Goal: Information Seeking & Learning: Learn about a topic

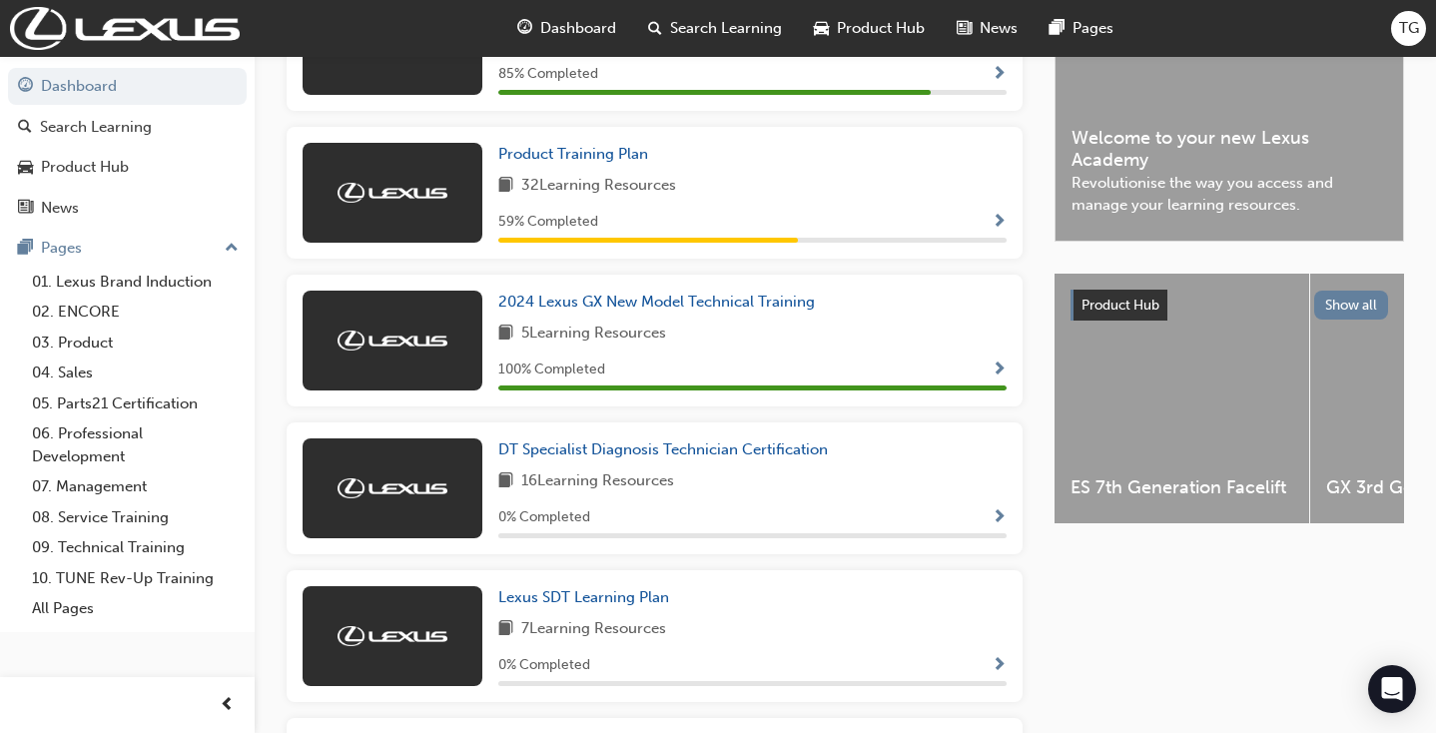
scroll to position [556, 0]
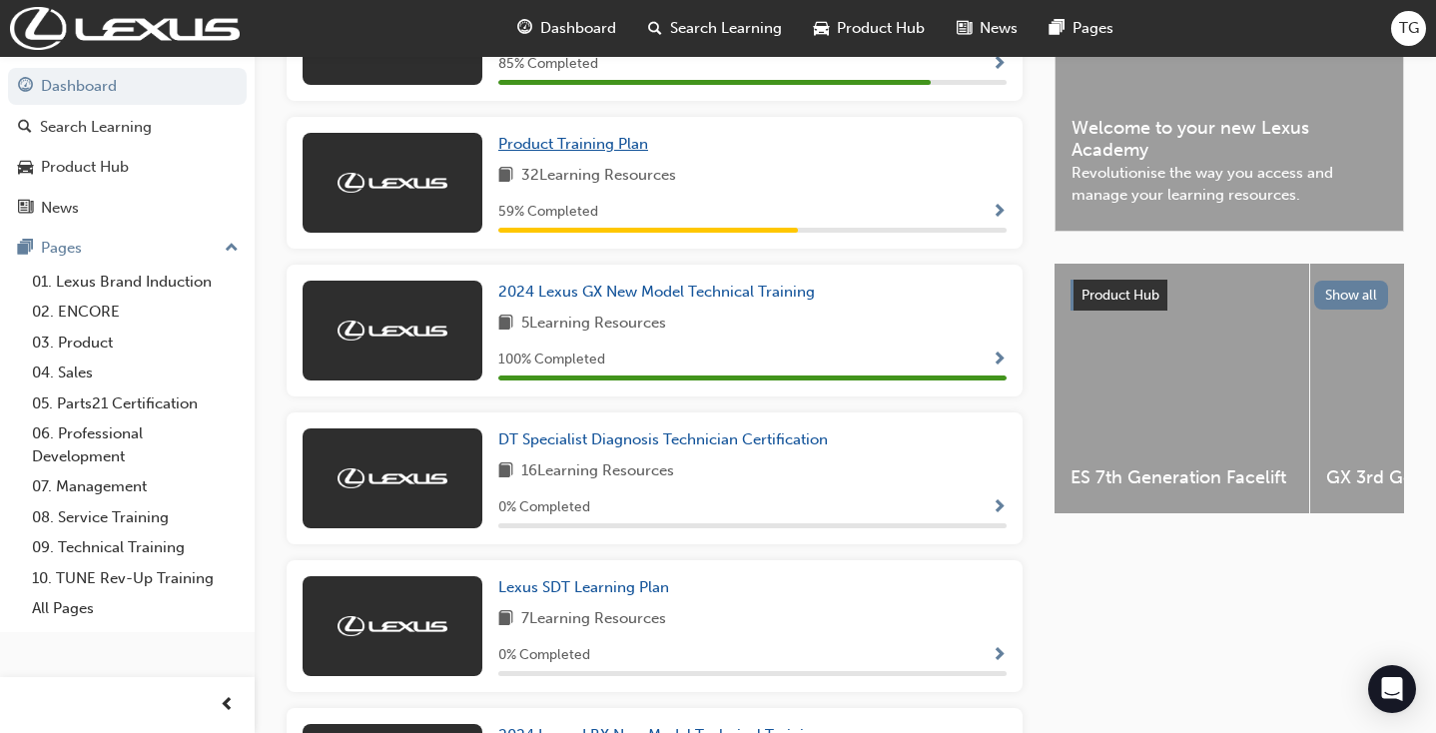
click at [593, 149] on span "Product Training Plan" at bounding box center [573, 144] width 150 height 18
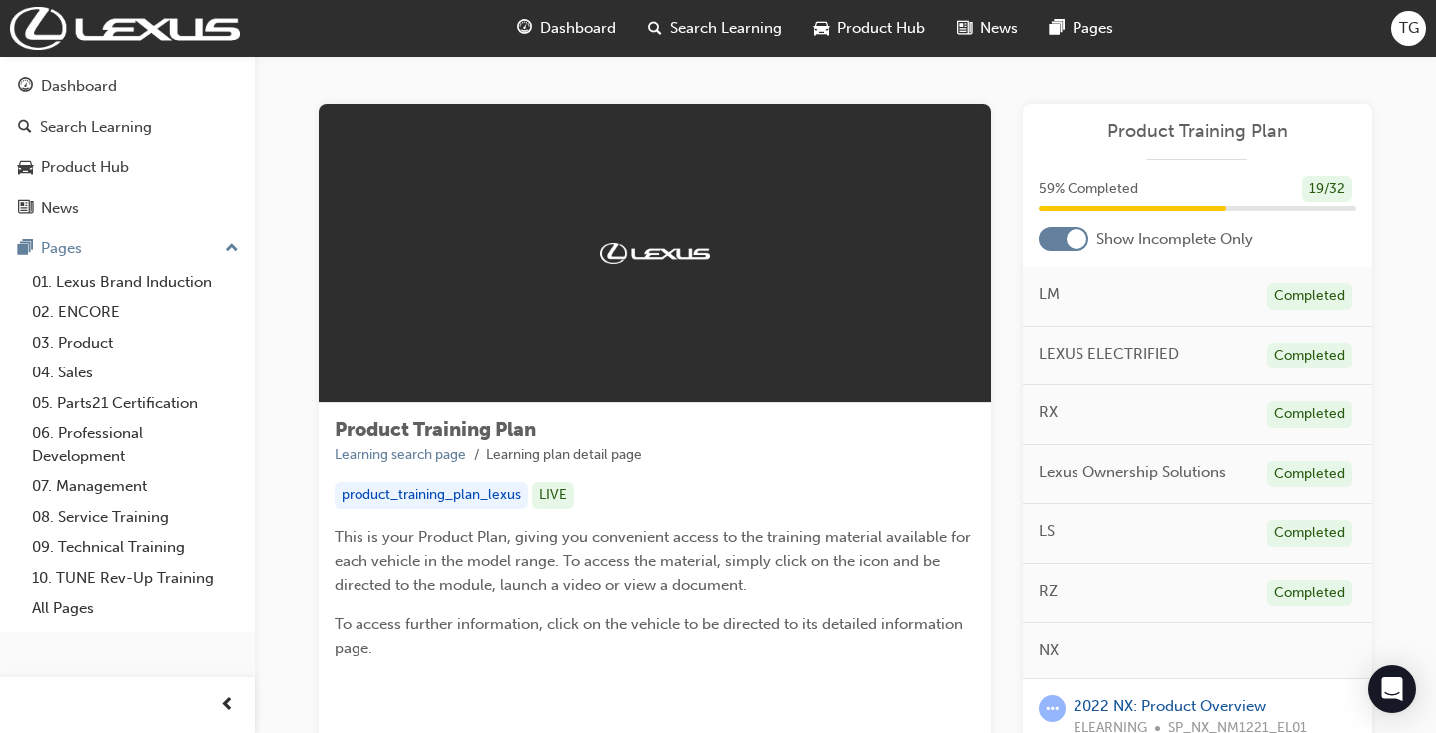
click at [1056, 236] on div at bounding box center [1064, 239] width 50 height 24
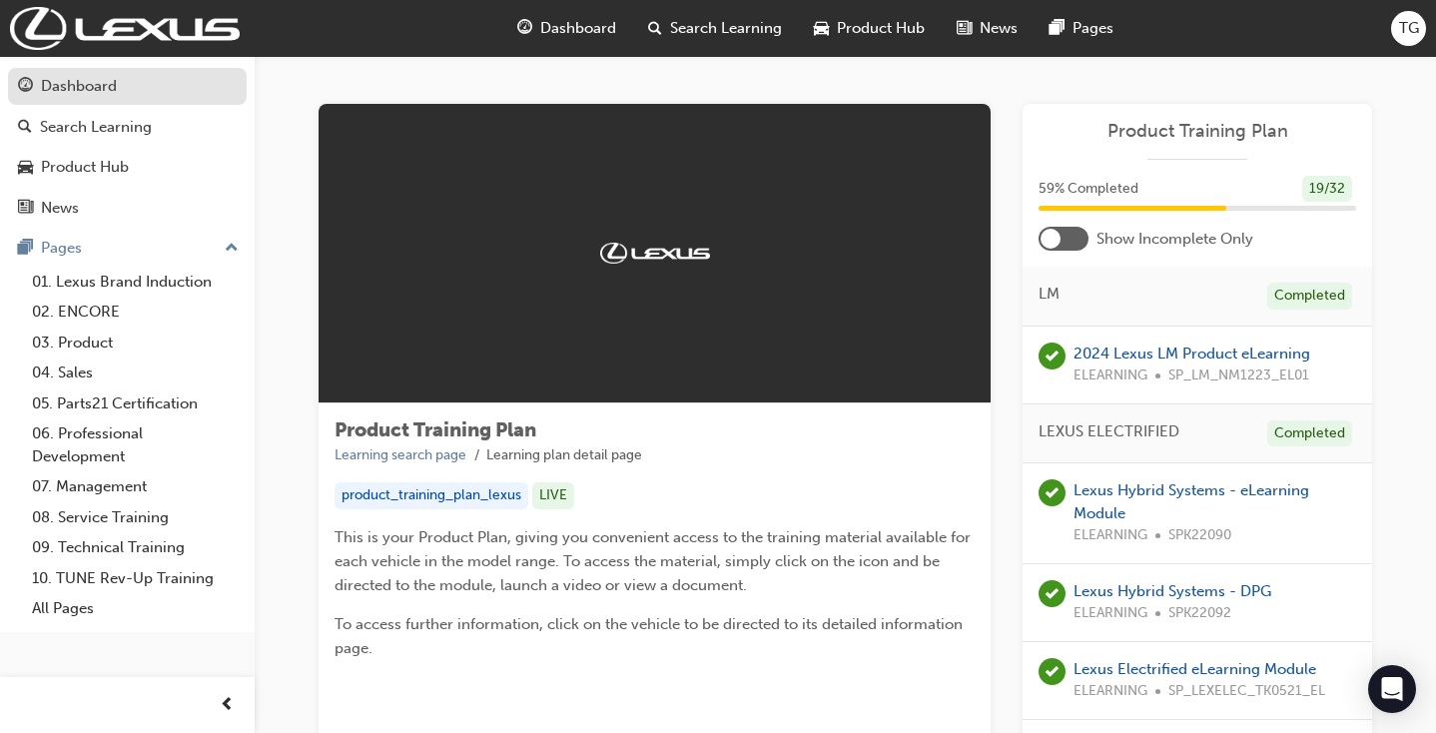
click at [74, 95] on div "Dashboard" at bounding box center [79, 86] width 76 height 23
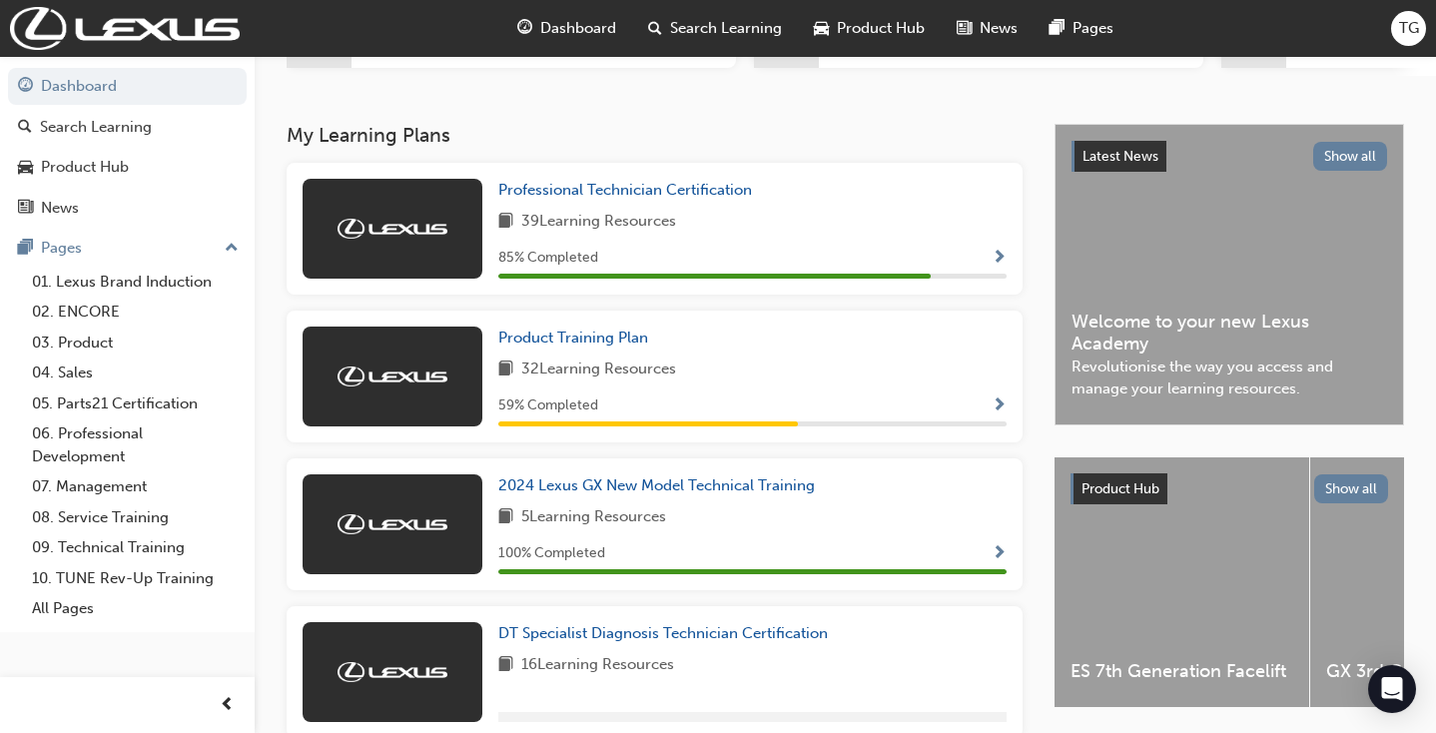
scroll to position [371, 0]
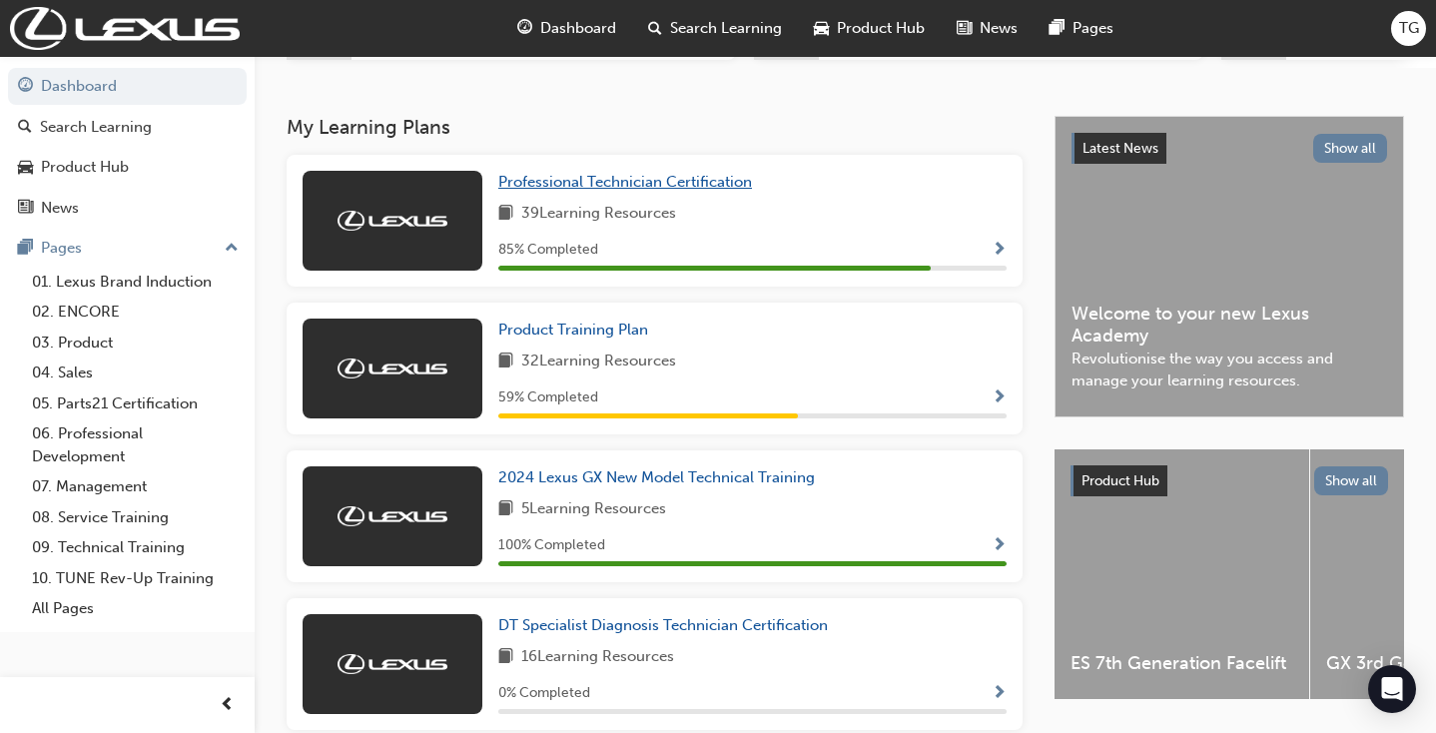
click at [581, 178] on span "Professional Technician Certification" at bounding box center [625, 182] width 254 height 18
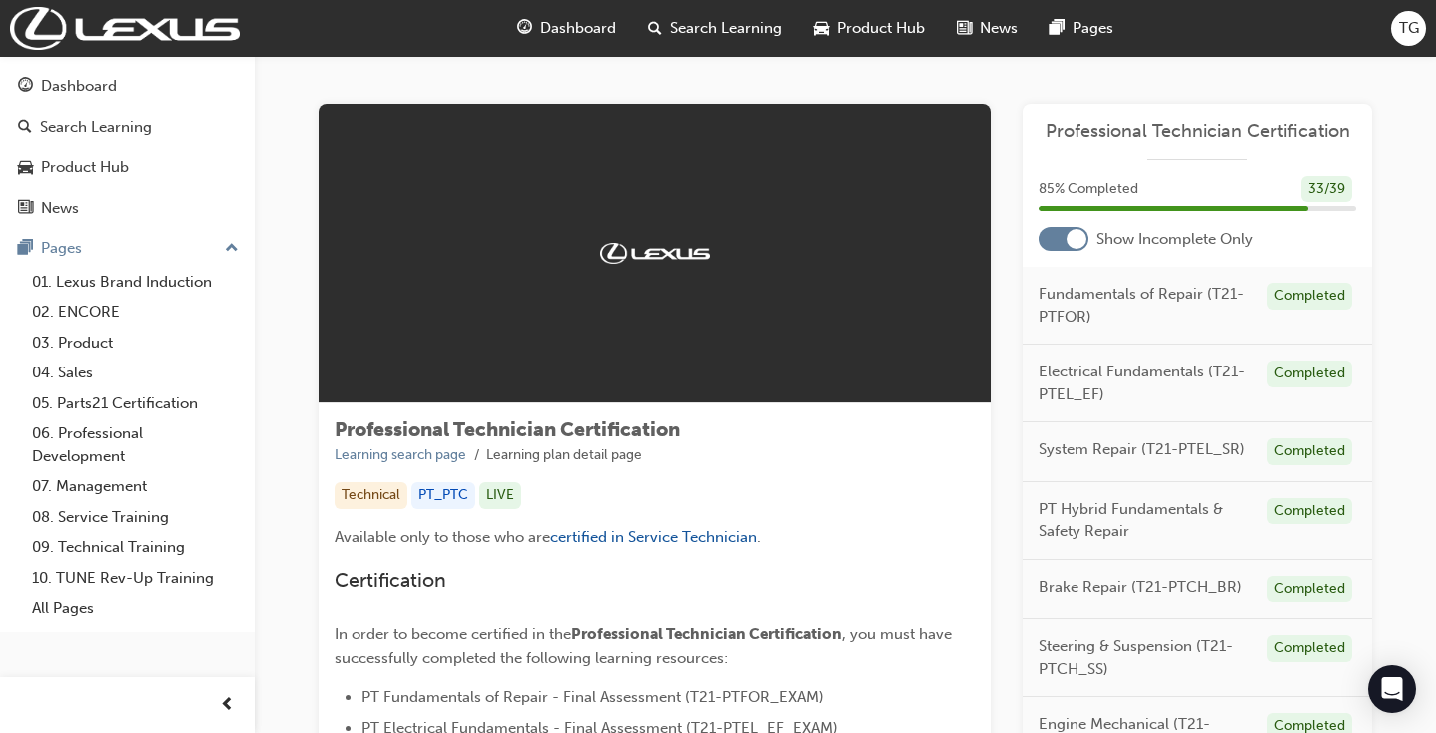
click at [1058, 238] on div at bounding box center [1064, 239] width 50 height 24
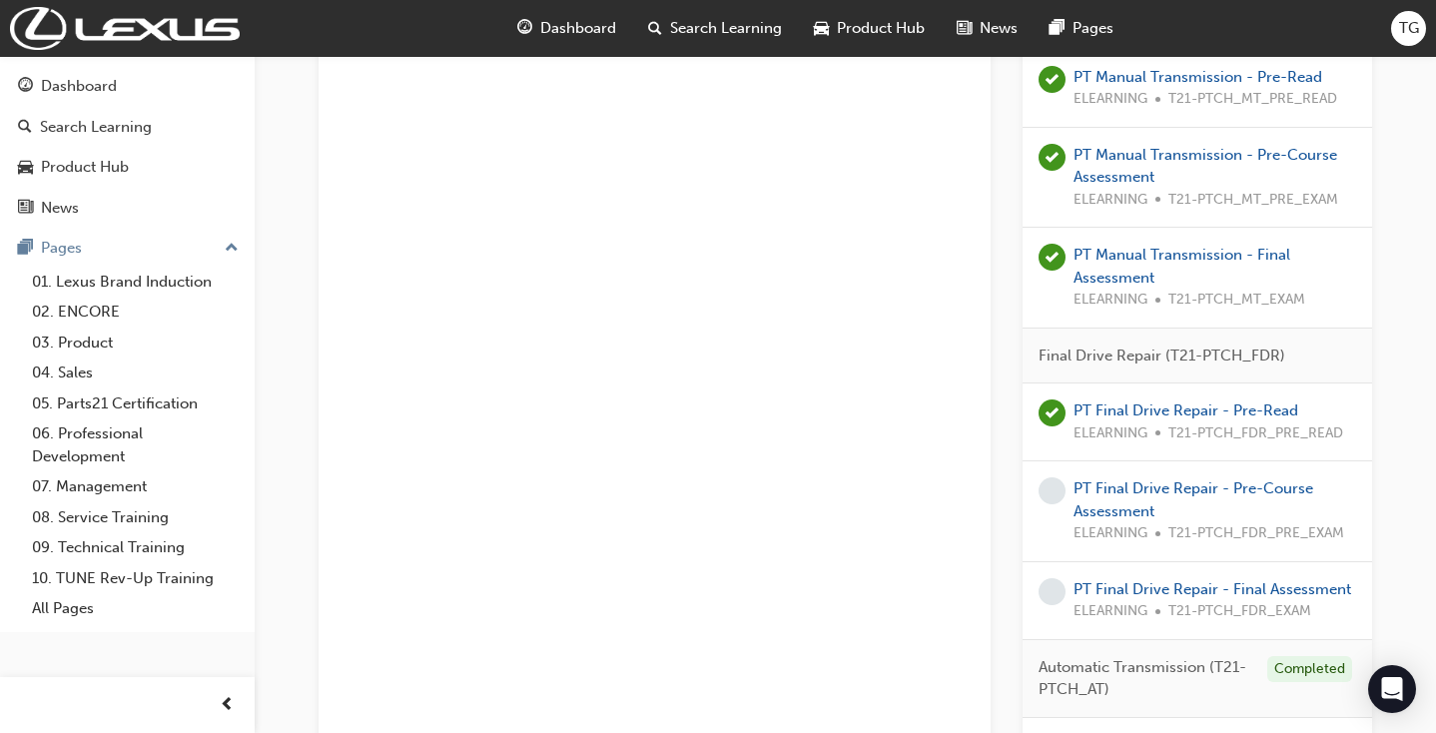
scroll to position [4029, 0]
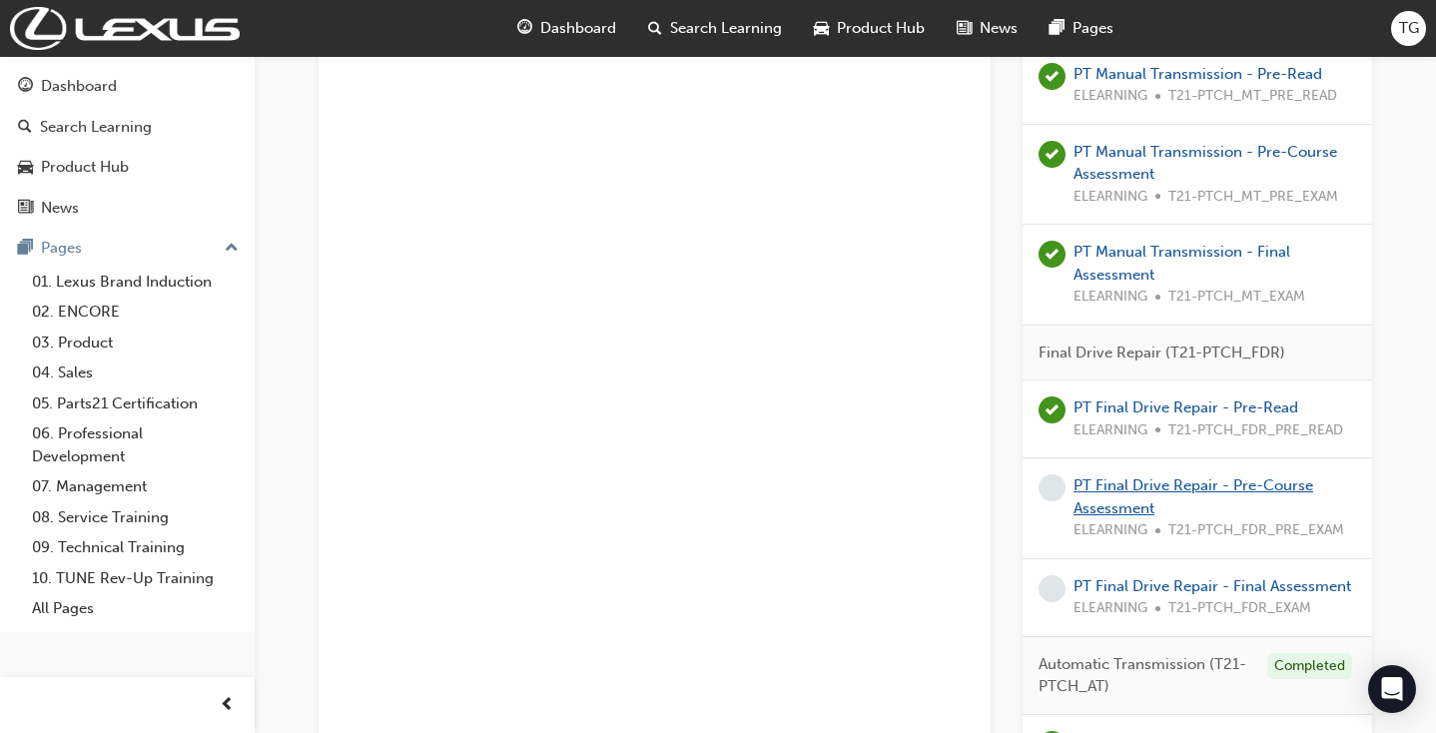
click at [1122, 476] on link "PT Final Drive Repair - Pre-Course Assessment" at bounding box center [1194, 496] width 240 height 41
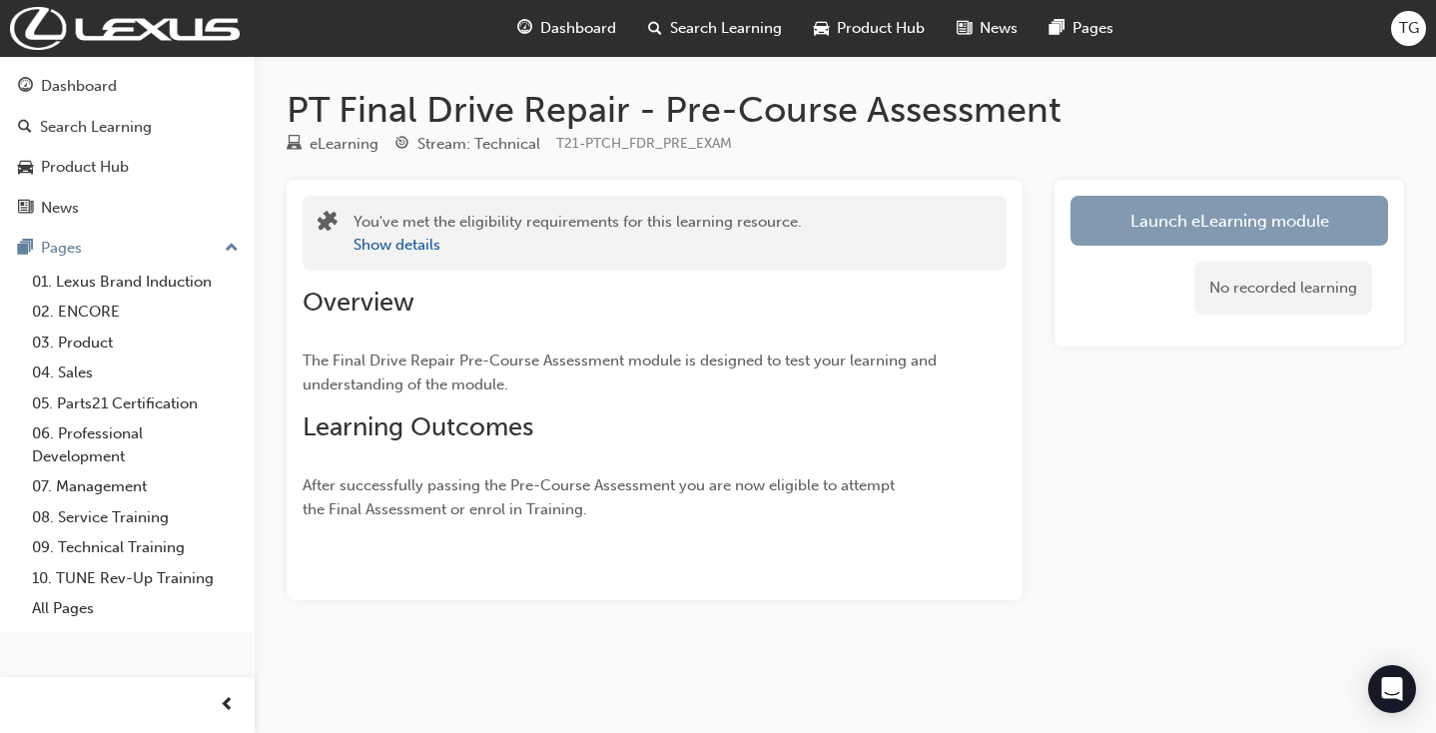
click at [1209, 213] on link "Launch eLearning module" at bounding box center [1230, 221] width 318 height 50
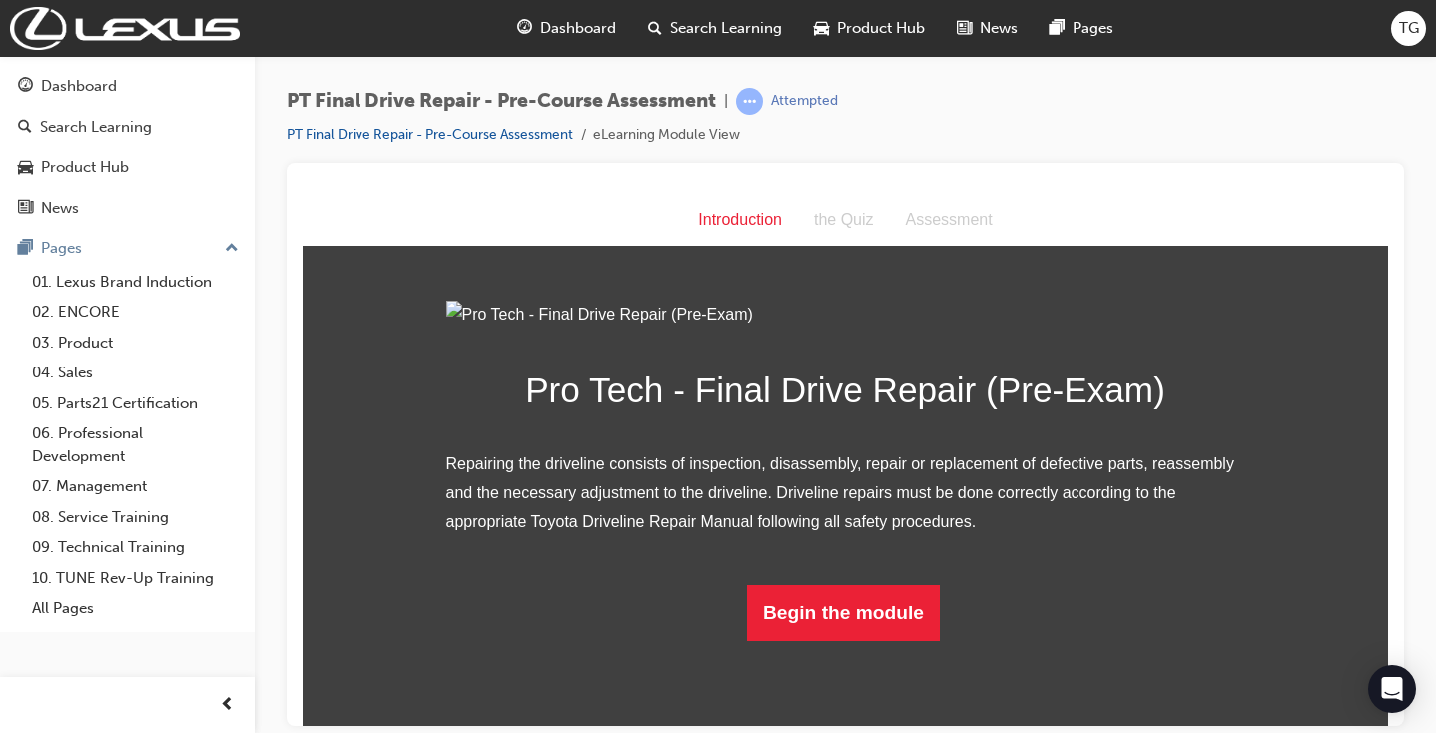
scroll to position [131, 0]
click at [856, 640] on button "Begin the module" at bounding box center [843, 612] width 193 height 56
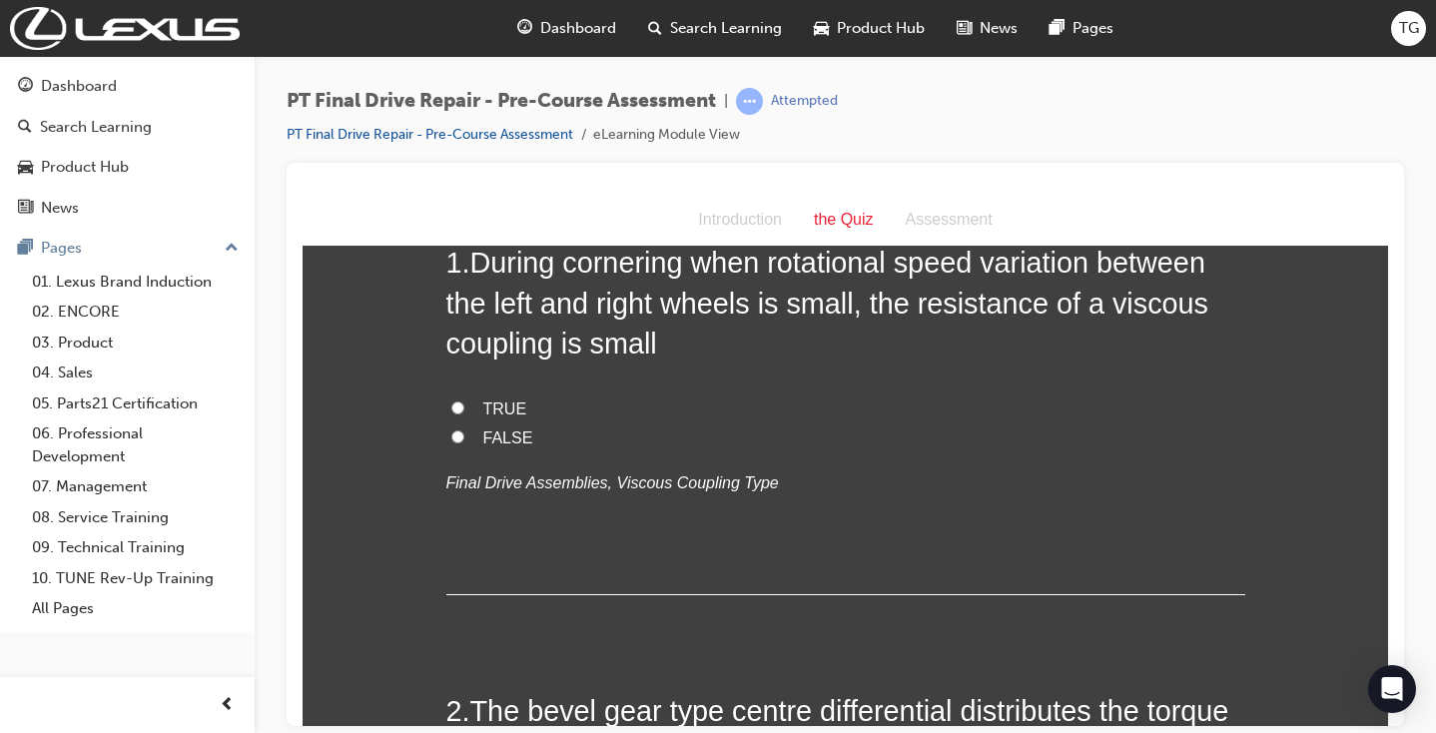
scroll to position [0, 0]
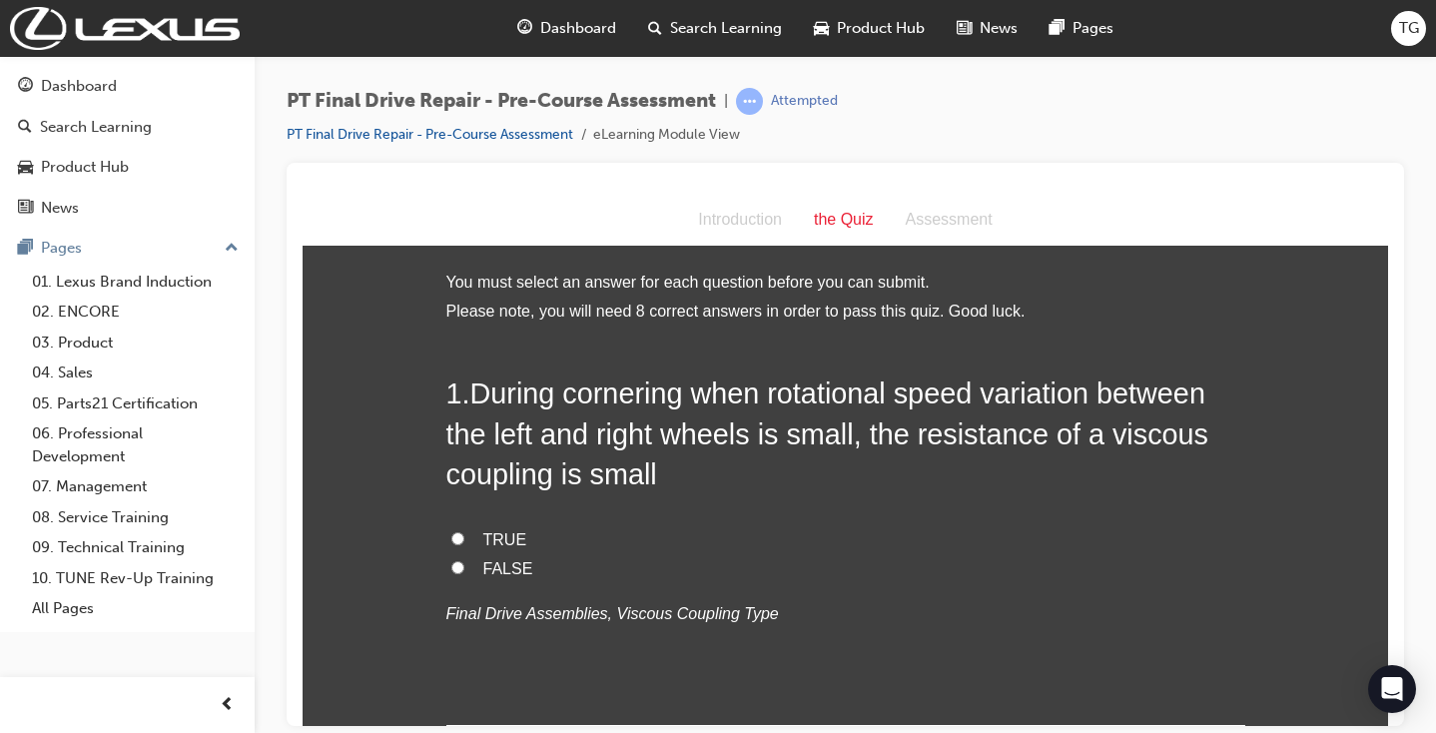
click at [499, 534] on span "TRUE" at bounding box center [505, 538] width 44 height 17
click at [464, 534] on input "TRUE" at bounding box center [457, 537] width 13 height 13
radio input "true"
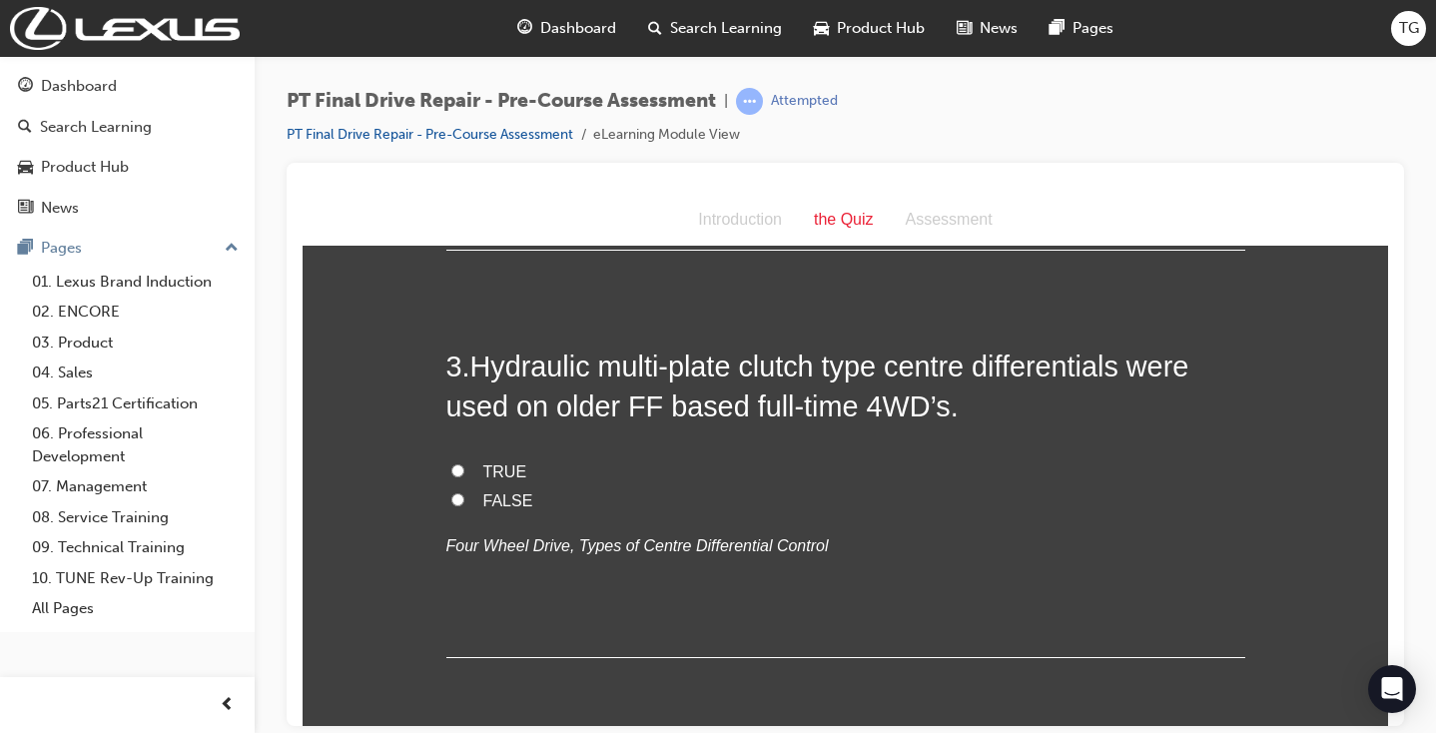
scroll to position [885, 0]
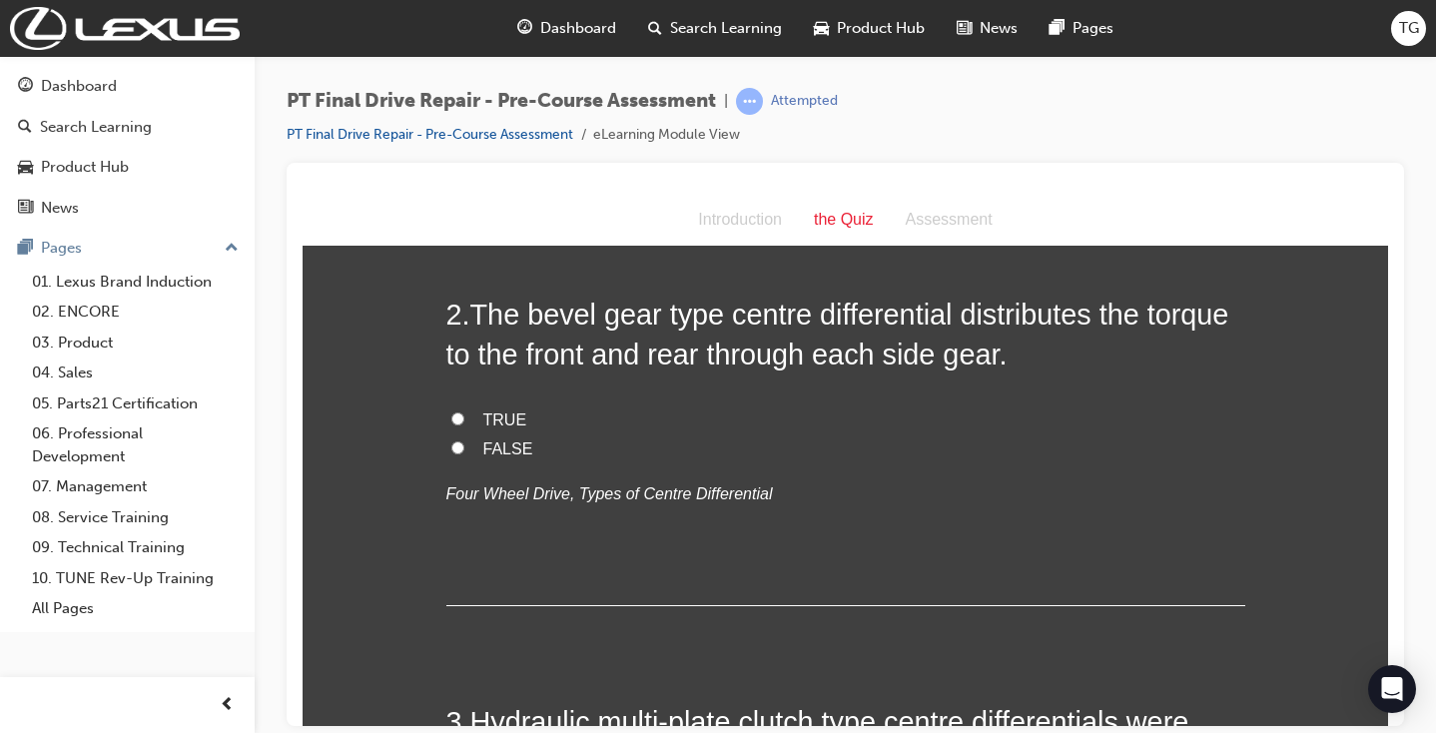
click at [449, 422] on label "TRUE" at bounding box center [845, 420] width 799 height 29
click at [451, 422] on input "TRUE" at bounding box center [457, 418] width 13 height 13
radio input "true"
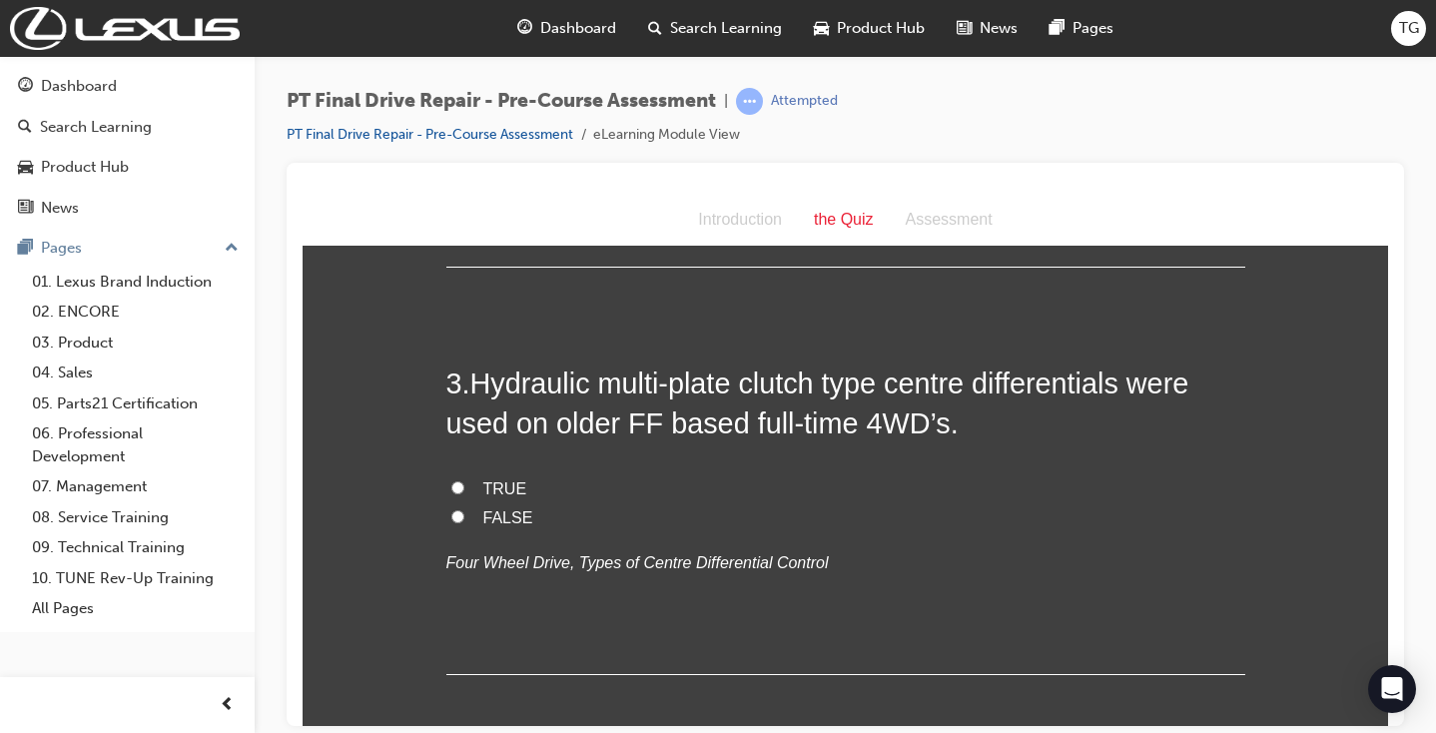
scroll to position [864, 0]
click at [503, 483] on span "TRUE" at bounding box center [505, 489] width 44 height 17
click at [464, 483] on input "TRUE" at bounding box center [457, 488] width 13 height 13
radio input "true"
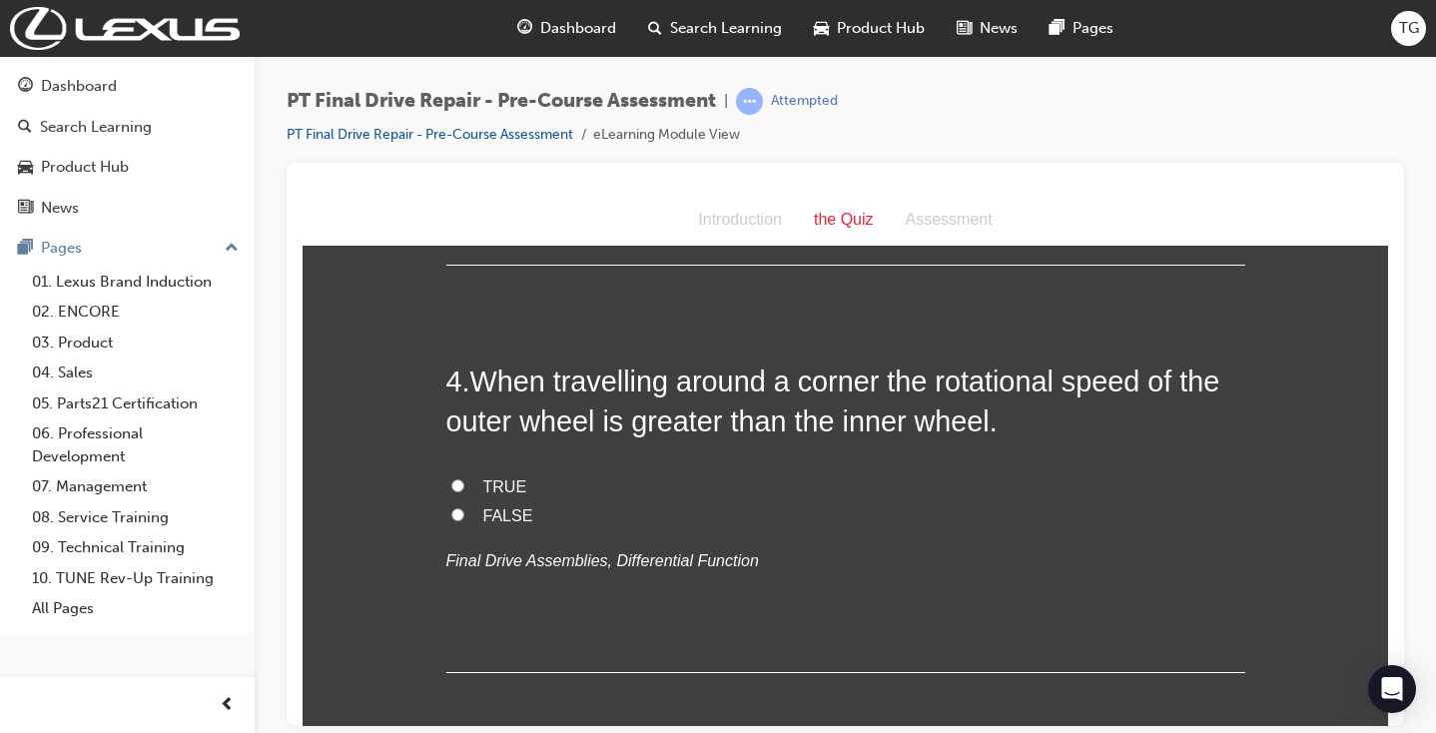
scroll to position [1276, 0]
click at [511, 476] on span "TRUE" at bounding box center [505, 484] width 44 height 17
click at [464, 477] on input "TRUE" at bounding box center [457, 483] width 13 height 13
radio input "true"
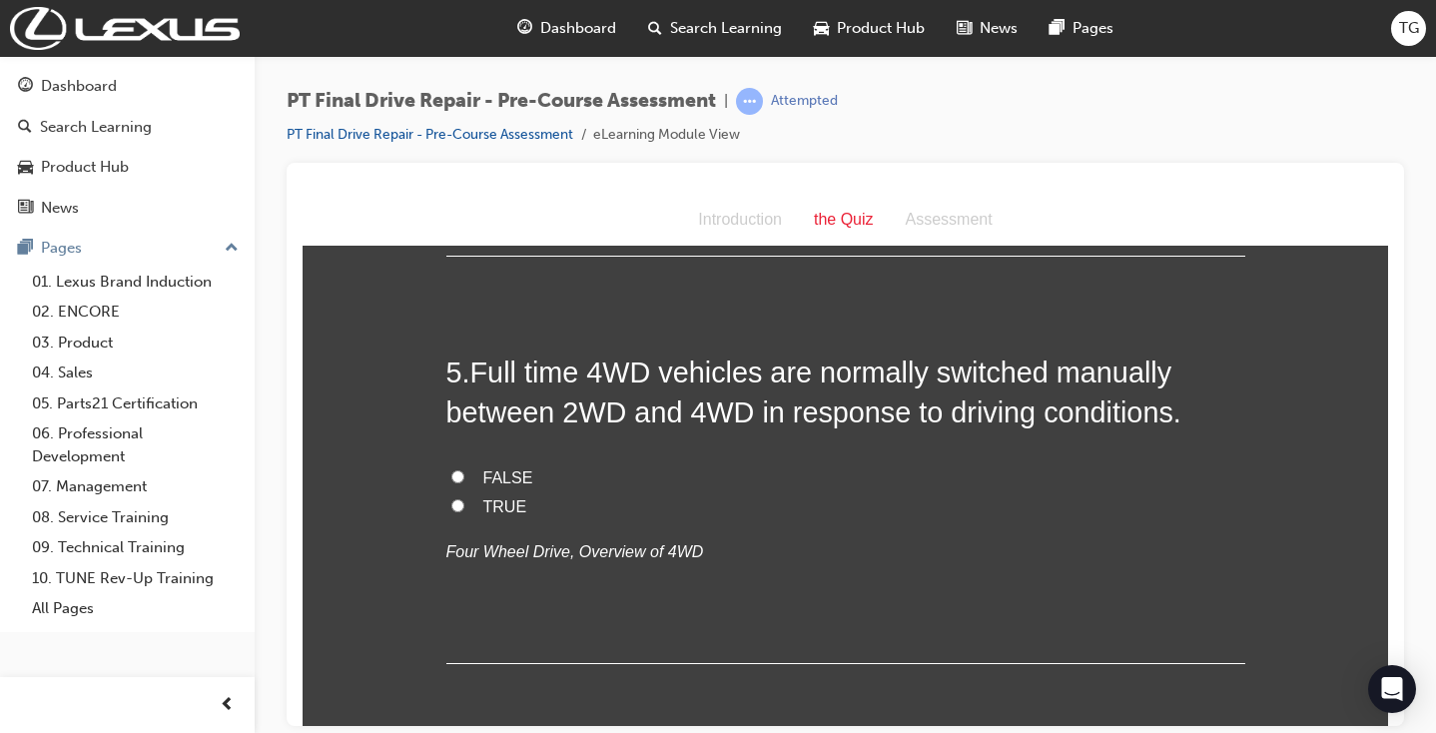
scroll to position [1696, 0]
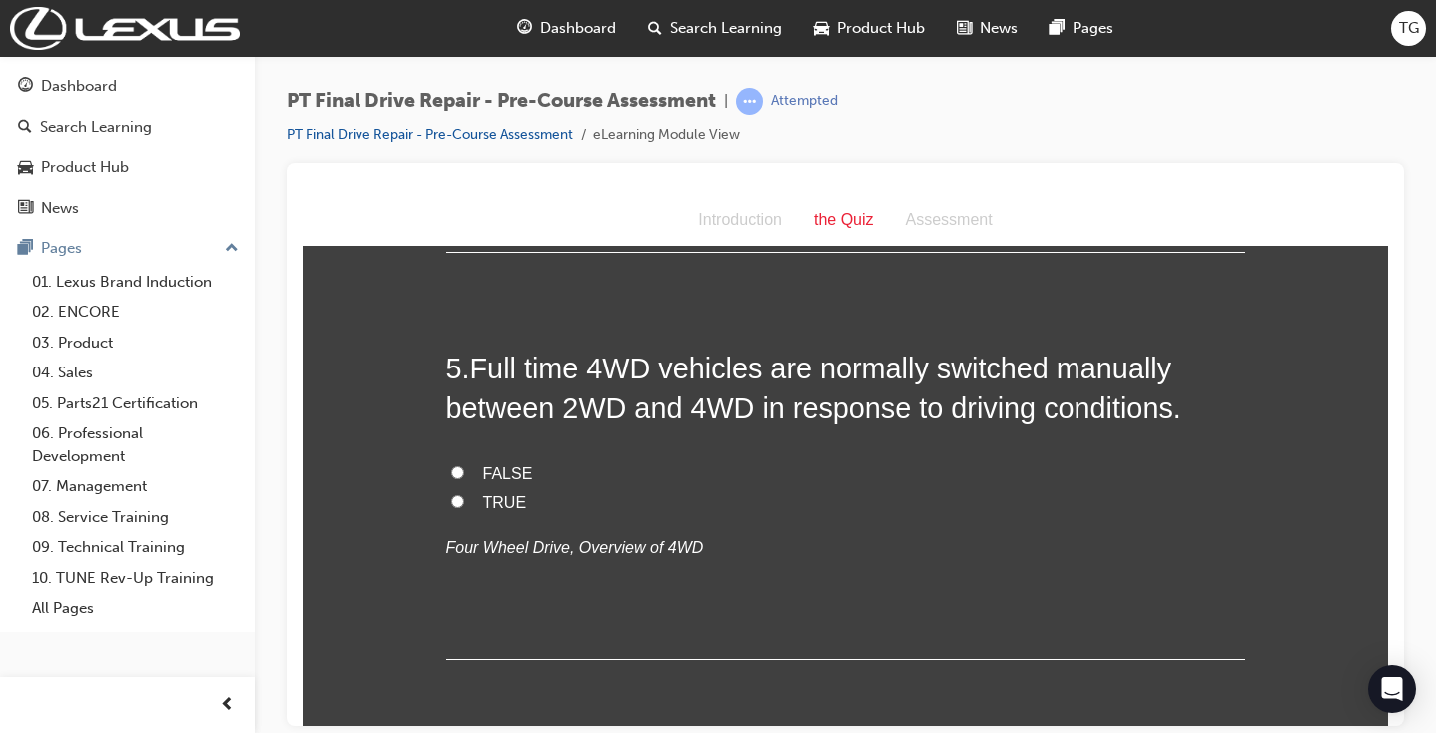
click at [498, 464] on span "FALSE" at bounding box center [508, 472] width 50 height 17
click at [464, 465] on input "FALSE" at bounding box center [457, 471] width 13 height 13
radio input "true"
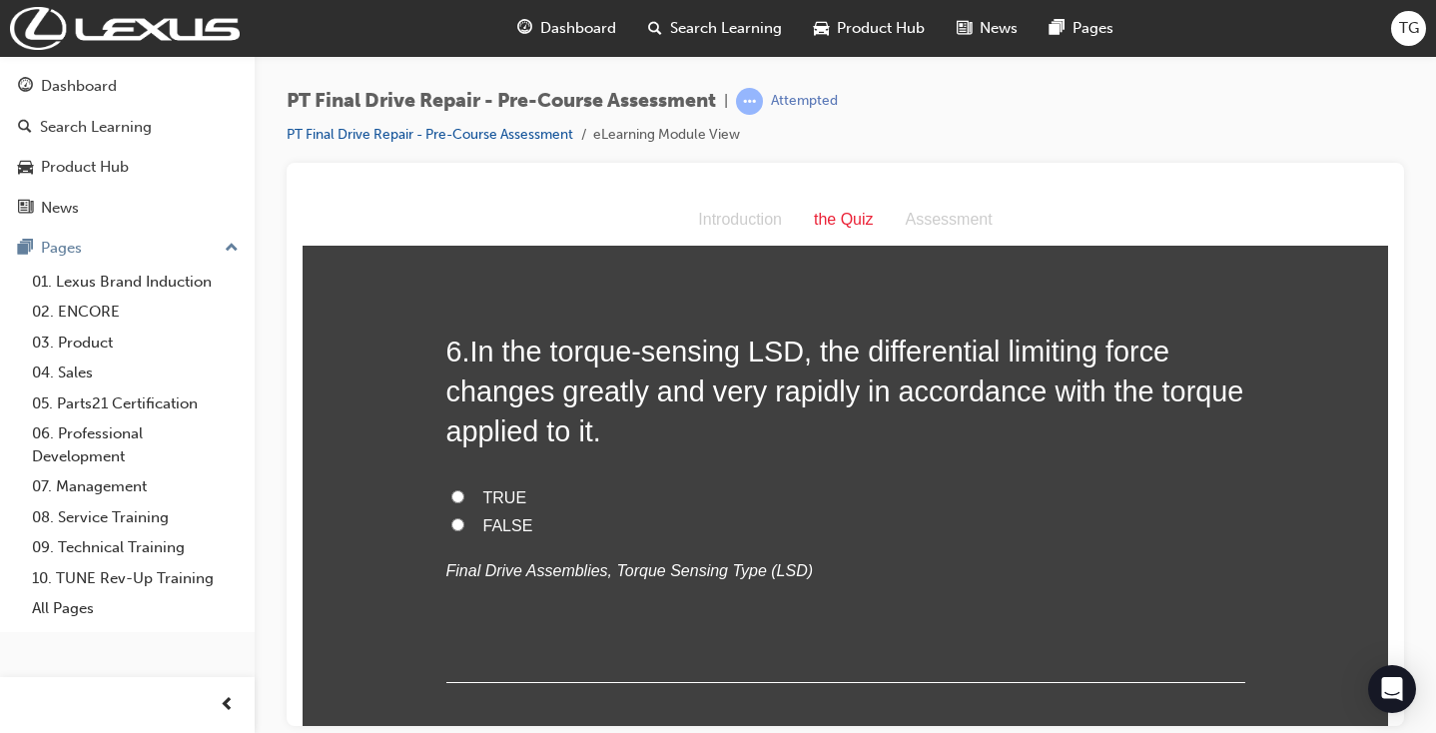
scroll to position [2121, 0]
click at [504, 488] on span "TRUE" at bounding box center [505, 496] width 44 height 17
click at [464, 489] on input "TRUE" at bounding box center [457, 495] width 13 height 13
radio input "true"
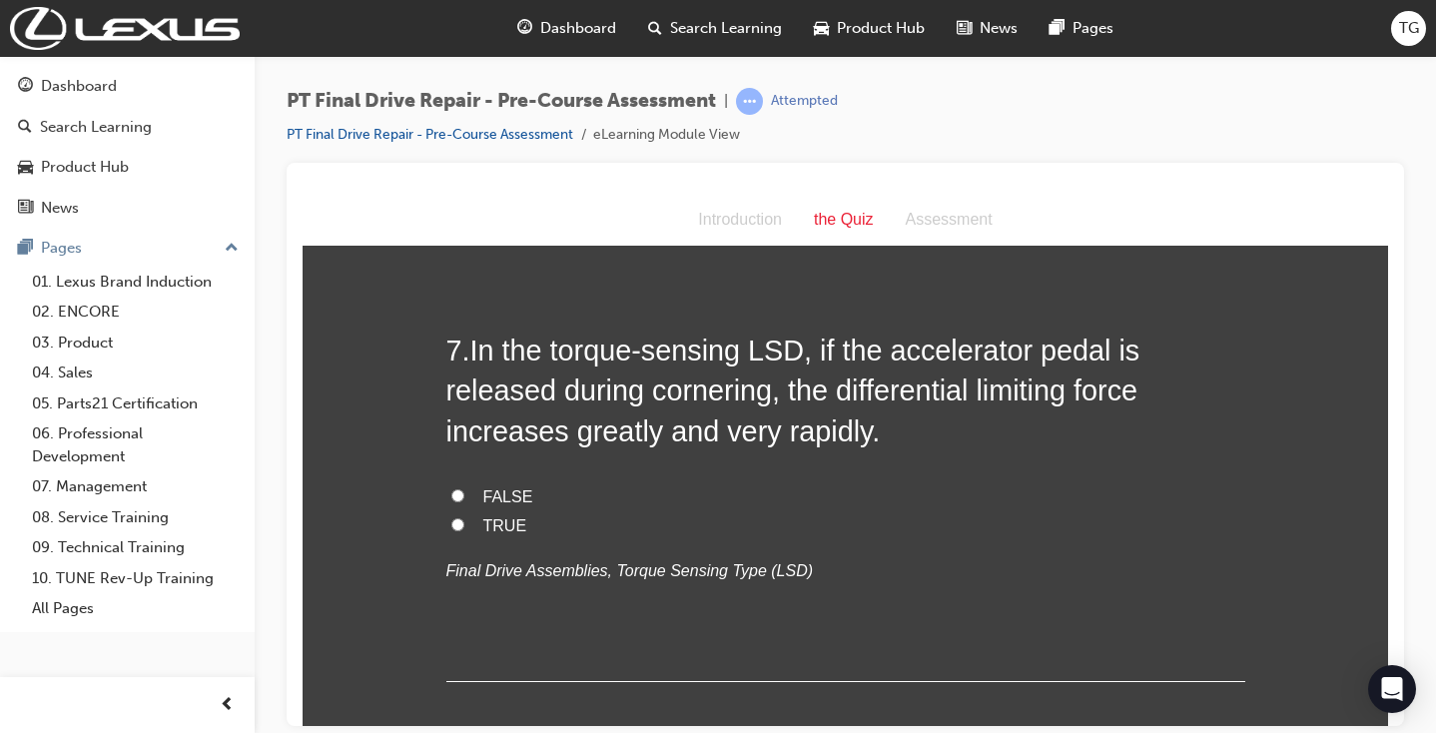
scroll to position [2570, 0]
click at [492, 486] on span "FALSE" at bounding box center [508, 494] width 50 height 17
click at [464, 487] on input "FALSE" at bounding box center [457, 493] width 13 height 13
radio input "true"
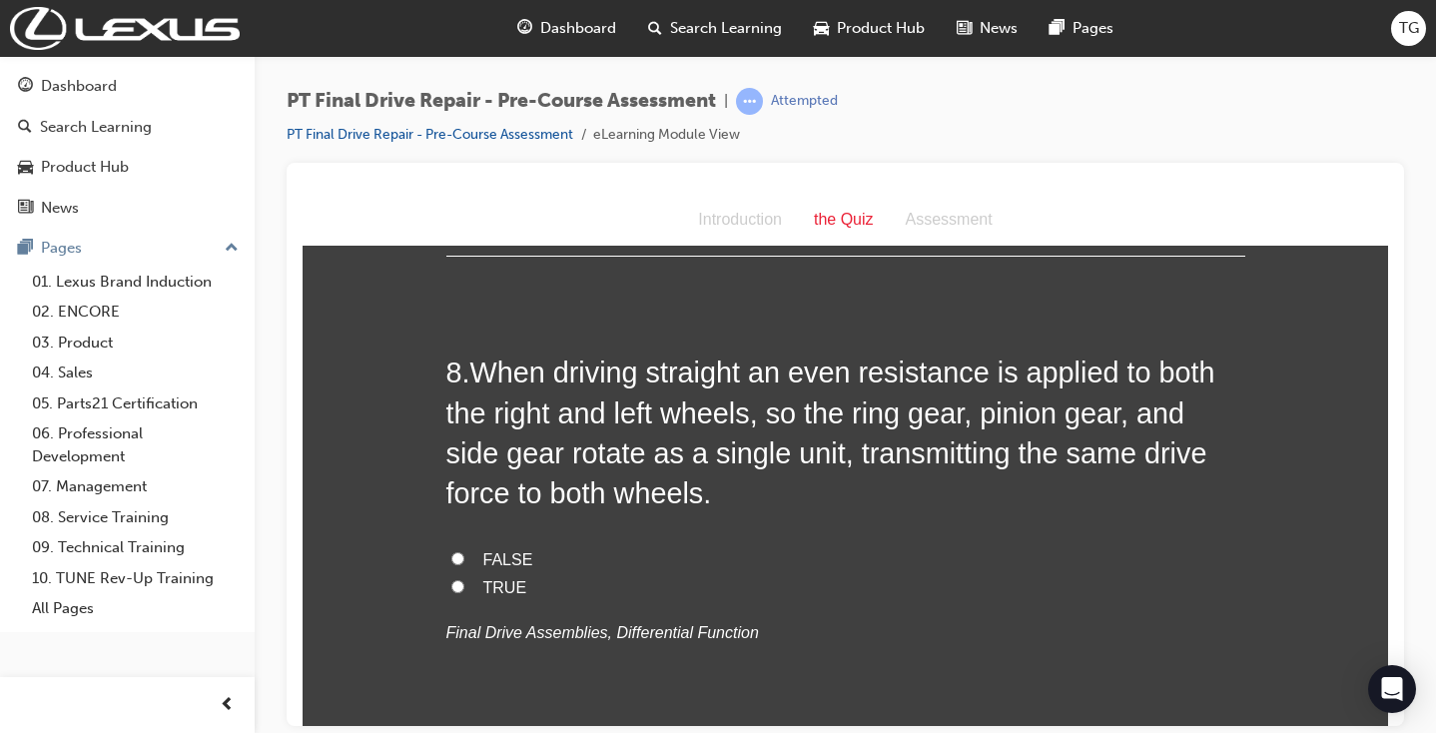
scroll to position [2996, 0]
click at [501, 576] on span "TRUE" at bounding box center [505, 584] width 44 height 17
click at [464, 577] on input "TRUE" at bounding box center [457, 583] width 13 height 13
radio input "true"
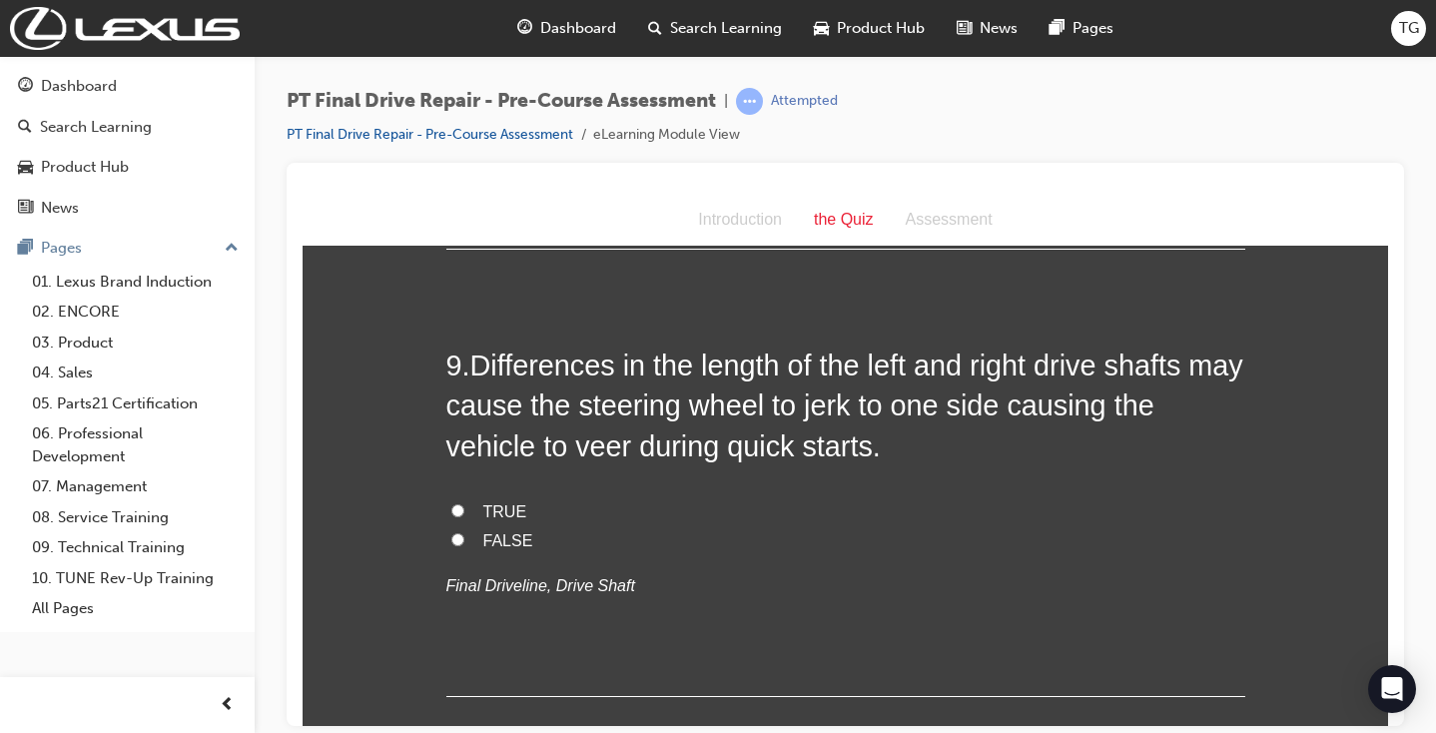
scroll to position [3486, 0]
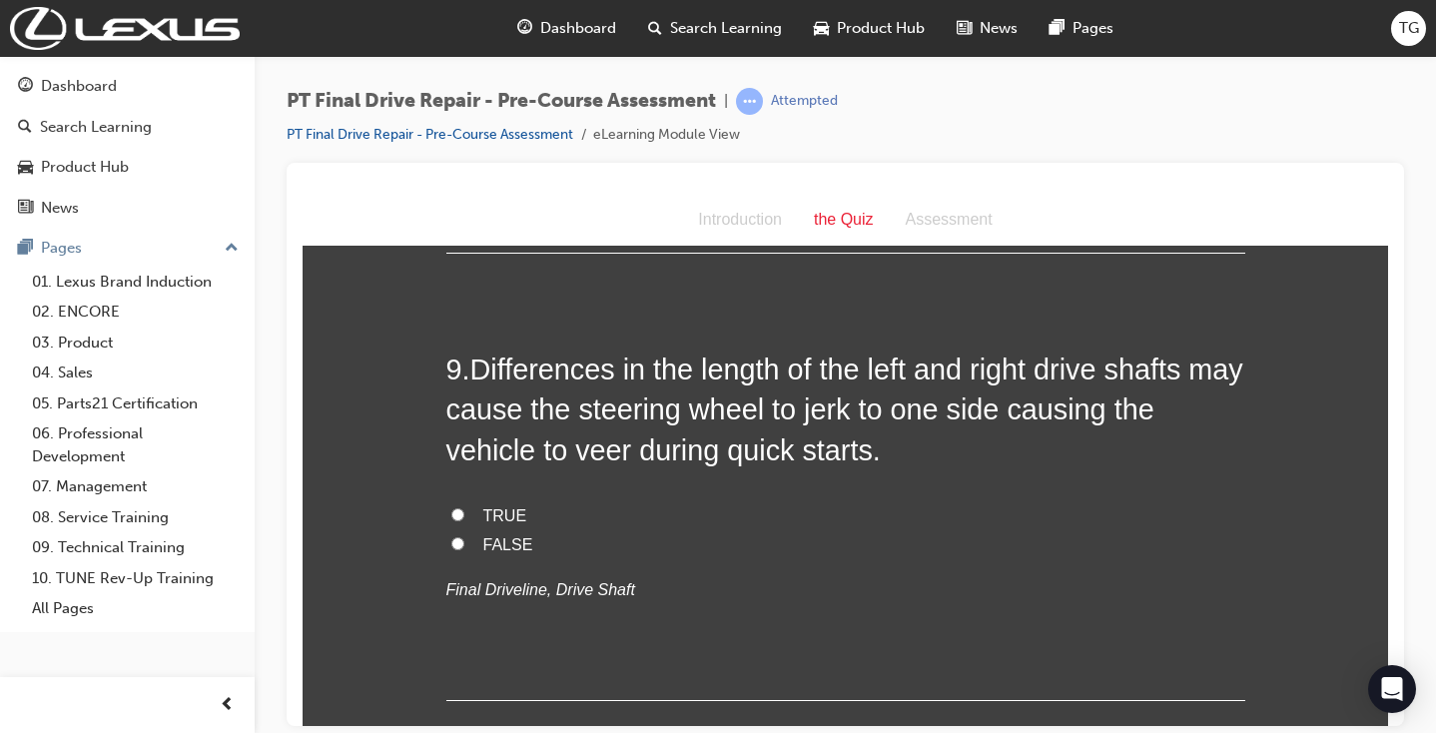
click at [497, 506] on span "TRUE" at bounding box center [505, 514] width 44 height 17
click at [464, 507] on input "TRUE" at bounding box center [457, 513] width 13 height 13
radio input "true"
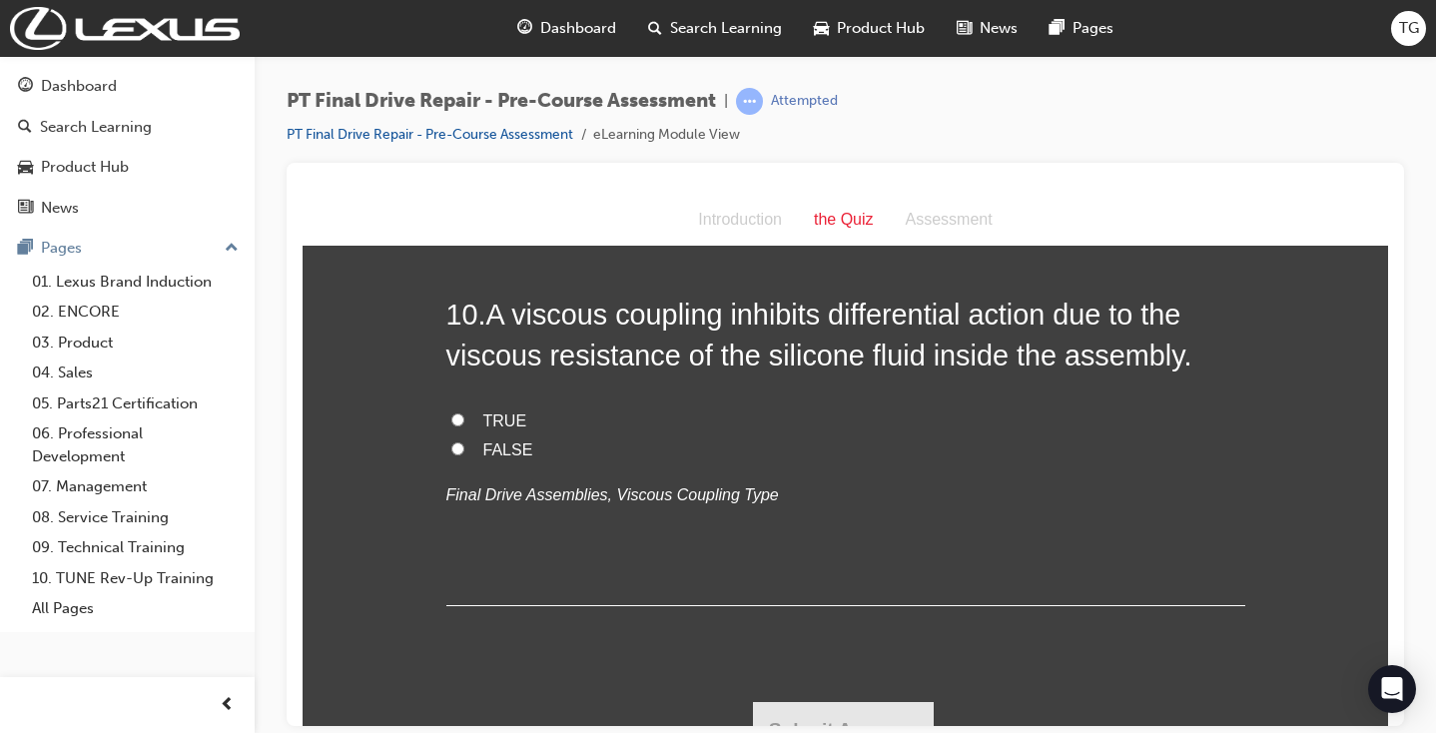
scroll to position [3985, 0]
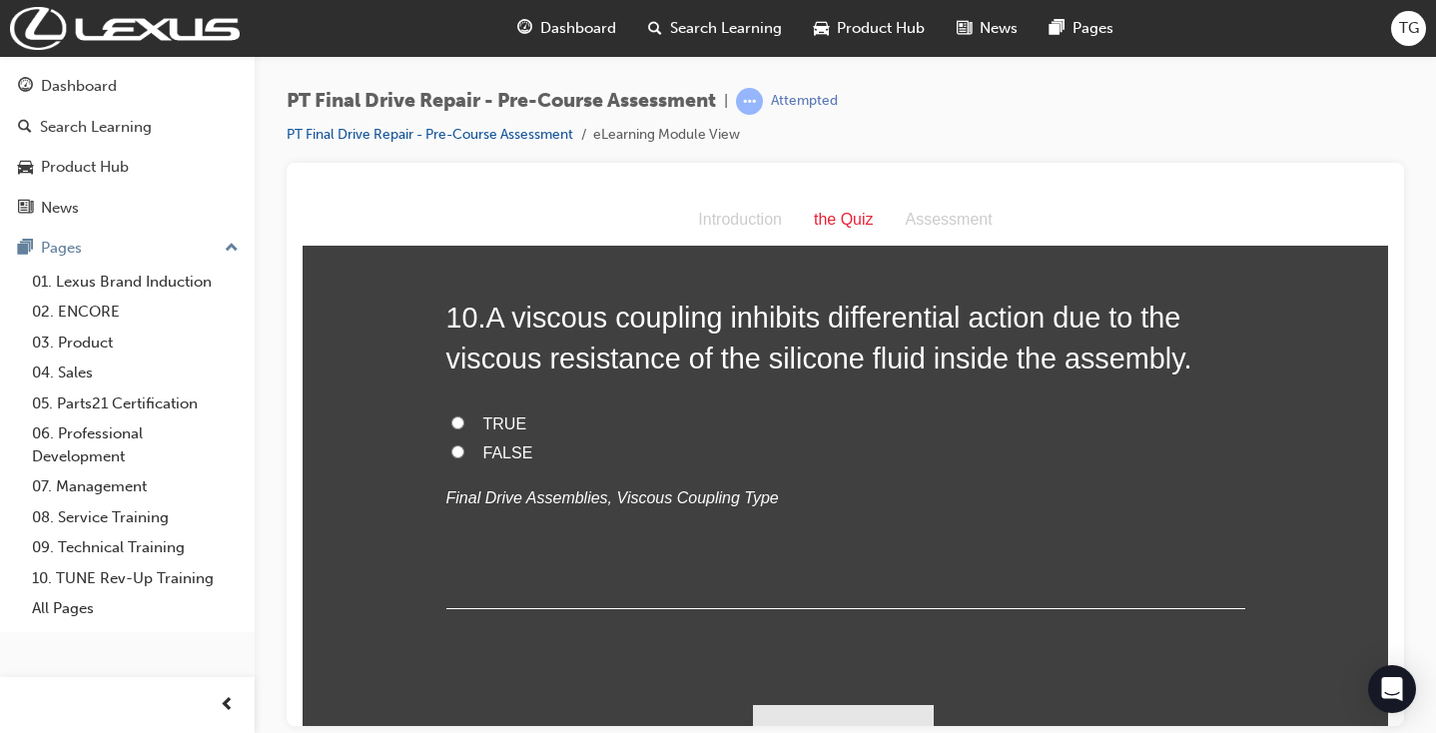
click at [496, 415] on span "TRUE" at bounding box center [505, 423] width 44 height 17
click at [464, 416] on input "TRUE" at bounding box center [457, 422] width 13 height 13
radio input "true"
click at [849, 708] on button "Submit Answers" at bounding box center [844, 732] width 182 height 56
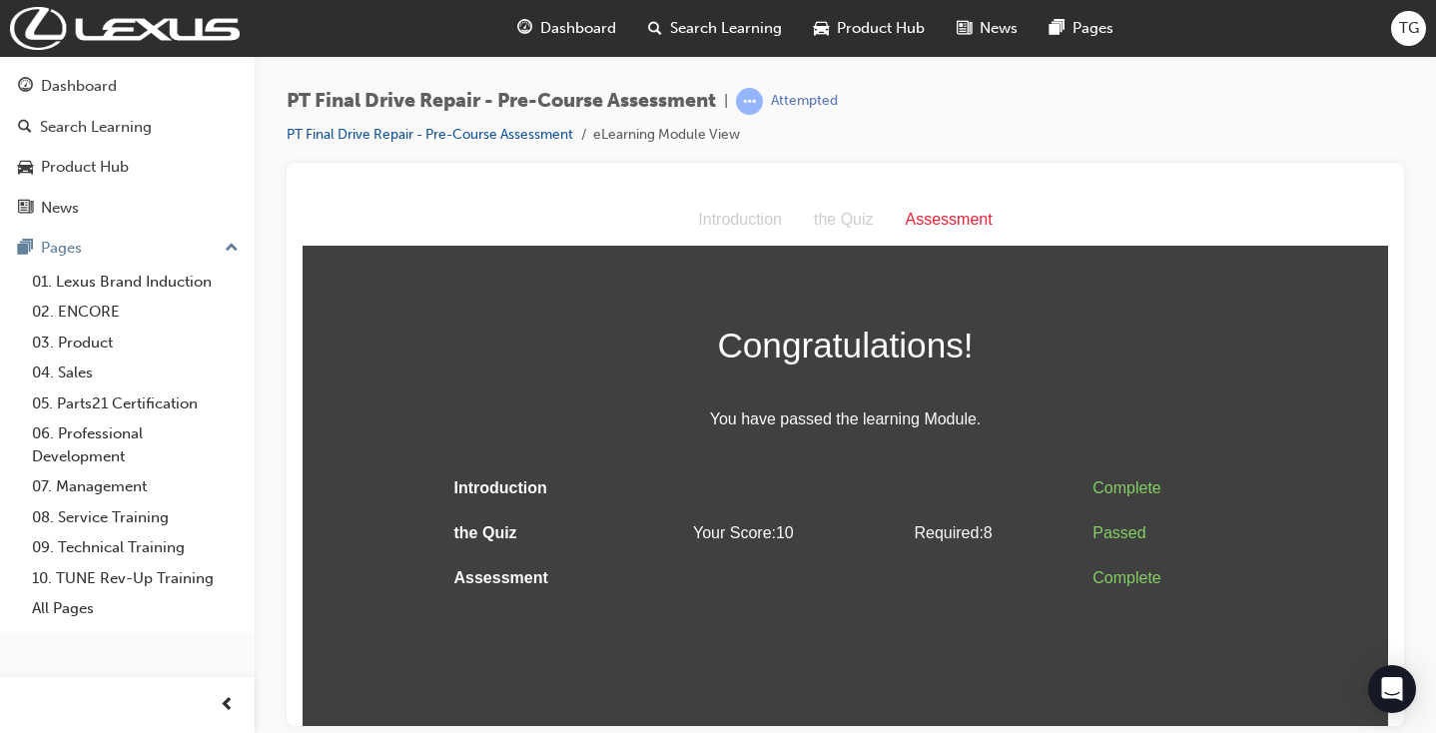
scroll to position [0, 0]
click at [59, 92] on div "Dashboard" at bounding box center [79, 86] width 76 height 23
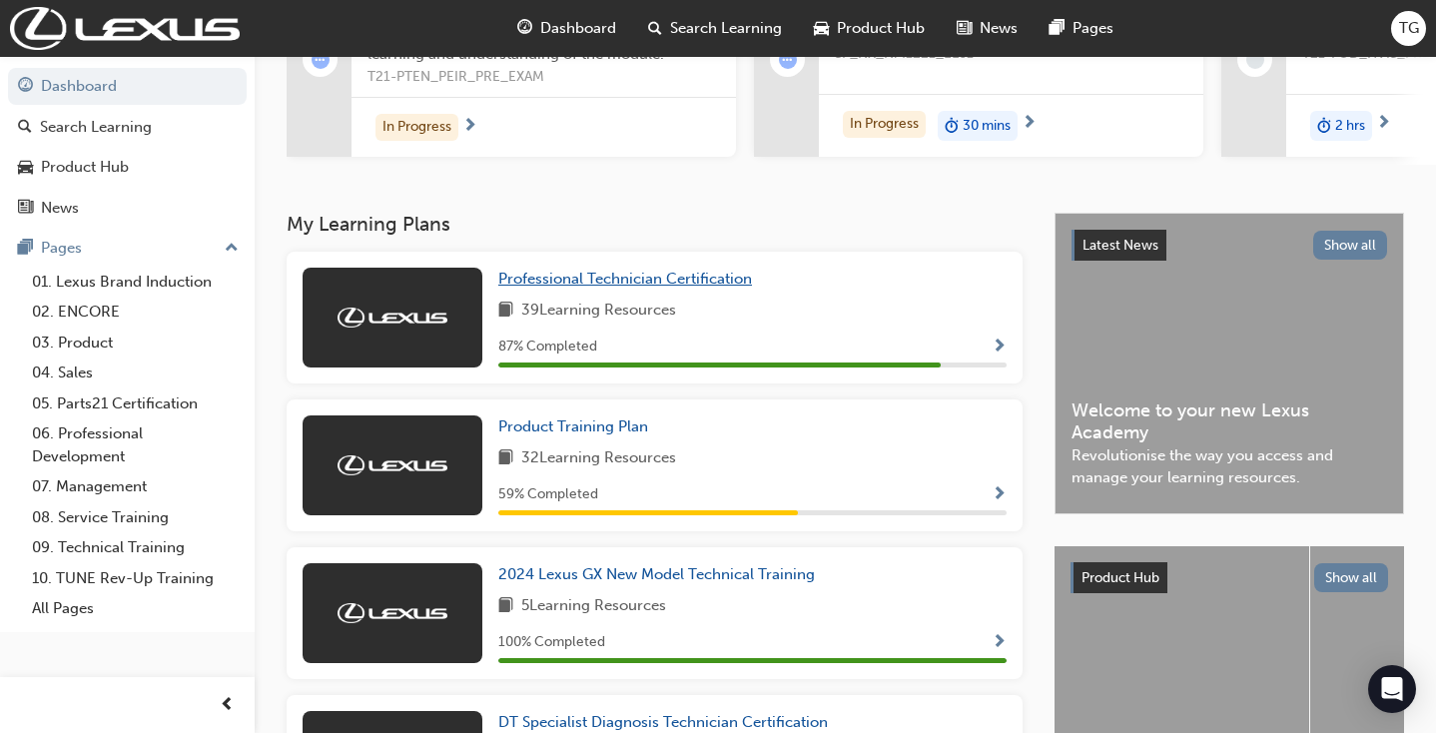
scroll to position [278, 0]
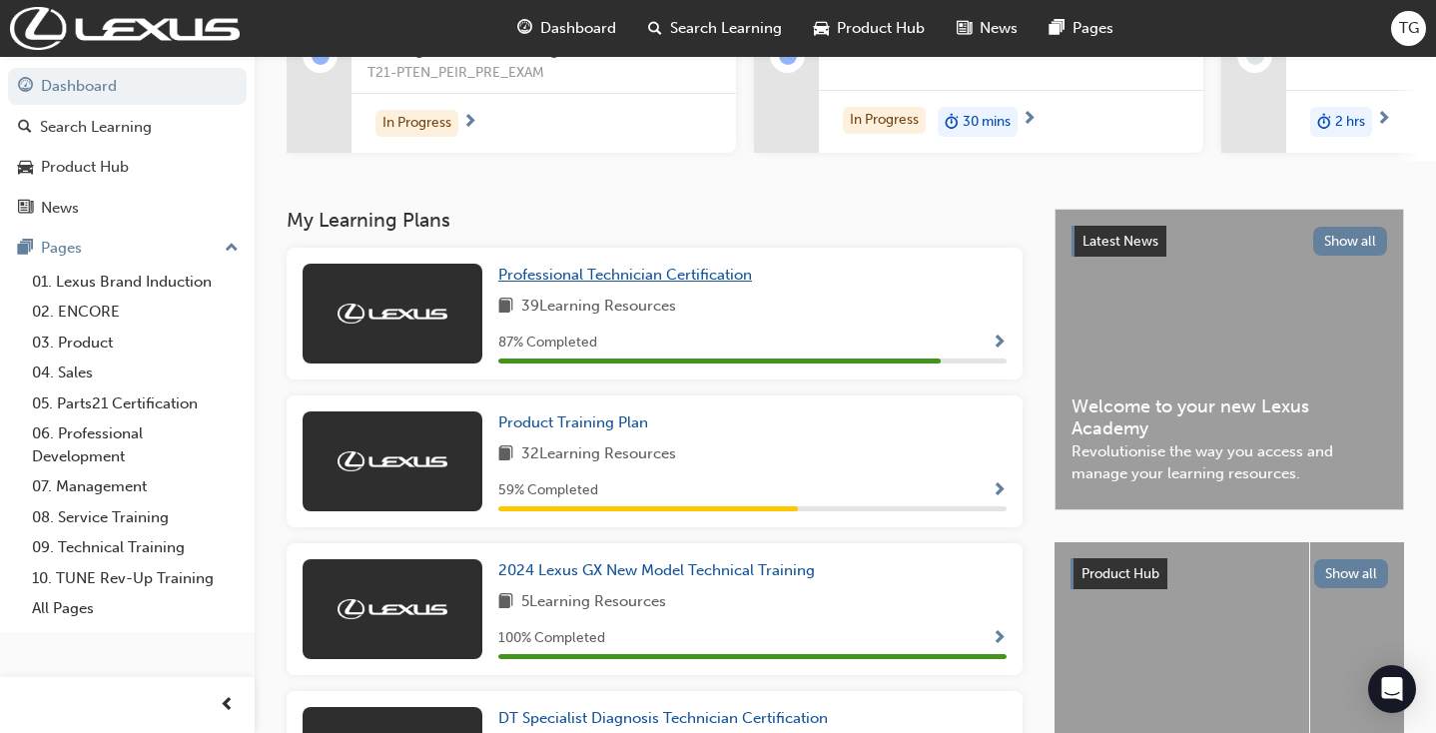
click at [584, 271] on link "Professional Technician Certification" at bounding box center [629, 275] width 262 height 23
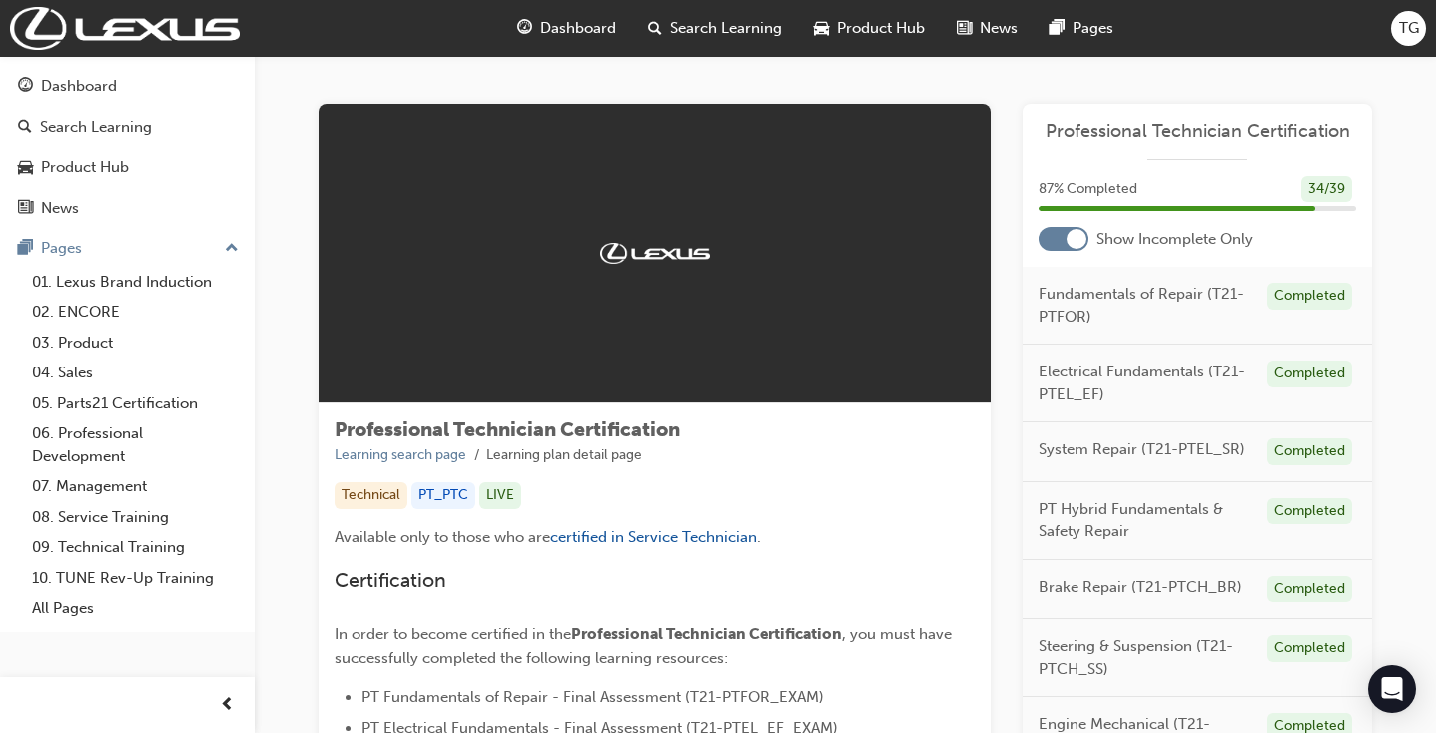
click at [1044, 243] on div at bounding box center [1064, 239] width 50 height 24
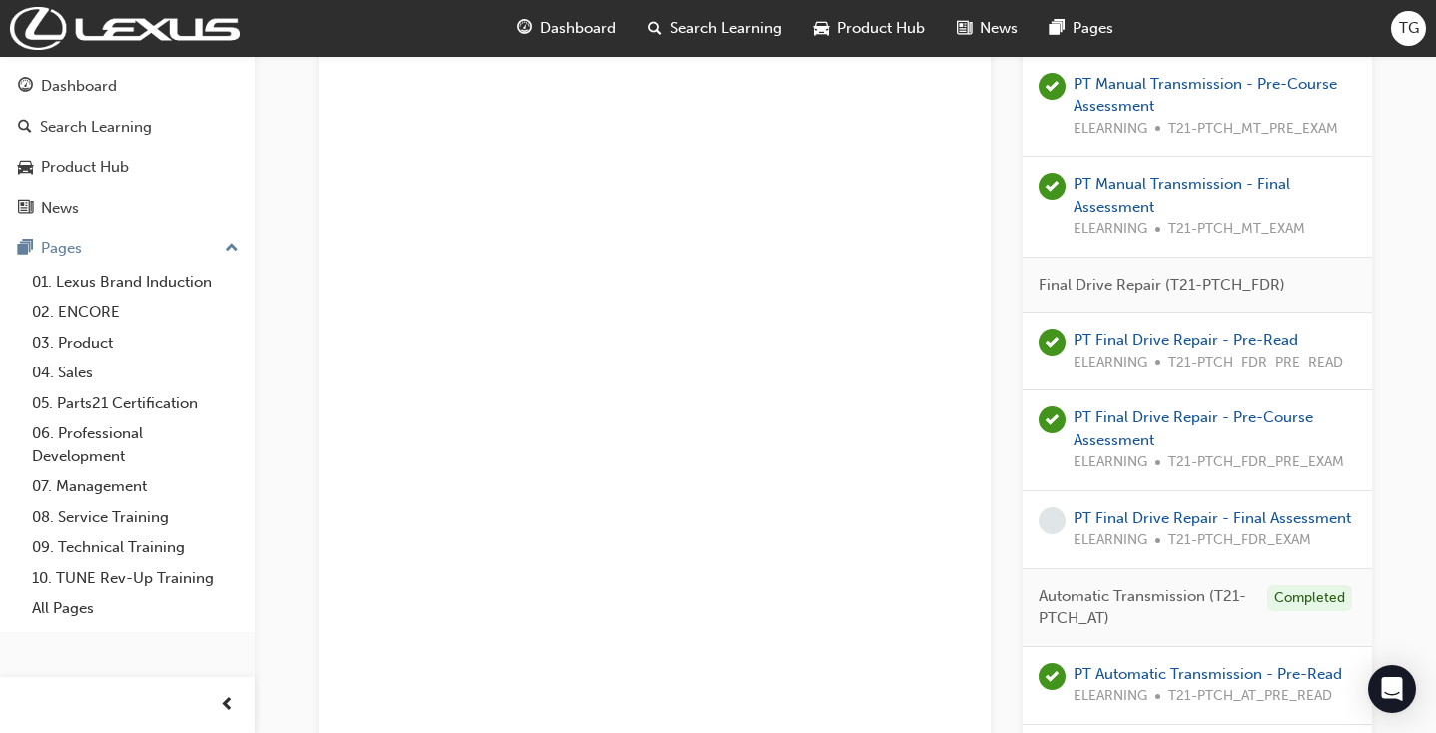
scroll to position [4094, 0]
click at [1139, 511] on link "PT Final Drive Repair - Final Assessment" at bounding box center [1213, 520] width 278 height 18
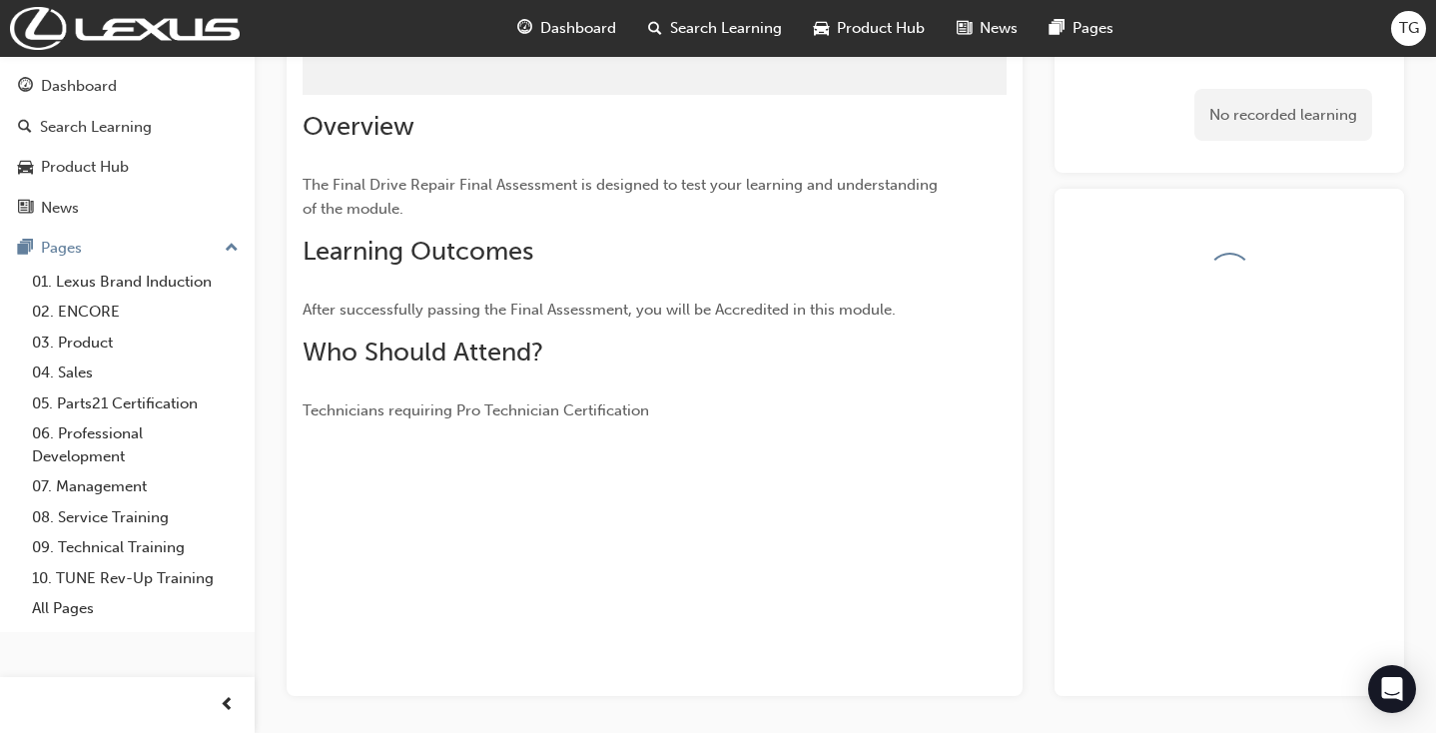
scroll to position [143, 0]
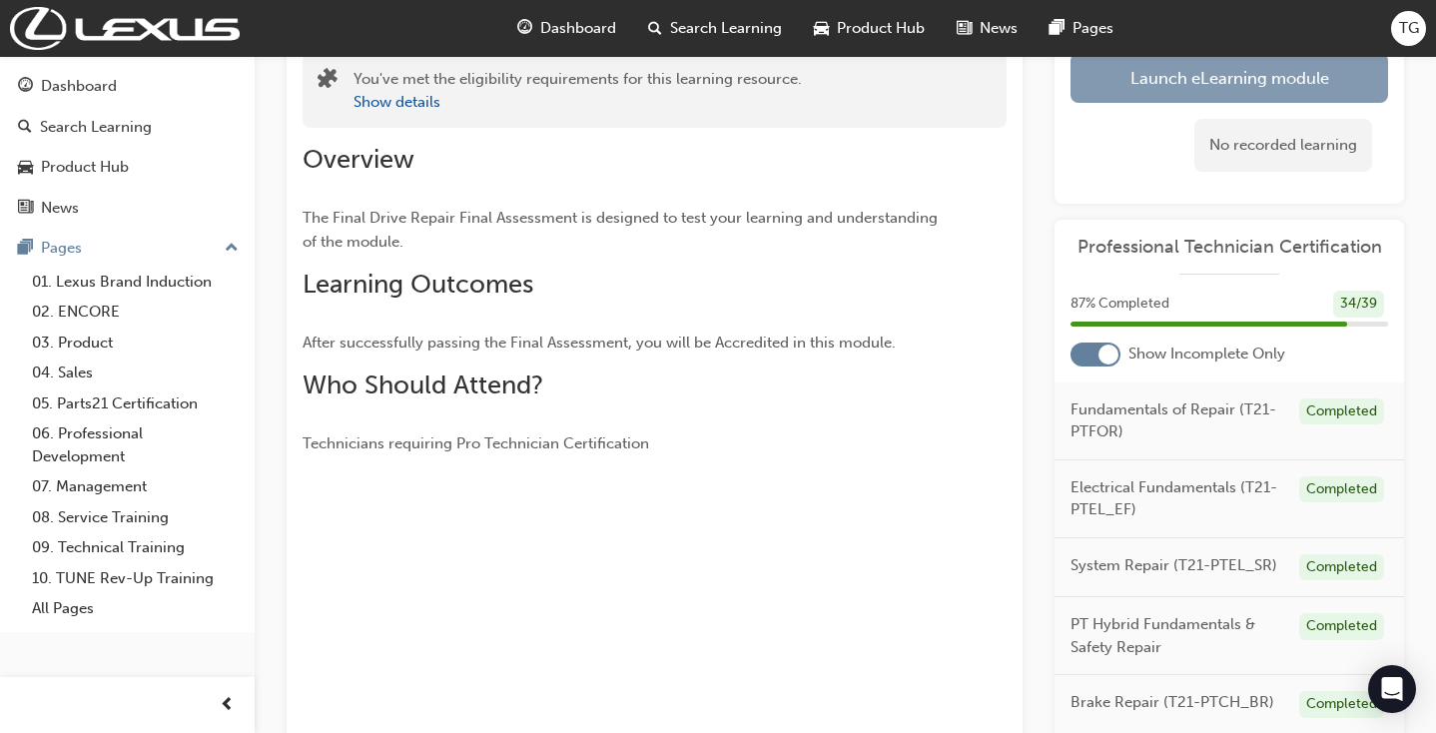
click at [1117, 74] on link "Launch eLearning module" at bounding box center [1230, 78] width 318 height 50
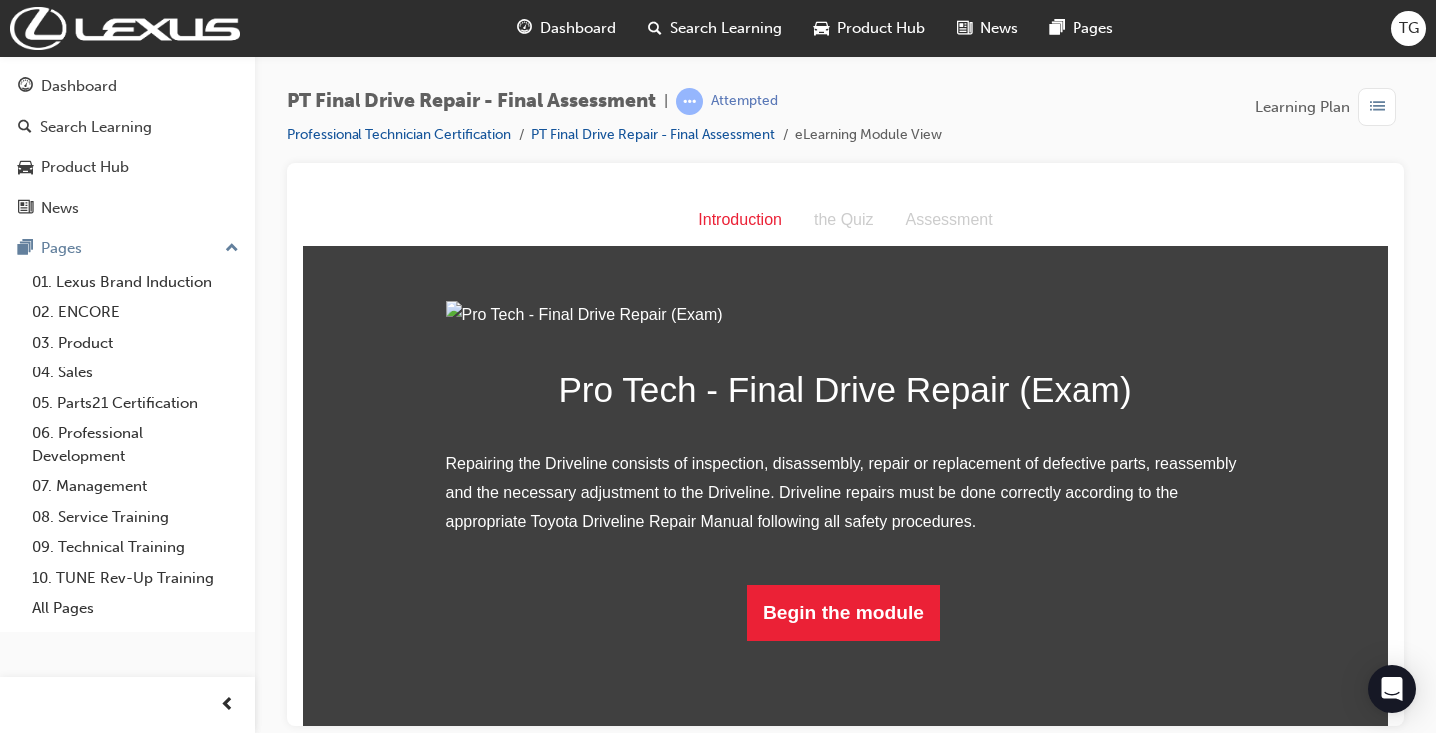
scroll to position [131, 0]
click at [871, 640] on button "Begin the module" at bounding box center [843, 612] width 193 height 56
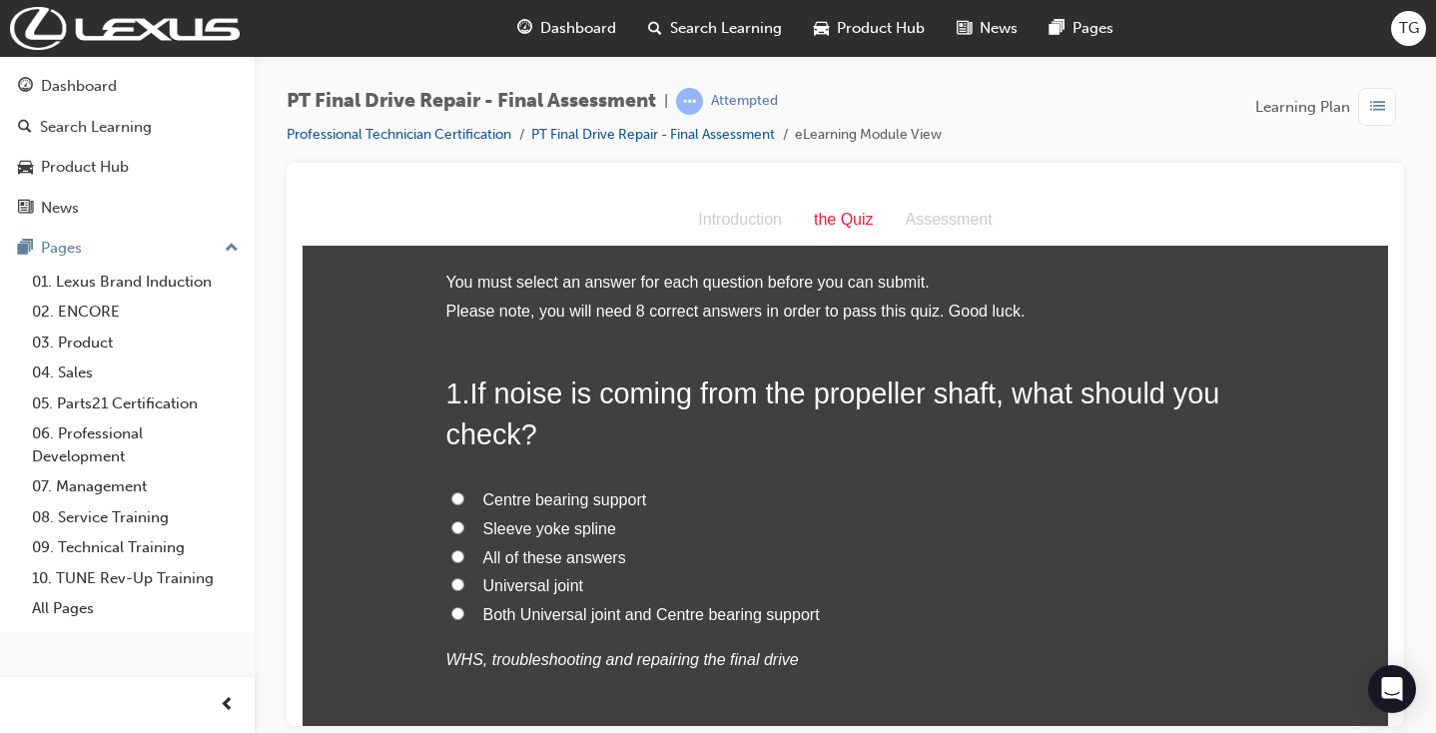
click at [575, 548] on span "All of these answers" at bounding box center [554, 556] width 143 height 17
click at [464, 549] on input "All of these answers" at bounding box center [457, 555] width 13 height 13
radio input "true"
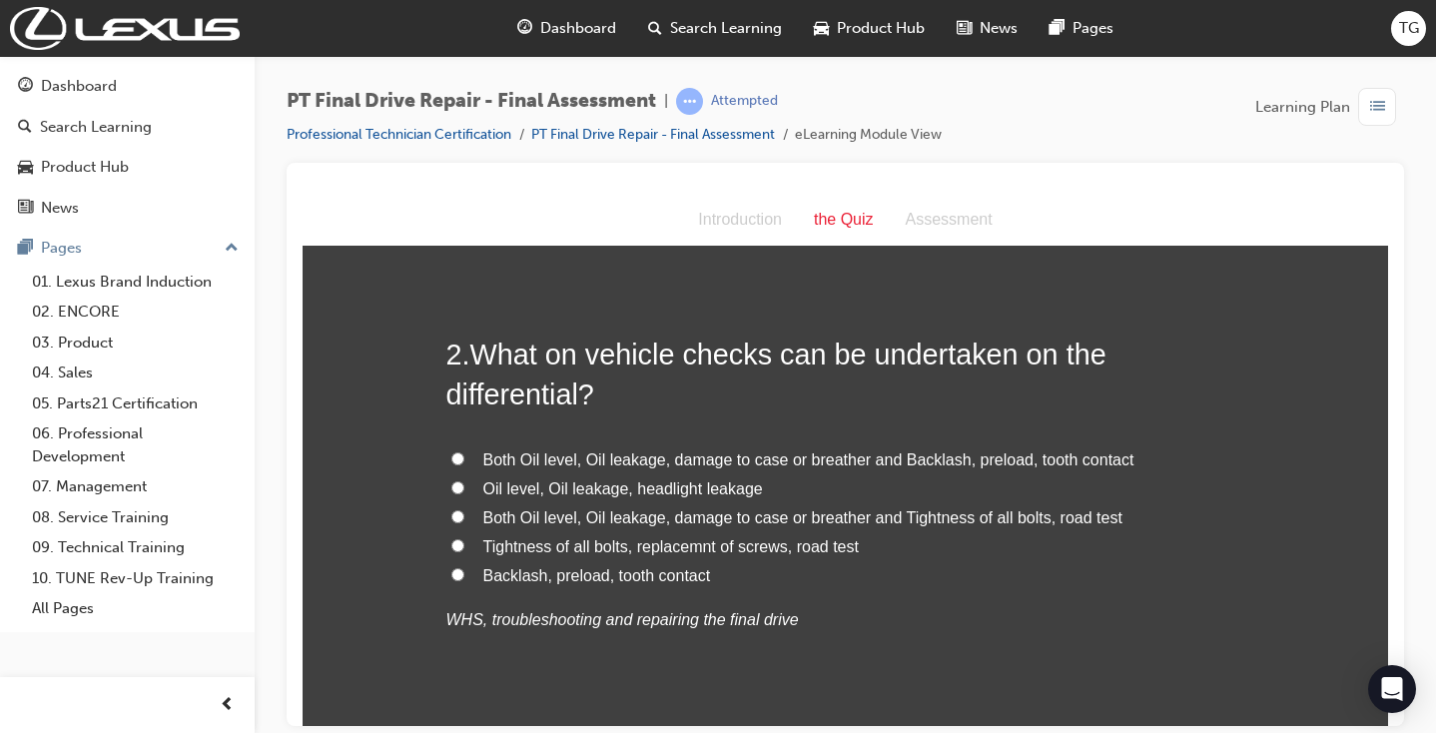
scroll to position [534, 0]
click at [483, 451] on span "Both Oil level, Oil leakage, damage to case or breather and Backlash, preload, …" at bounding box center [808, 457] width 651 height 17
click at [464, 451] on input "Both Oil level, Oil leakage, damage to case or breather and Backlash, preload, …" at bounding box center [457, 456] width 13 height 13
radio input "true"
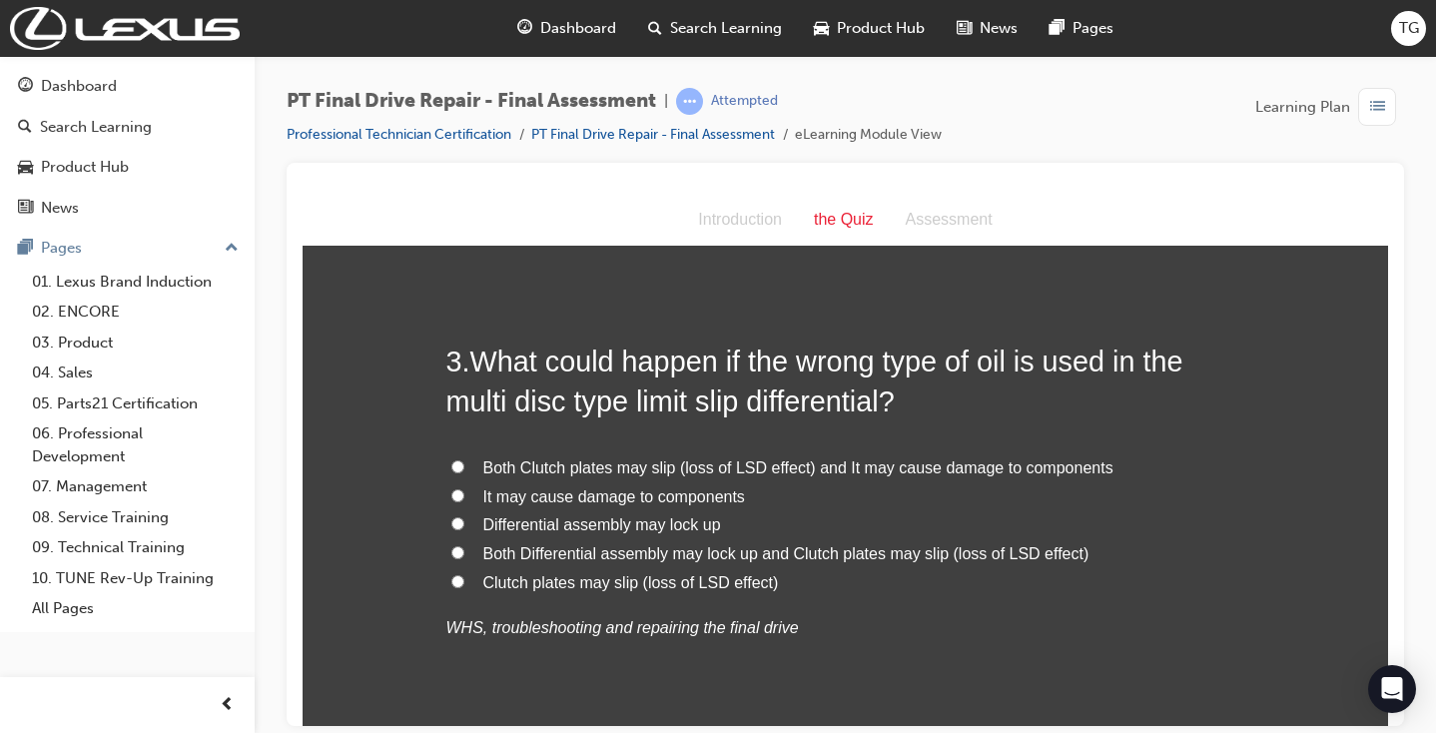
scroll to position [1017, 0]
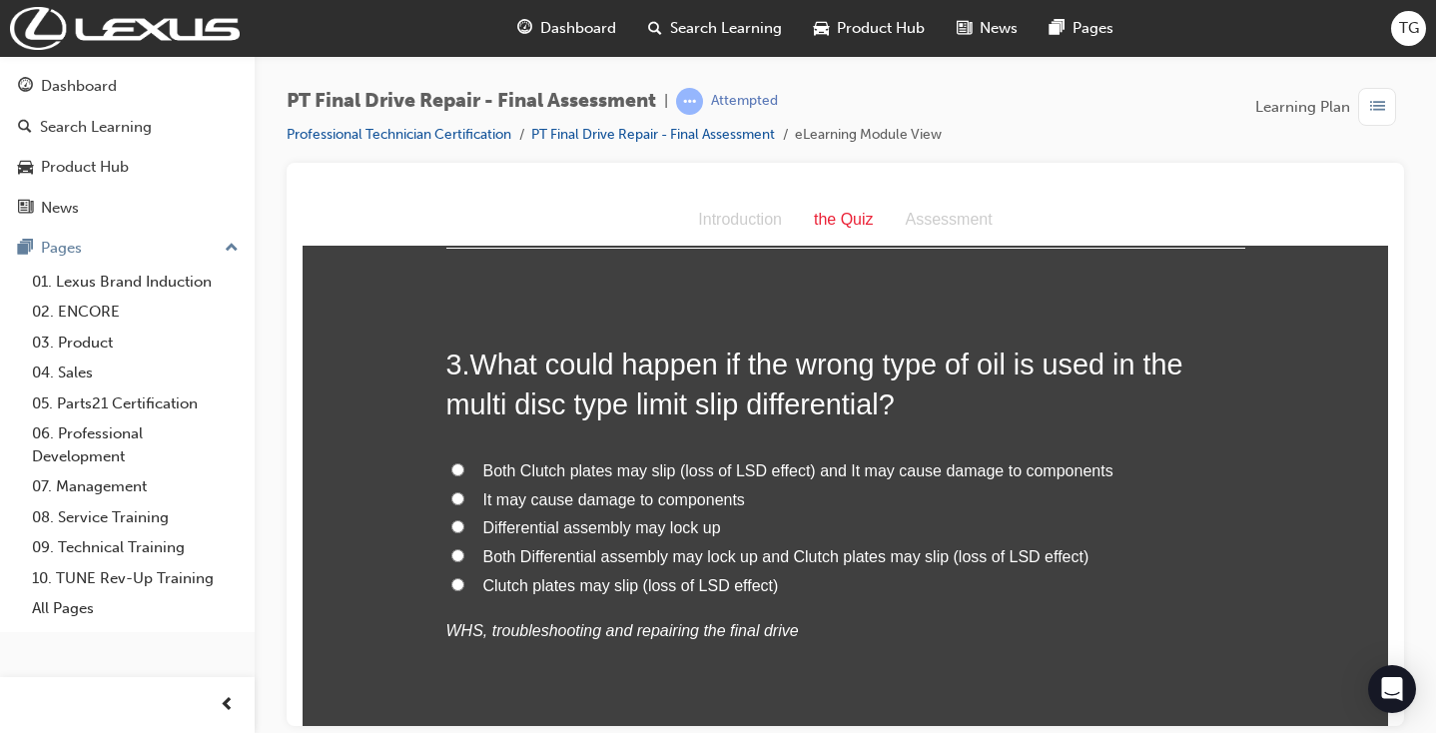
click at [713, 462] on span "Both Clutch plates may slip (loss of LSD effect) and It may cause damage to com…" at bounding box center [798, 469] width 630 height 17
click at [464, 462] on input "Both Clutch plates may slip (loss of LSD effect) and It may cause damage to com…" at bounding box center [457, 468] width 13 height 13
radio input "true"
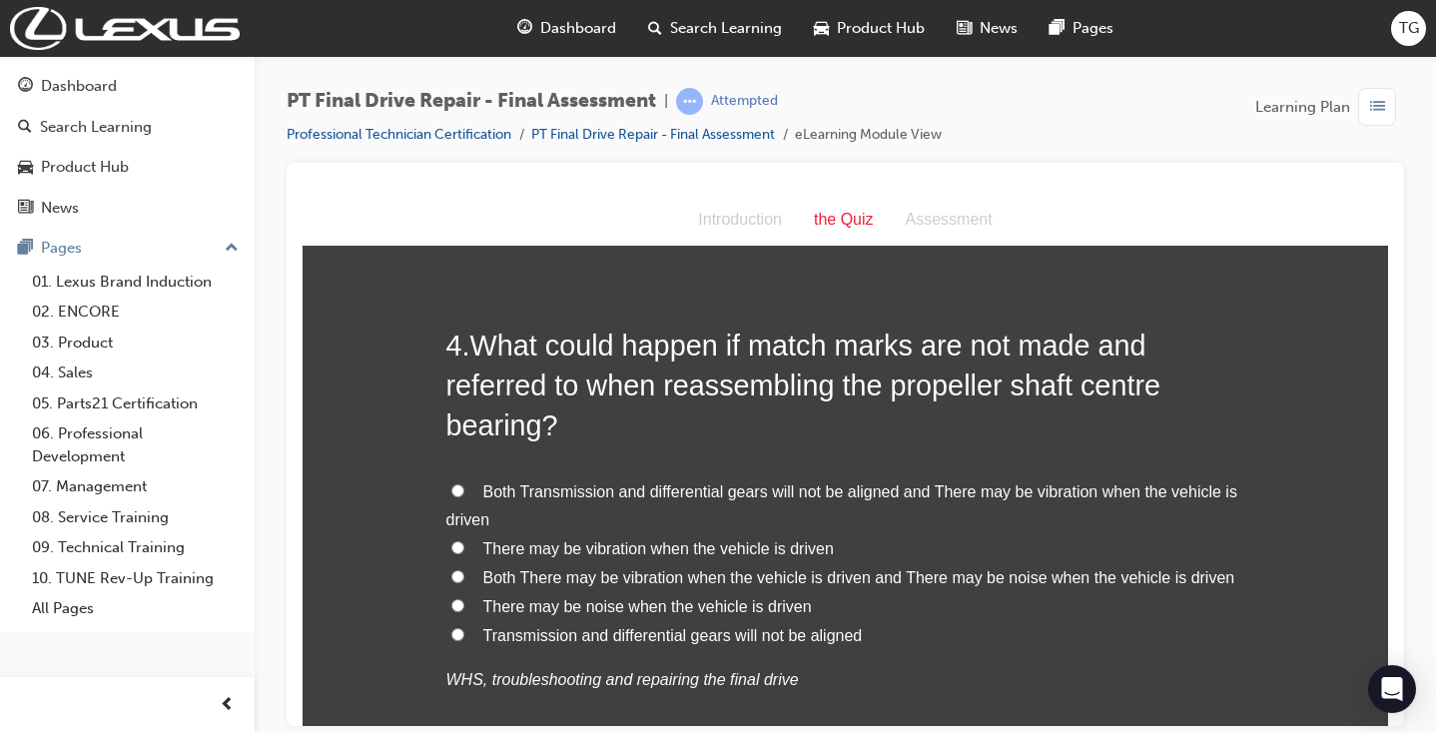
scroll to position [1533, 0]
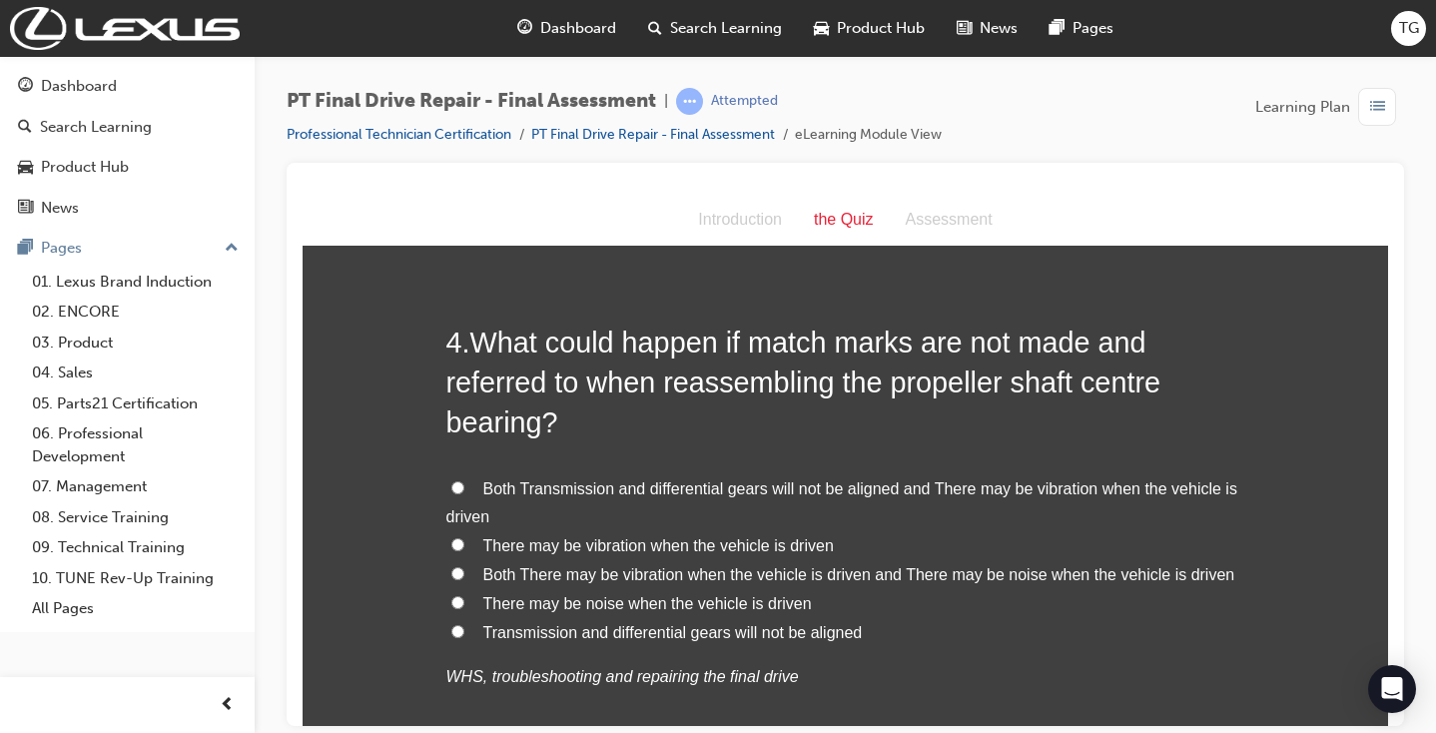
click at [874, 565] on span "Both There may be vibration when the vehicle is driven and There may be noise w…" at bounding box center [859, 573] width 752 height 17
click at [464, 566] on input "Both There may be vibration when the vehicle is driven and There may be noise w…" at bounding box center [457, 572] width 13 height 13
radio input "true"
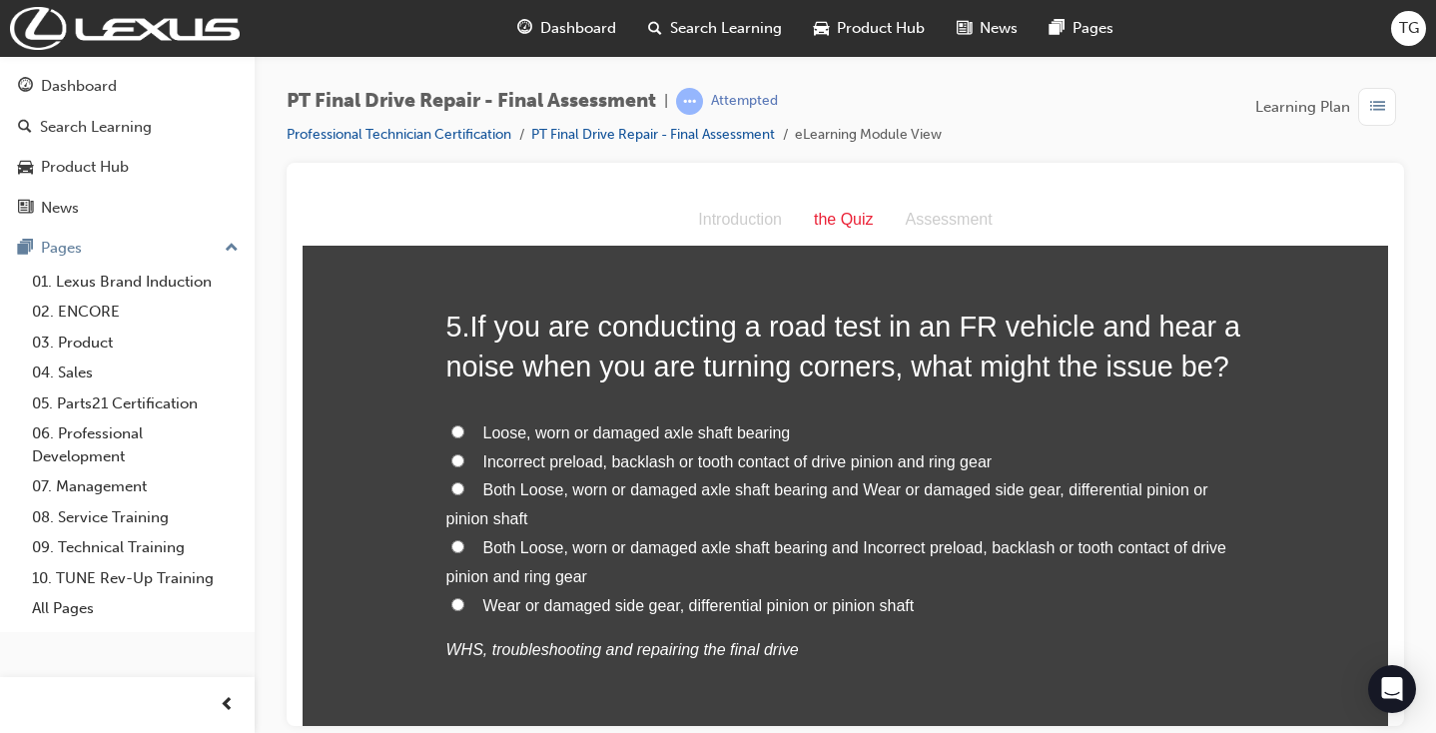
scroll to position [2108, 0]
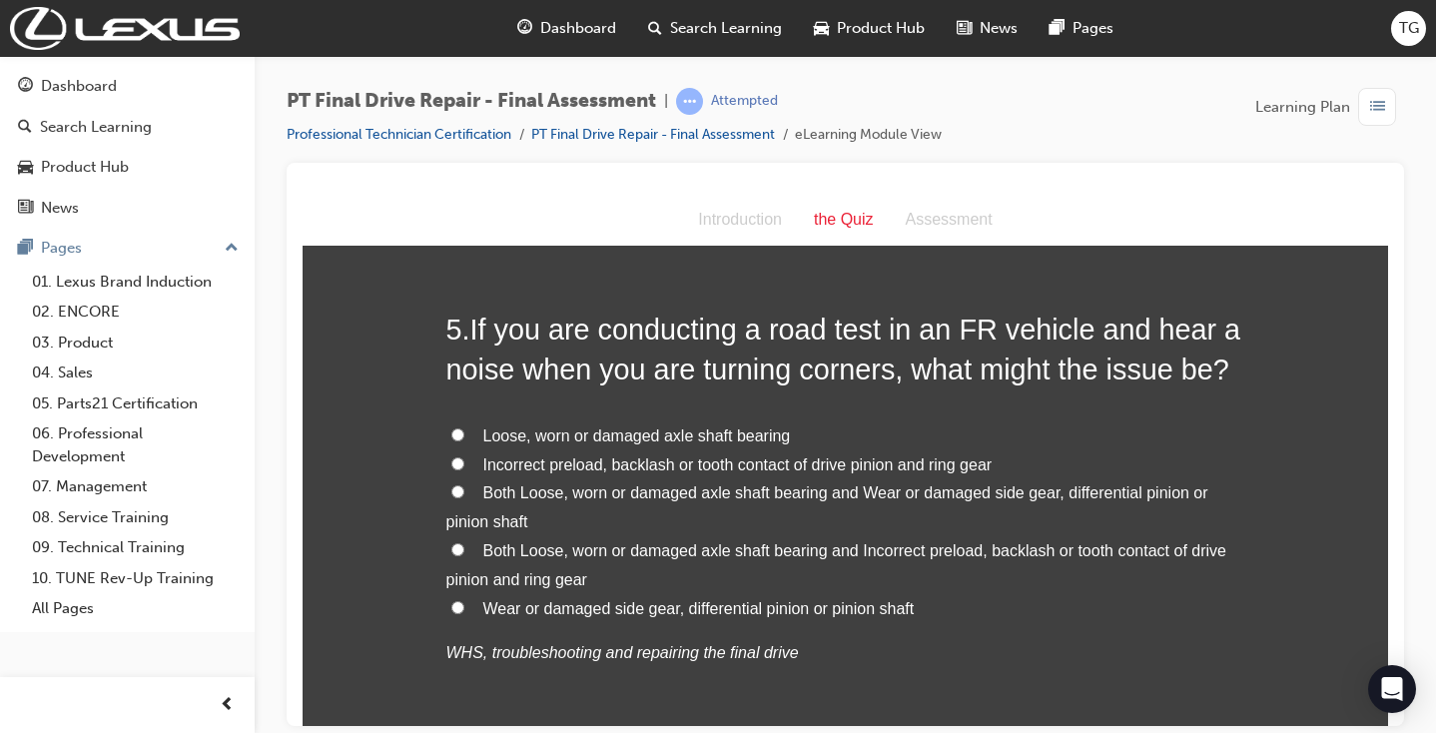
click at [642, 541] on span "Both Loose, worn or damaged axle shaft bearing and Incorrect preload, backlash …" at bounding box center [836, 564] width 780 height 46
click at [464, 542] on input "Both Loose, worn or damaged axle shaft bearing and Incorrect preload, backlash …" at bounding box center [457, 548] width 13 height 13
radio input "true"
click at [573, 484] on span "Both Loose, worn or damaged axle shaft bearing and Wear or damaged side gear, d…" at bounding box center [827, 507] width 762 height 46
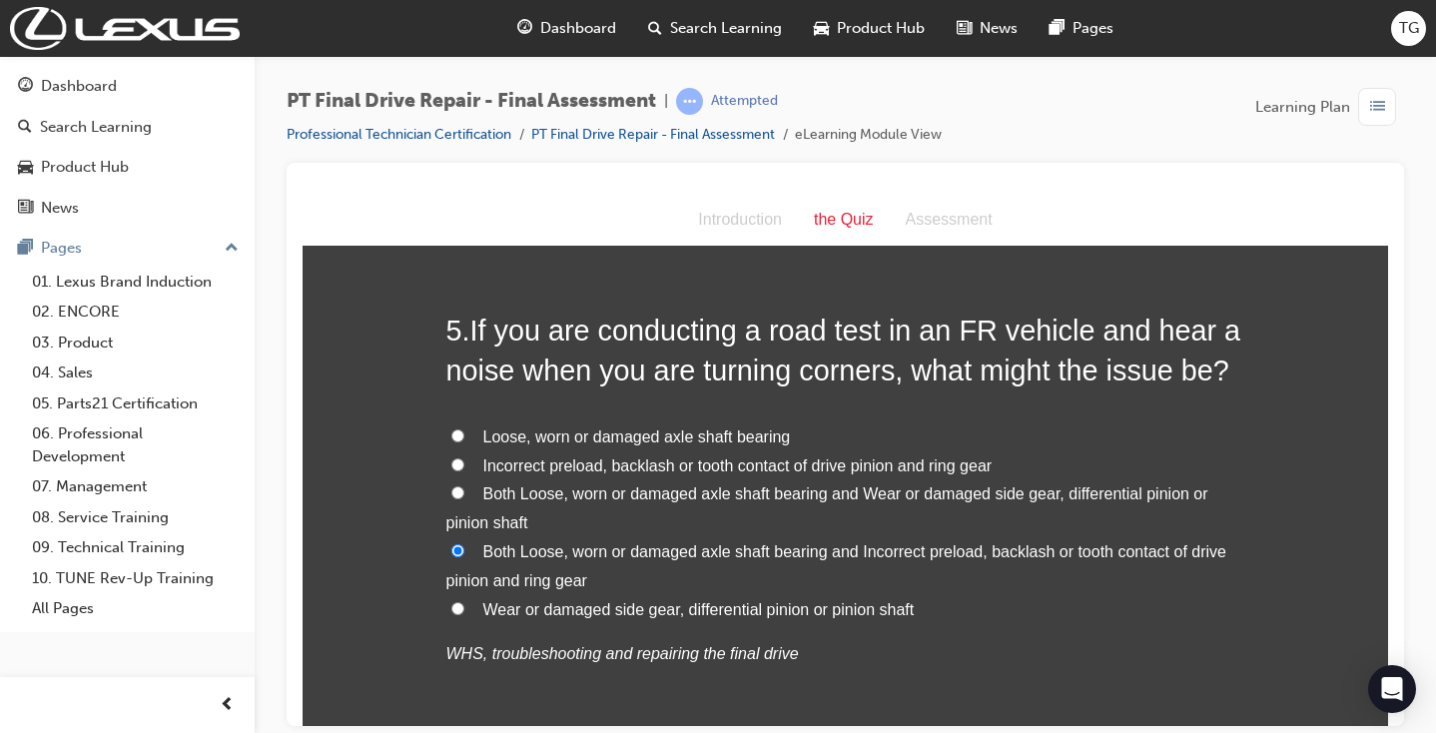
click at [464, 485] on input "Both Loose, worn or damaged axle shaft bearing and Wear or damaged side gear, d…" at bounding box center [457, 491] width 13 height 13
radio input "true"
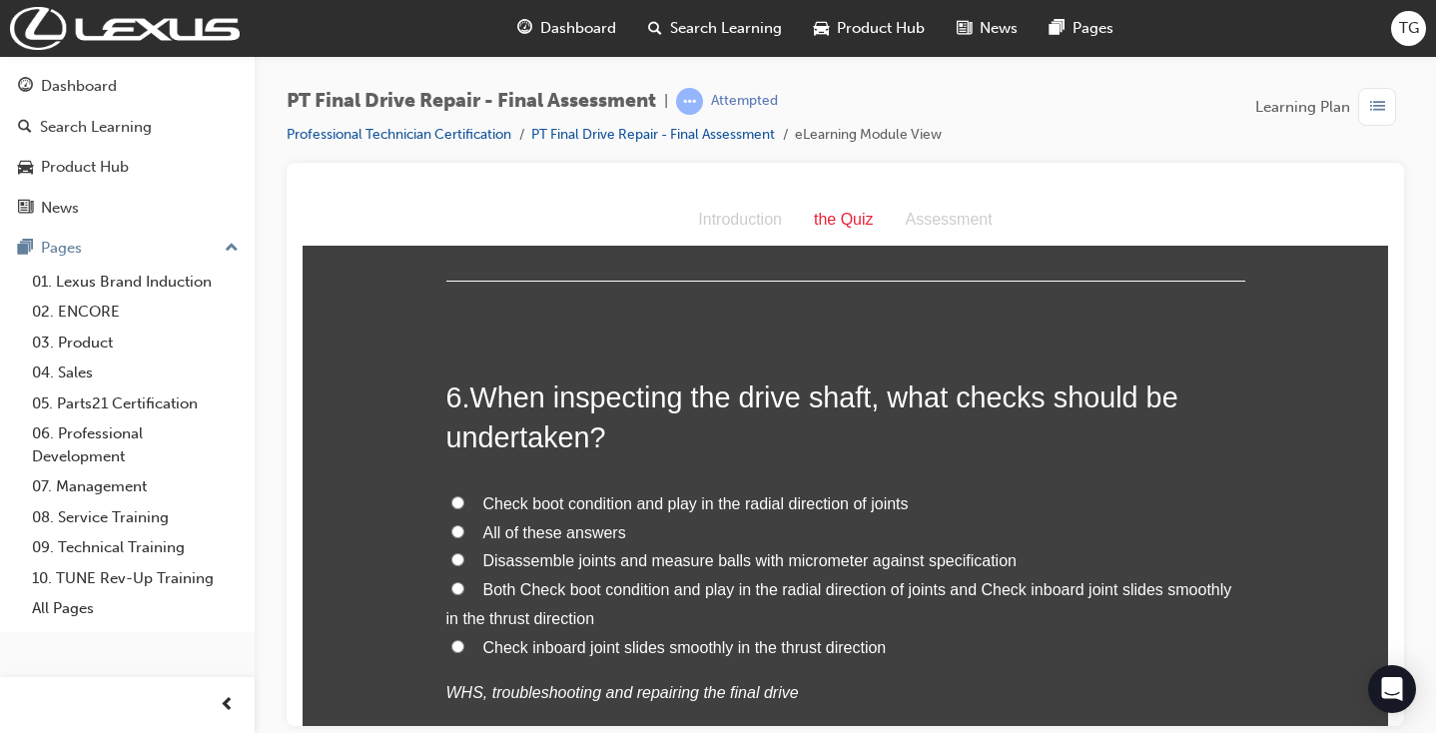
scroll to position [2589, 0]
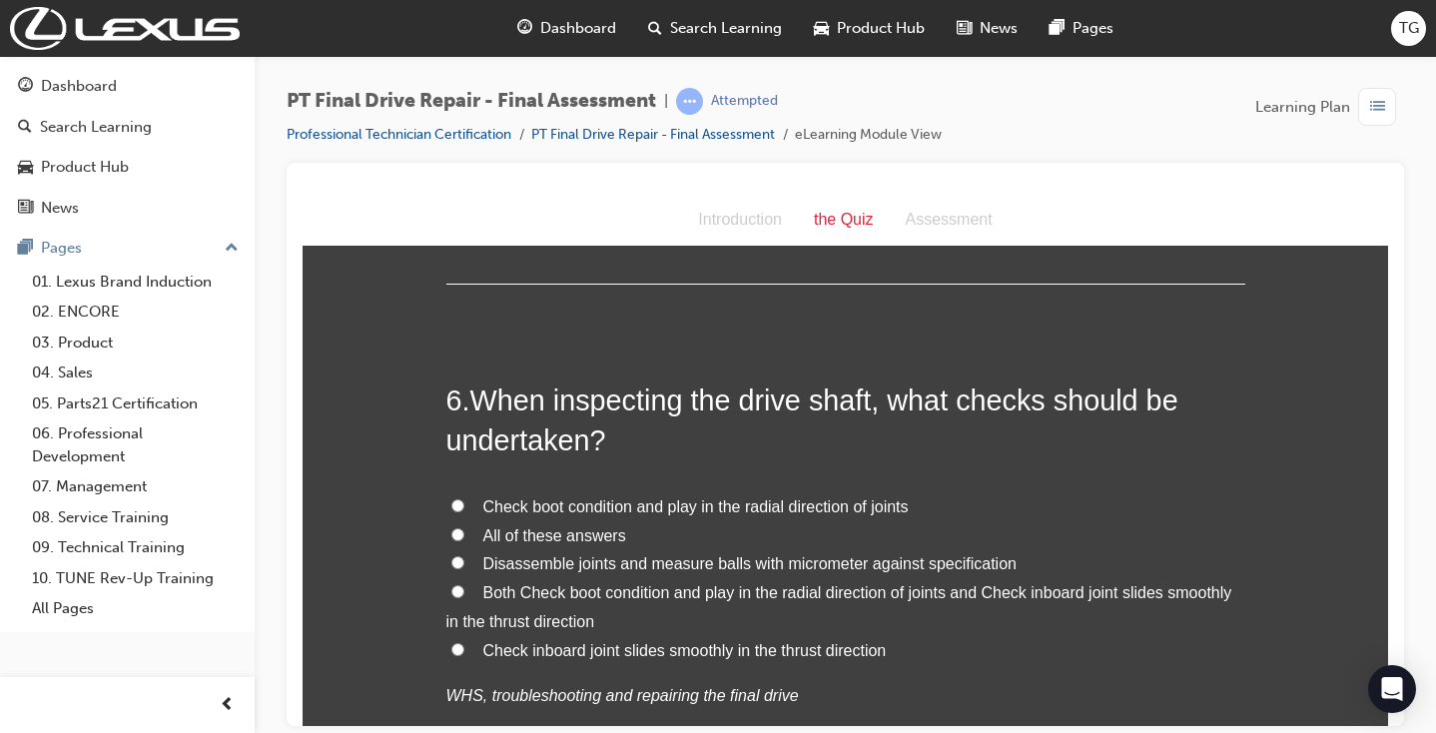
click at [568, 526] on span "All of these answers" at bounding box center [554, 534] width 143 height 17
click at [464, 527] on input "All of these answers" at bounding box center [457, 533] width 13 height 13
radio input "true"
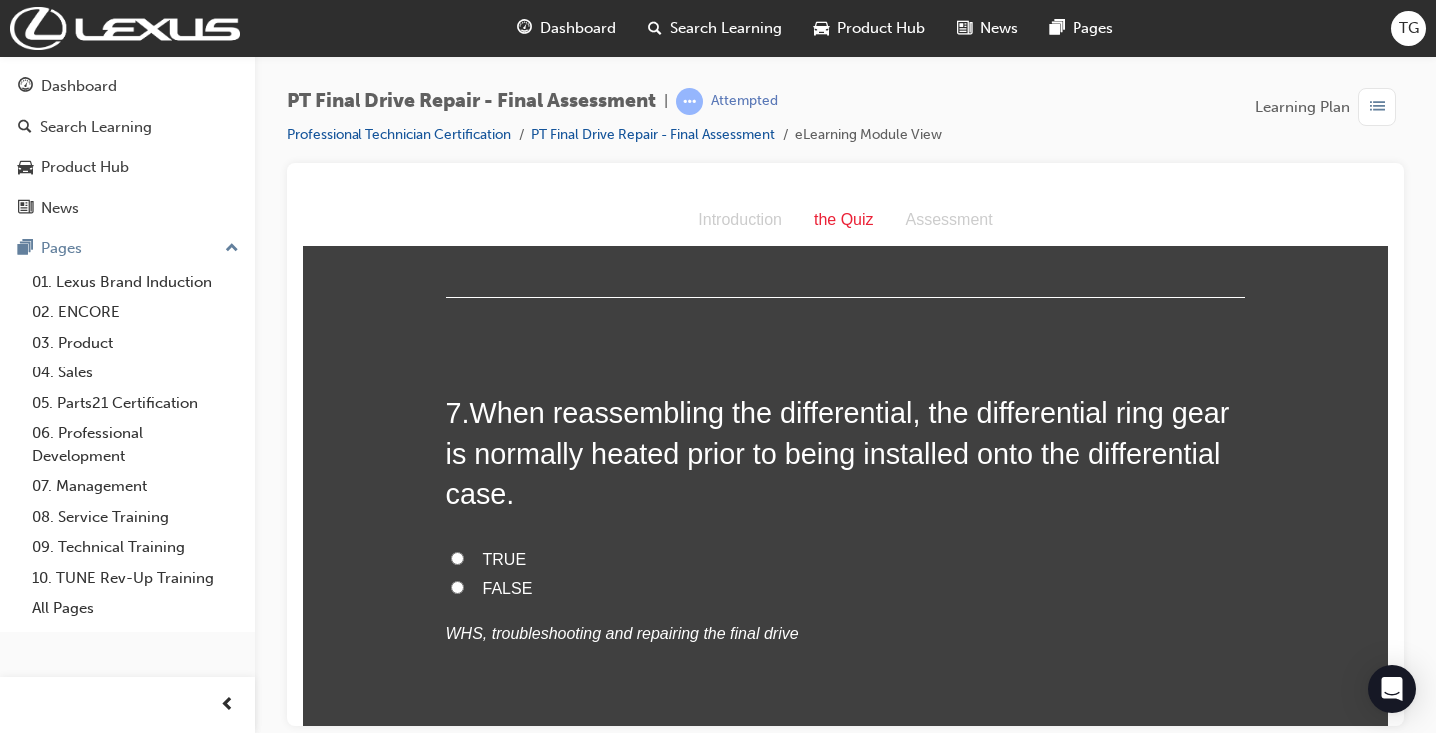
scroll to position [0, 1]
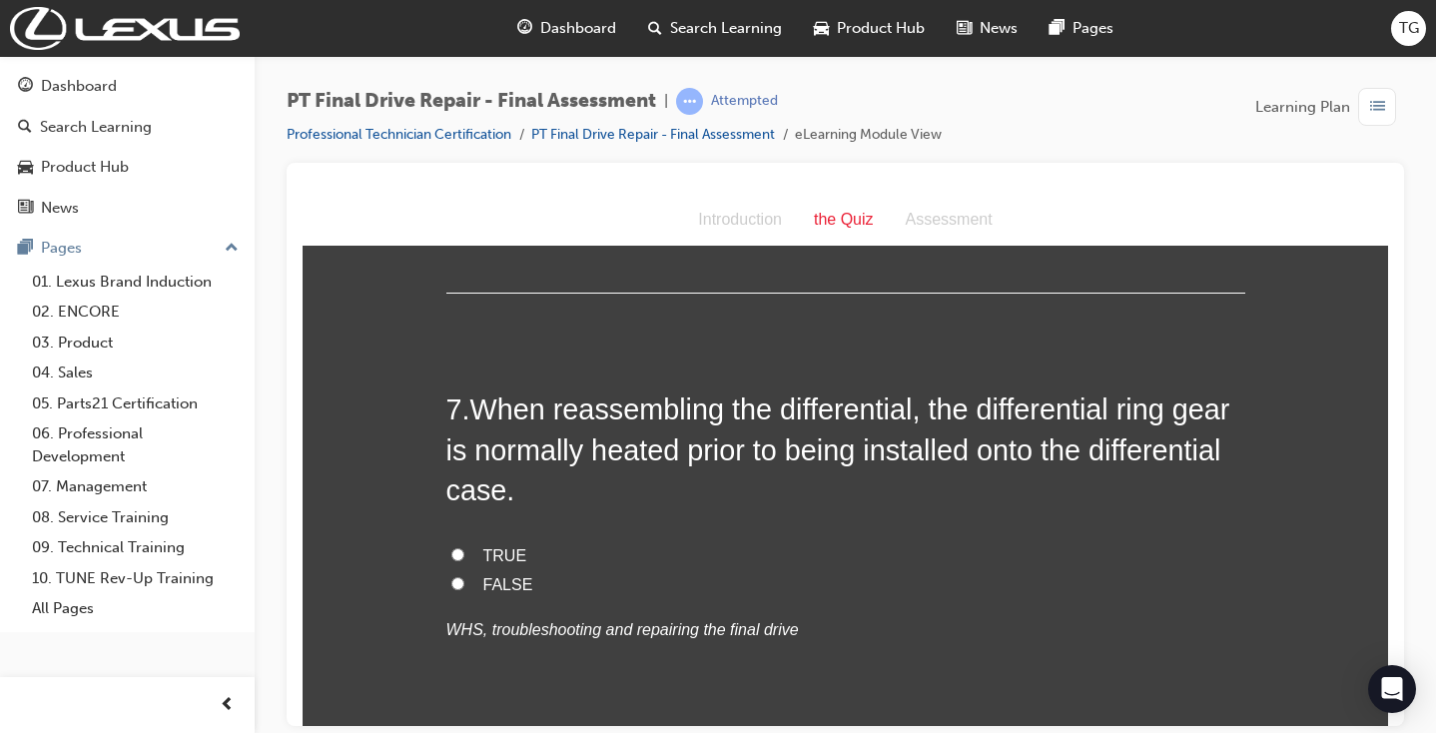
click at [500, 546] on span "TRUE" at bounding box center [505, 554] width 44 height 17
click at [464, 547] on input "TRUE" at bounding box center [457, 553] width 13 height 13
radio input "true"
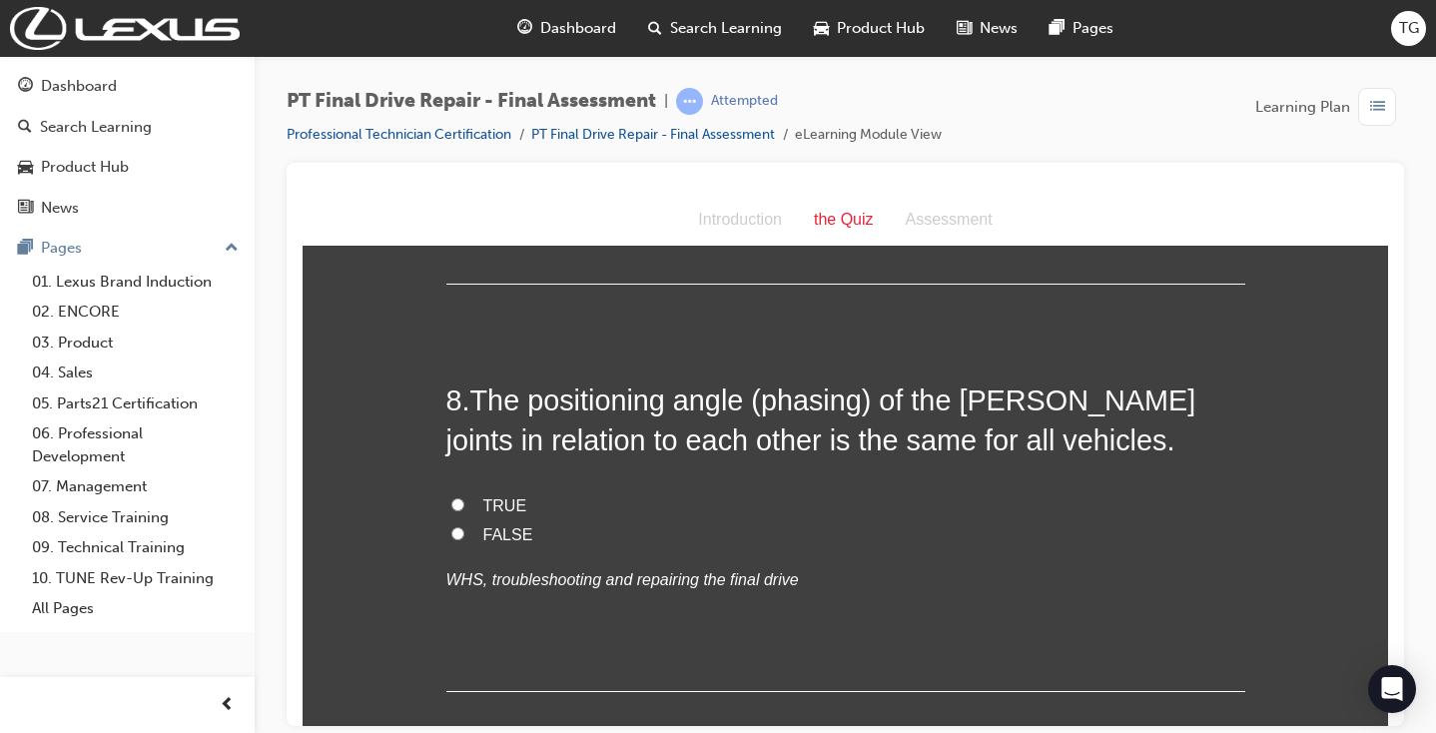
scroll to position [3572, 0]
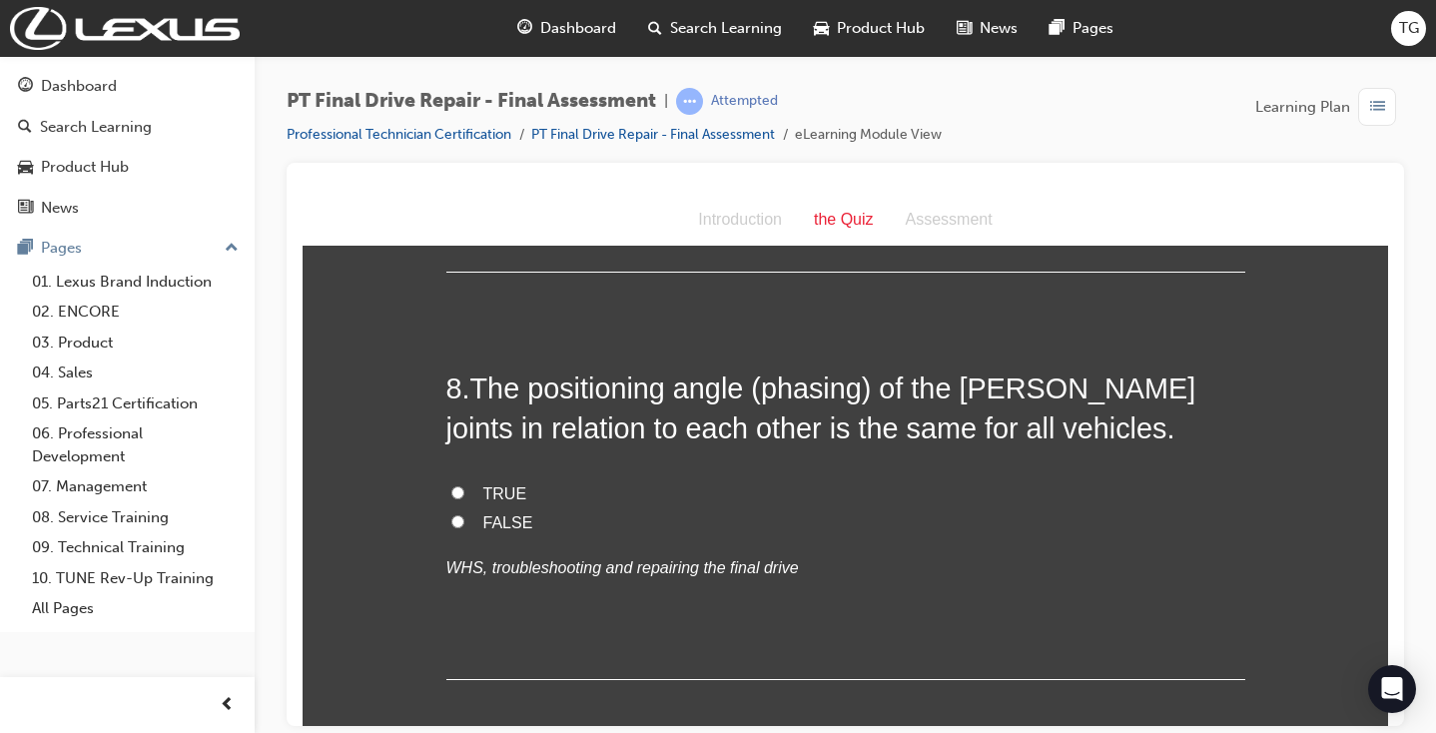
click at [514, 513] on span "FALSE" at bounding box center [508, 521] width 50 height 17
click at [464, 514] on input "FALSE" at bounding box center [457, 520] width 13 height 13
radio input "true"
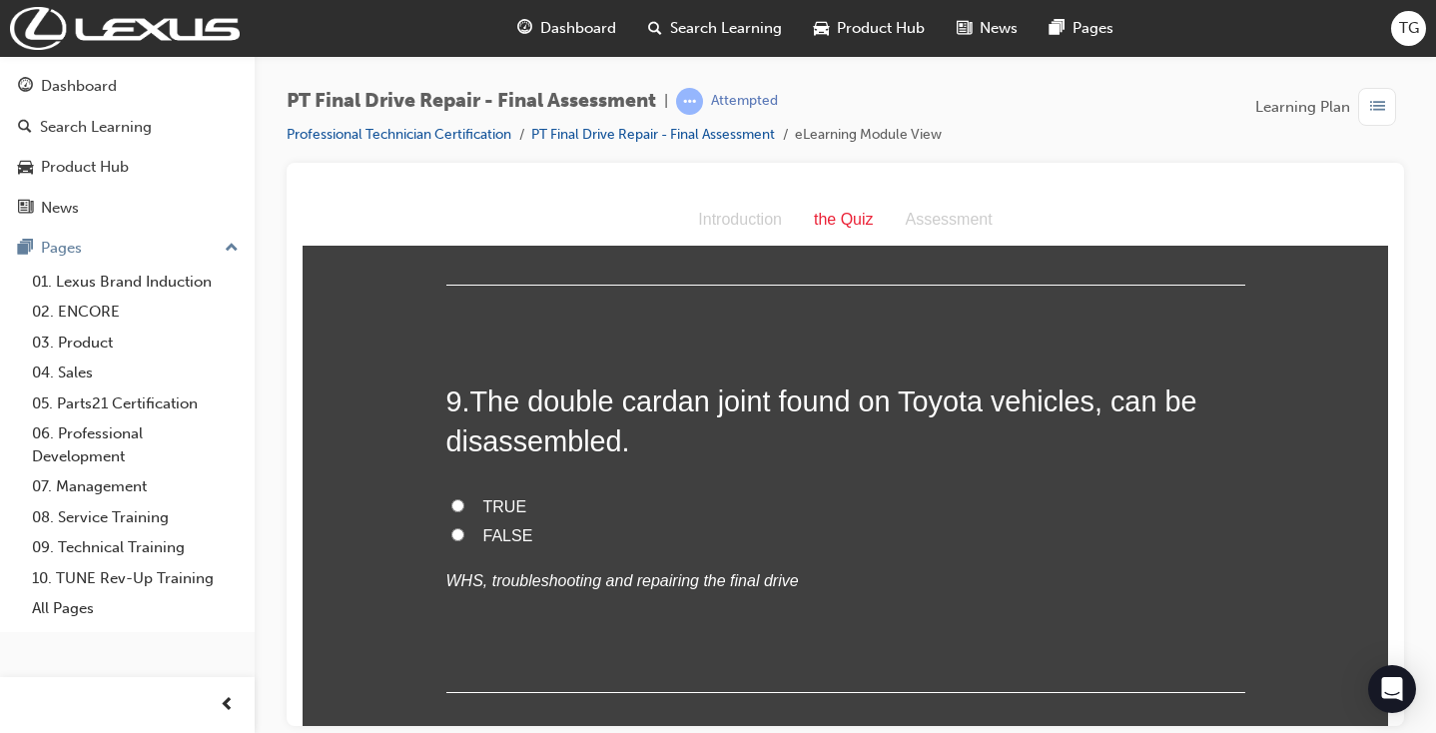
scroll to position [3976, 0]
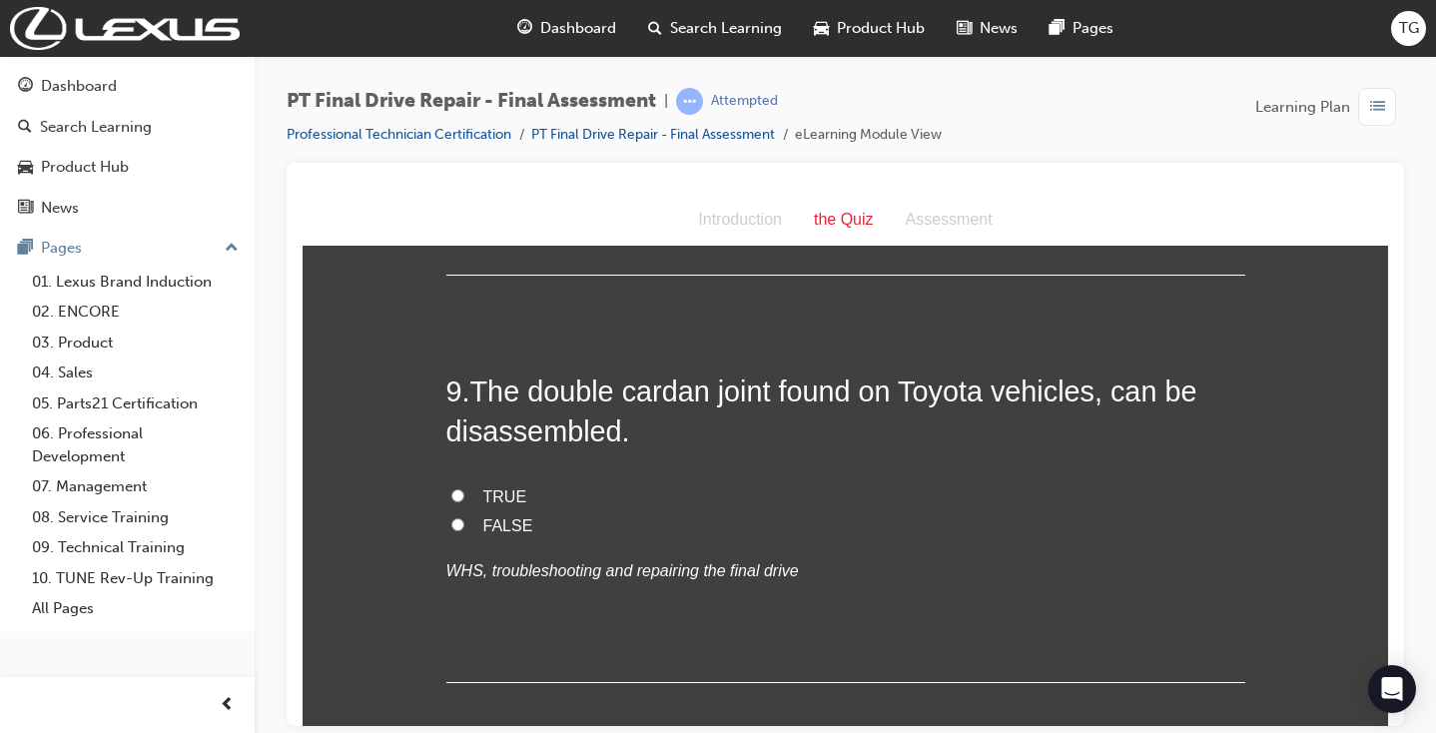
click at [515, 487] on span "TRUE" at bounding box center [505, 495] width 44 height 17
click at [464, 488] on input "TRUE" at bounding box center [457, 494] width 13 height 13
radio input "true"
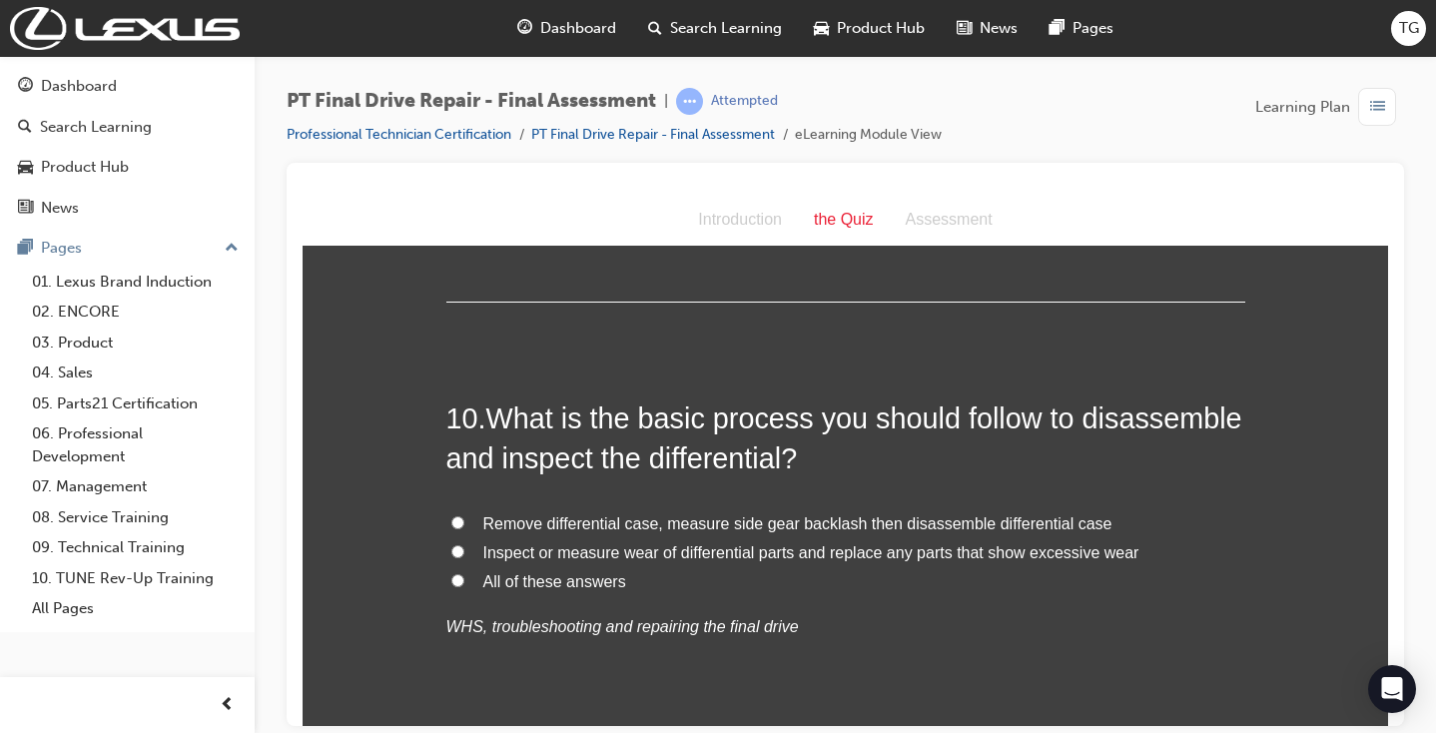
scroll to position [4368, 0]
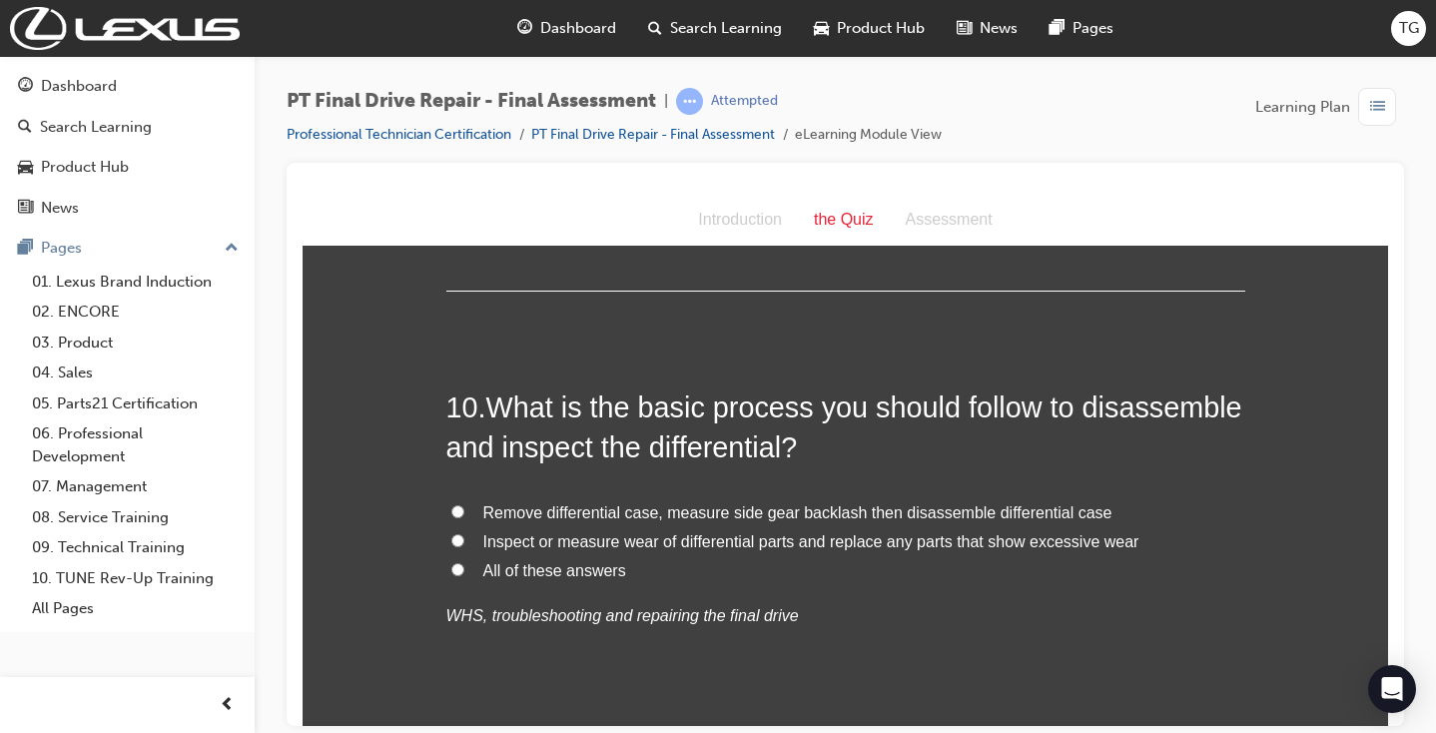
click at [602, 561] on span "All of these answers" at bounding box center [554, 569] width 143 height 17
click at [464, 562] on input "All of these answers" at bounding box center [457, 568] width 13 height 13
radio input "true"
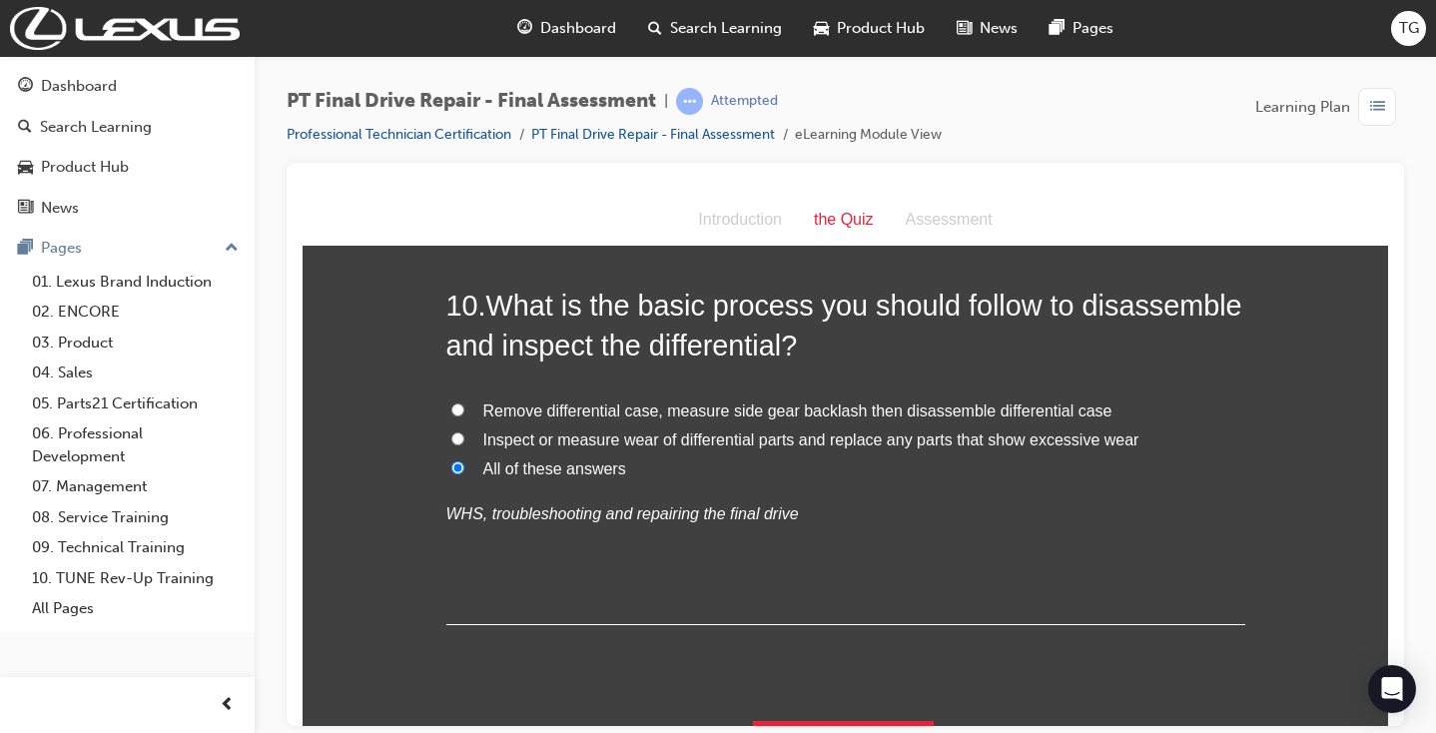
scroll to position [4469, 0]
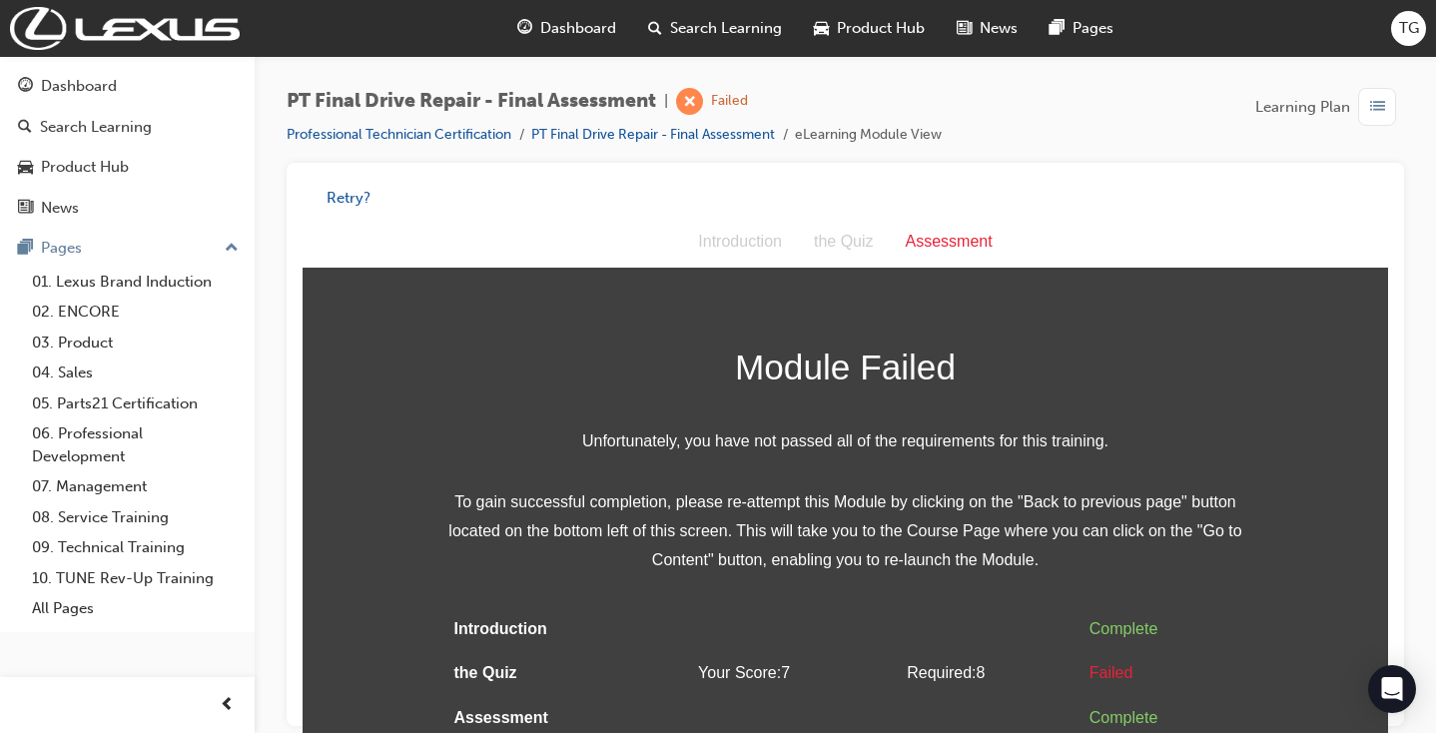
scroll to position [0, 0]
click at [355, 195] on button "Retry?" at bounding box center [349, 198] width 44 height 23
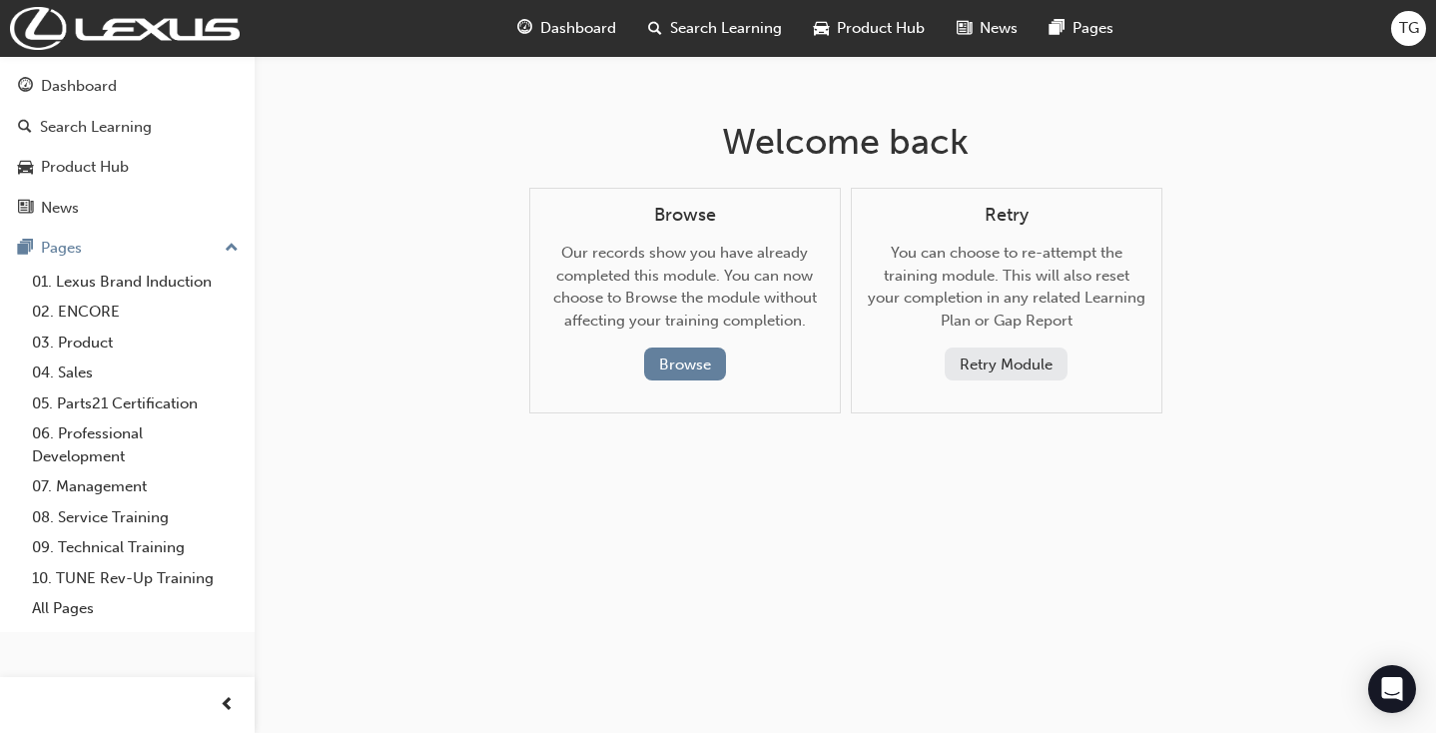
click at [1023, 368] on button "Retry Module" at bounding box center [1006, 364] width 123 height 33
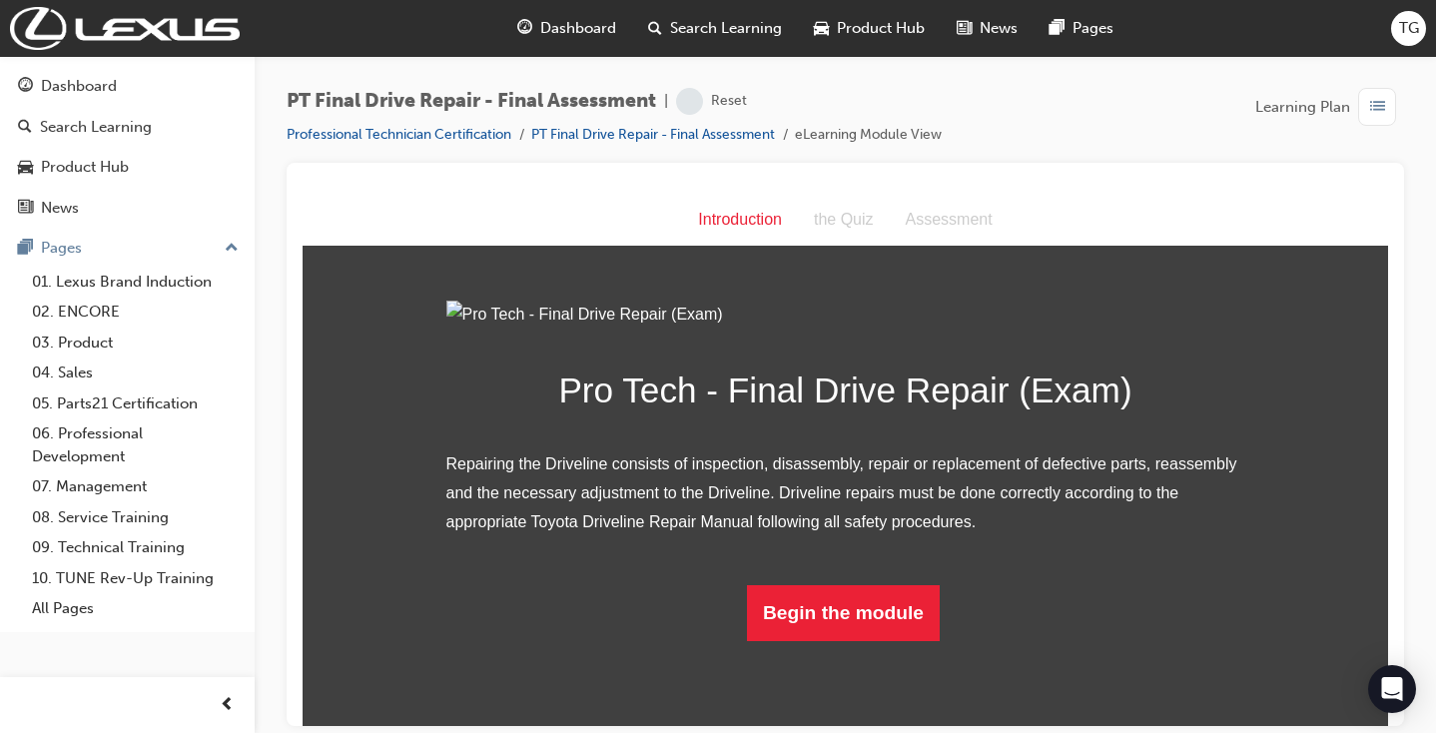
scroll to position [131, 0]
click at [915, 640] on button "Begin the module" at bounding box center [843, 612] width 193 height 56
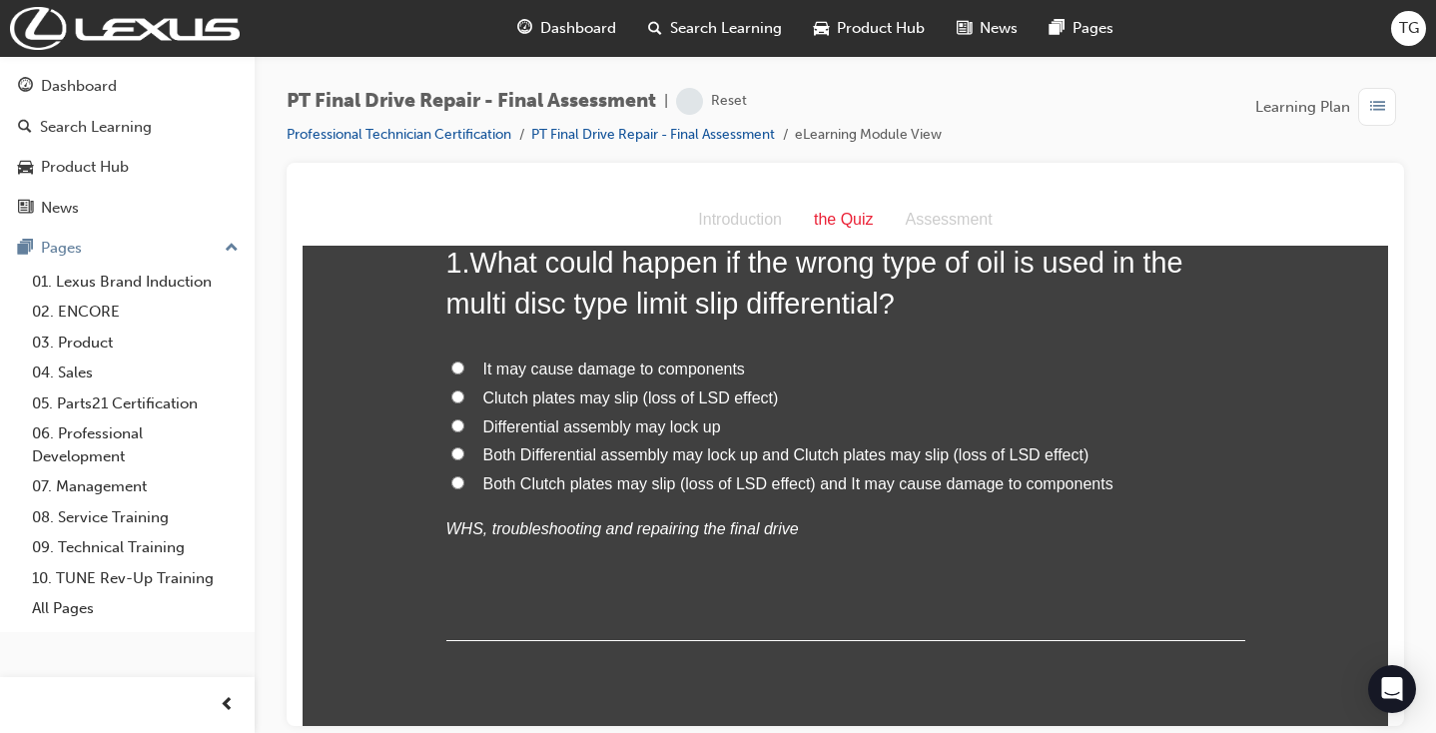
scroll to position [0, 0]
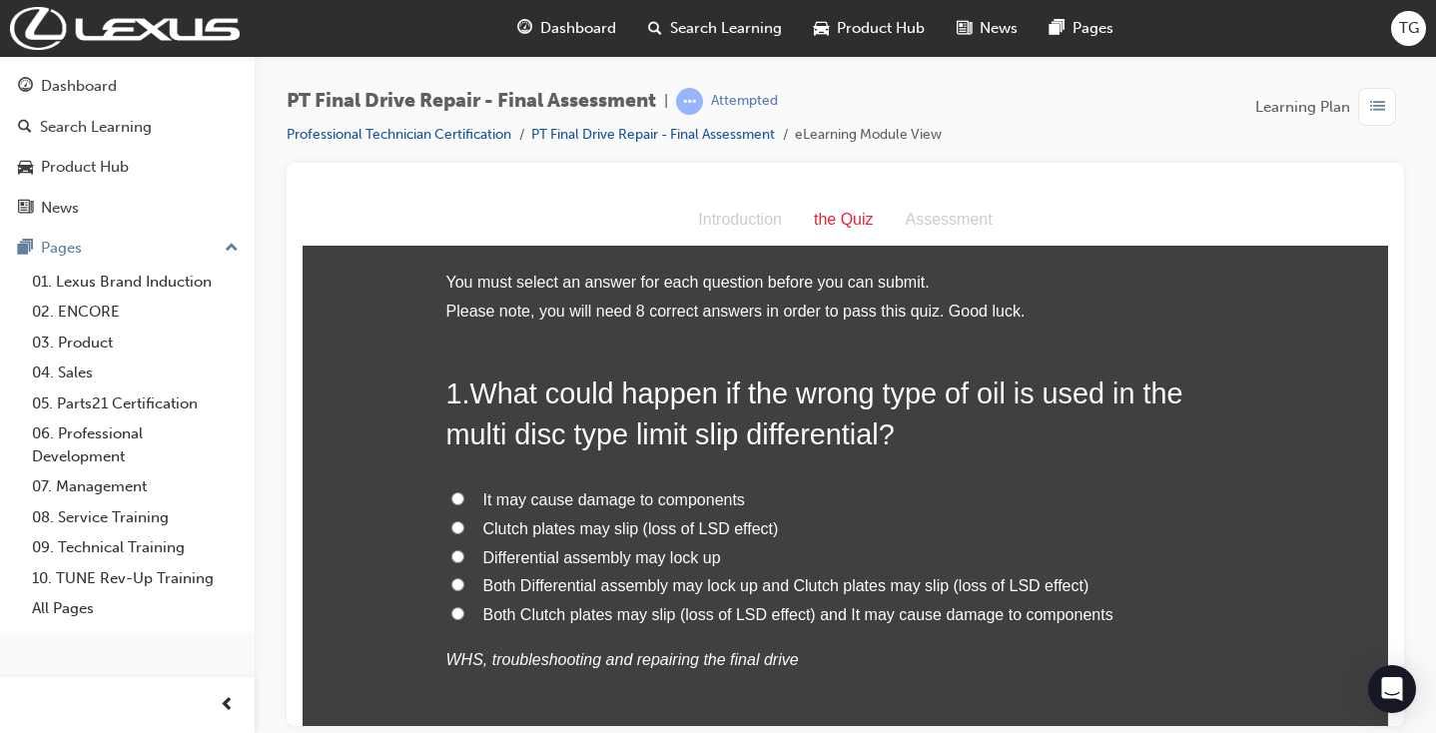
click at [763, 579] on span "Both Differential assembly may lock up and Clutch plates may slip (loss of LSD …" at bounding box center [786, 584] width 606 height 17
click at [464, 579] on input "Both Differential assembly may lock up and Clutch plates may slip (loss of LSD …" at bounding box center [457, 583] width 13 height 13
radio input "true"
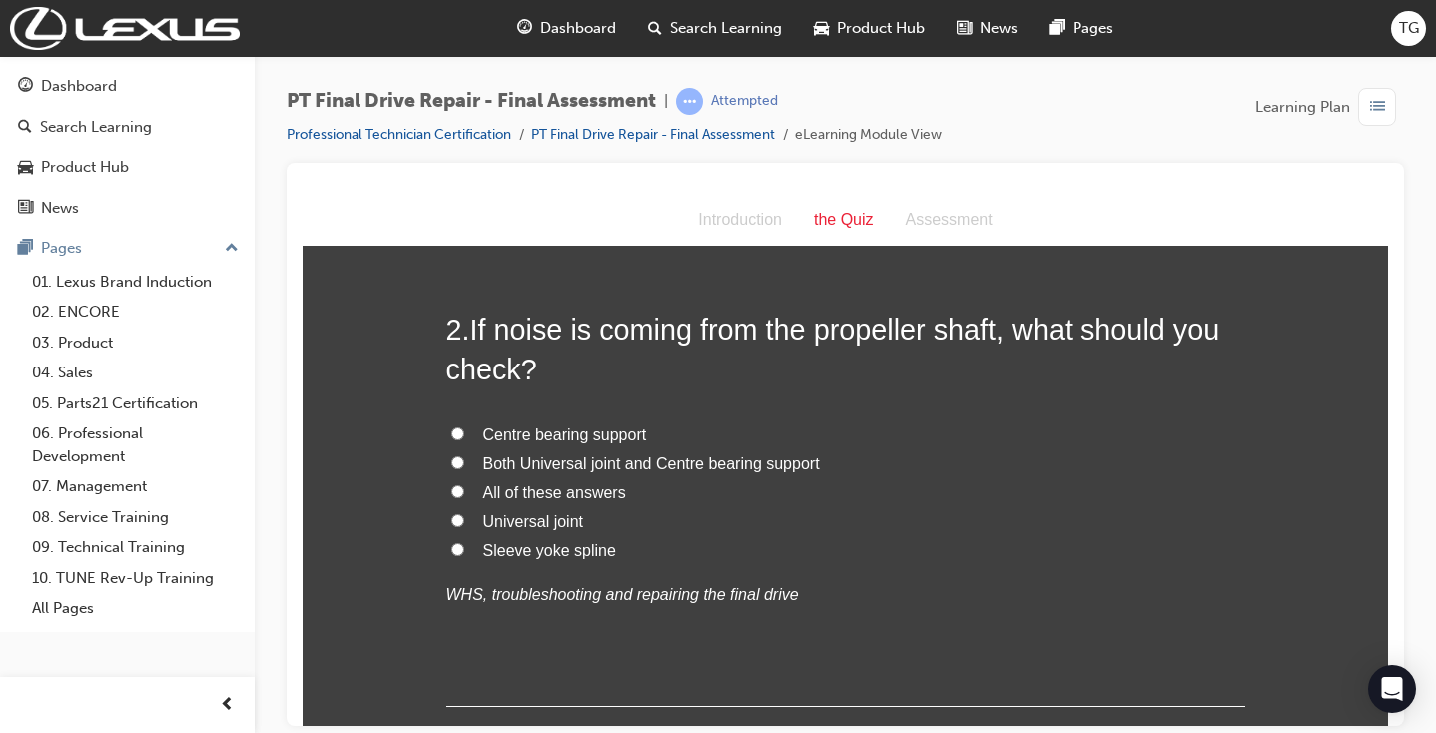
scroll to position [563, 0]
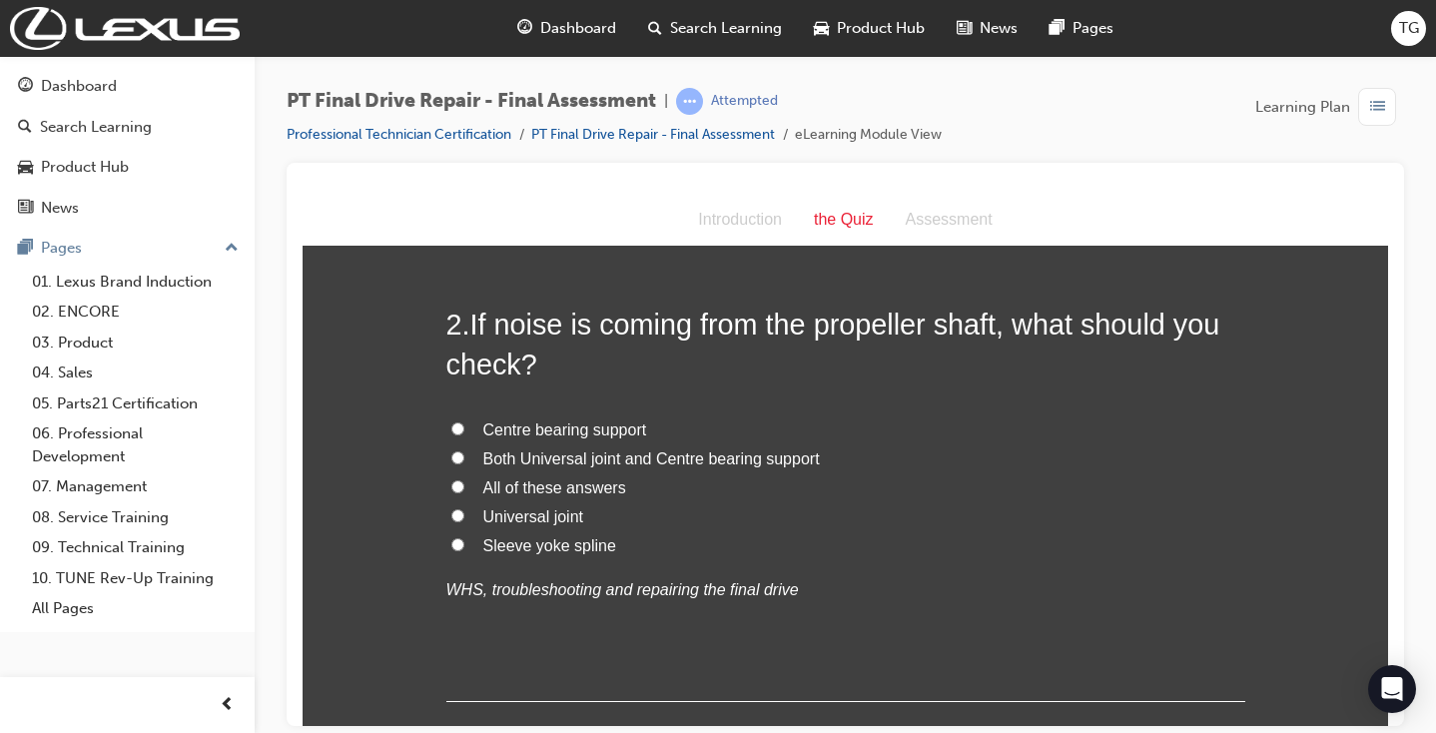
click at [597, 483] on span "All of these answers" at bounding box center [554, 486] width 143 height 17
click at [464, 483] on input "All of these answers" at bounding box center [457, 485] width 13 height 13
radio input "true"
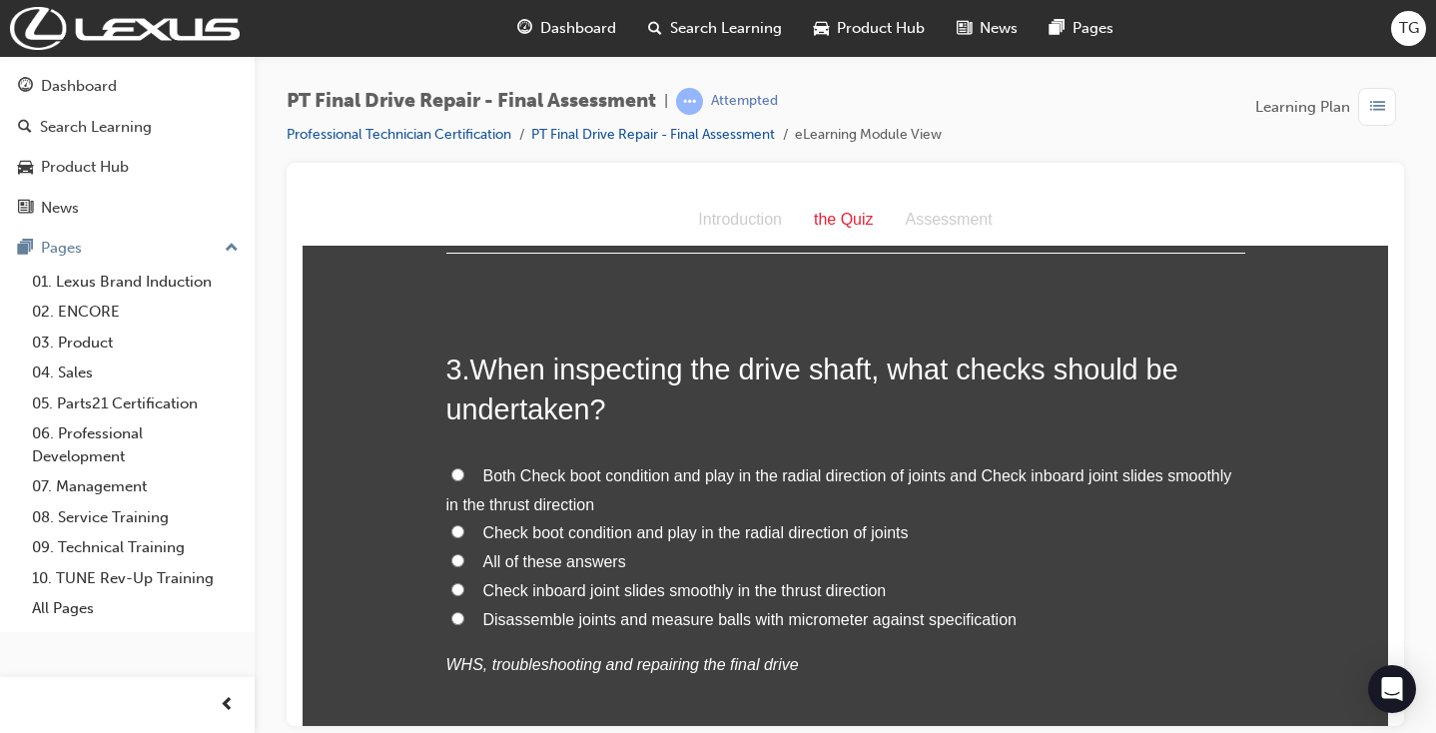
scroll to position [1015, 0]
click at [575, 549] on span "All of these answers" at bounding box center [554, 557] width 143 height 17
click at [464, 550] on input "All of these answers" at bounding box center [457, 556] width 13 height 13
radio input "true"
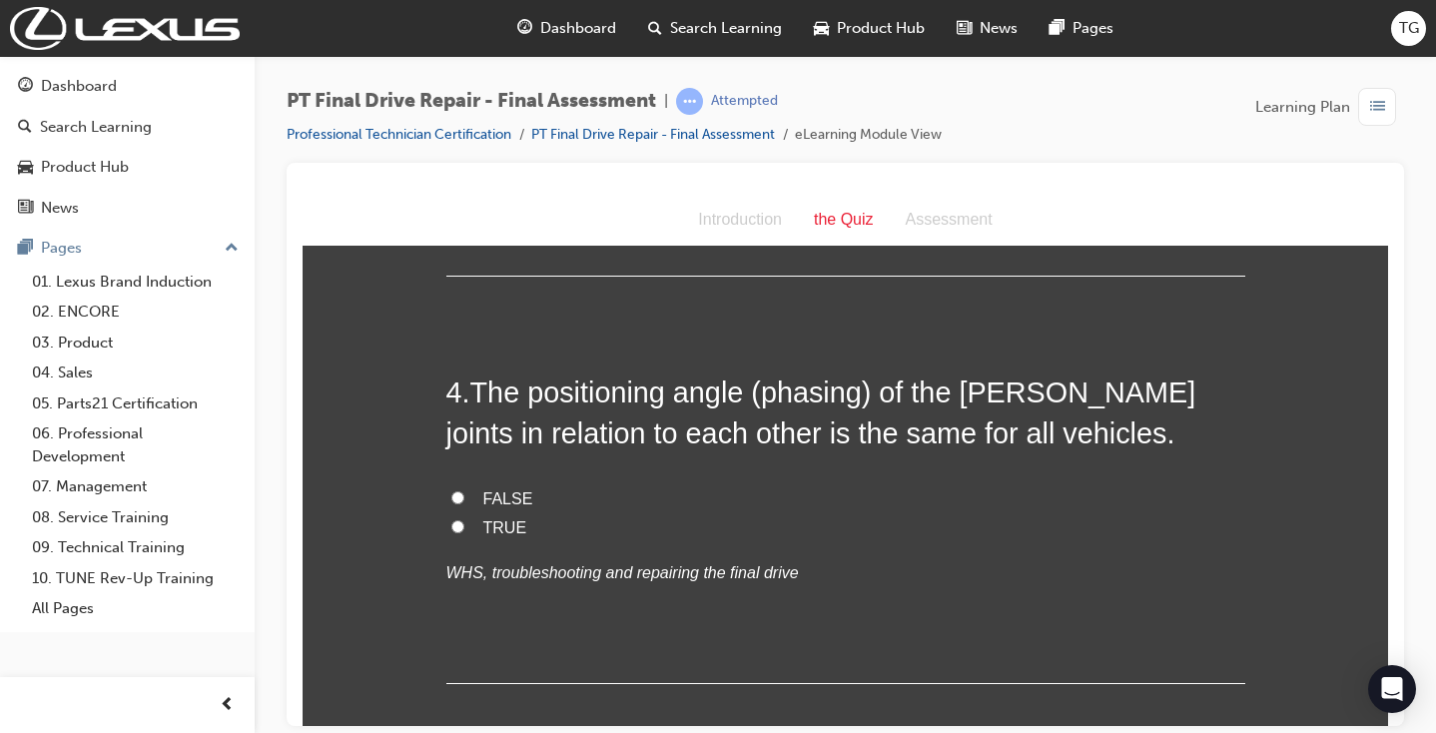
scroll to position [1512, 0]
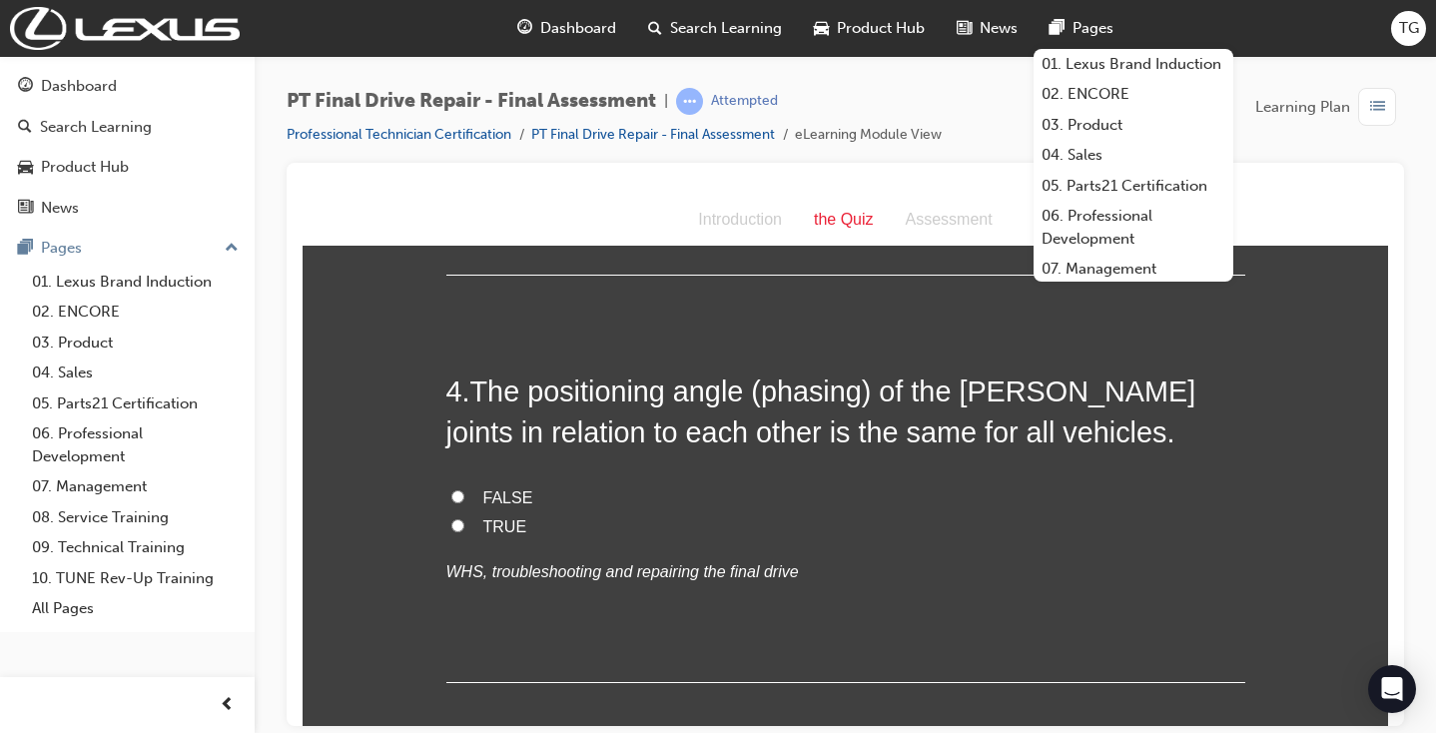
click at [519, 488] on span "FALSE" at bounding box center [508, 496] width 50 height 17
click at [464, 489] on input "FALSE" at bounding box center [457, 495] width 13 height 13
radio input "true"
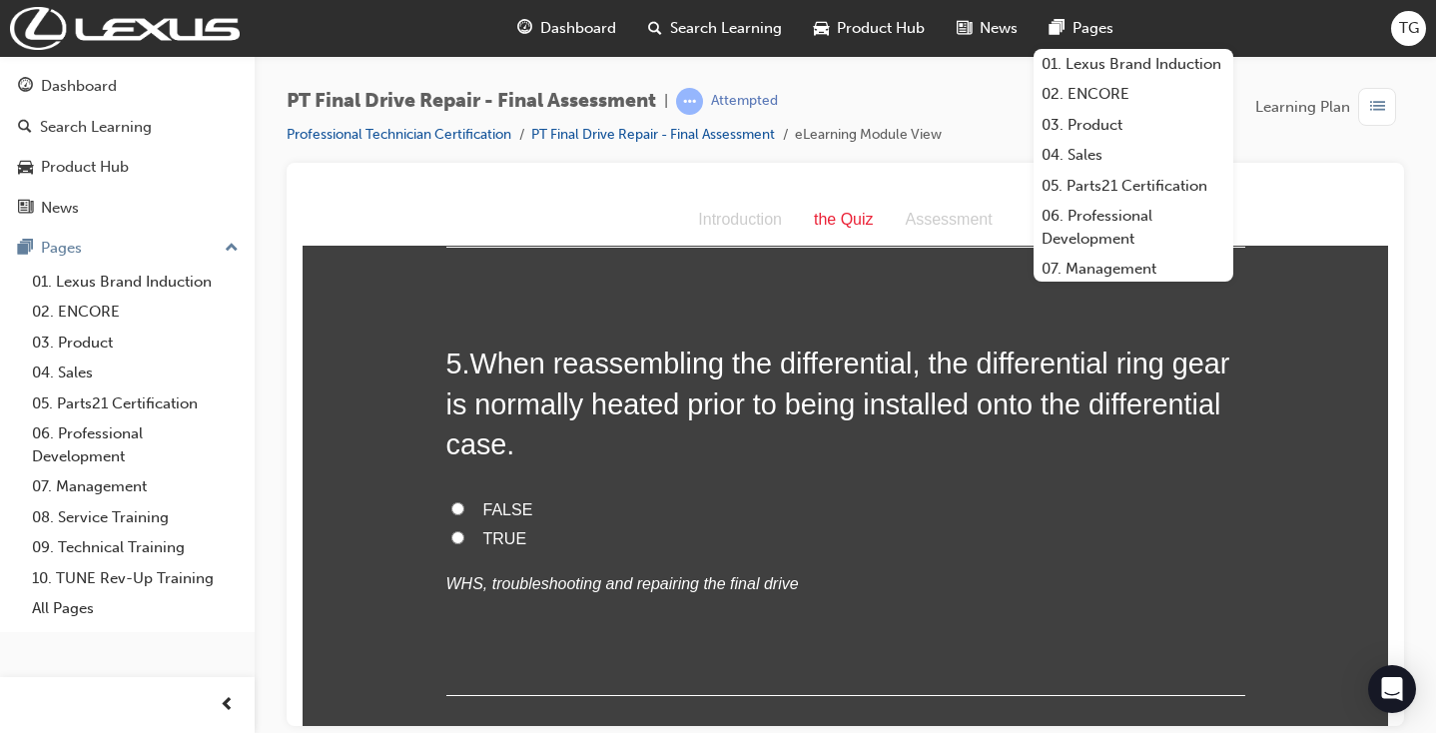
scroll to position [1950, 0]
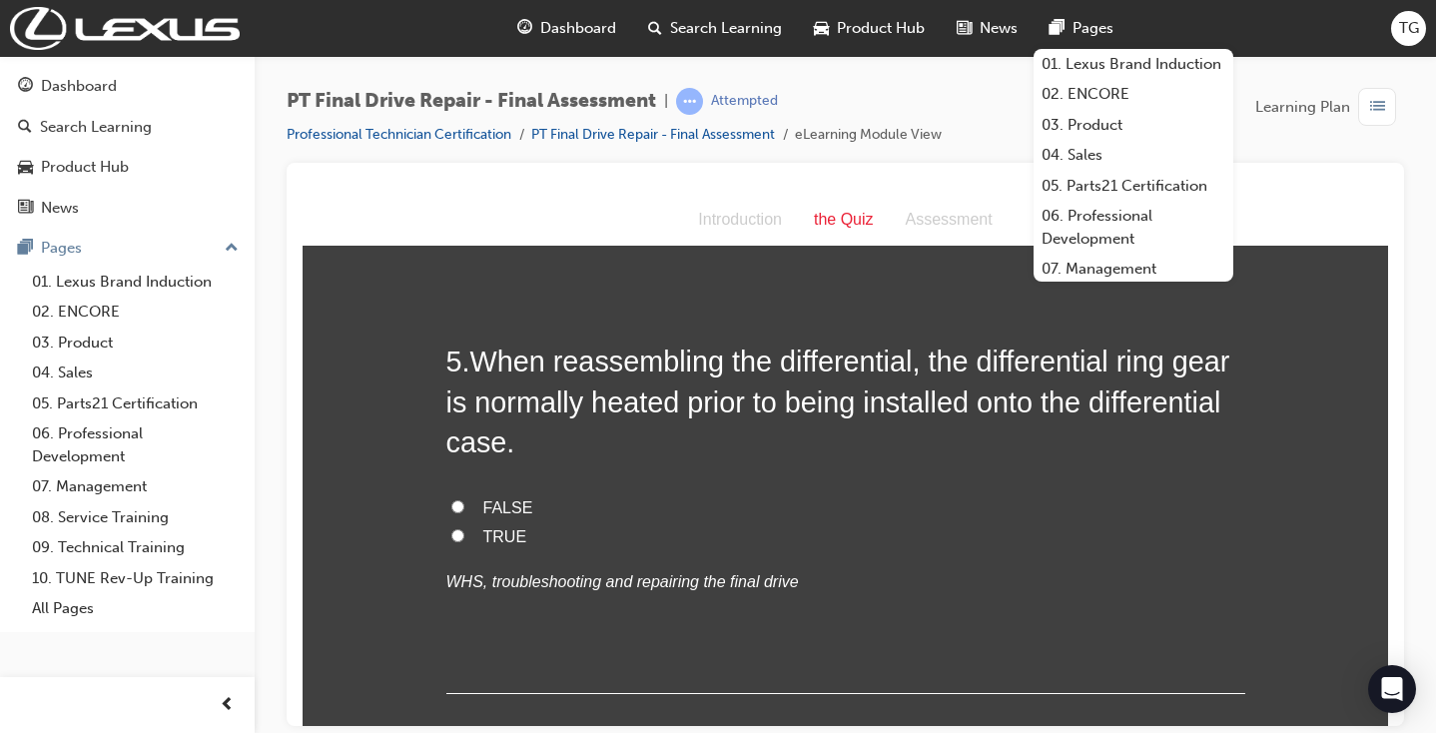
click at [1407, 486] on div "PT Final Drive Repair - Final Assessment | Attempted Professional Technician Ce…" at bounding box center [846, 369] width 1182 height 627
click at [1319, 232] on div "Introduction the Quiz Assessment" at bounding box center [846, 220] width 1086 height 52
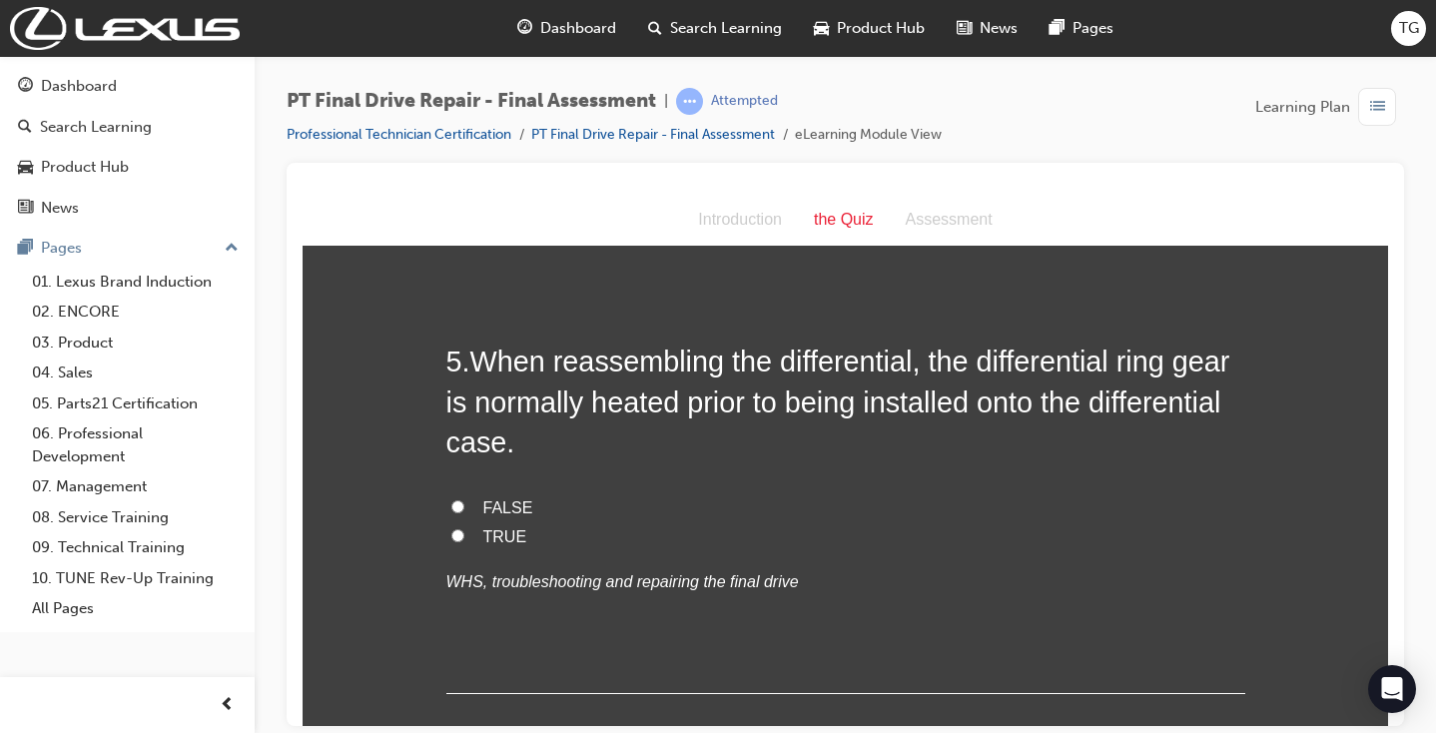
click at [483, 527] on span "TRUE" at bounding box center [505, 535] width 44 height 17
click at [464, 528] on input "TRUE" at bounding box center [457, 534] width 13 height 13
radio input "true"
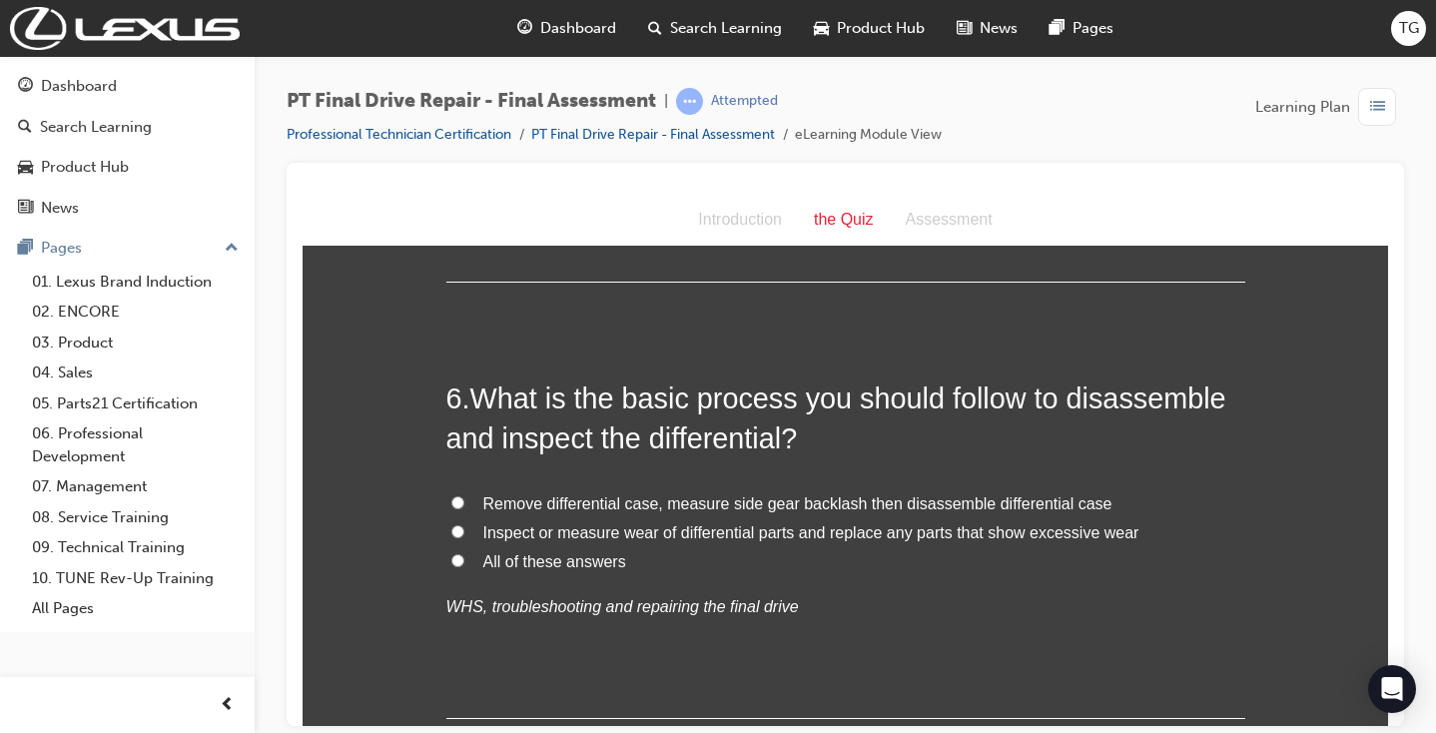
scroll to position [2375, 0]
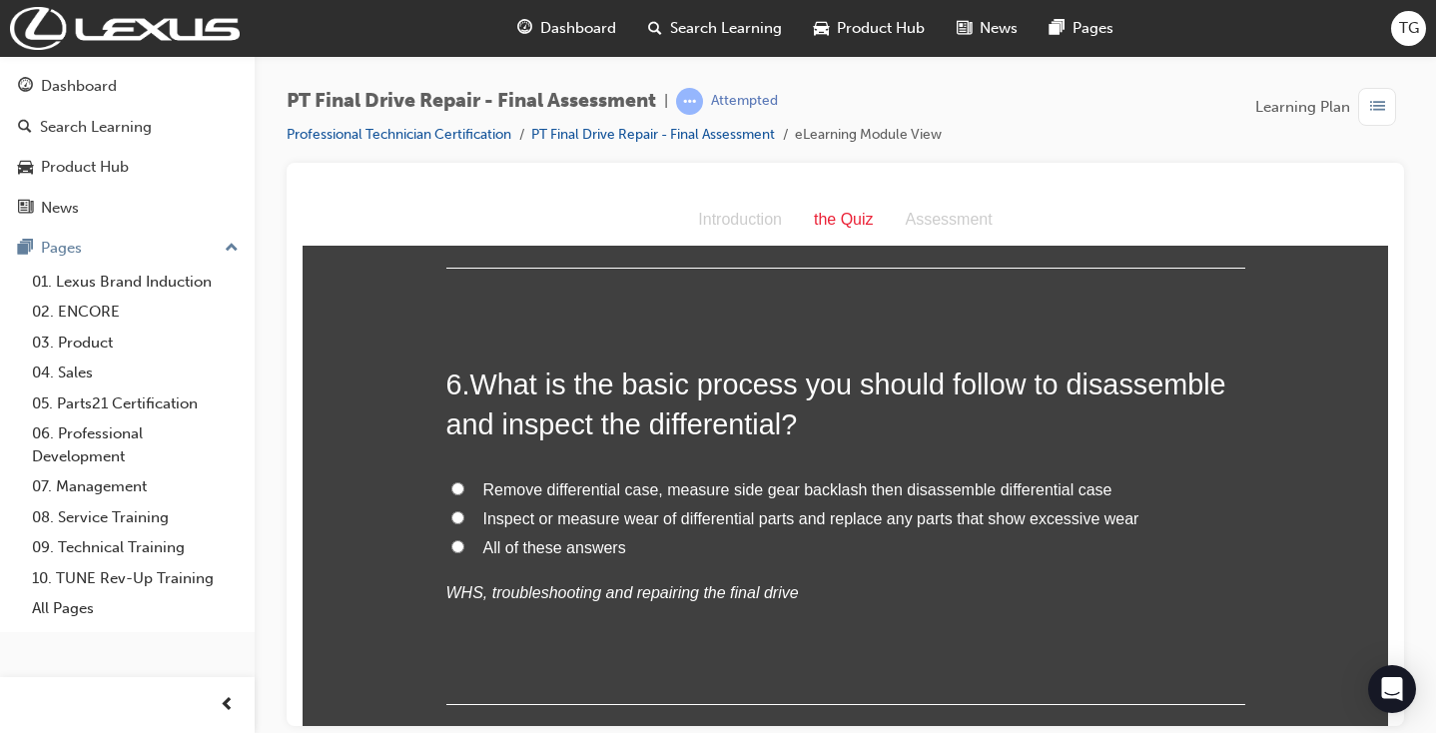
click at [549, 533] on label "All of these answers" at bounding box center [845, 547] width 799 height 29
click at [464, 539] on input "All of these answers" at bounding box center [457, 545] width 13 height 13
radio input "true"
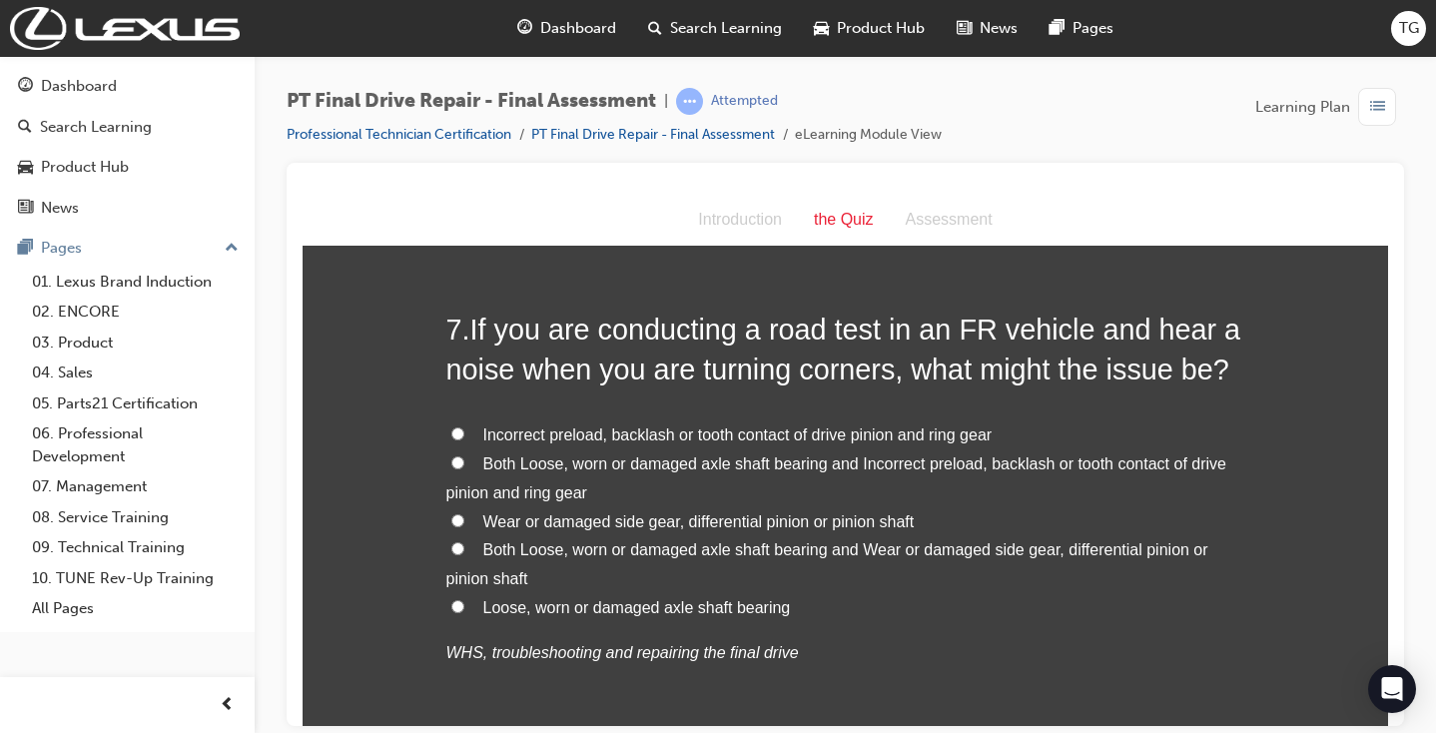
scroll to position [2869, 0]
click at [459, 453] on input "Both Loose, worn or damaged axle shaft bearing and Incorrect preload, backlash …" at bounding box center [457, 459] width 13 height 13
radio input "true"
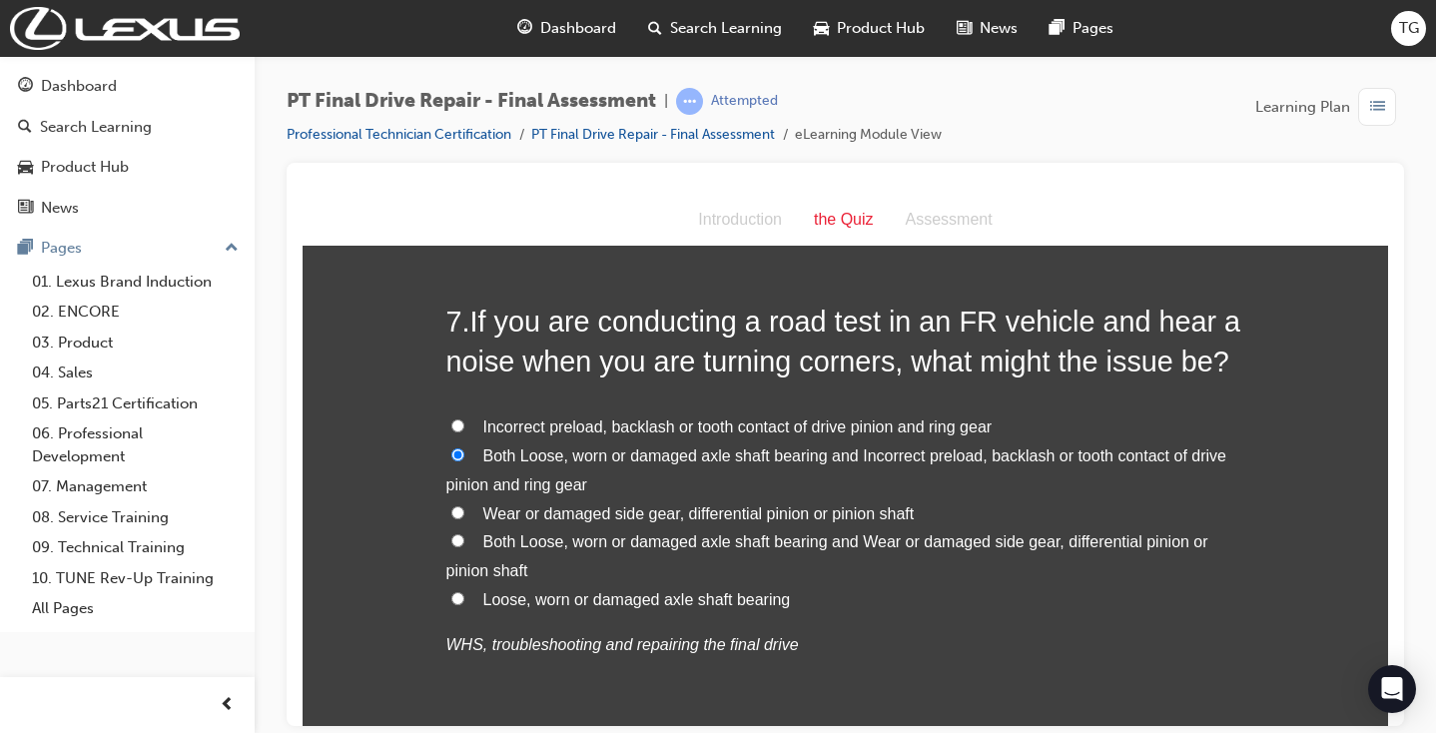
click at [540, 532] on span "Both Loose, worn or damaged axle shaft bearing and Wear or damaged side gear, d…" at bounding box center [827, 555] width 762 height 46
click at [464, 533] on input "Both Loose, worn or damaged axle shaft bearing and Wear or damaged side gear, d…" at bounding box center [457, 539] width 13 height 13
radio input "true"
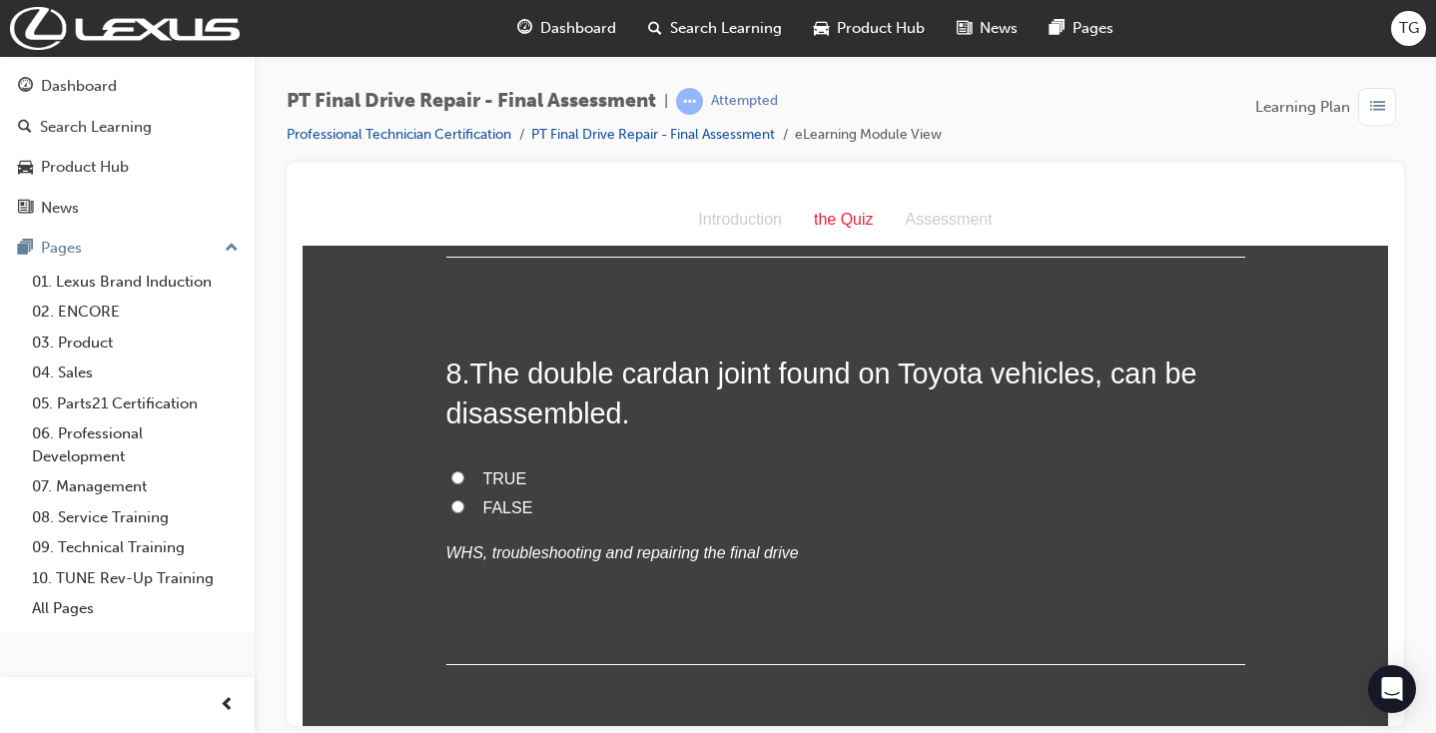
scroll to position [3373, 0]
click at [483, 470] on span "TRUE" at bounding box center [505, 478] width 44 height 17
click at [464, 471] on input "TRUE" at bounding box center [457, 477] width 13 height 13
radio input "true"
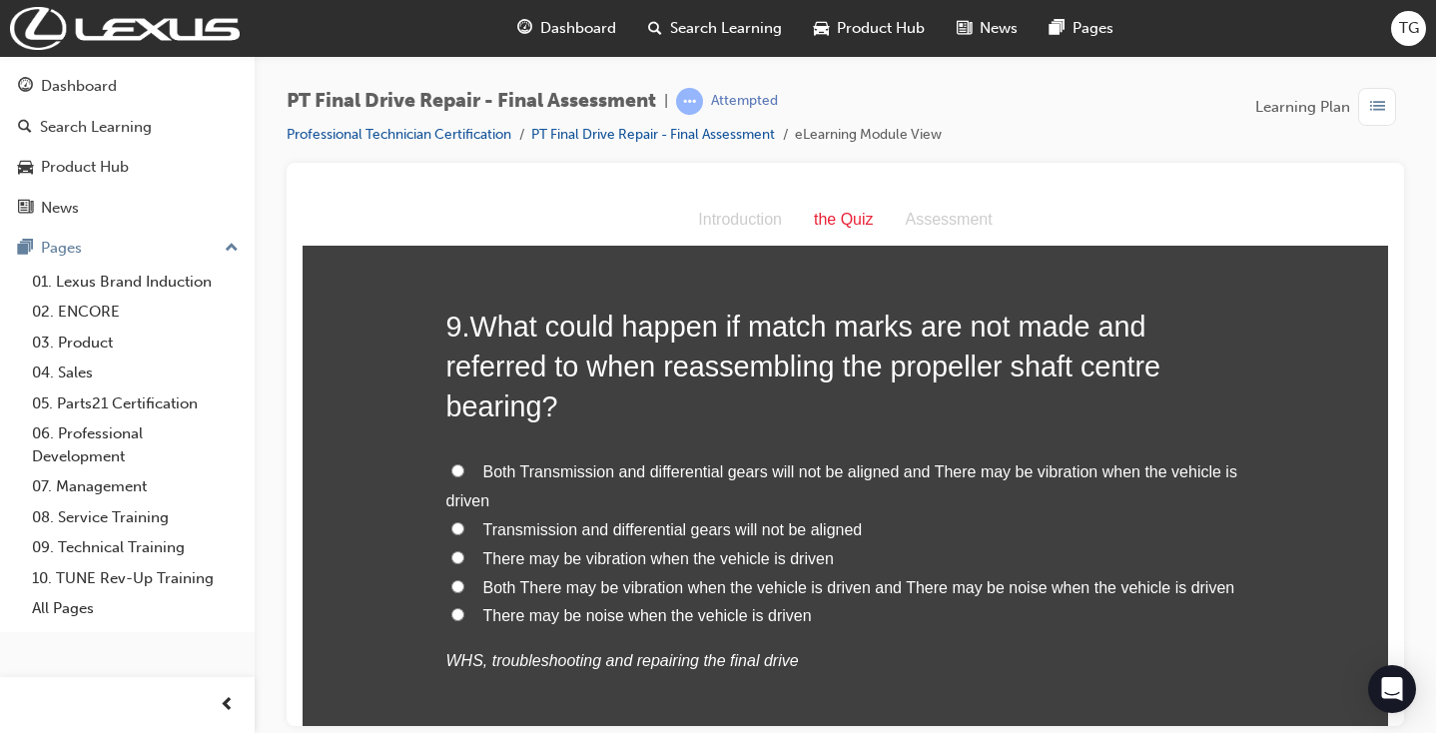
scroll to position [3829, 0]
click at [534, 548] on span "There may be vibration when the vehicle is driven" at bounding box center [658, 556] width 351 height 17
click at [464, 549] on input "There may be vibration when the vehicle is driven" at bounding box center [457, 555] width 13 height 13
radio input "true"
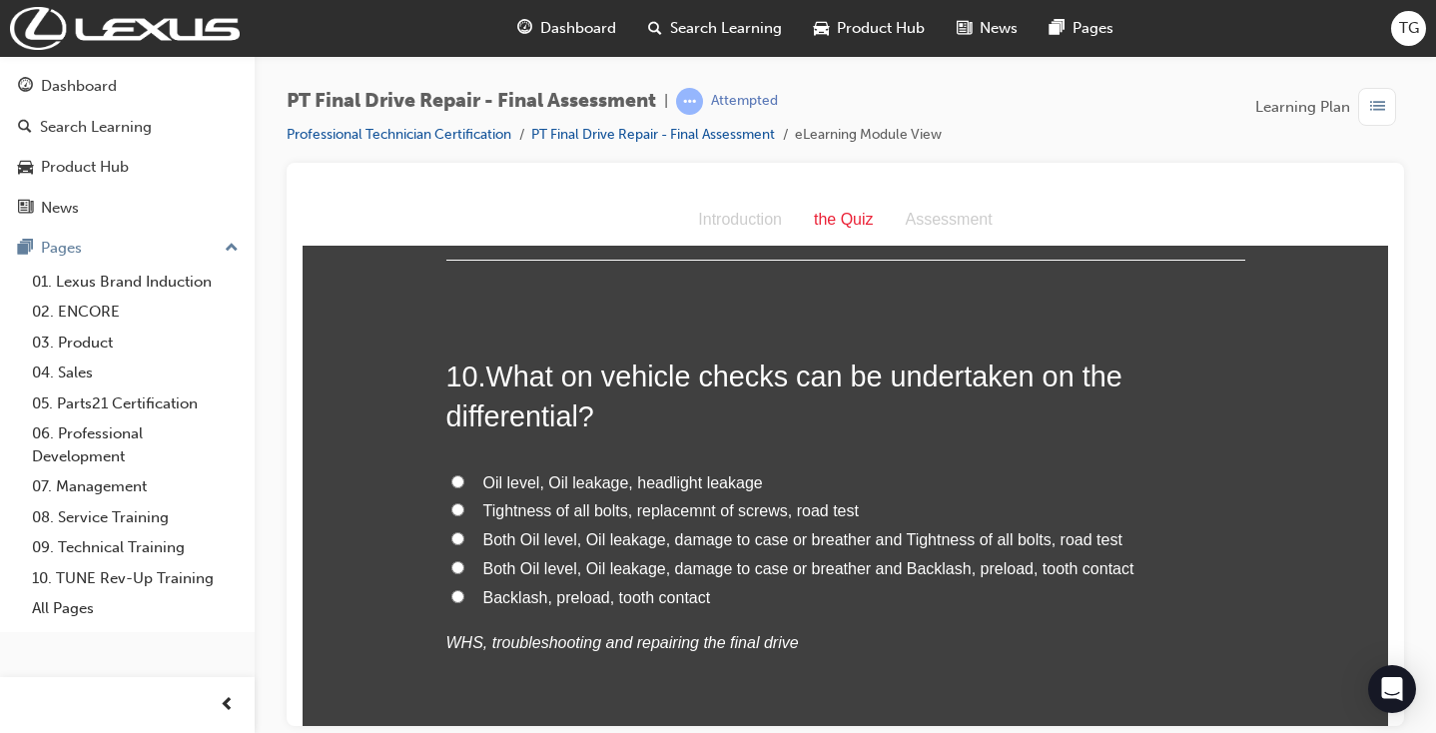
scroll to position [4349, 0]
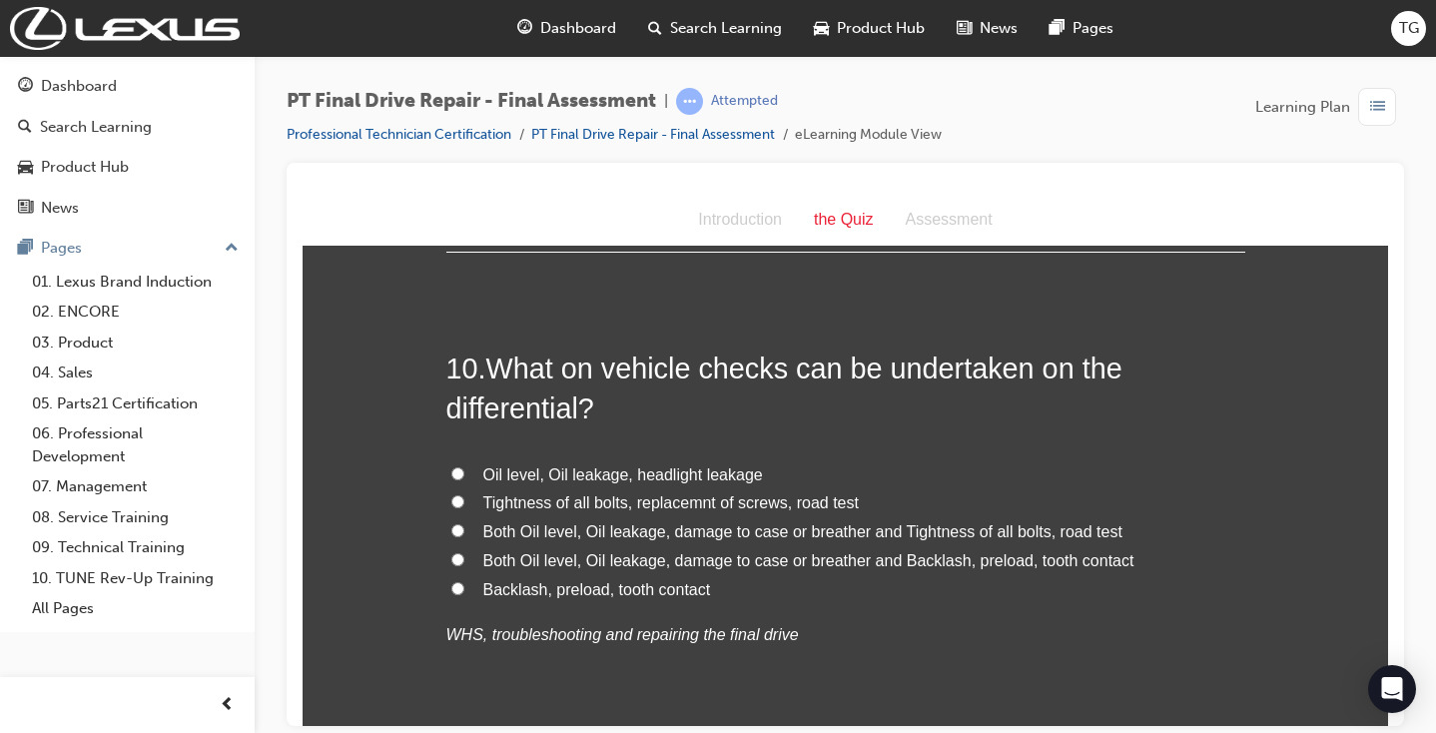
click at [850, 551] on span "Both Oil level, Oil leakage, damage to case or breather and Backlash, preload, …" at bounding box center [808, 559] width 651 height 17
click at [464, 552] on input "Both Oil level, Oil leakage, damage to case or breather and Backlash, preload, …" at bounding box center [457, 558] width 13 height 13
radio input "true"
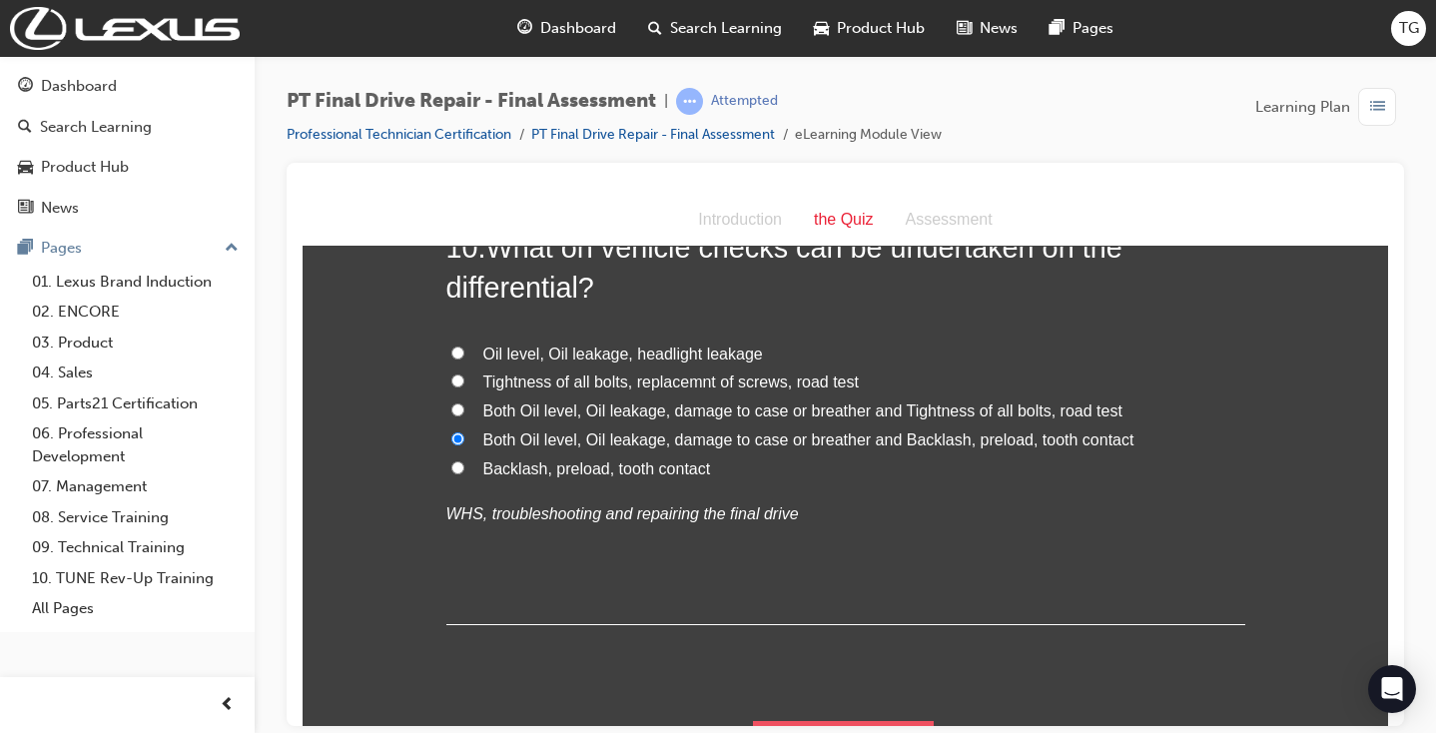
scroll to position [4469, 0]
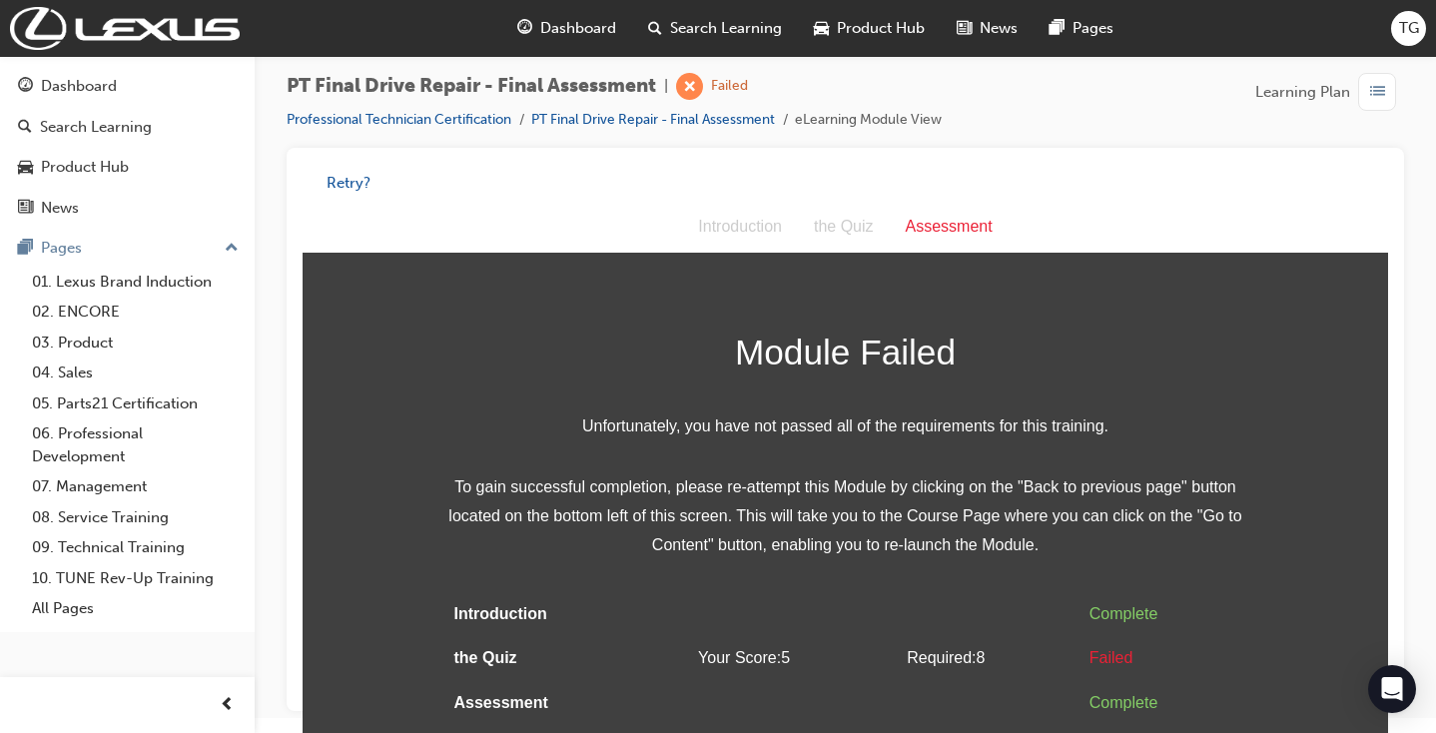
scroll to position [14, 0]
click at [360, 180] on button "Retry?" at bounding box center [349, 184] width 44 height 23
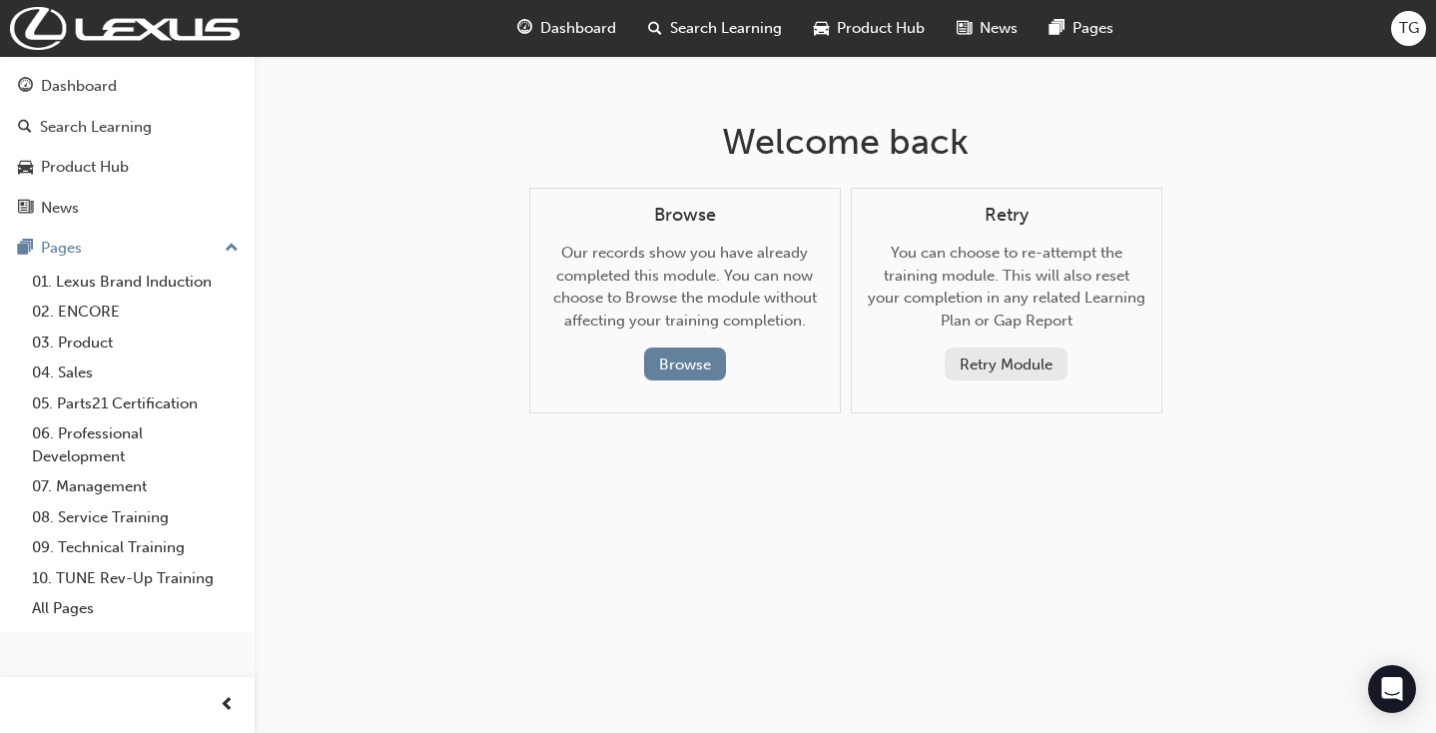
scroll to position [0, 0]
click at [1033, 364] on button "Retry Module" at bounding box center [1006, 364] width 123 height 33
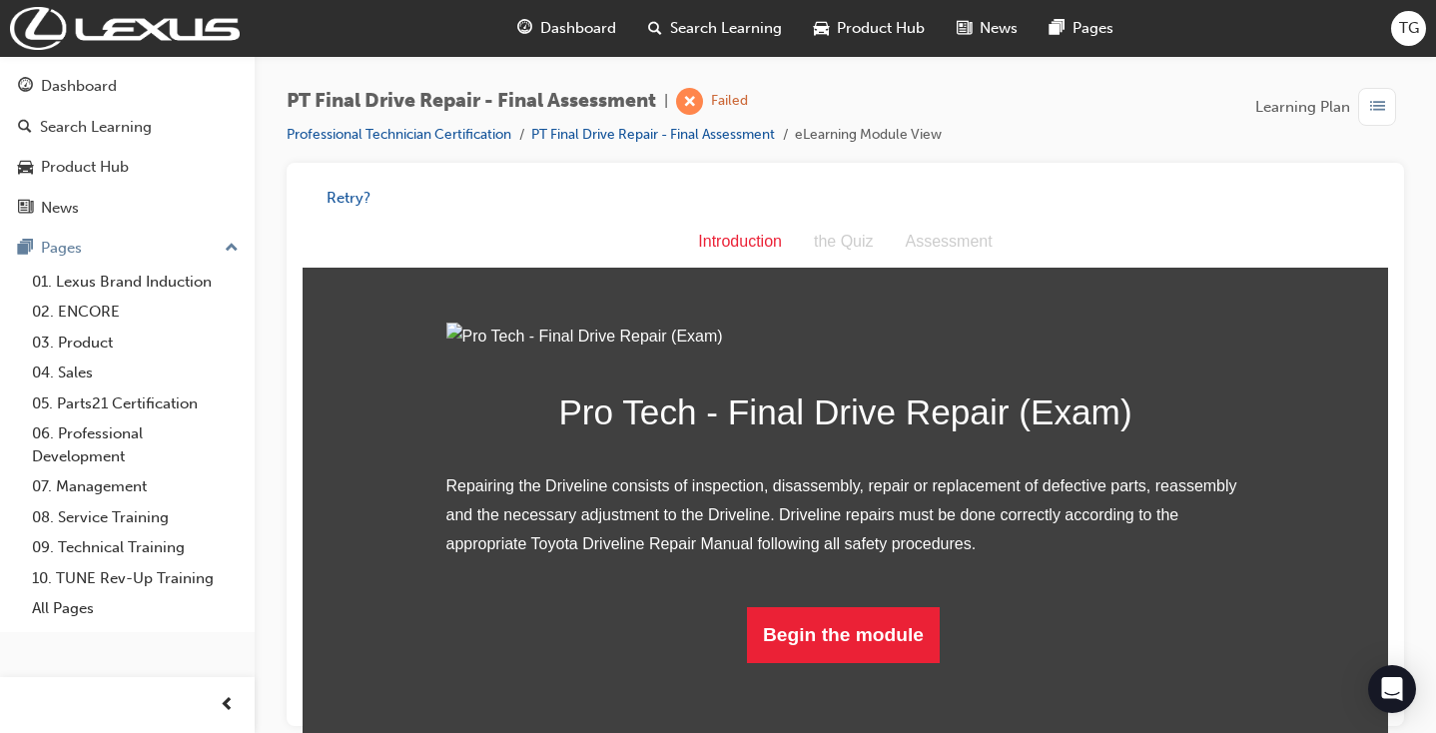
scroll to position [131, 0]
drag, startPoint x: 927, startPoint y: 705, endPoint x: 927, endPoint y: 727, distance: 22.0
click at [927, 663] on button "Begin the module" at bounding box center [843, 635] width 193 height 56
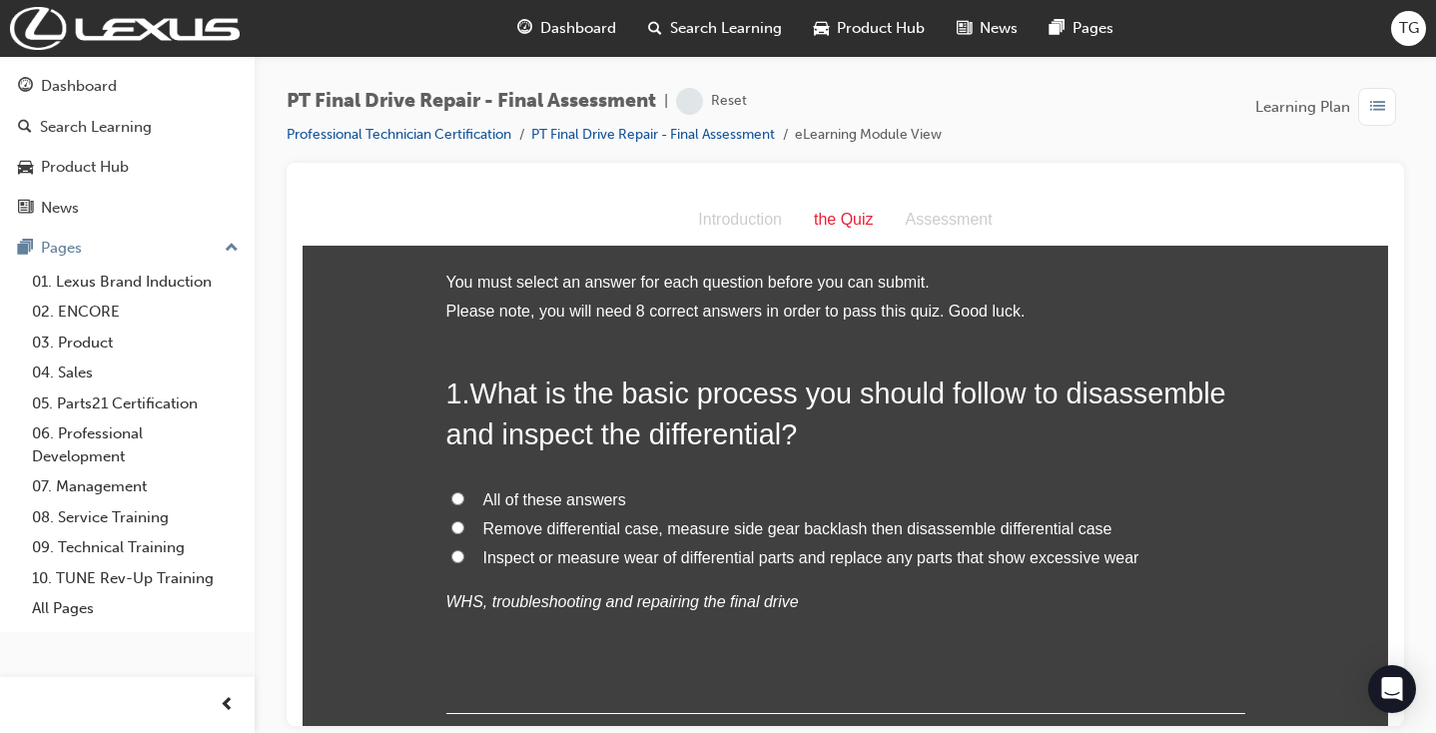
scroll to position [0, 0]
click at [557, 488] on span "All of these answers" at bounding box center [554, 496] width 143 height 17
click at [464, 489] on input "All of these answers" at bounding box center [457, 495] width 13 height 13
radio input "true"
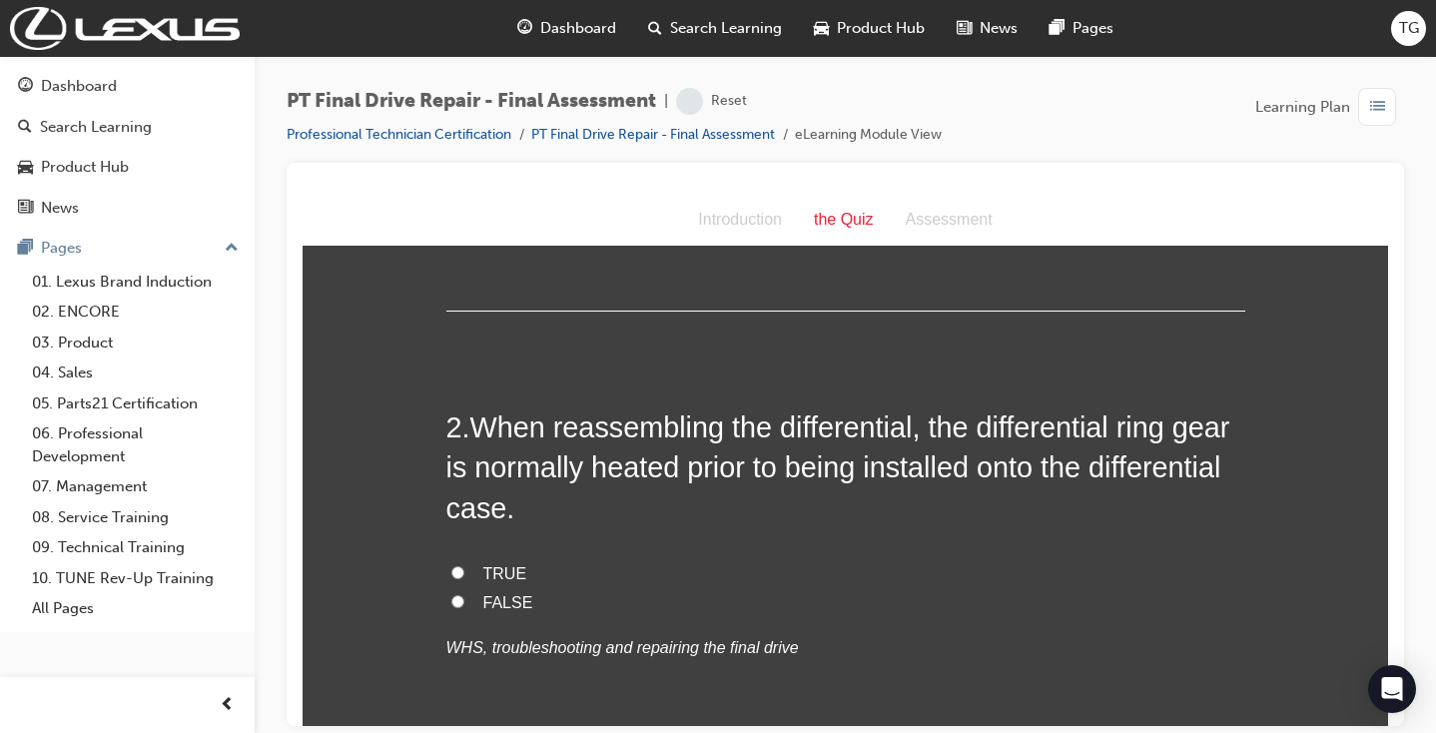
scroll to position [404, 0]
click at [507, 570] on span "TRUE" at bounding box center [505, 571] width 44 height 17
click at [464, 570] on input "TRUE" at bounding box center [457, 570] width 13 height 13
radio input "true"
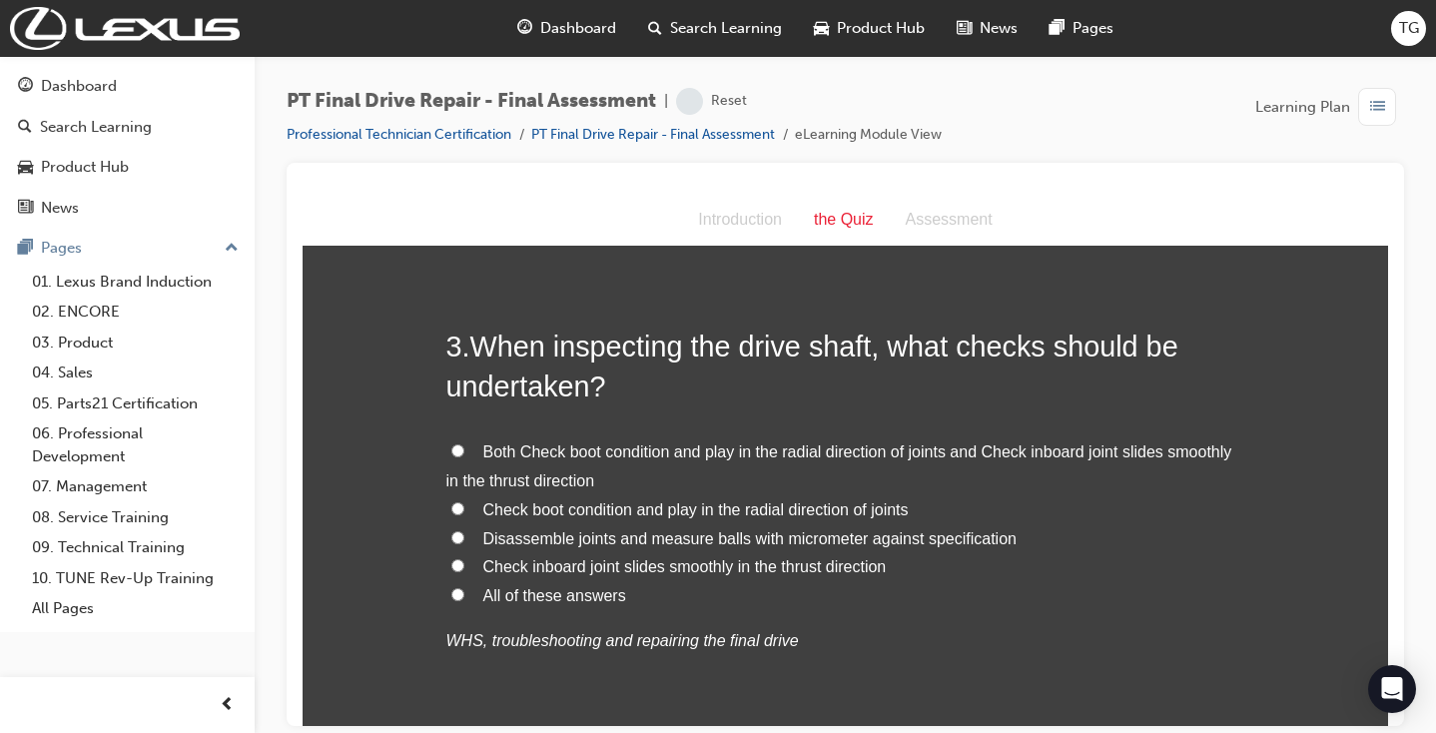
scroll to position [923, 0]
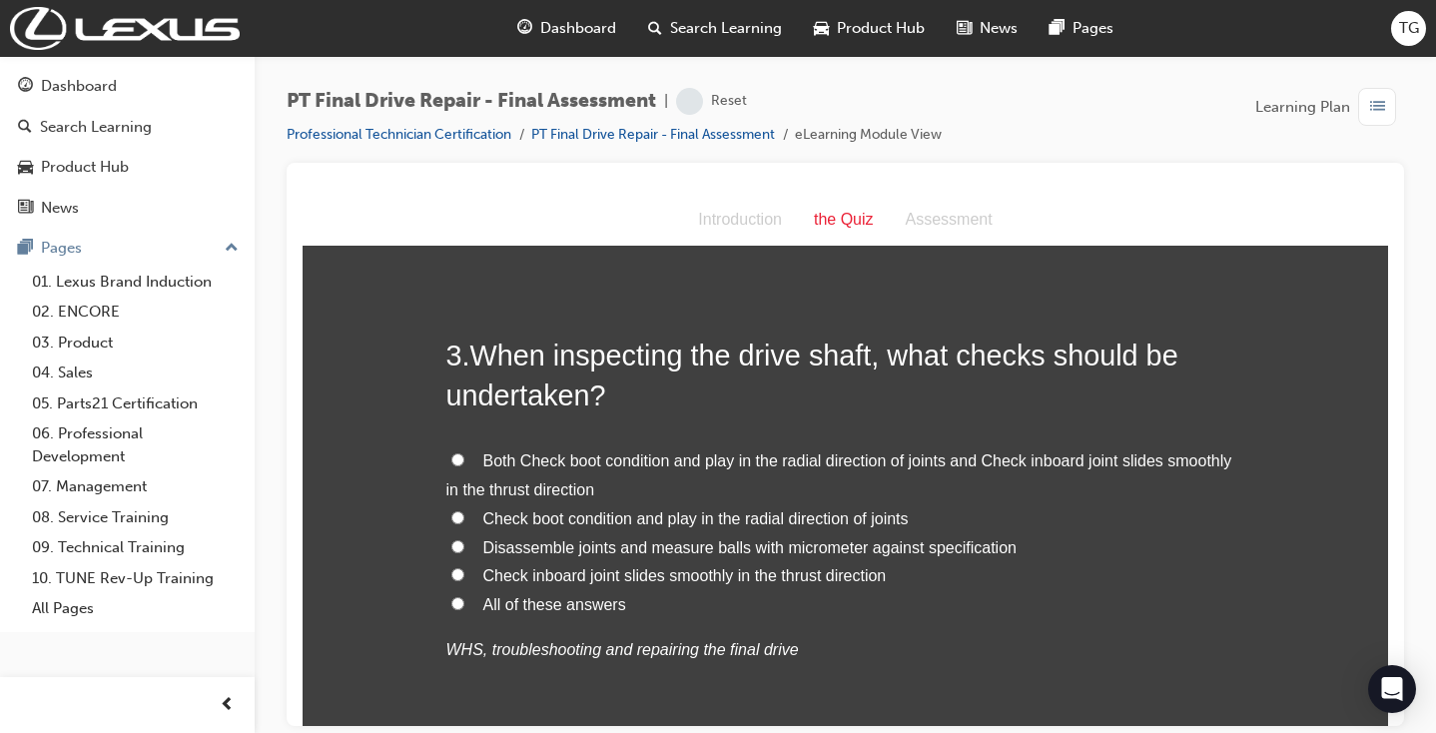
click at [519, 600] on label "All of these answers" at bounding box center [845, 604] width 799 height 29
click at [464, 600] on input "All of these answers" at bounding box center [457, 602] width 13 height 13
radio input "true"
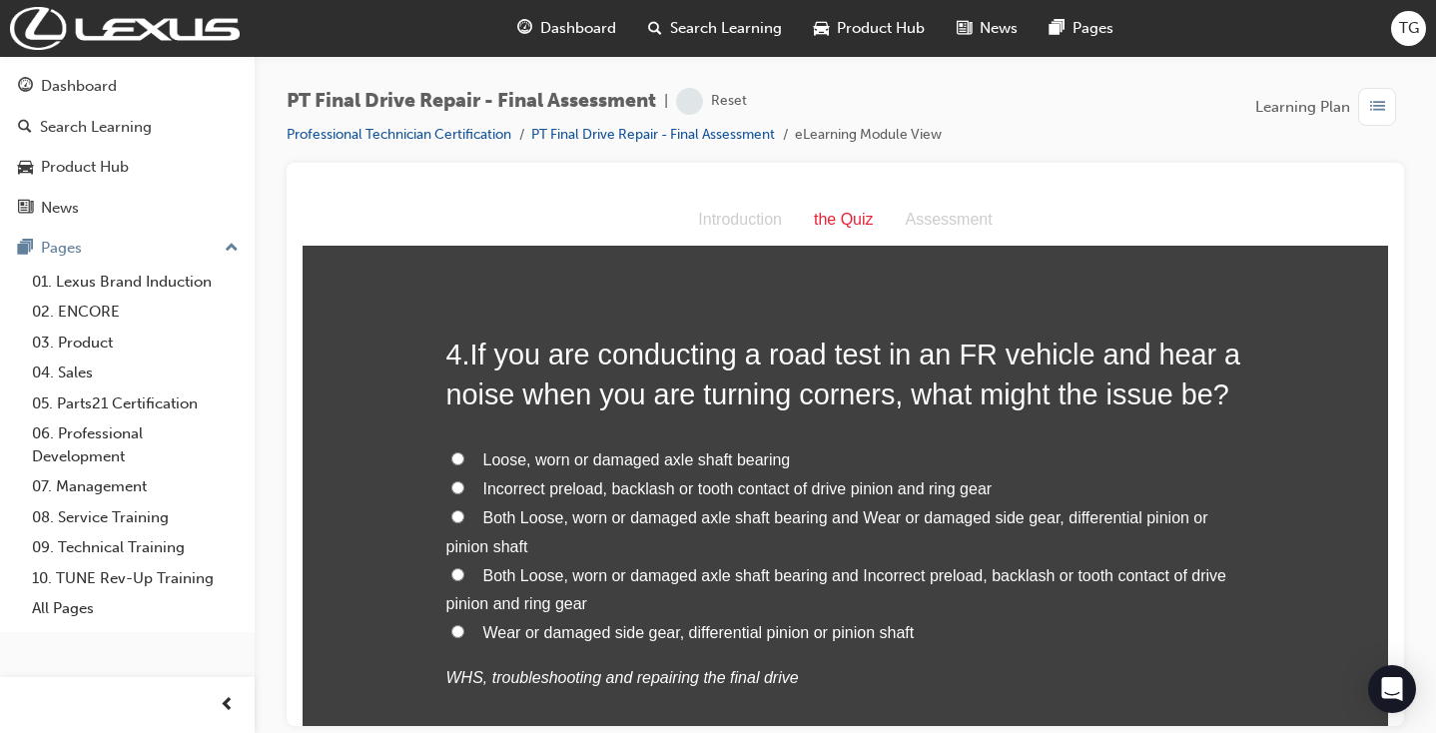
scroll to position [1452, 0]
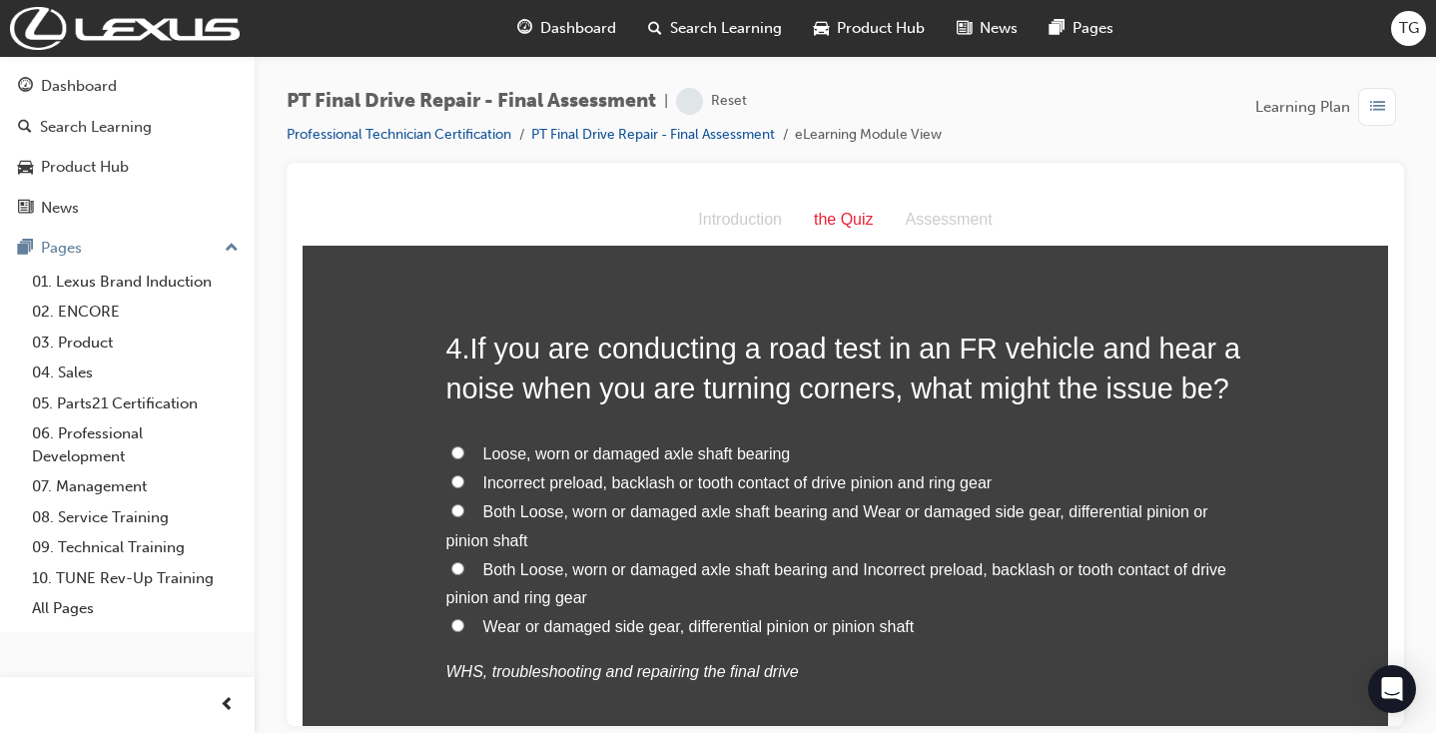
click at [995, 502] on span "Both Loose, worn or damaged axle shaft bearing and Wear or damaged side gear, d…" at bounding box center [827, 525] width 762 height 46
click at [464, 503] on input "Both Loose, worn or damaged axle shaft bearing and Wear or damaged side gear, d…" at bounding box center [457, 509] width 13 height 13
radio input "true"
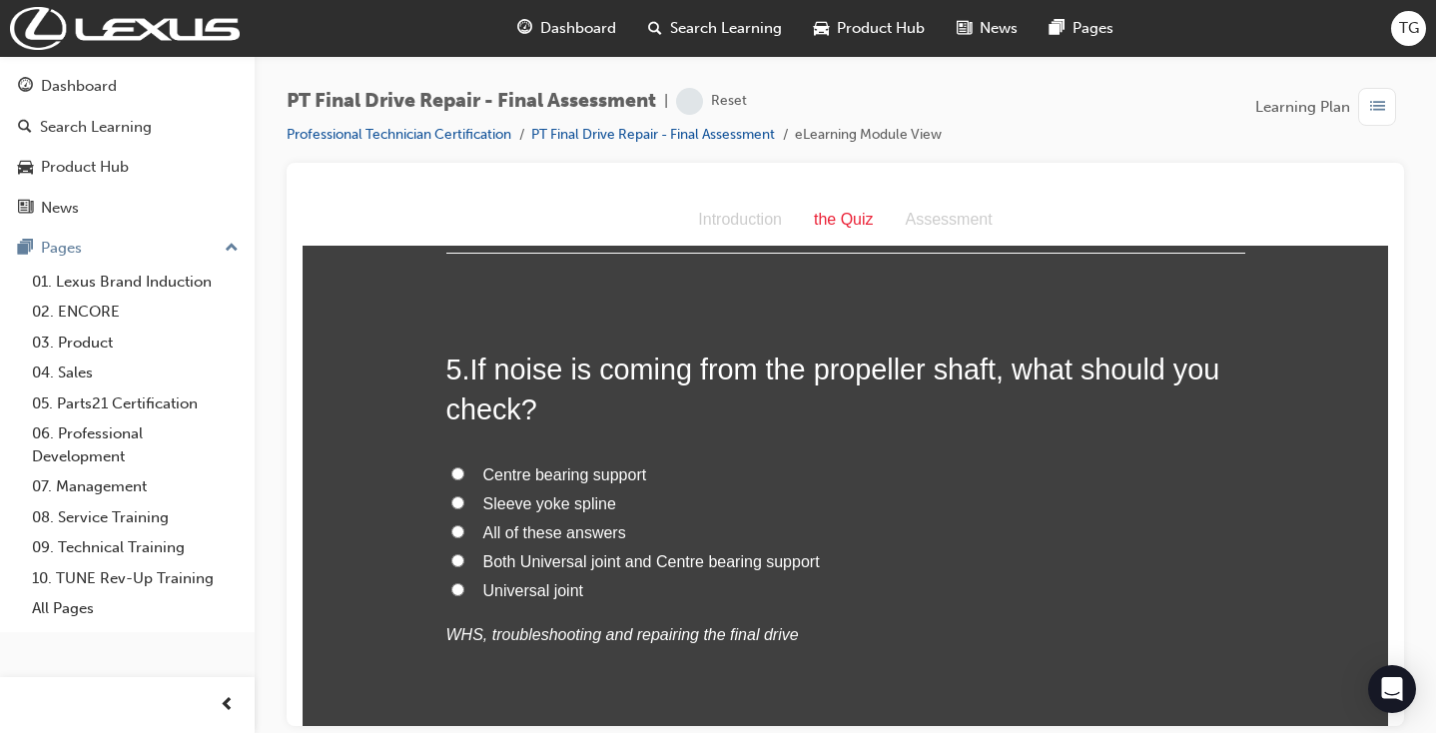
scroll to position [2022, 0]
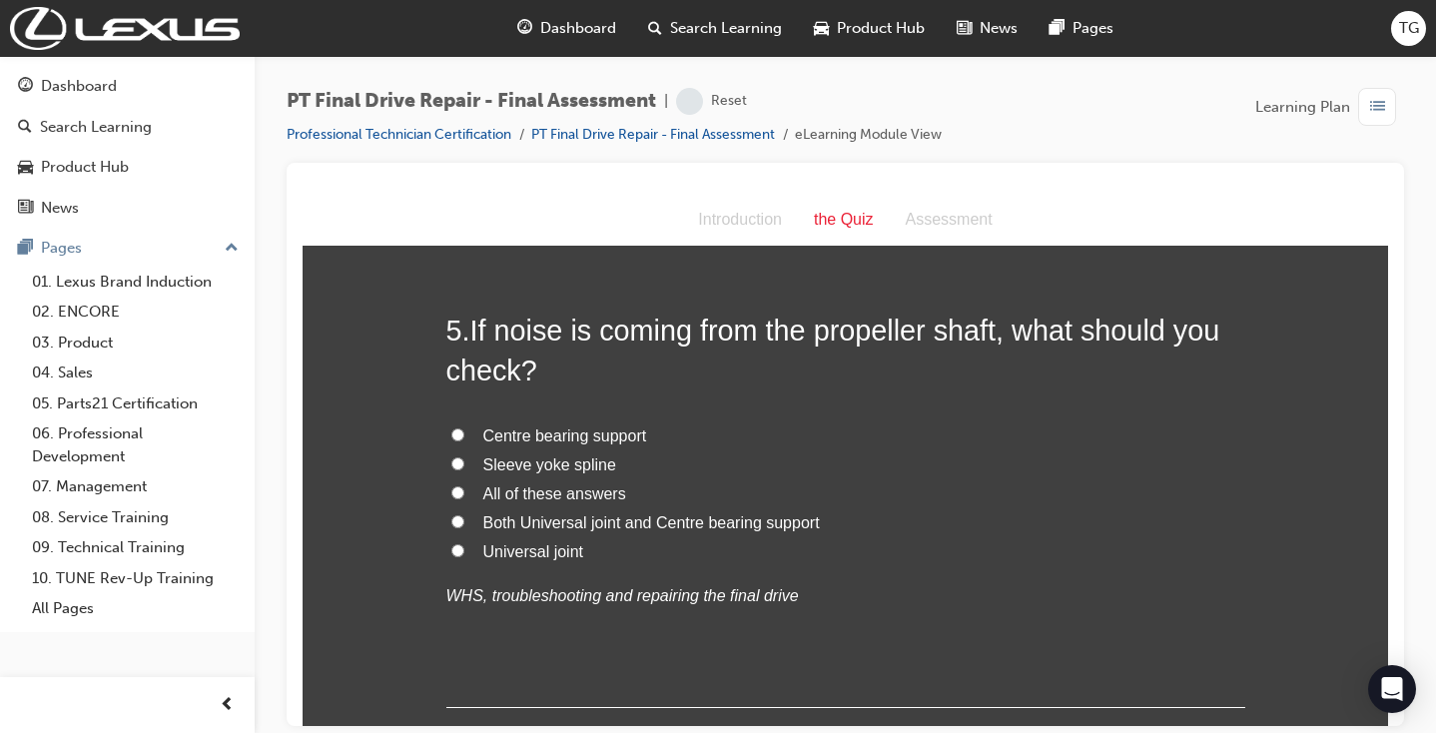
click at [505, 484] on span "All of these answers" at bounding box center [554, 492] width 143 height 17
click at [464, 485] on input "All of these answers" at bounding box center [457, 491] width 13 height 13
radio input "true"
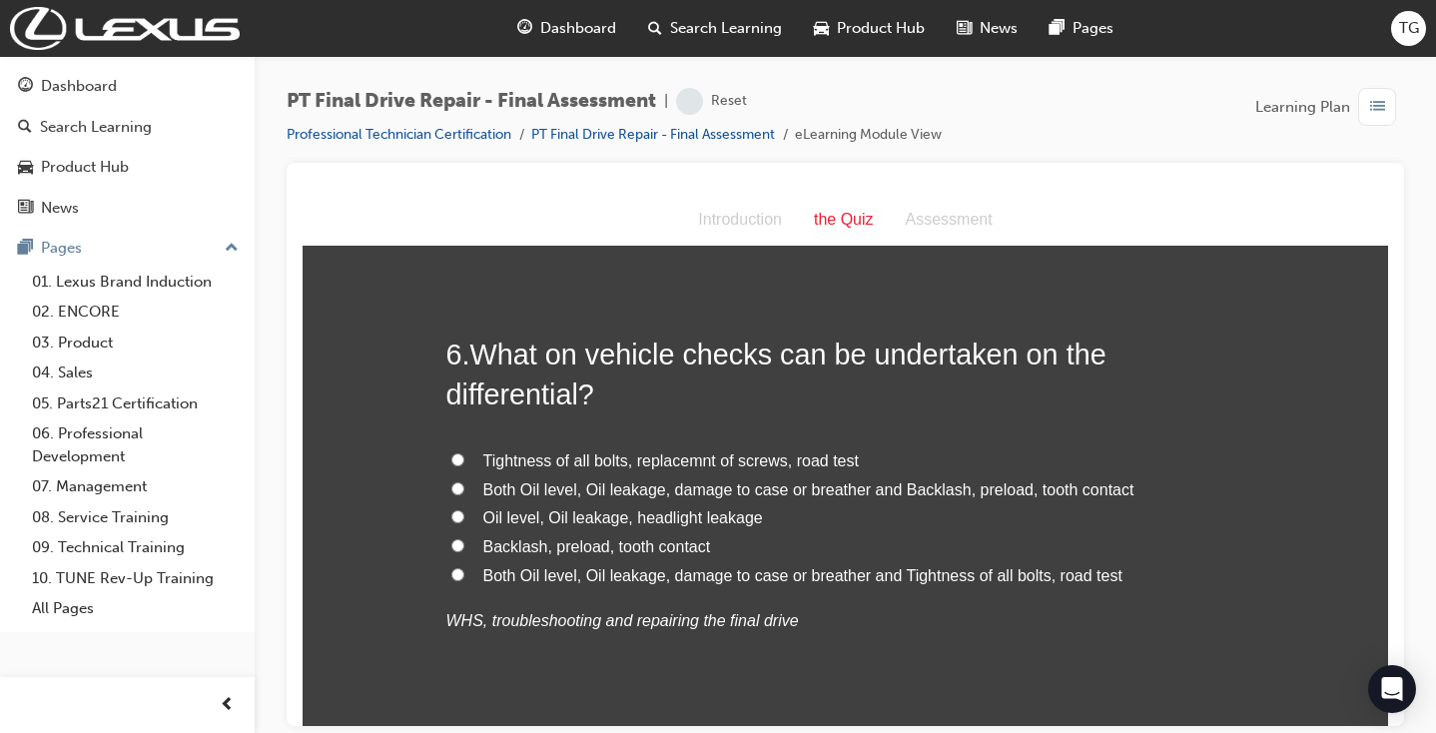
scroll to position [2489, 0]
click at [952, 482] on span "Both Oil level, Oil leakage, damage to case or breather and Backlash, preload, …" at bounding box center [808, 490] width 651 height 17
click at [464, 483] on input "Both Oil level, Oil leakage, damage to case or breather and Backlash, preload, …" at bounding box center [457, 489] width 13 height 13
radio input "true"
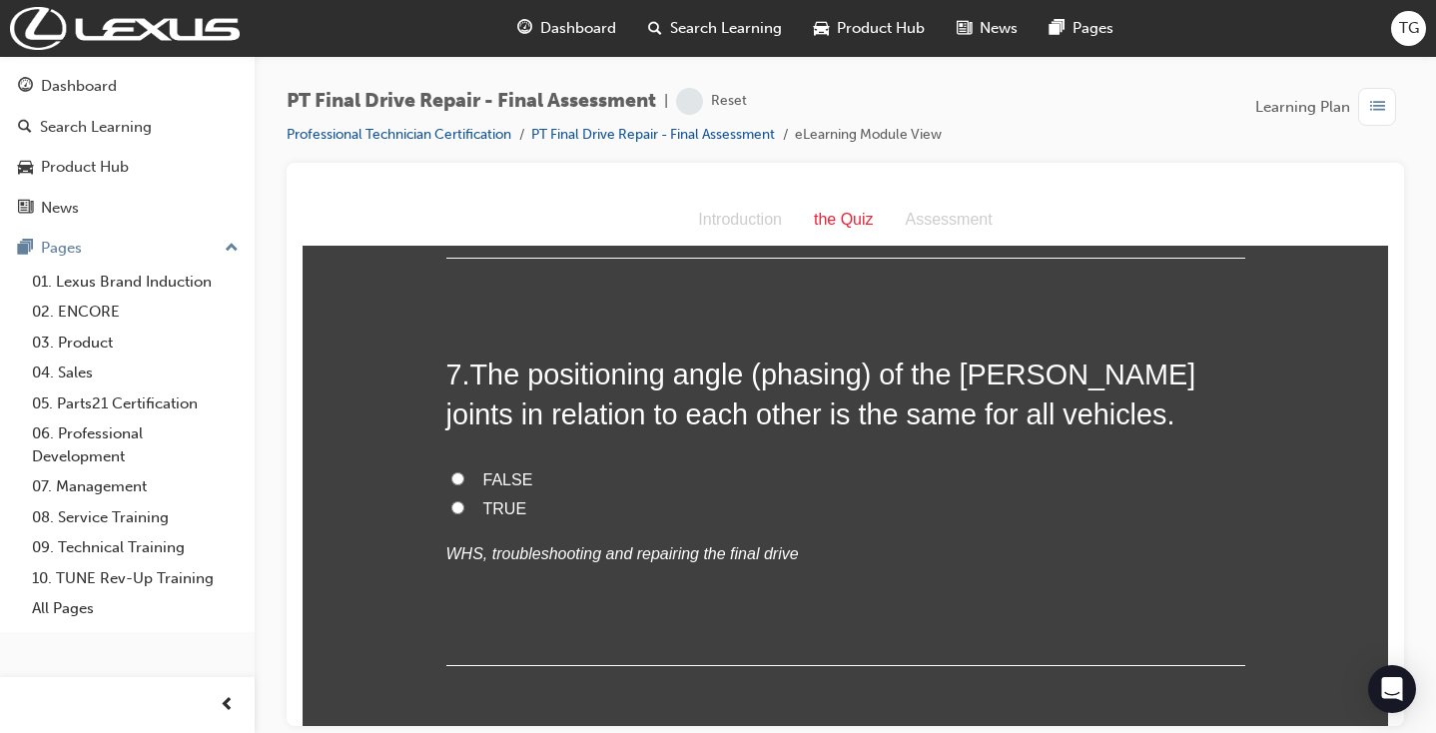
scroll to position [2971, 0]
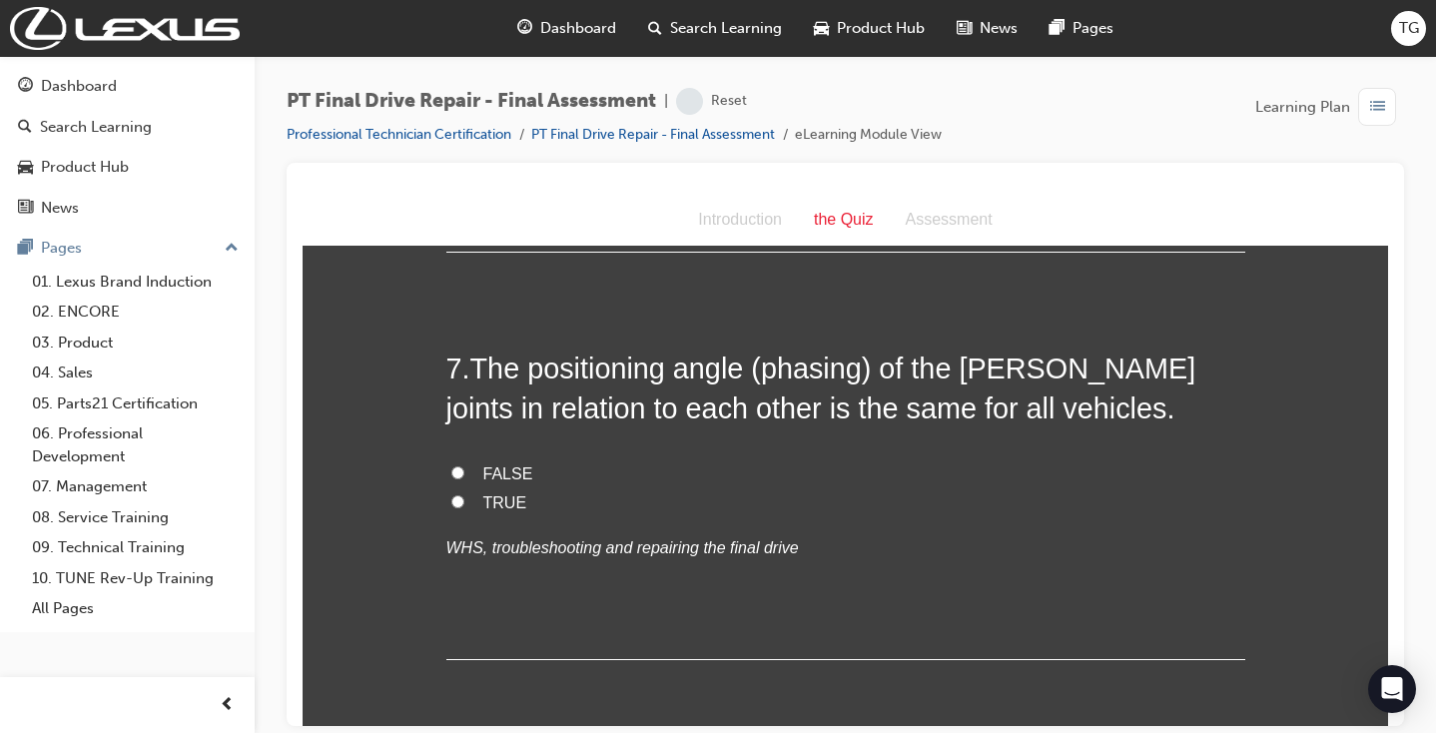
click at [500, 464] on span "FALSE" at bounding box center [508, 472] width 50 height 17
click at [464, 465] on input "FALSE" at bounding box center [457, 471] width 13 height 13
radio input "true"
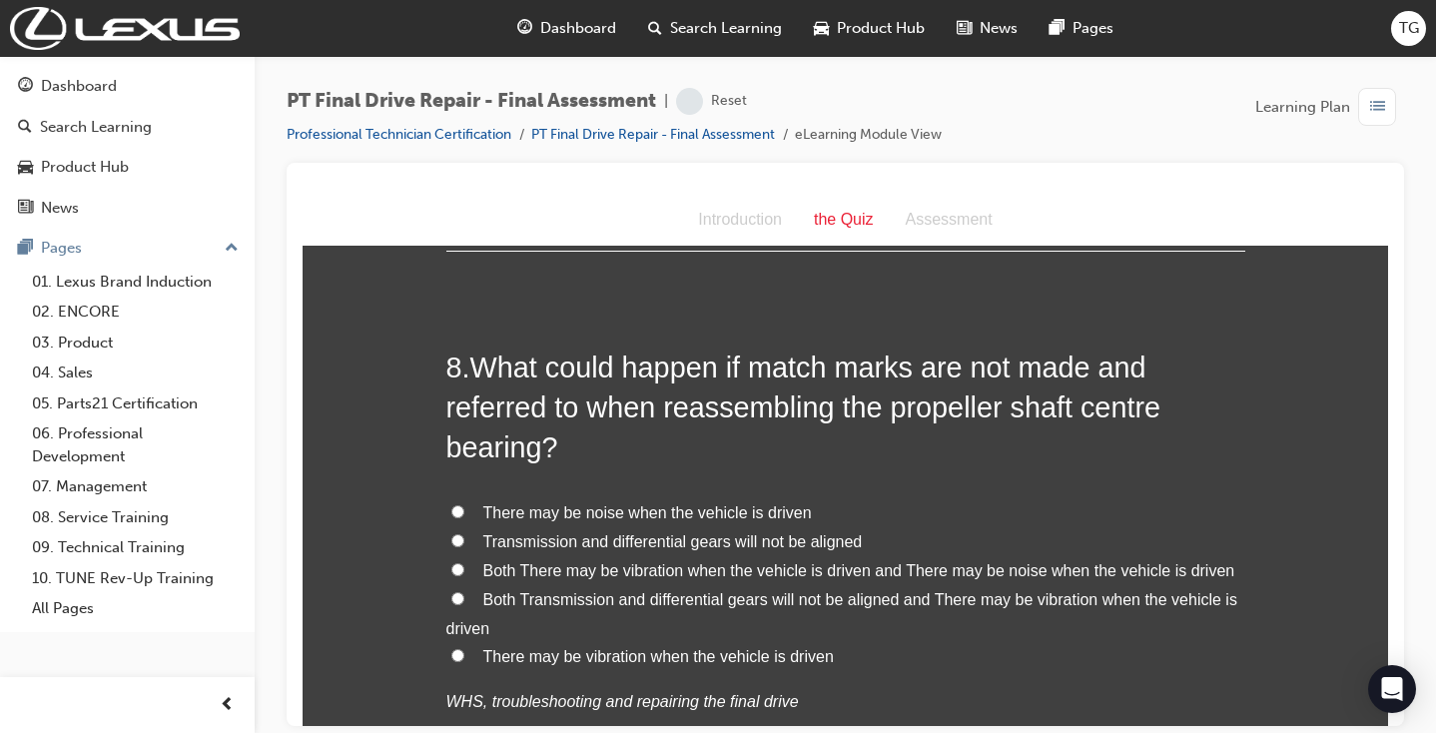
scroll to position [3404, 0]
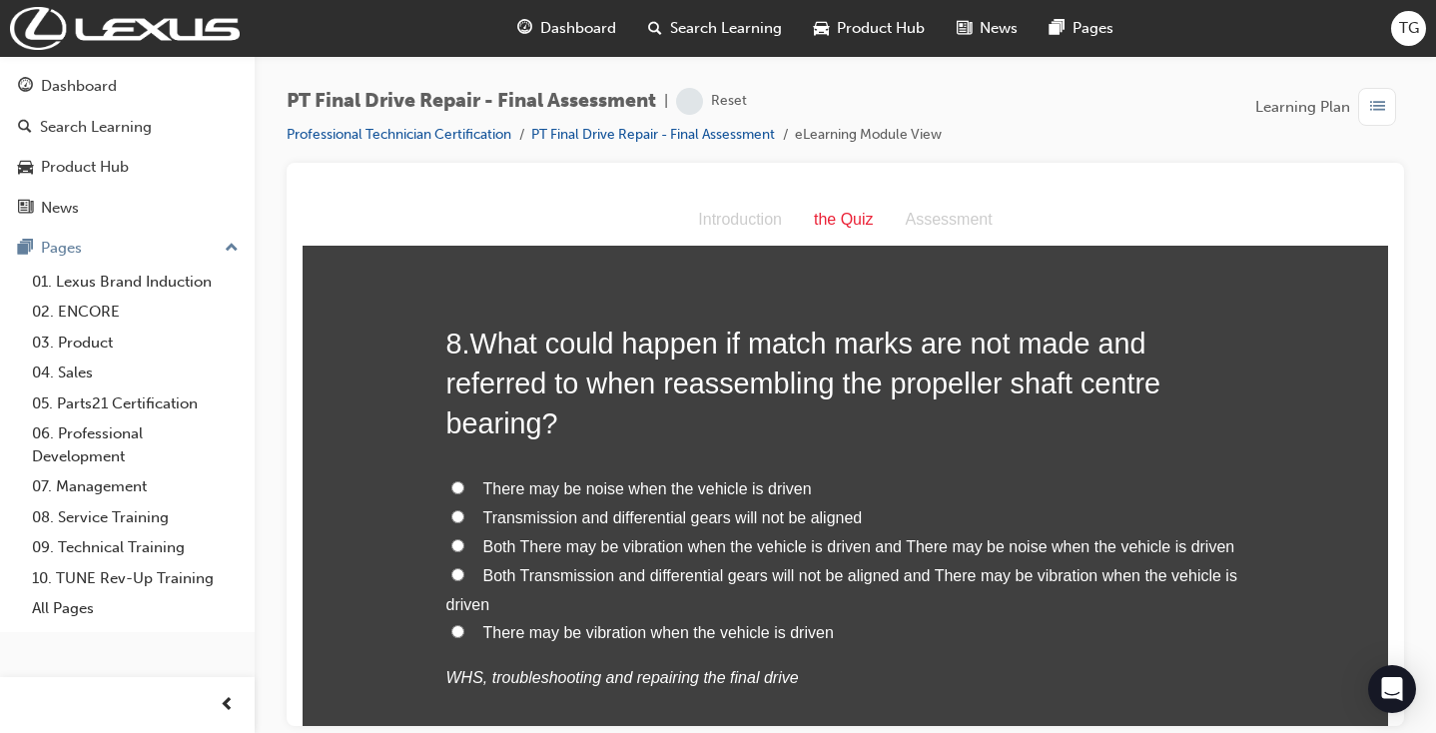
click at [582, 479] on span "There may be noise when the vehicle is driven" at bounding box center [647, 487] width 329 height 17
click at [464, 480] on input "There may be noise when the vehicle is driven" at bounding box center [457, 486] width 13 height 13
radio input "true"
click at [715, 623] on span "There may be vibration when the vehicle is driven" at bounding box center [658, 631] width 351 height 17
click at [464, 624] on input "There may be vibration when the vehicle is driven" at bounding box center [457, 630] width 13 height 13
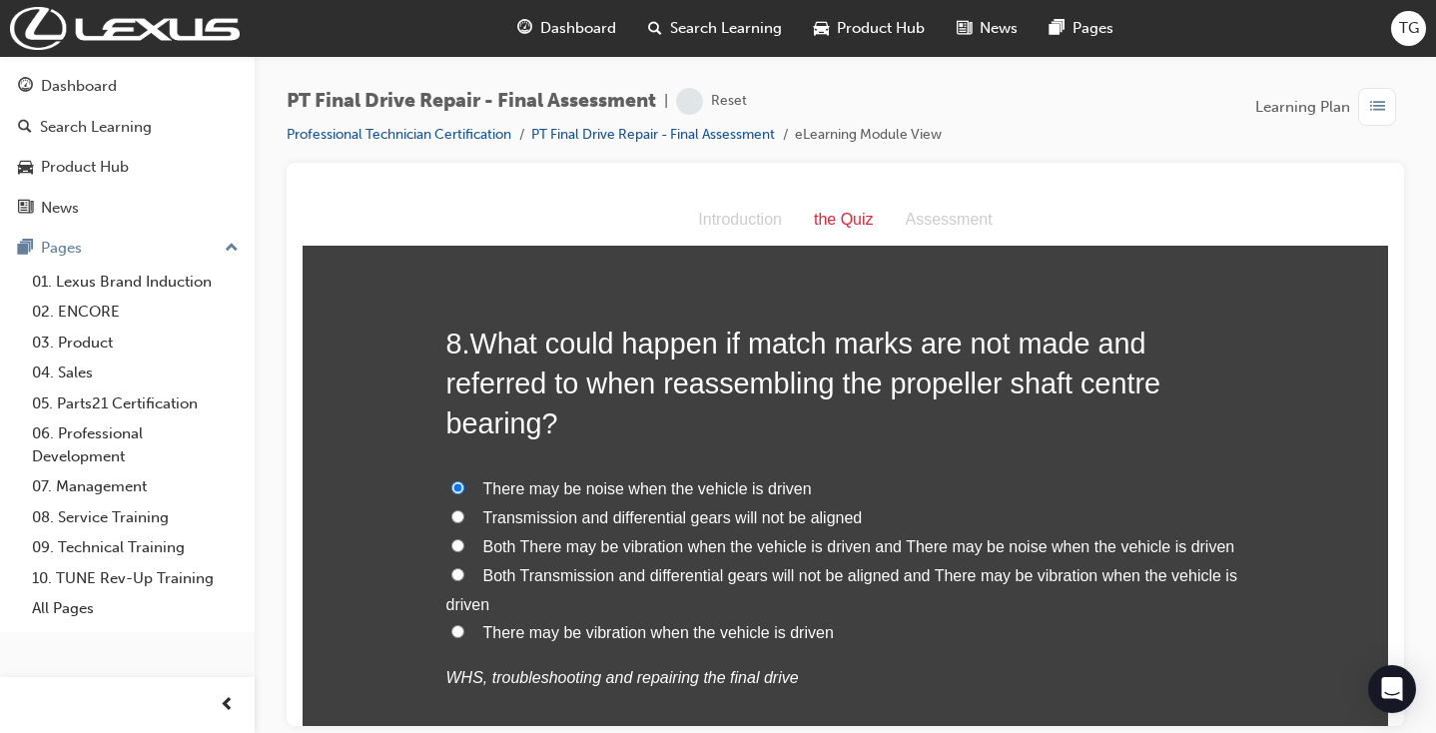
radio input "true"
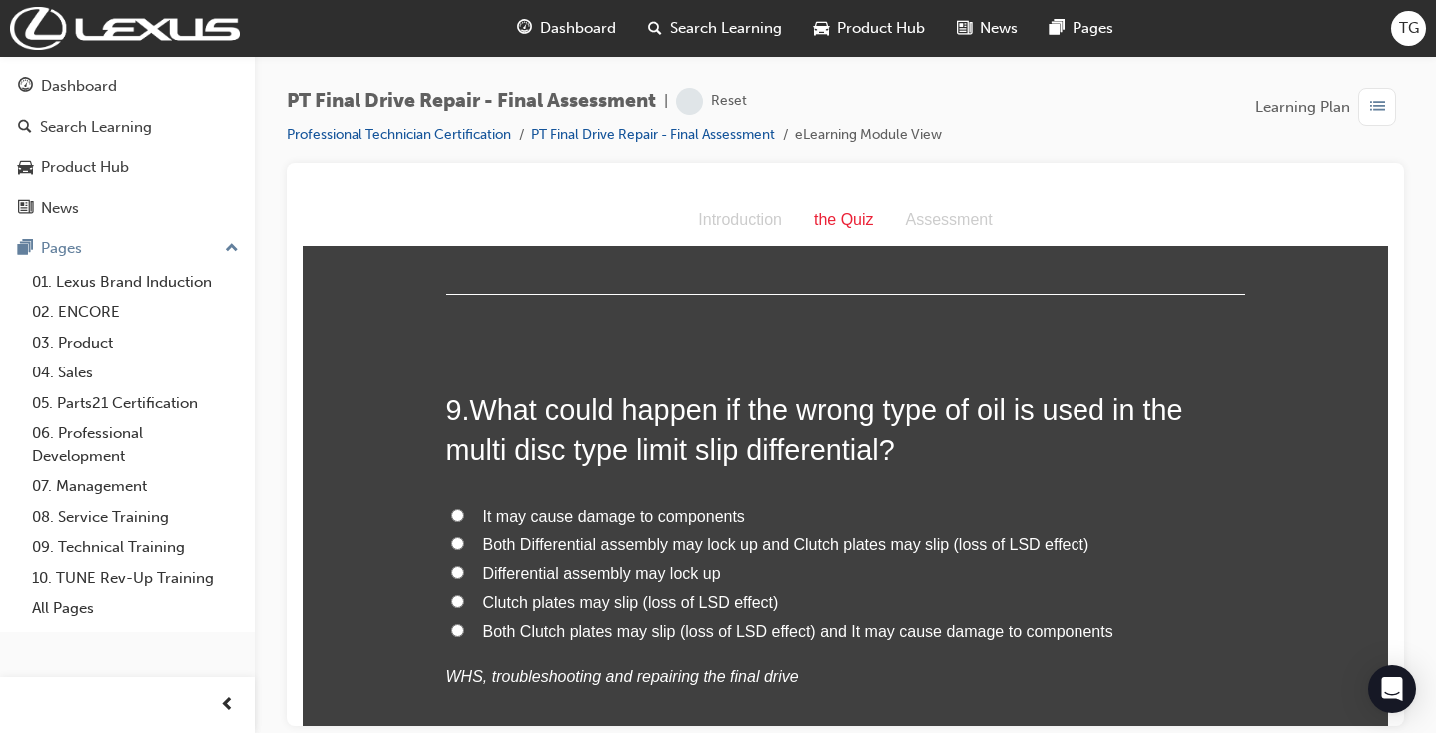
scroll to position [3906, 0]
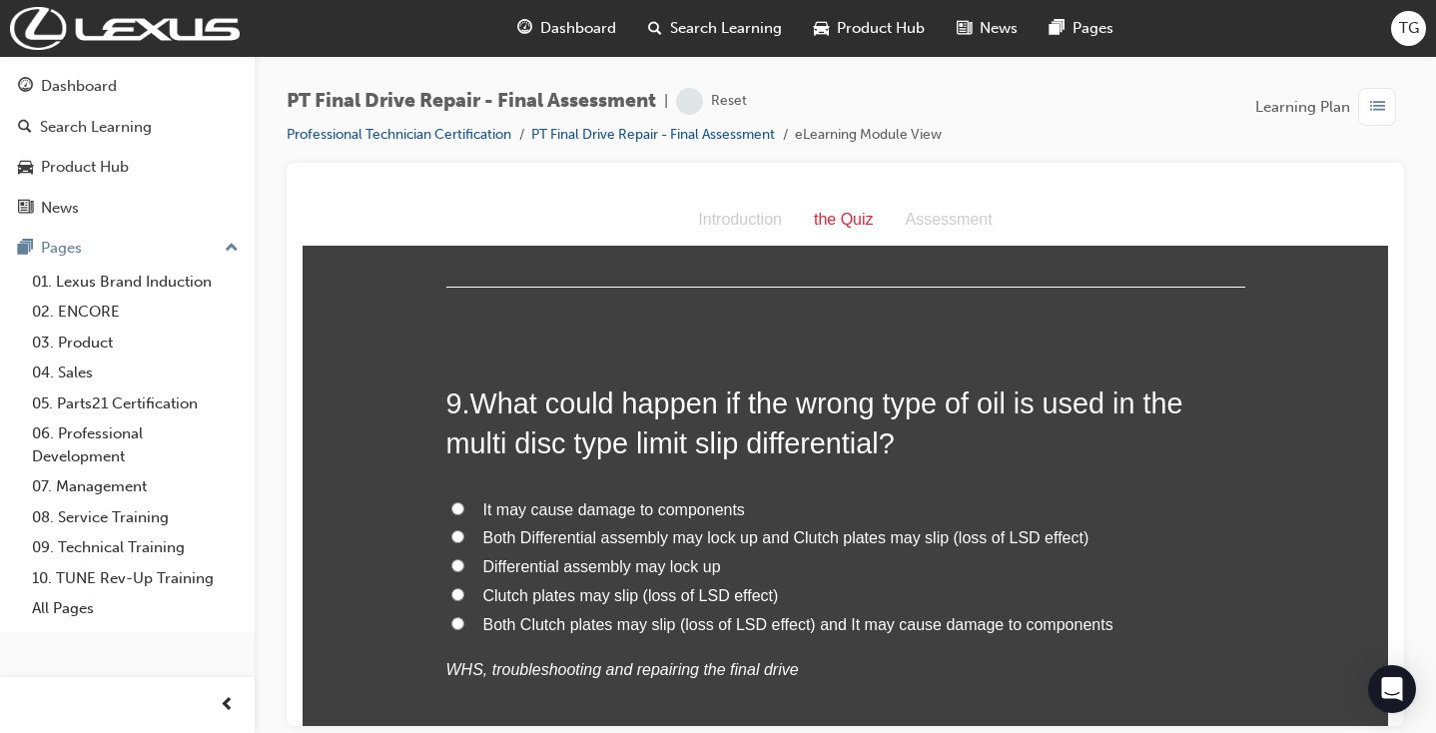
click at [665, 615] on span "Both Clutch plates may slip (loss of LSD effect) and It may cause damage to com…" at bounding box center [798, 623] width 630 height 17
click at [464, 616] on input "Both Clutch plates may slip (loss of LSD effect) and It may cause damage to com…" at bounding box center [457, 622] width 13 height 13
radio input "true"
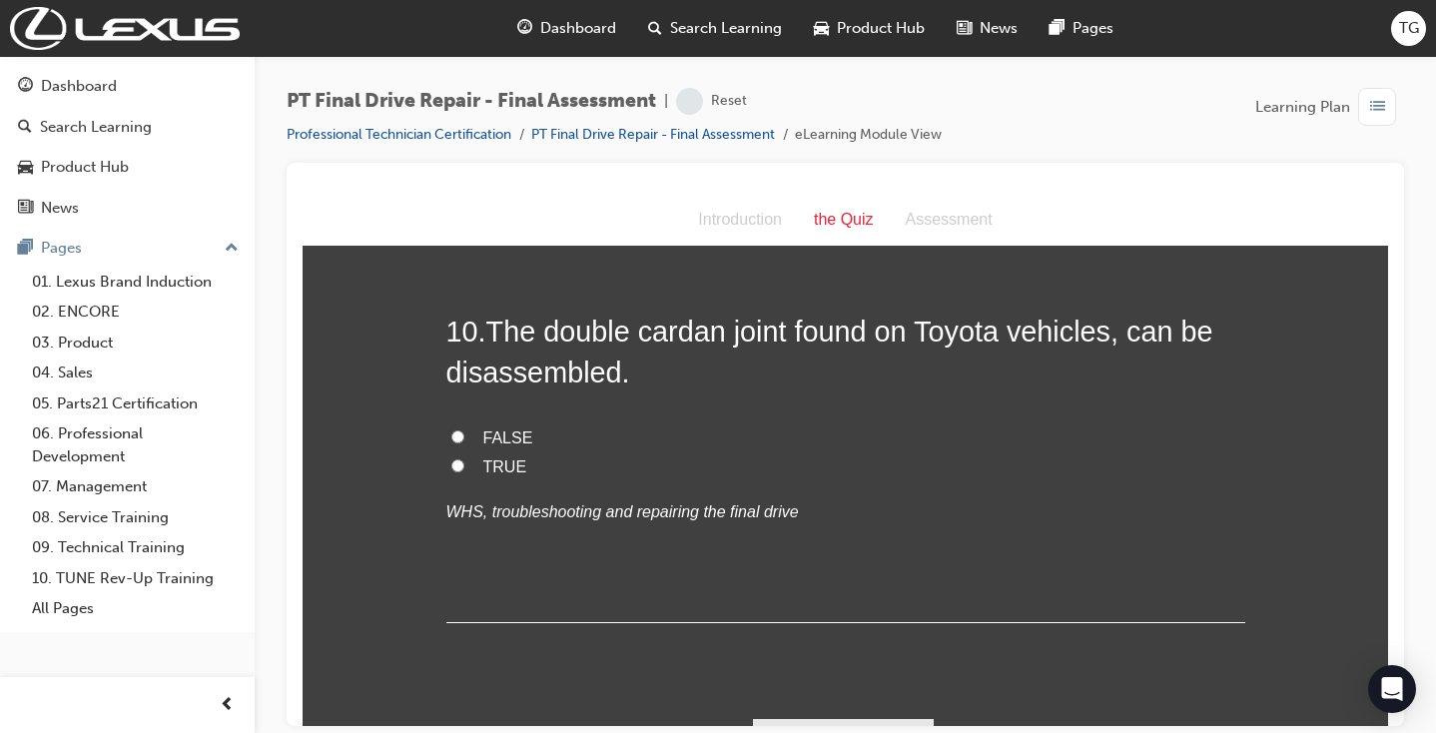
scroll to position [4469, 0]
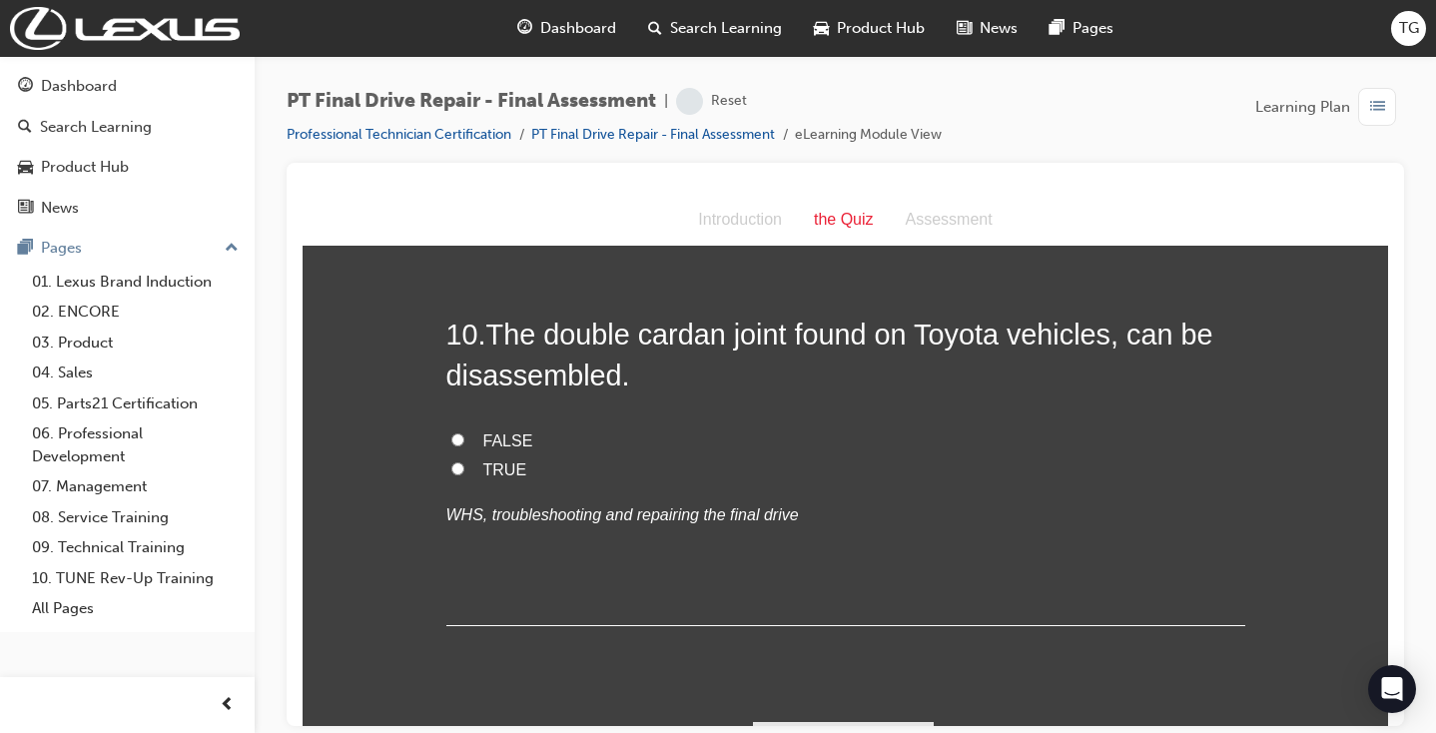
click at [520, 431] on span "FALSE" at bounding box center [508, 439] width 50 height 17
click at [464, 432] on input "FALSE" at bounding box center [457, 438] width 13 height 13
radio input "true"
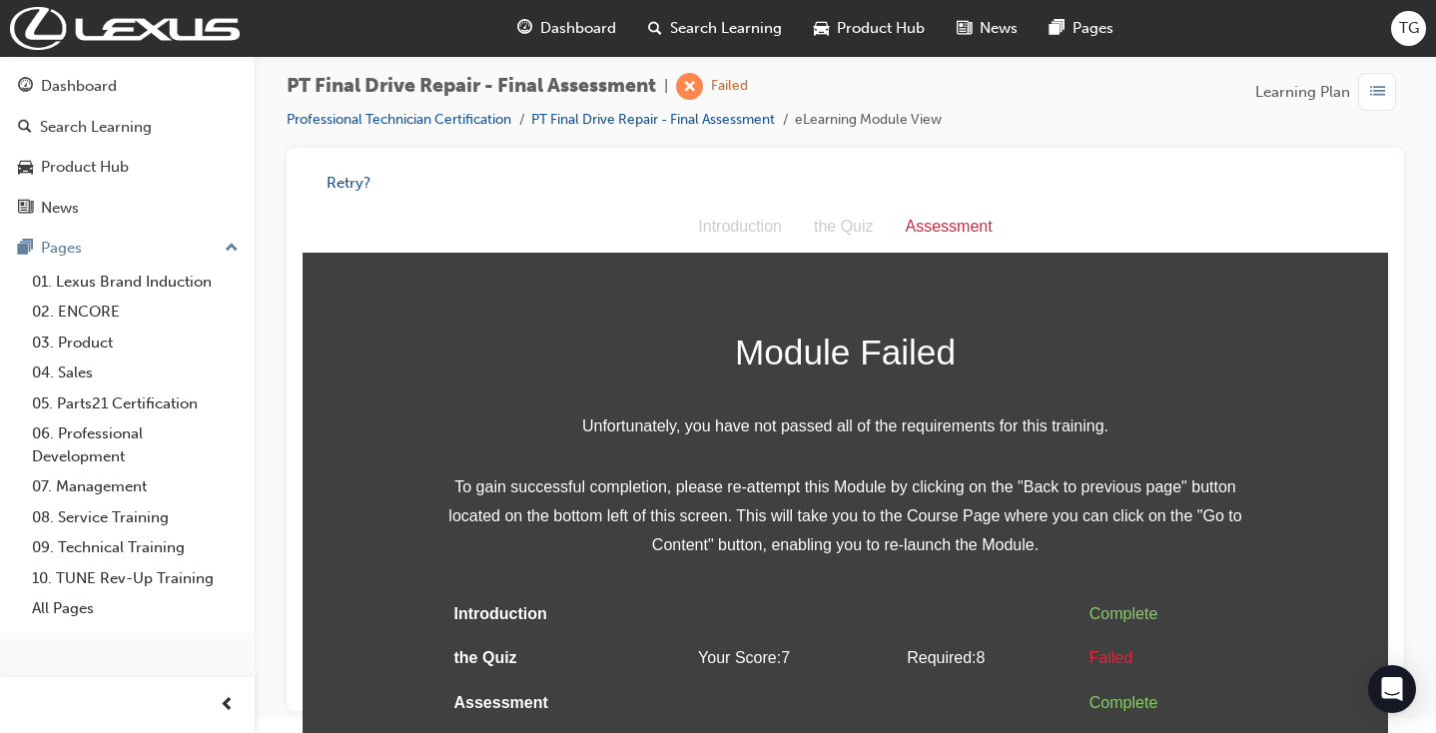
scroll to position [14, 0]
click at [335, 186] on button "Retry?" at bounding box center [349, 184] width 44 height 23
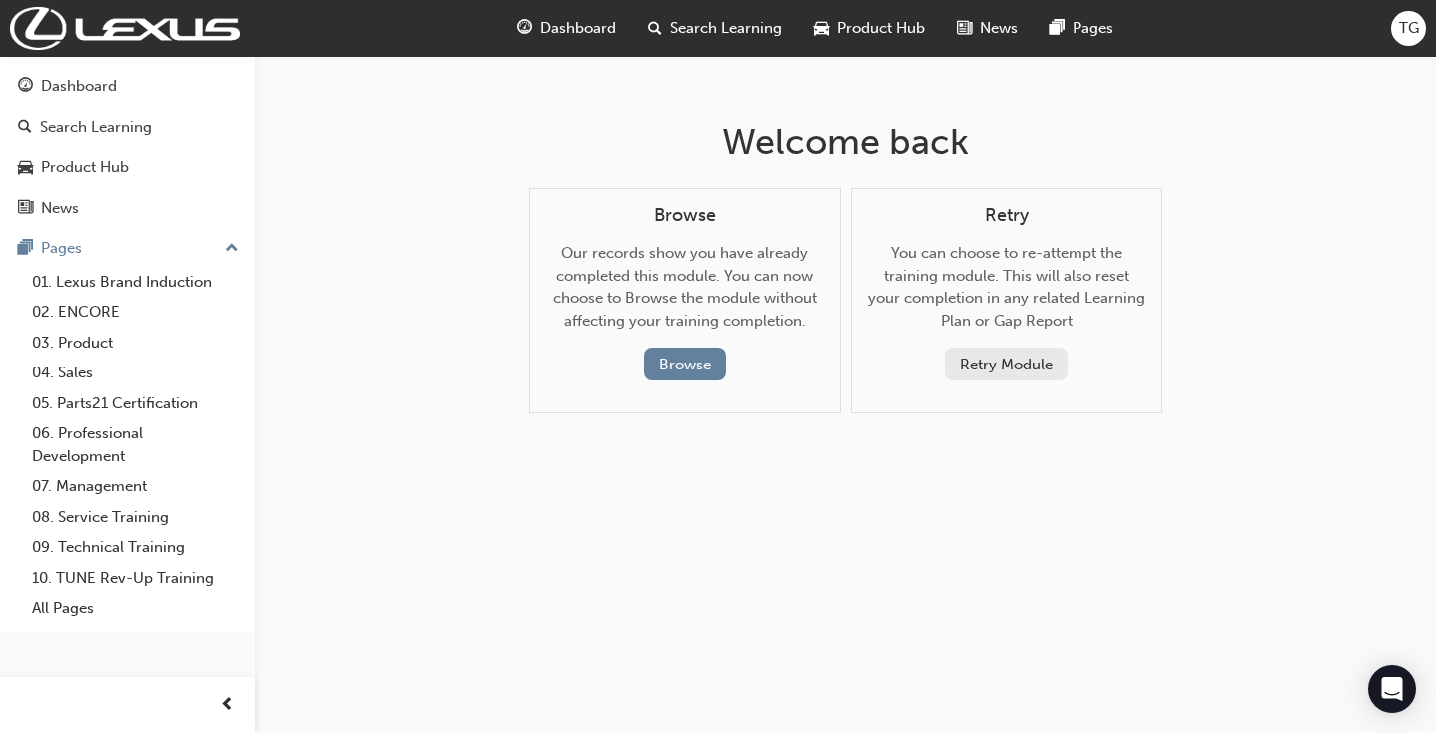
click at [969, 356] on button "Retry Module" at bounding box center [1006, 364] width 123 height 33
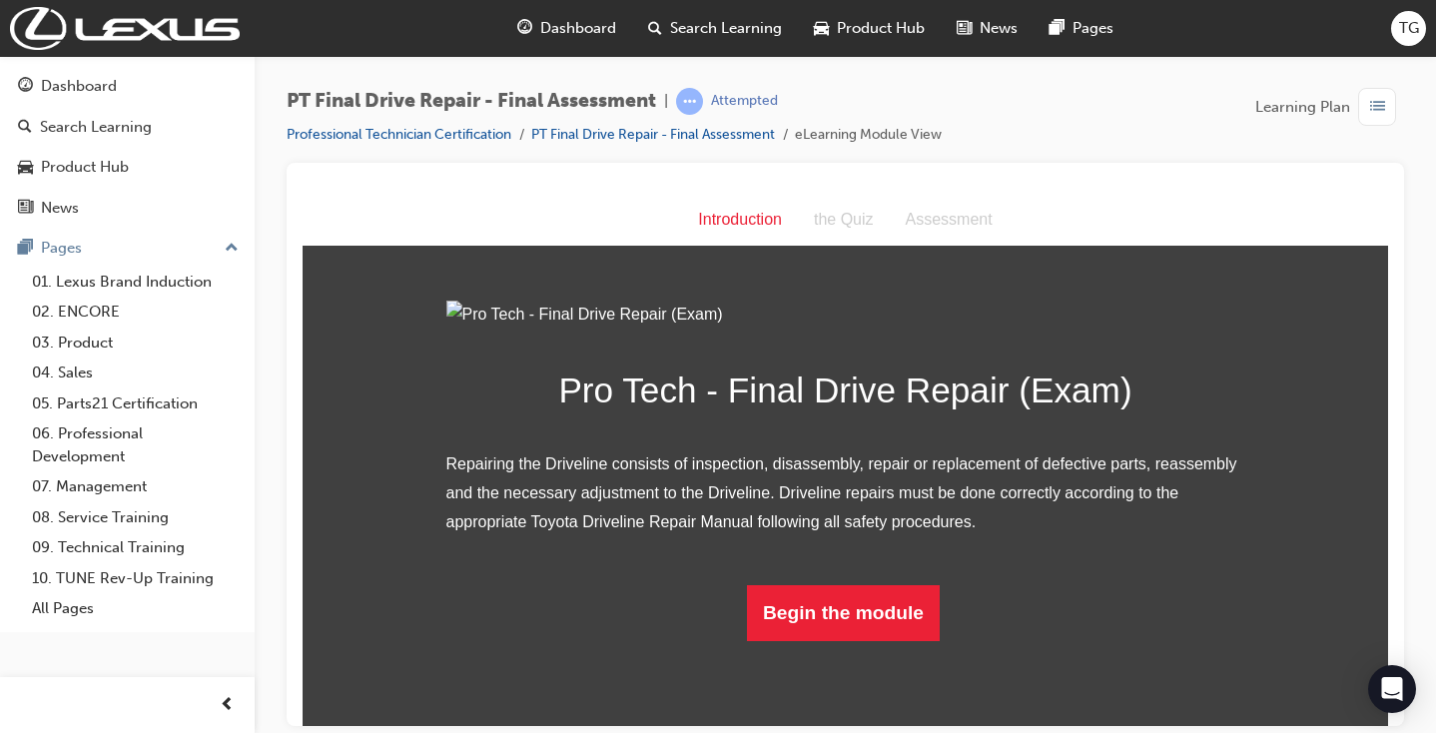
scroll to position [131, 0]
click at [899, 640] on button "Begin the module" at bounding box center [843, 612] width 193 height 56
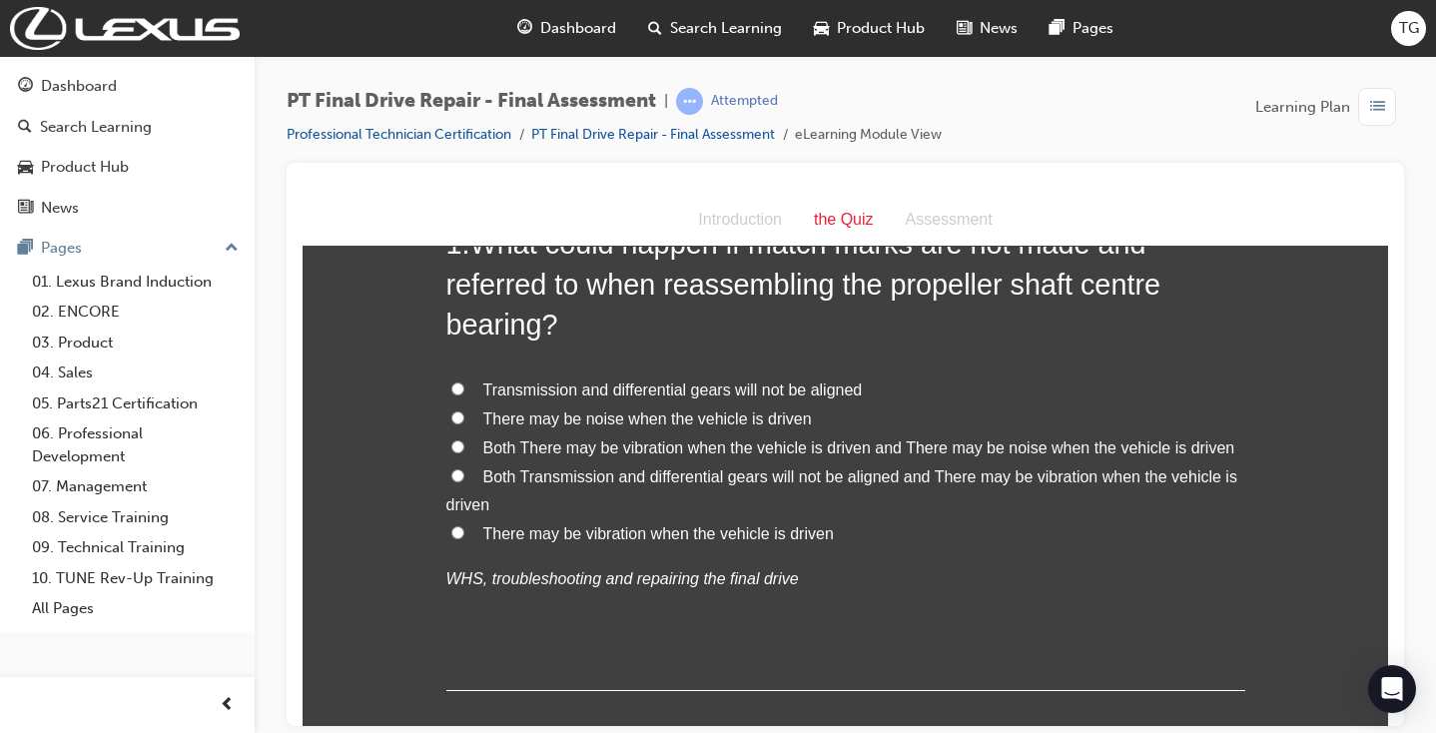
scroll to position [152, 0]
click at [574, 522] on span "There may be vibration when the vehicle is driven" at bounding box center [658, 530] width 351 height 17
click at [464, 523] on input "There may be vibration when the vehicle is driven" at bounding box center [457, 529] width 13 height 13
radio input "true"
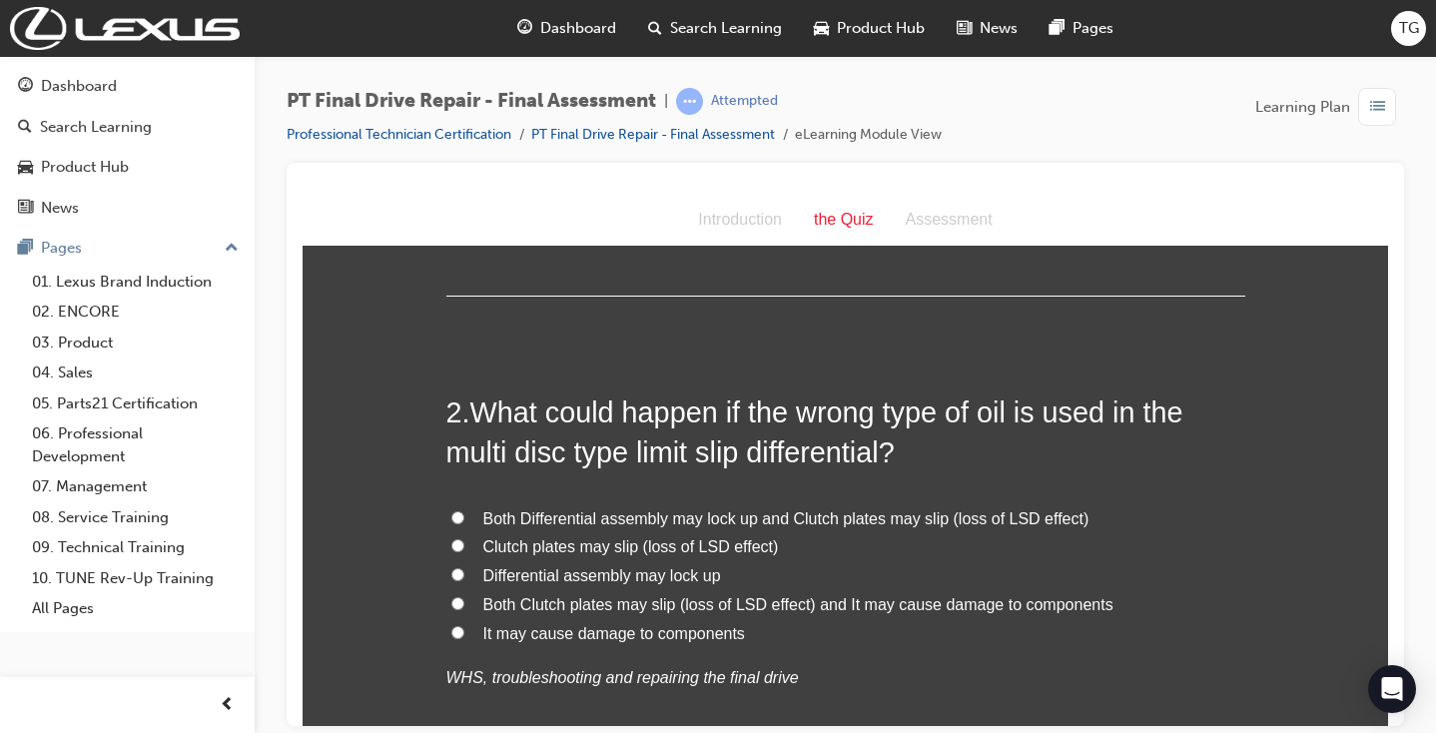
scroll to position [552, 0]
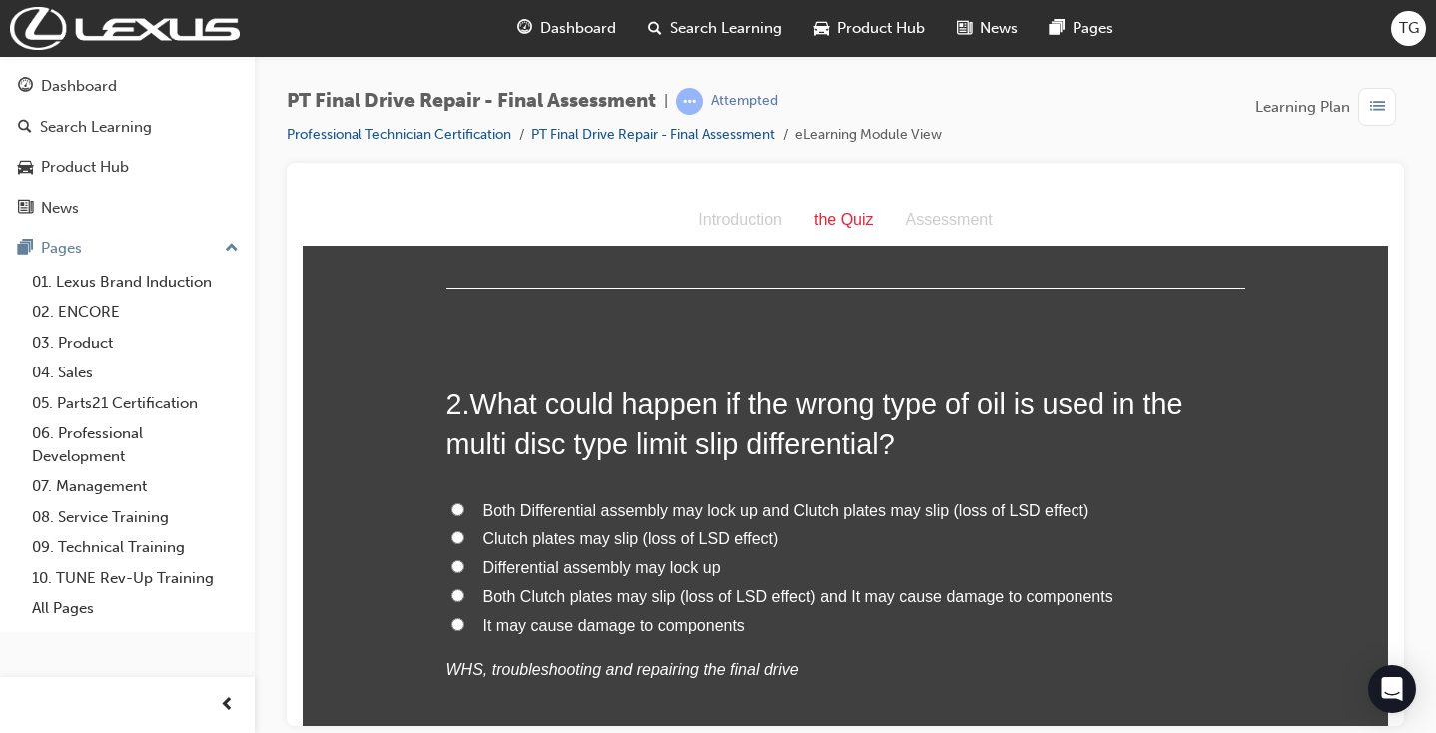
click at [593, 587] on span "Both Clutch plates may slip (loss of LSD effect) and It may cause damage to com…" at bounding box center [798, 595] width 630 height 17
click at [464, 588] on input "Both Clutch plates may slip (loss of LSD effect) and It may cause damage to com…" at bounding box center [457, 594] width 13 height 13
radio input "true"
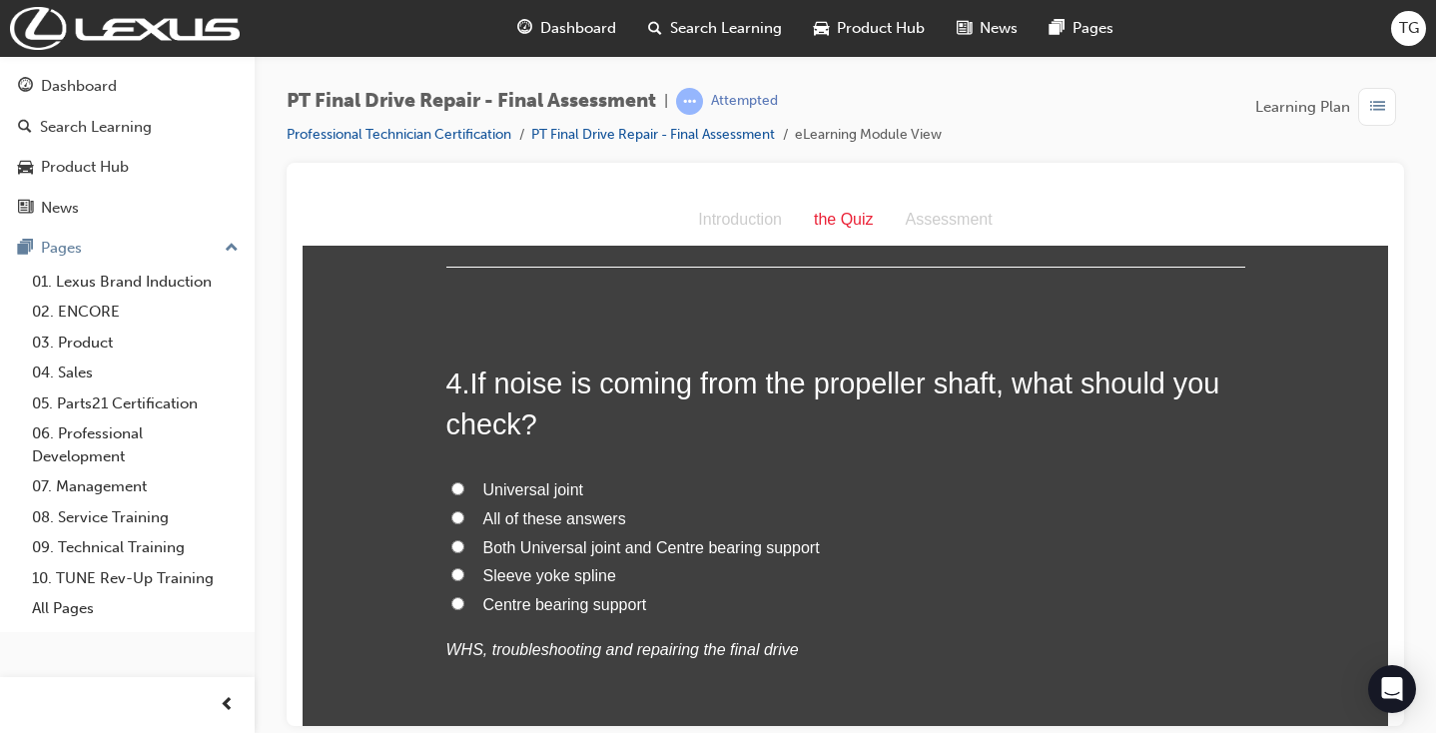
scroll to position [1477, 0]
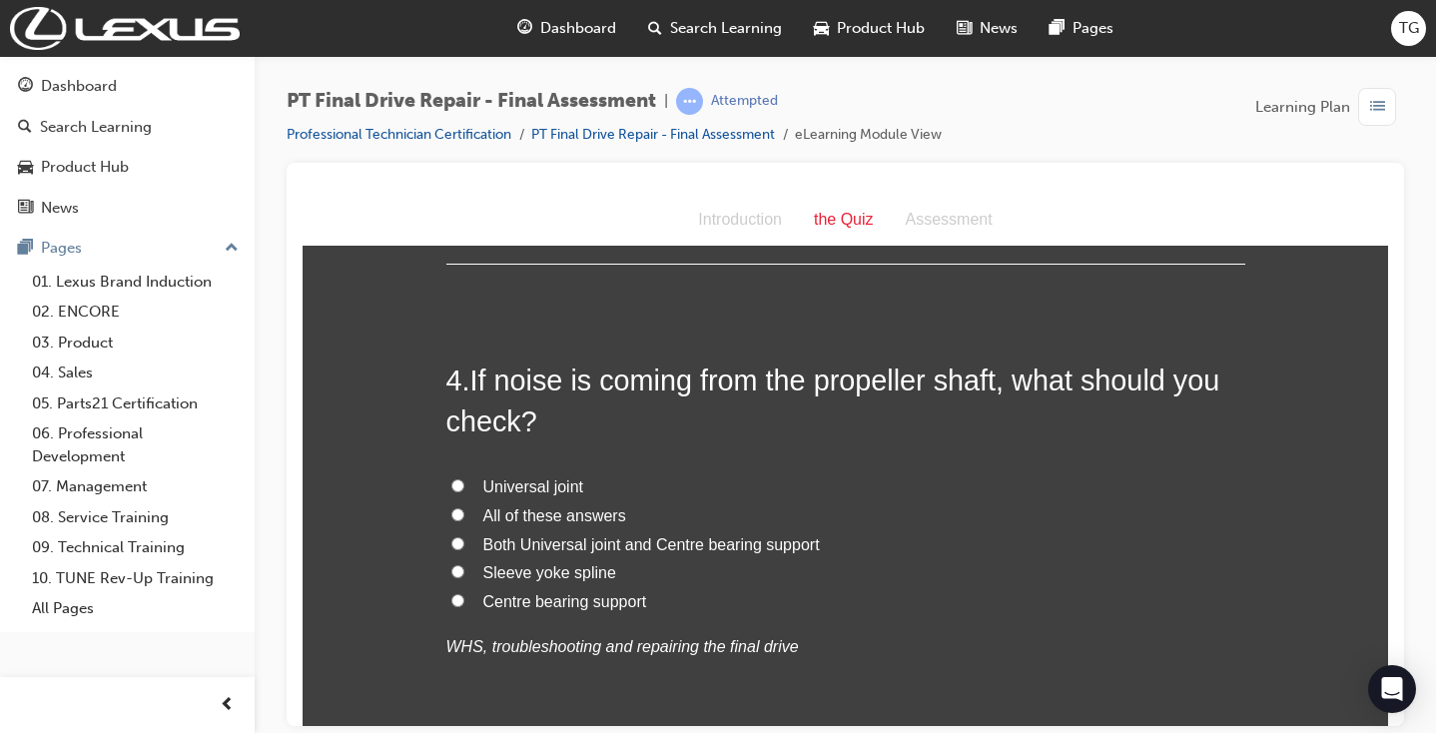
click at [522, 506] on span "All of these answers" at bounding box center [554, 514] width 143 height 17
click at [464, 507] on input "All of these answers" at bounding box center [457, 513] width 13 height 13
radio input "true"
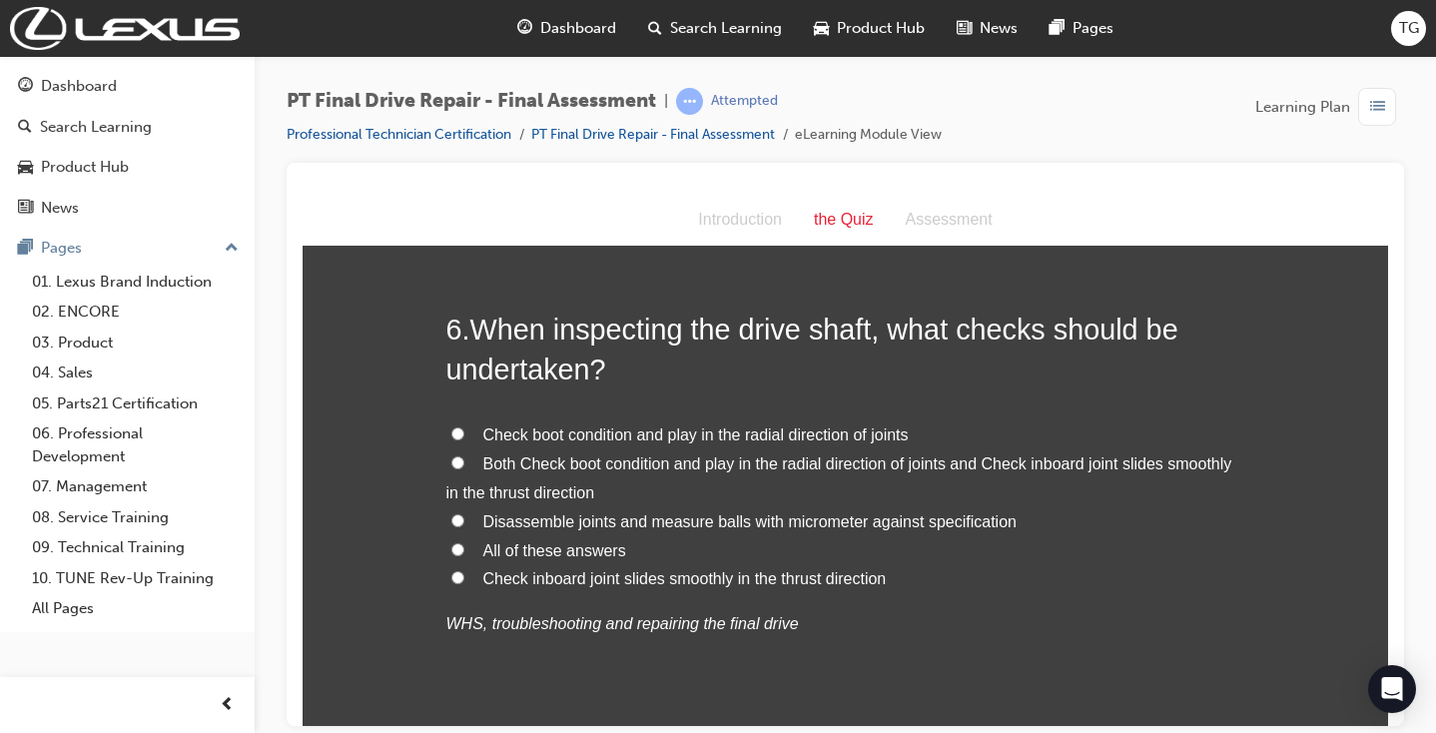
scroll to position [2575, 0]
click at [582, 540] on span "All of these answers" at bounding box center [554, 548] width 143 height 17
click at [464, 541] on input "All of these answers" at bounding box center [457, 547] width 13 height 13
radio input "true"
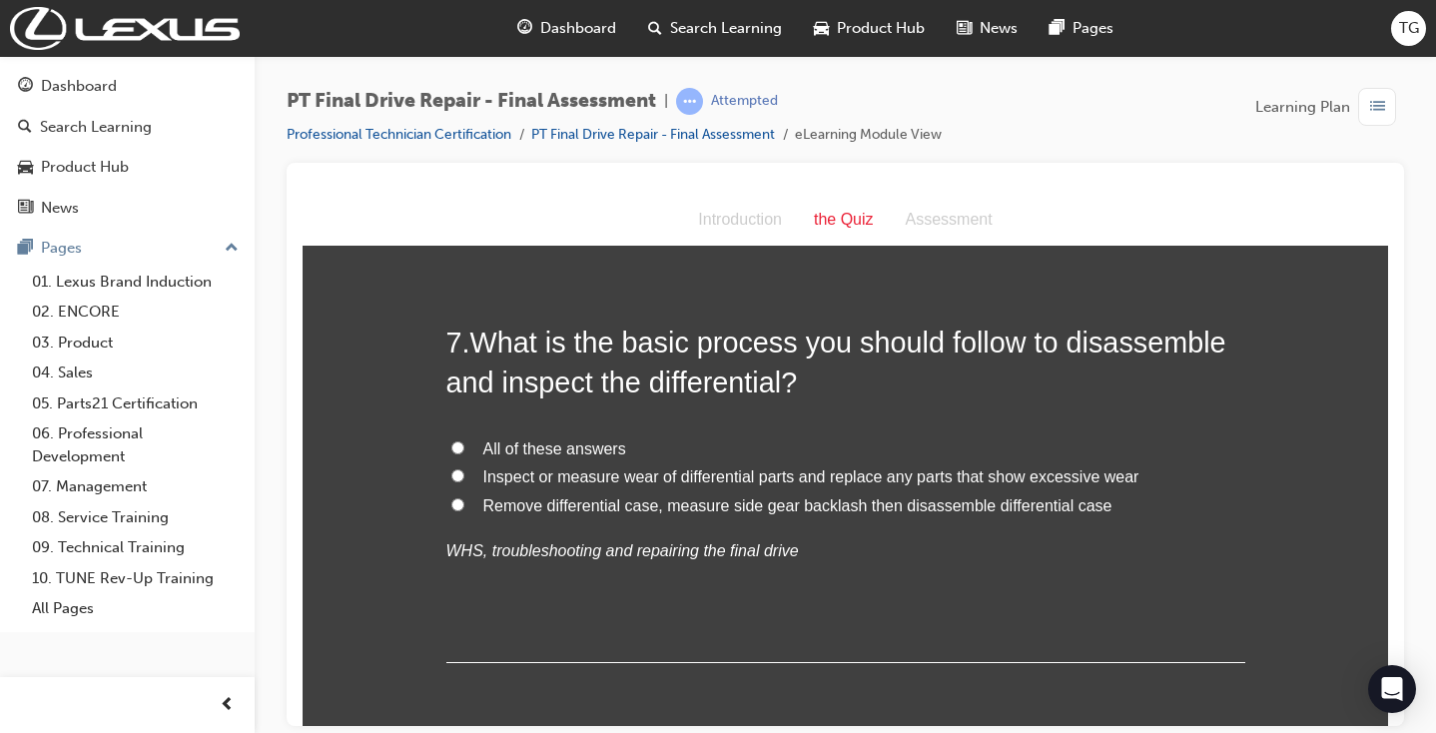
scroll to position [3085, 0]
click at [595, 437] on span "All of these answers" at bounding box center [554, 445] width 143 height 17
click at [464, 438] on input "All of these answers" at bounding box center [457, 444] width 13 height 13
radio input "true"
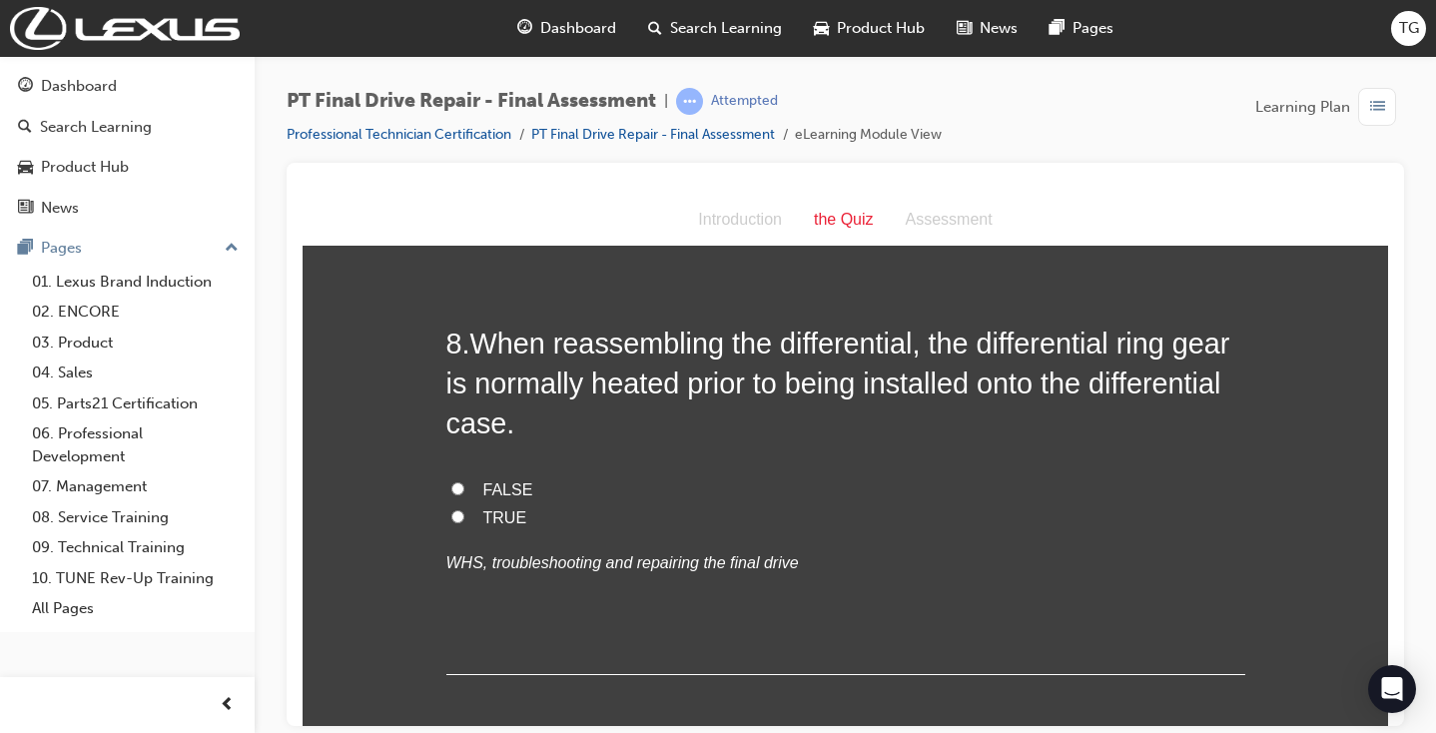
scroll to position [3515, 0]
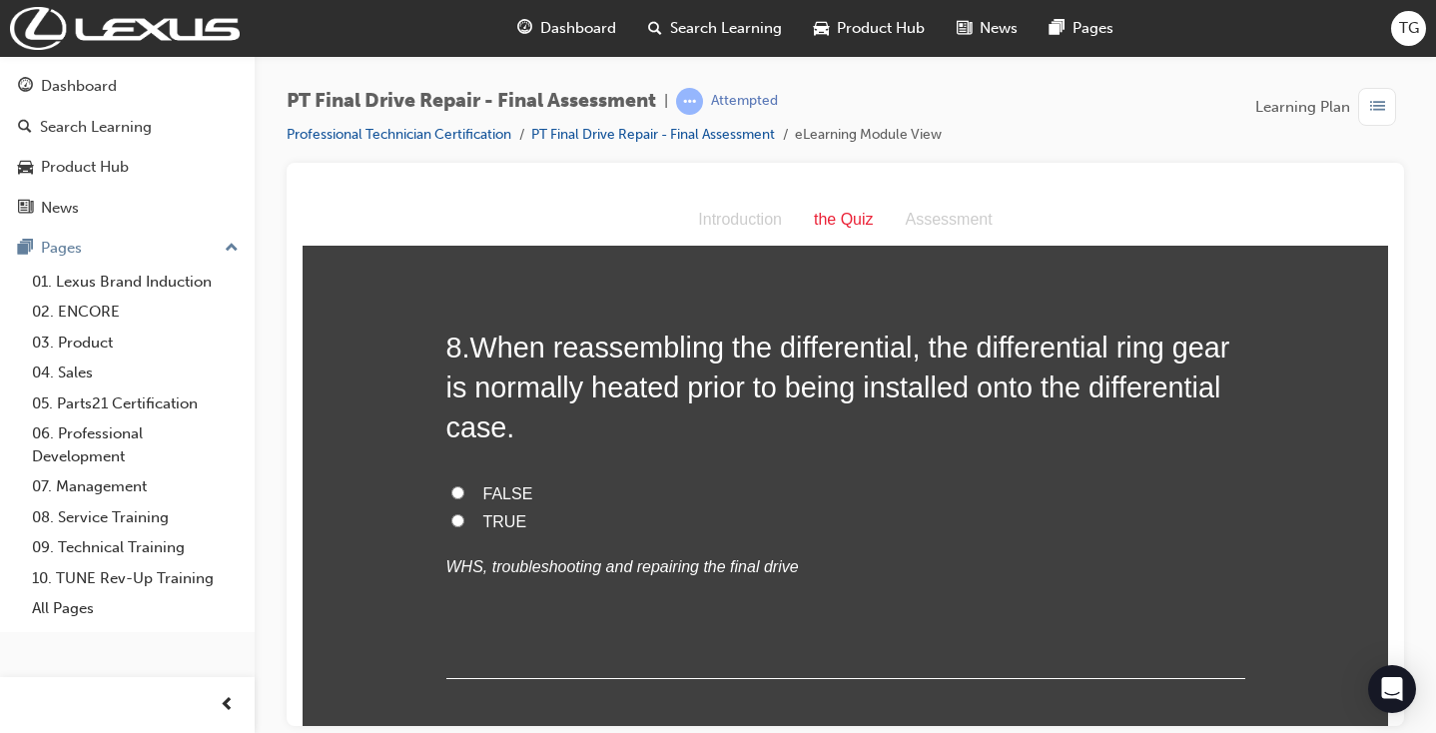
click at [509, 512] on span "TRUE" at bounding box center [505, 520] width 44 height 17
click at [464, 513] on input "TRUE" at bounding box center [457, 519] width 13 height 13
radio input "true"
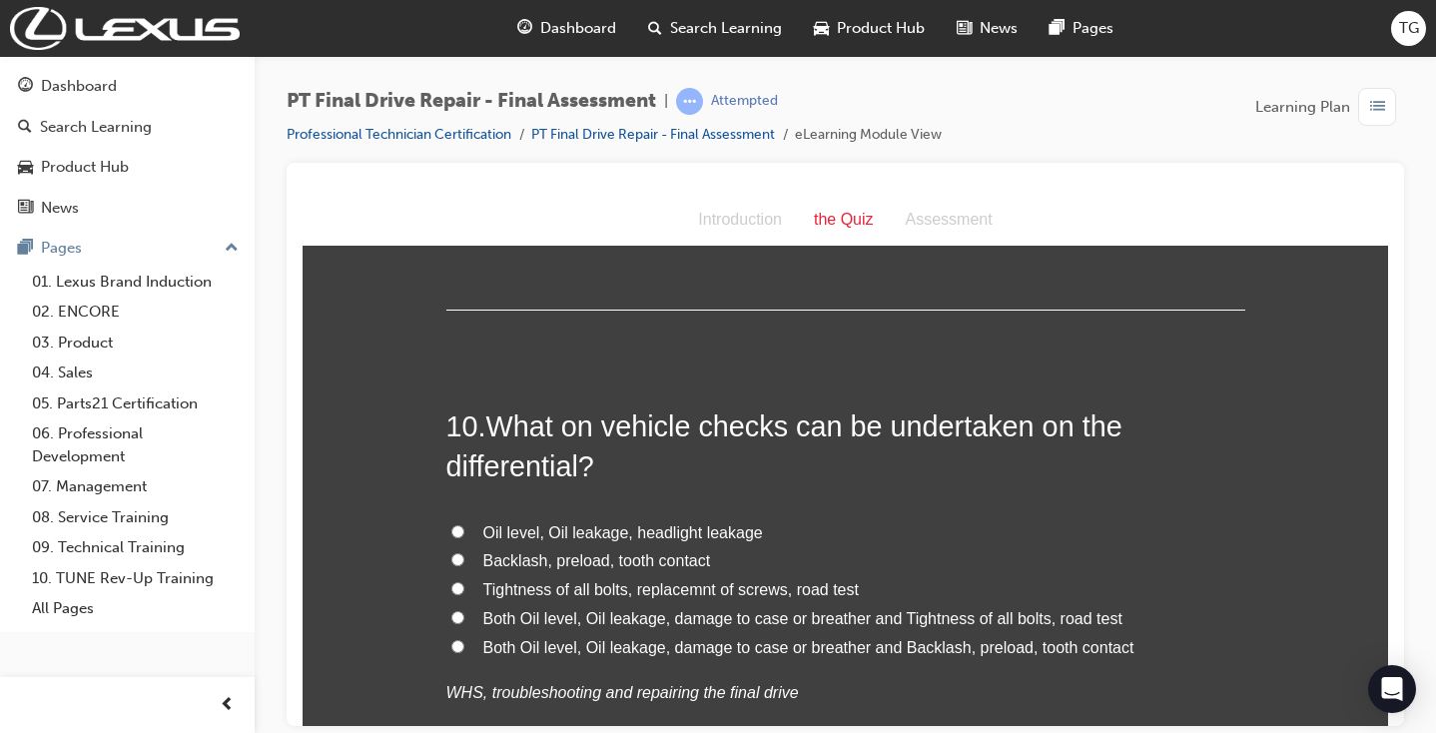
scroll to position [4292, 0]
click at [681, 608] on span "Both Oil level, Oil leakage, damage to case or breather and Tightness of all bo…" at bounding box center [802, 616] width 639 height 17
click at [464, 609] on input "Both Oil level, Oil leakage, damage to case or breather and Tightness of all bo…" at bounding box center [457, 615] width 13 height 13
radio input "true"
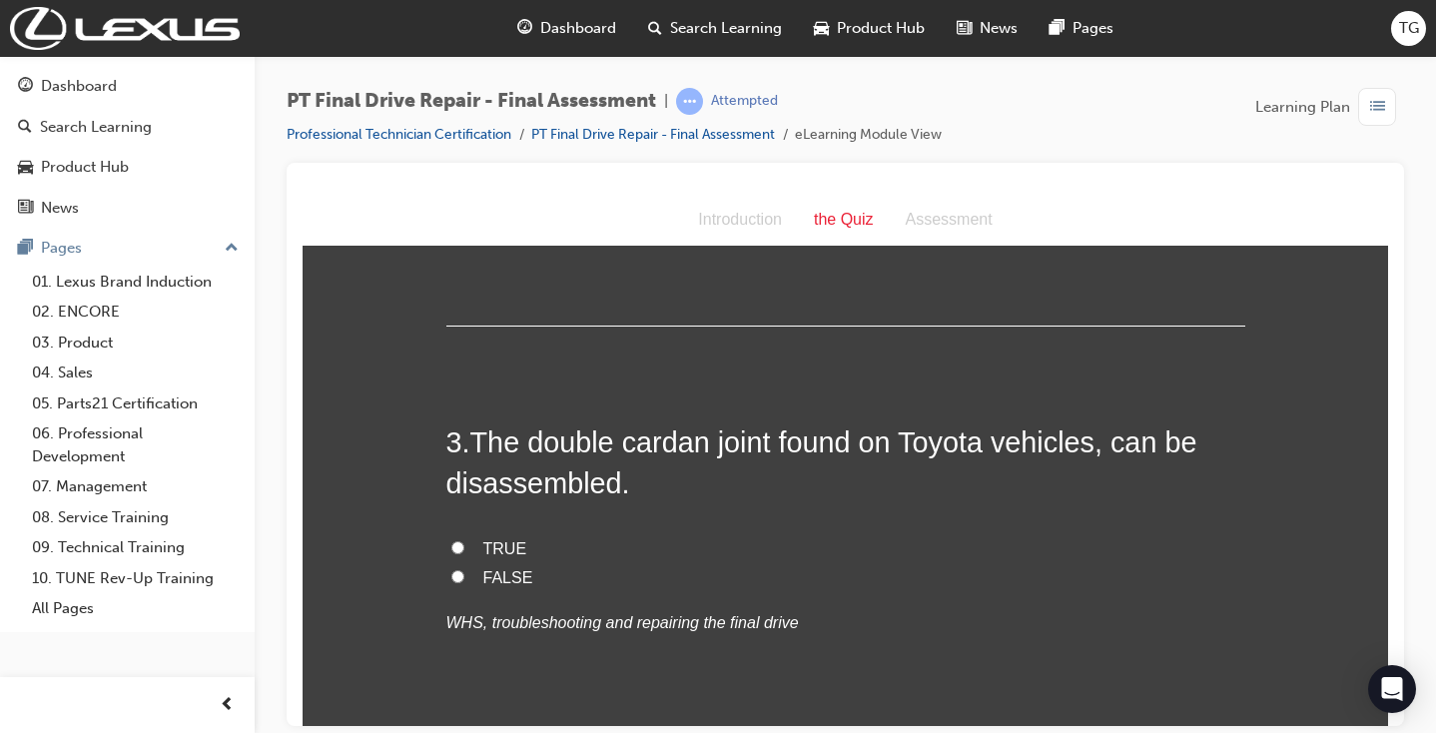
scroll to position [1004, 0]
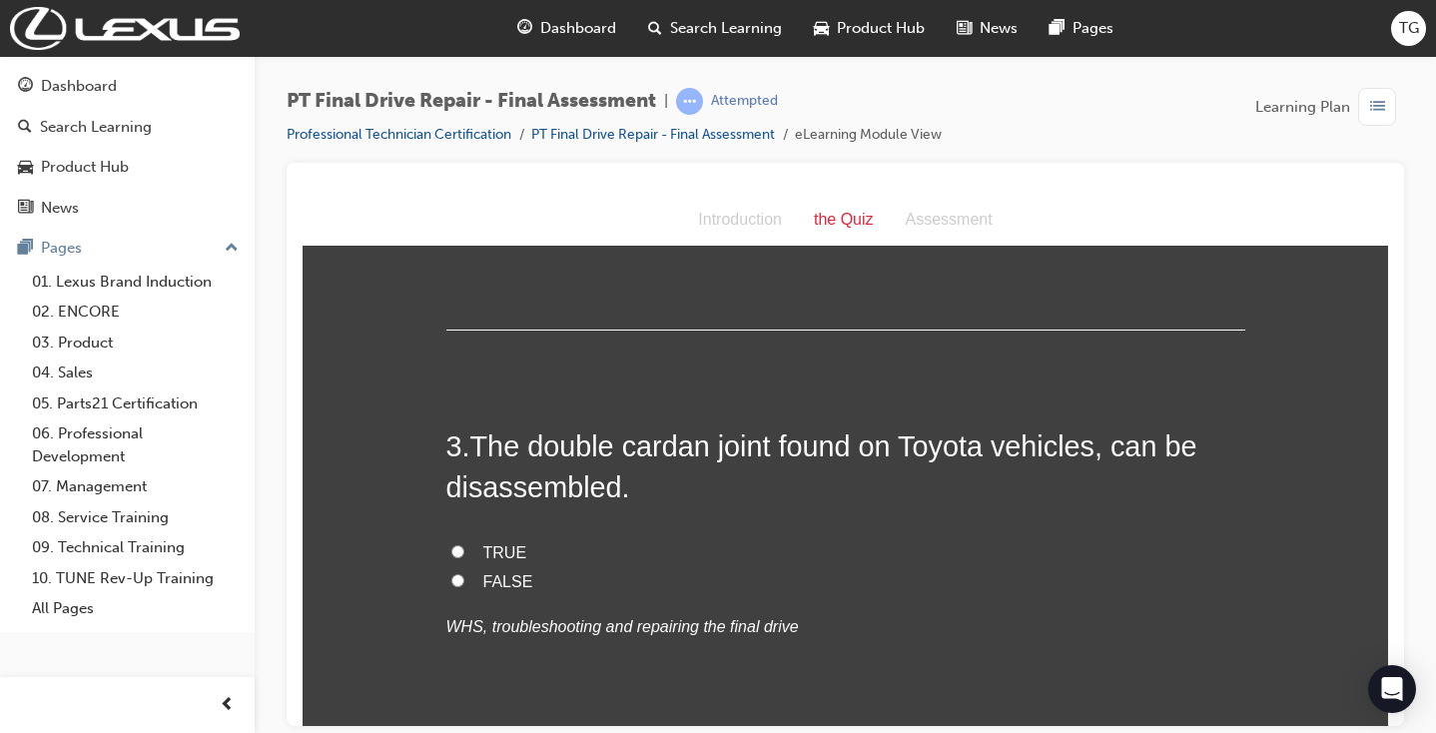
click at [470, 568] on label "FALSE" at bounding box center [845, 581] width 799 height 29
click at [464, 573] on input "FALSE" at bounding box center [457, 579] width 13 height 13
radio input "true"
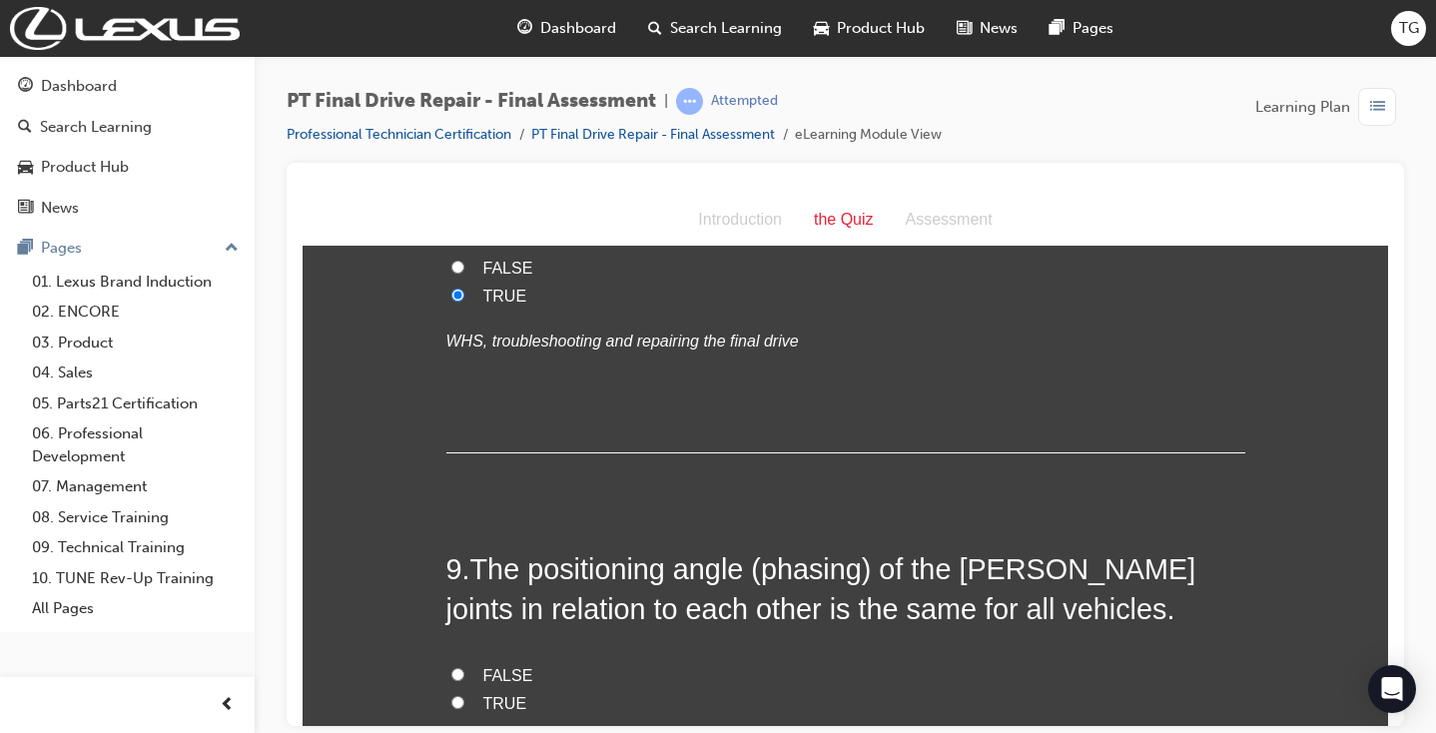
scroll to position [3740, 0]
click at [481, 662] on div "FALSE TRUE WHS, troubleshooting and repairing the final drive" at bounding box center [845, 713] width 799 height 102
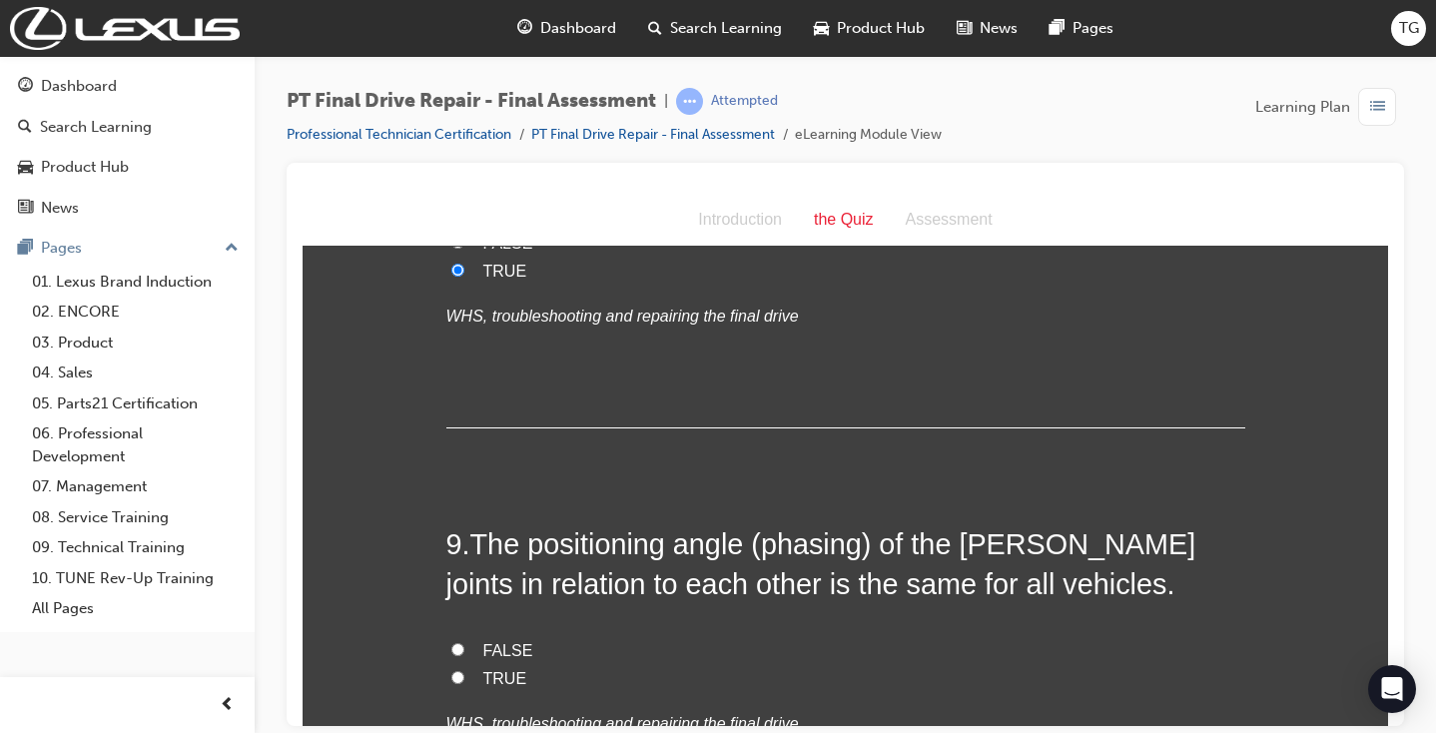
scroll to position [3769, 0]
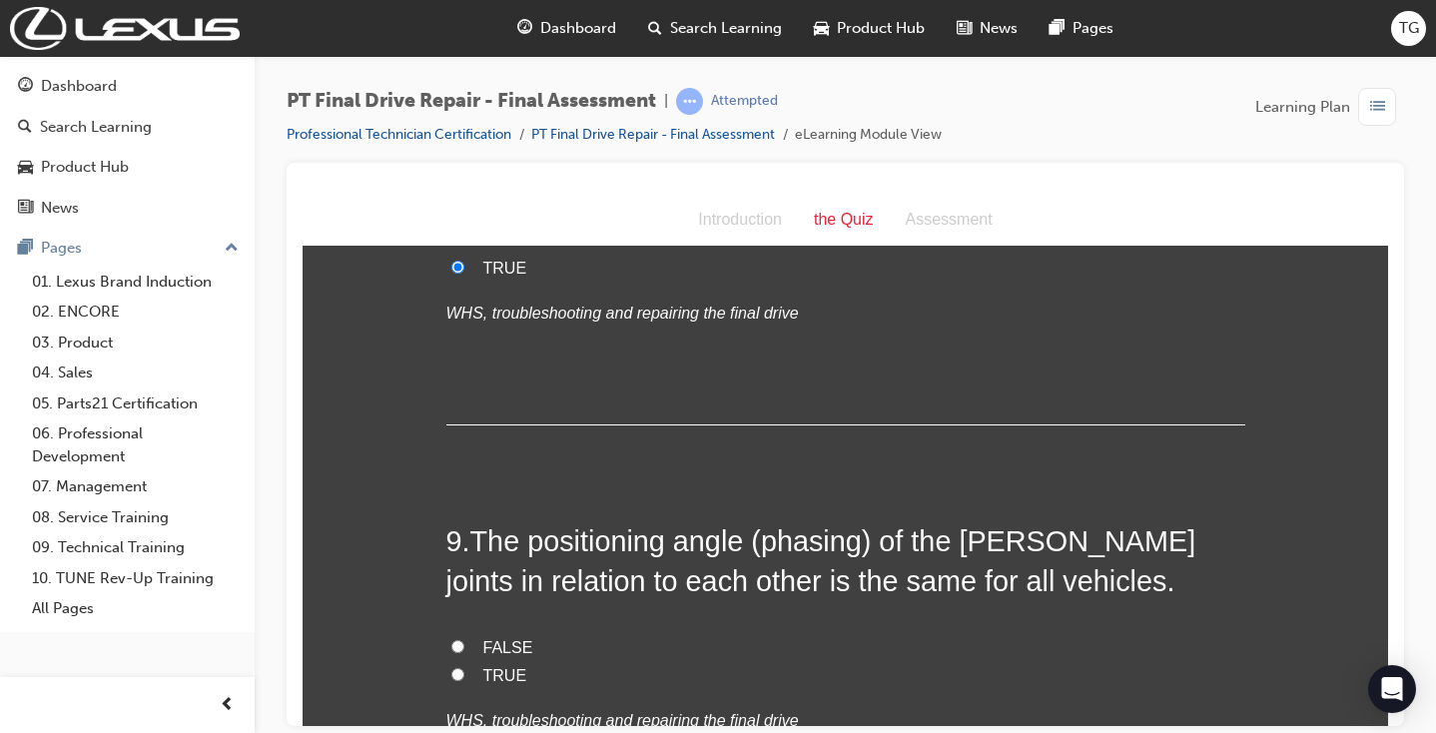
click at [456, 639] on input "FALSE" at bounding box center [457, 645] width 13 height 13
radio input "true"
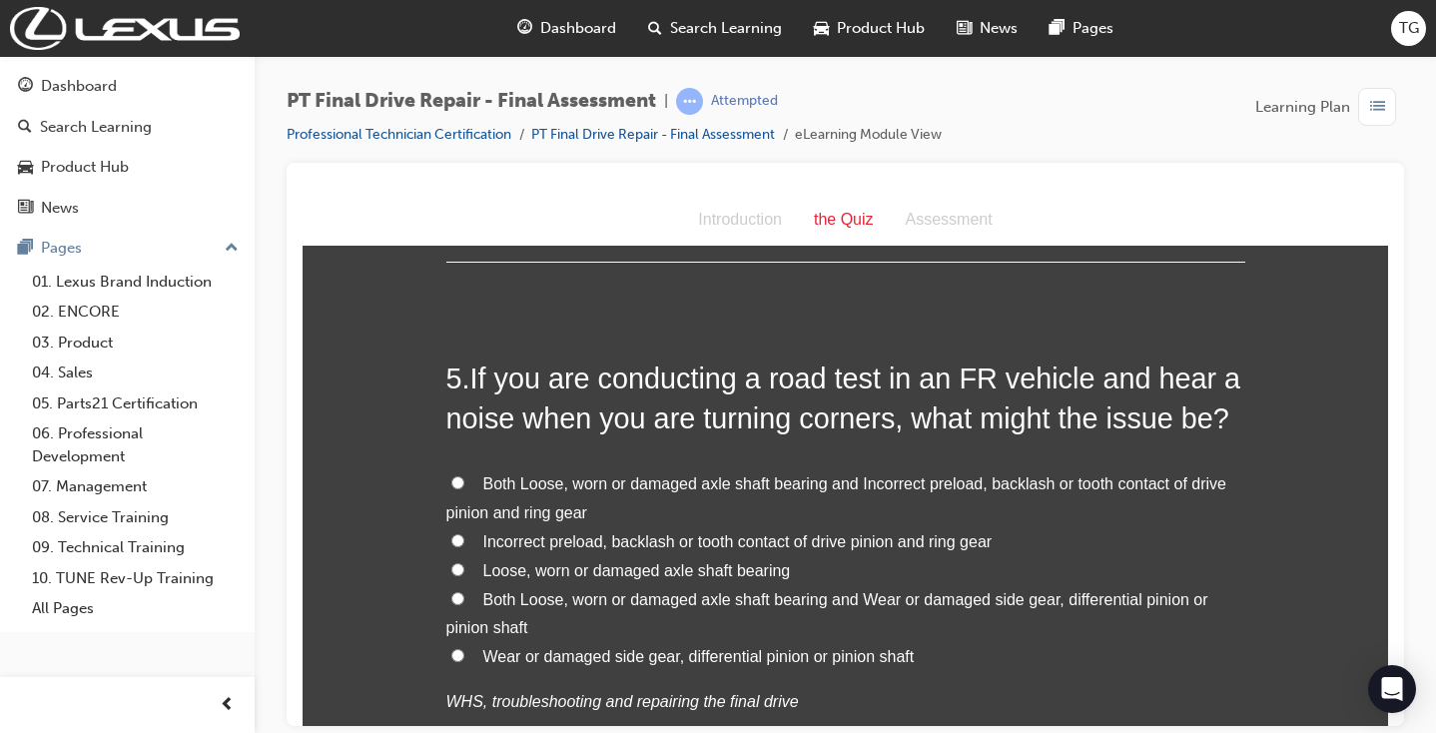
scroll to position [1972, 0]
click at [541, 649] on span "Wear or damaged side gear, differential pinion or pinion shaft" at bounding box center [698, 657] width 431 height 17
click at [464, 650] on input "Wear or damaged side gear, differential pinion or pinion shaft" at bounding box center [457, 656] width 13 height 13
radio input "true"
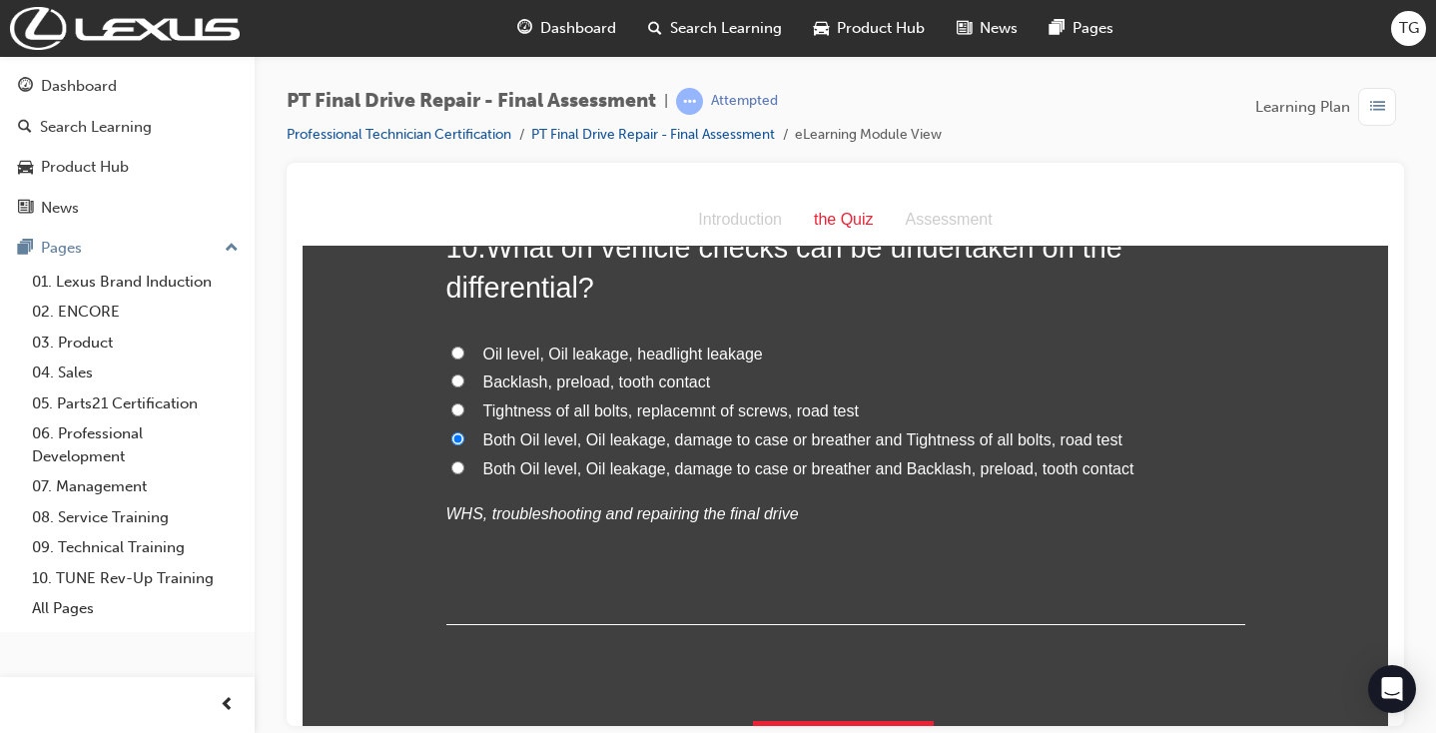
scroll to position [4469, 0]
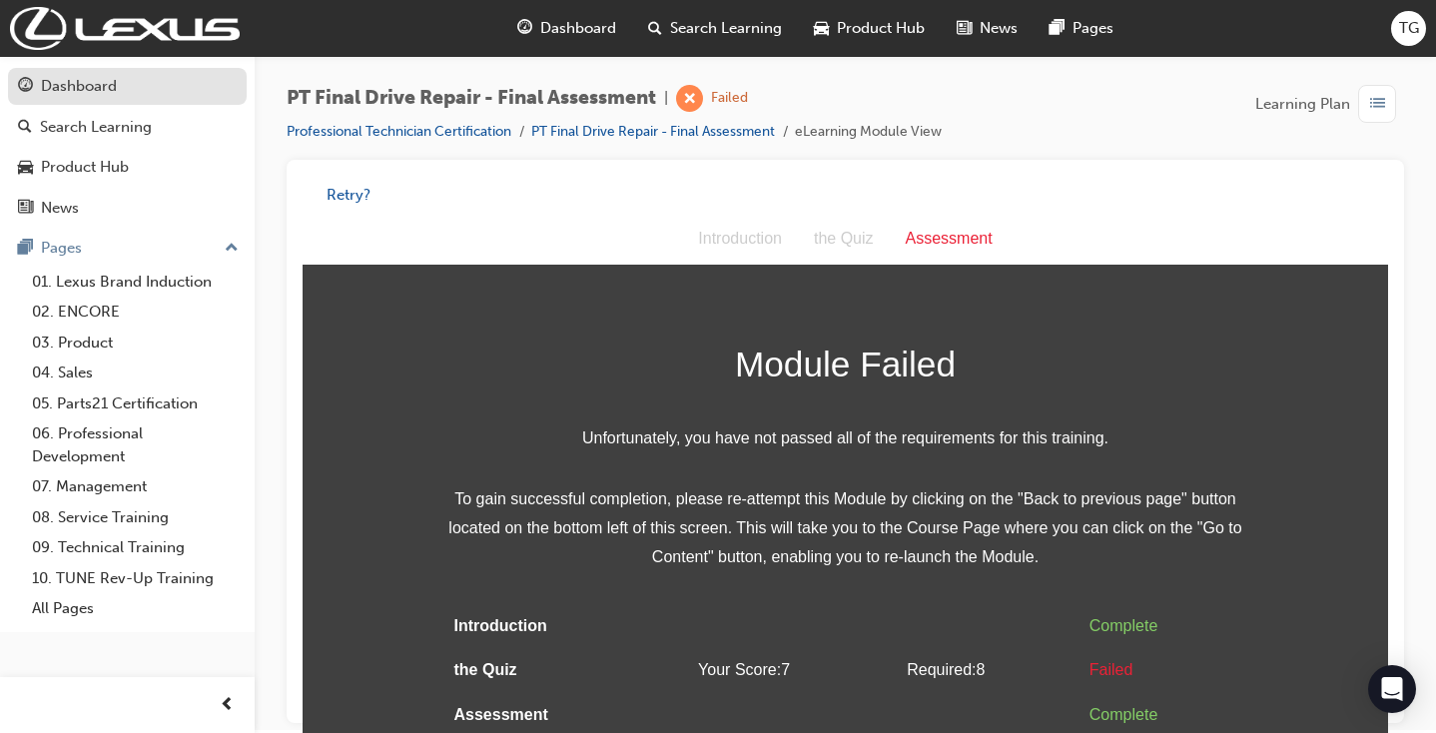
scroll to position [0, 0]
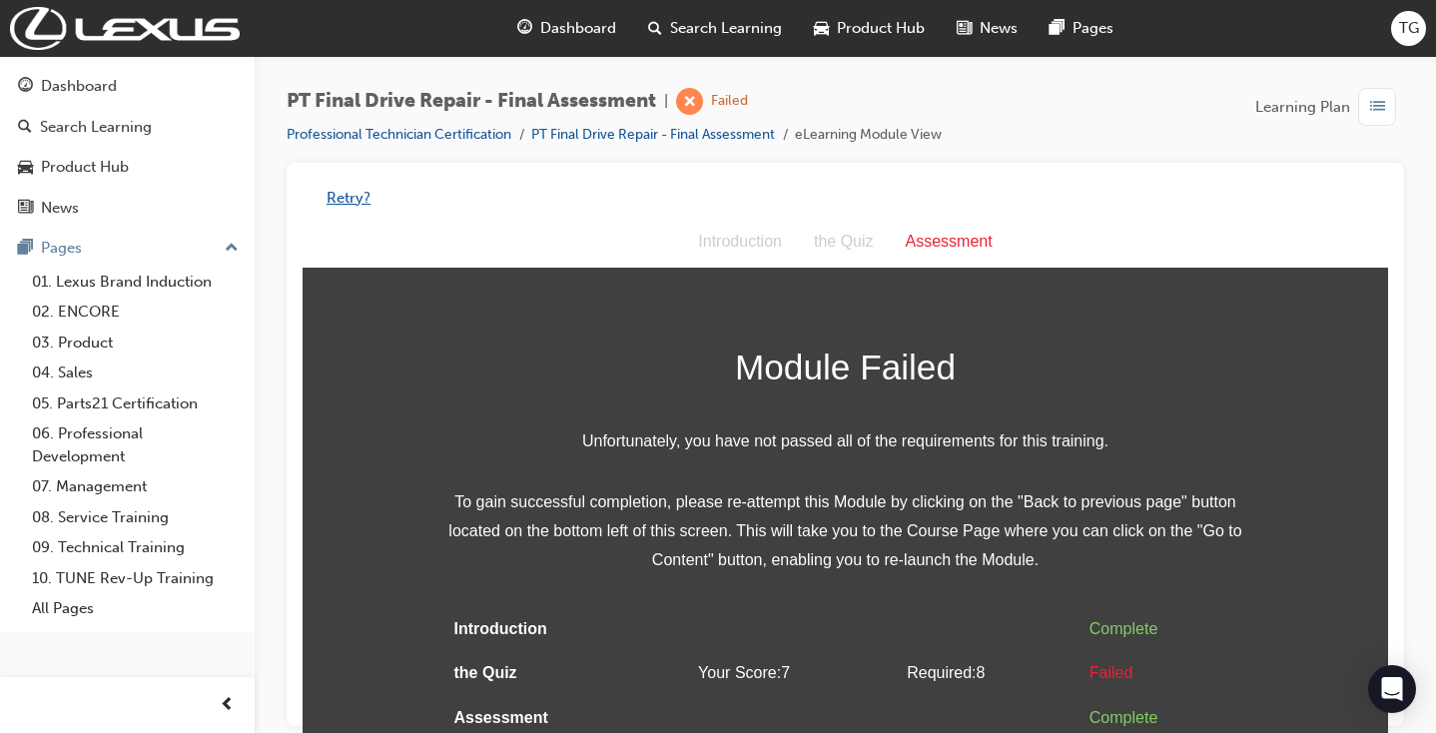
click at [351, 200] on button "Retry?" at bounding box center [349, 198] width 44 height 23
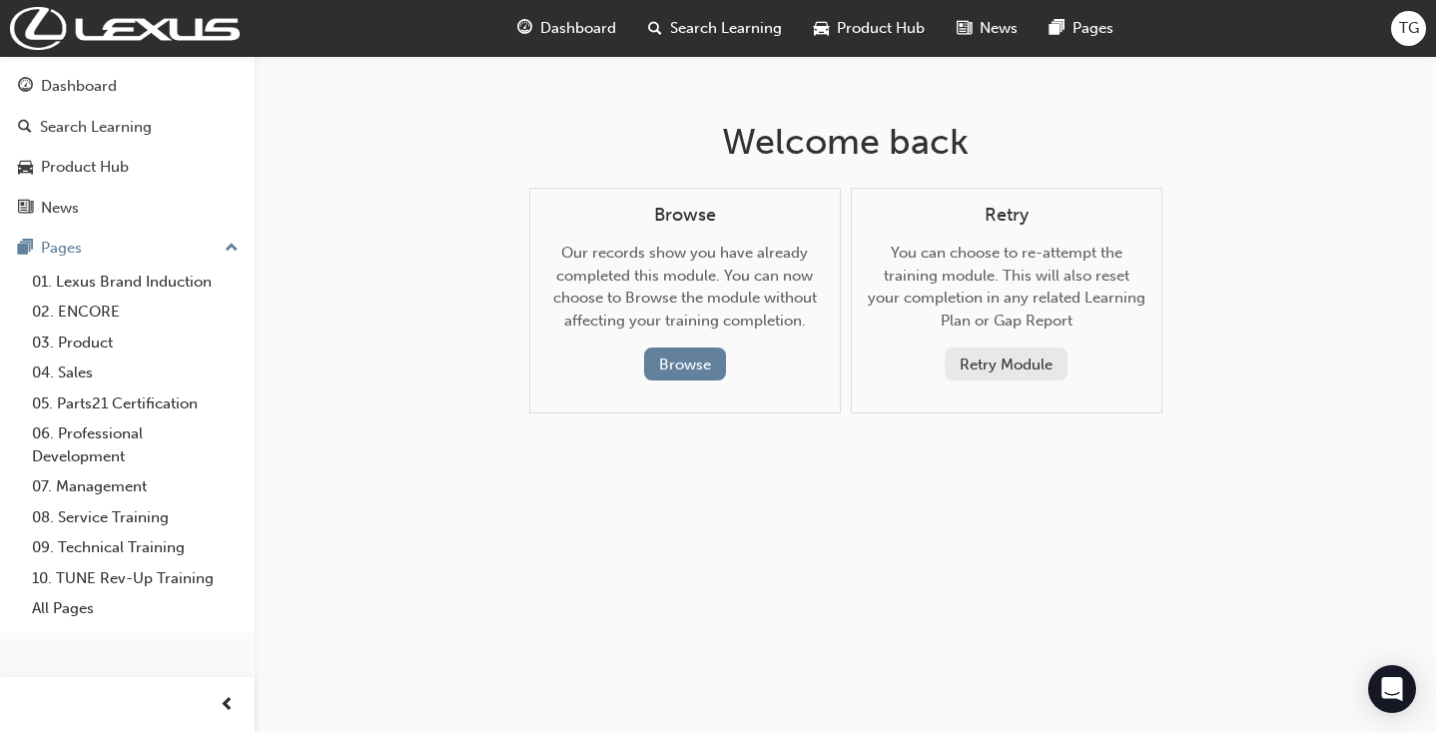
click at [970, 364] on button "Retry Module" at bounding box center [1006, 364] width 123 height 33
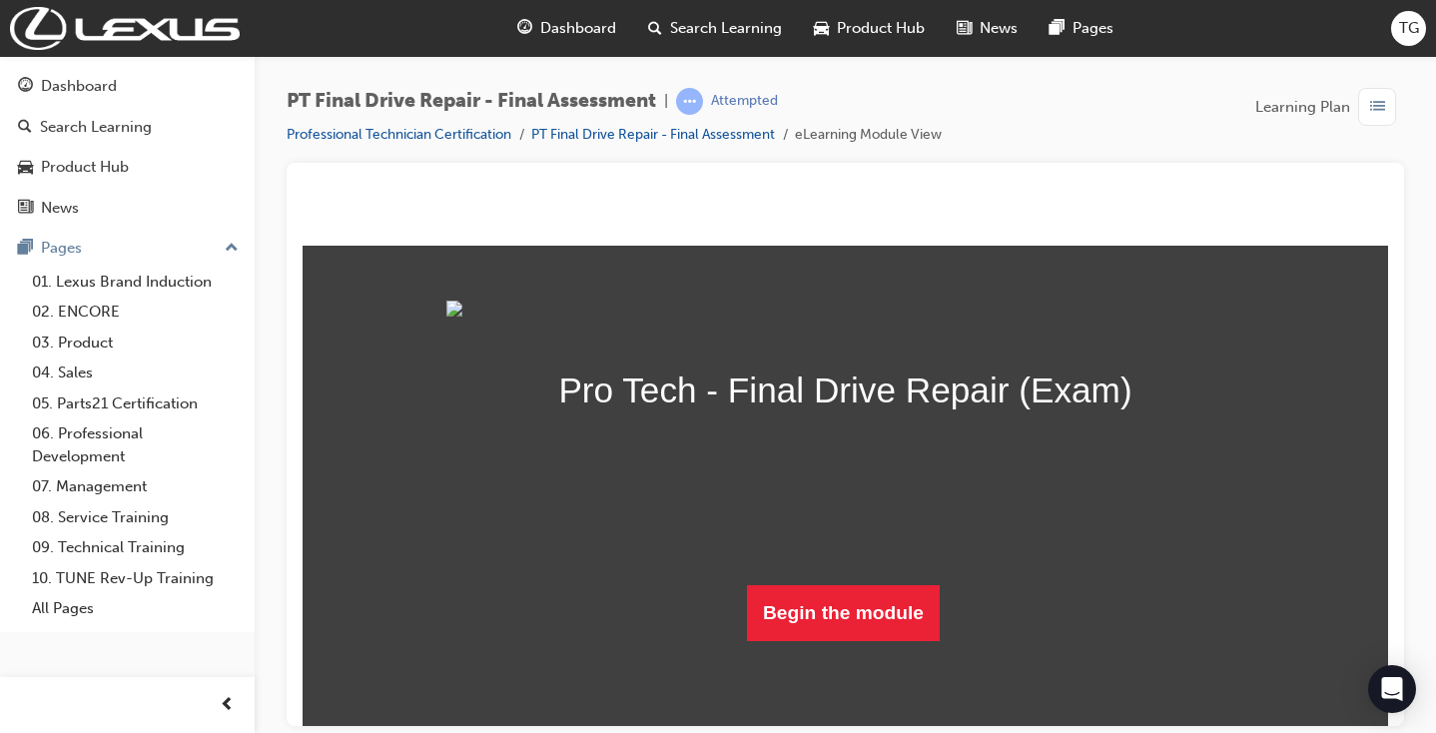
scroll to position [131, 0]
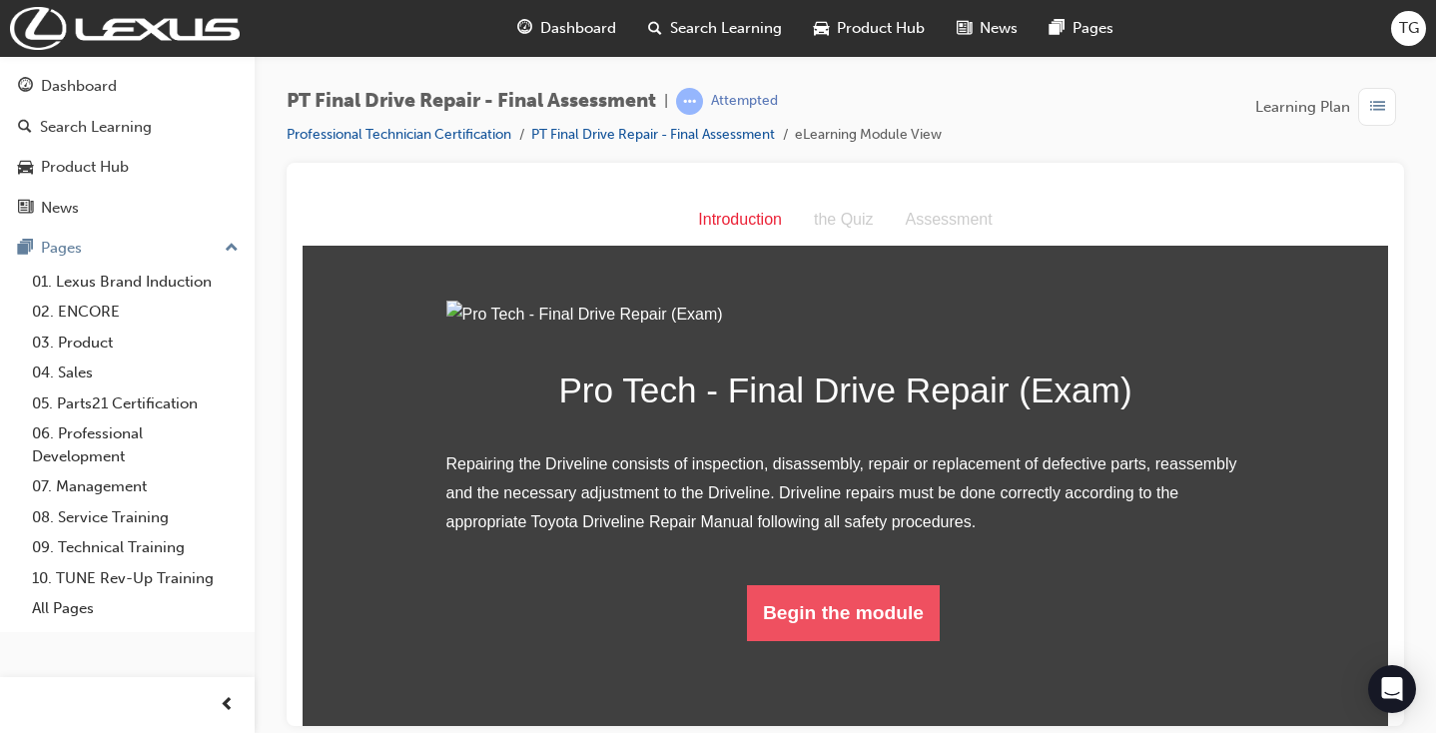
click at [854, 640] on button "Begin the module" at bounding box center [843, 612] width 193 height 56
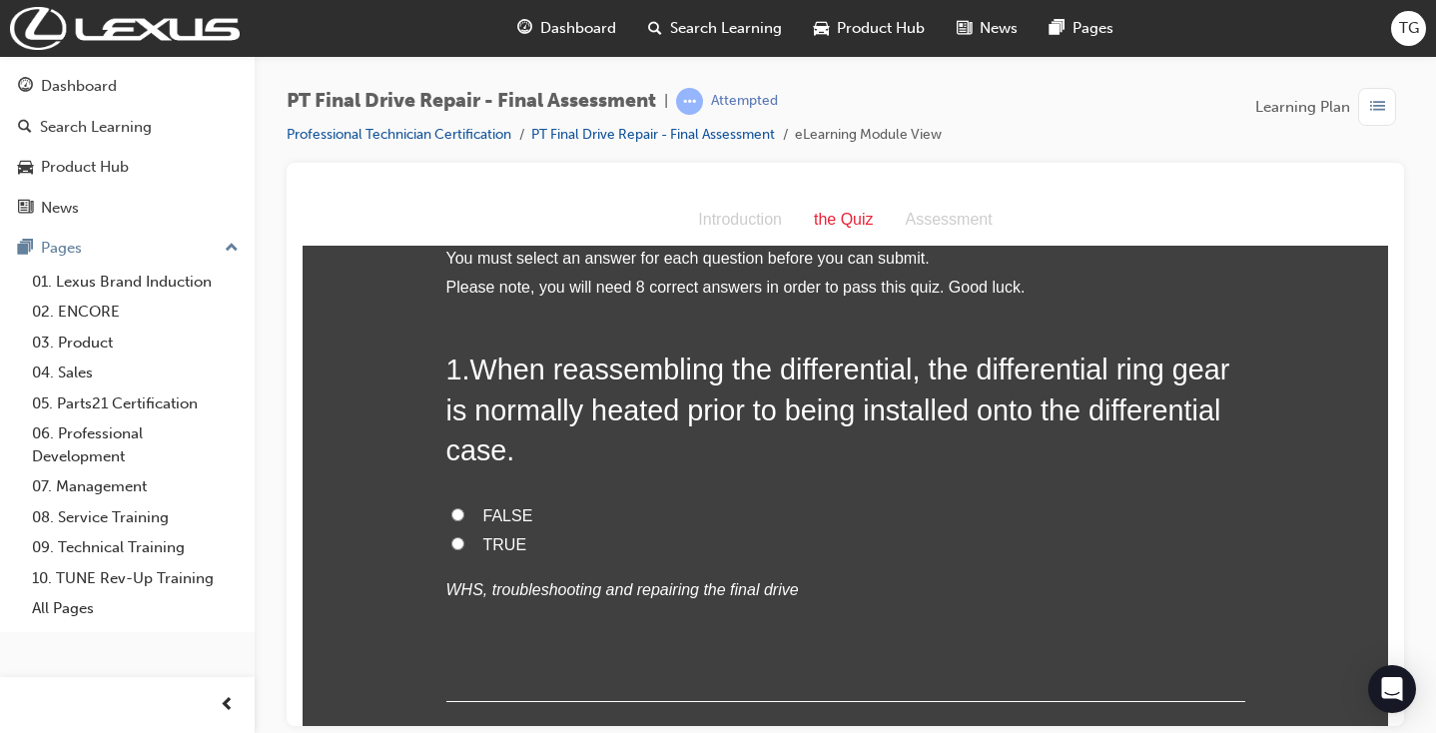
scroll to position [22, 0]
click at [484, 545] on span "TRUE" at bounding box center [505, 545] width 44 height 17
click at [464, 545] on input "TRUE" at bounding box center [457, 544] width 13 height 13
radio input "true"
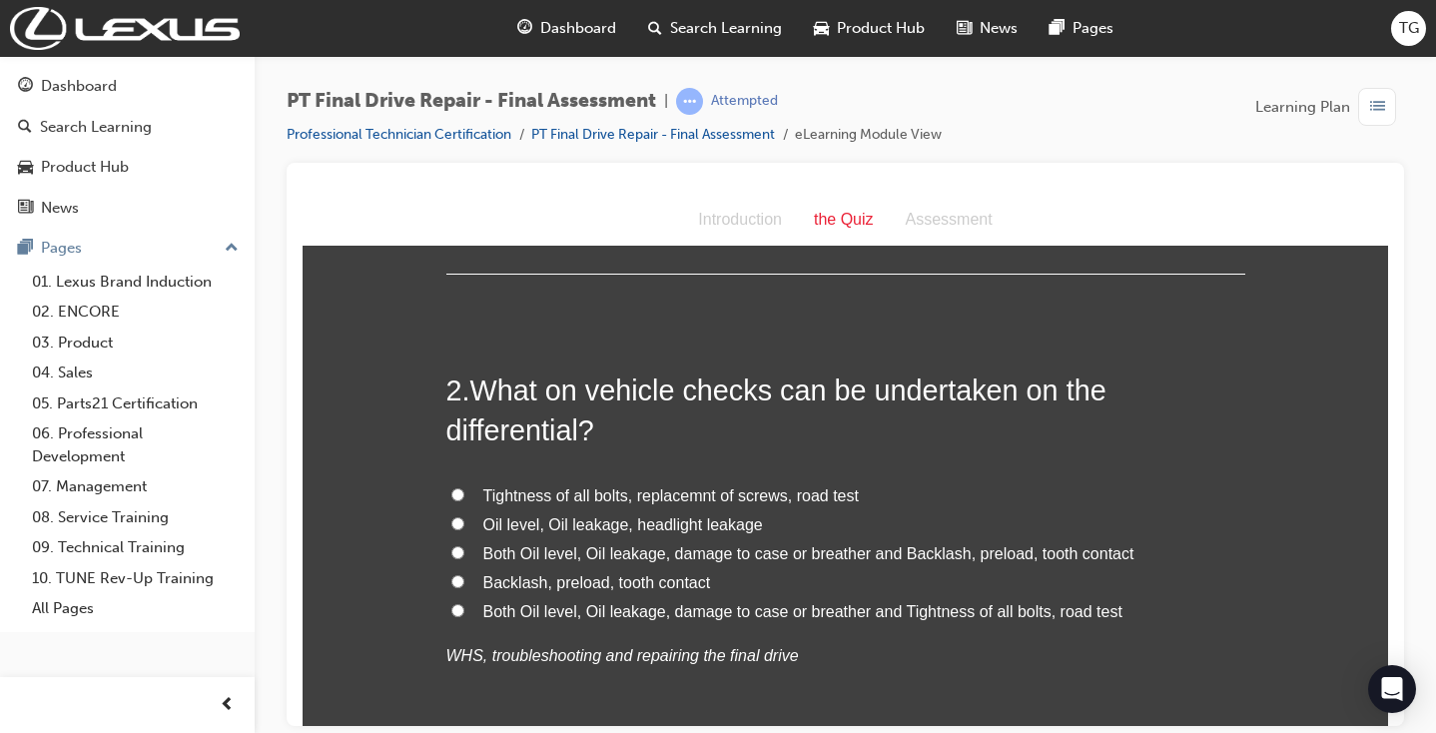
scroll to position [445, 0]
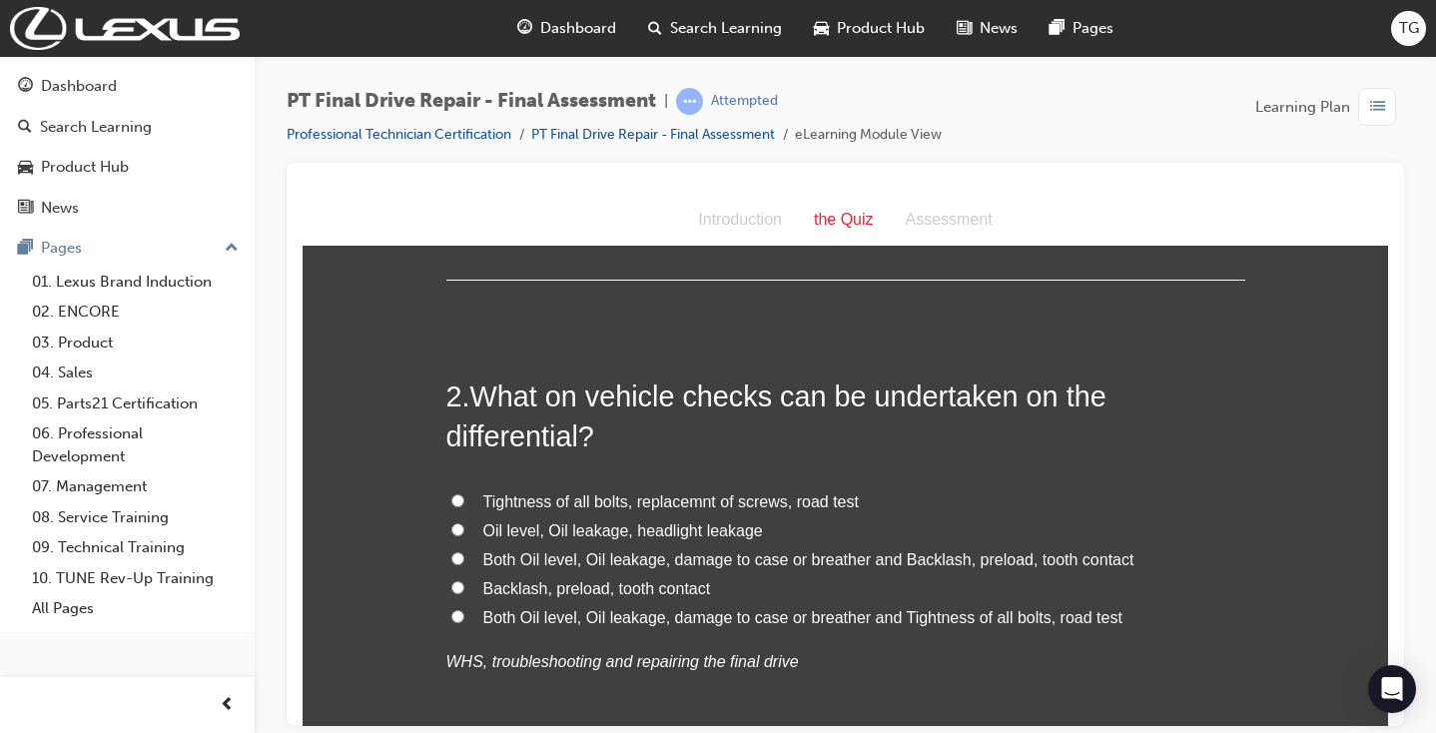
click at [833, 555] on span "Both Oil level, Oil leakage, damage to case or breather and Backlash, preload, …" at bounding box center [808, 558] width 651 height 17
click at [464, 555] on input "Both Oil level, Oil leakage, damage to case or breather and Backlash, preload, …" at bounding box center [457, 557] width 13 height 13
radio input "true"
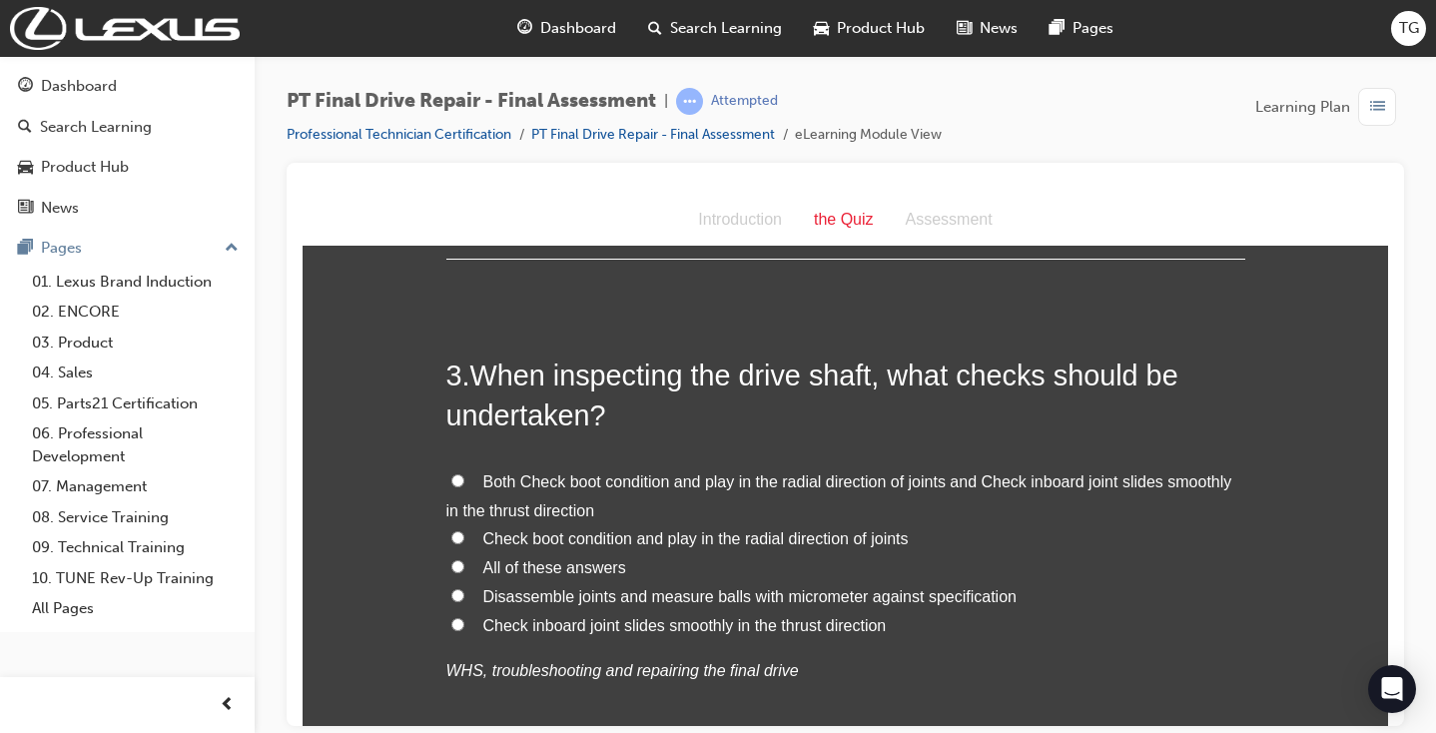
scroll to position [961, 0]
click at [565, 557] on span "All of these answers" at bounding box center [554, 565] width 143 height 17
click at [464, 558] on input "All of these answers" at bounding box center [457, 564] width 13 height 13
radio input "true"
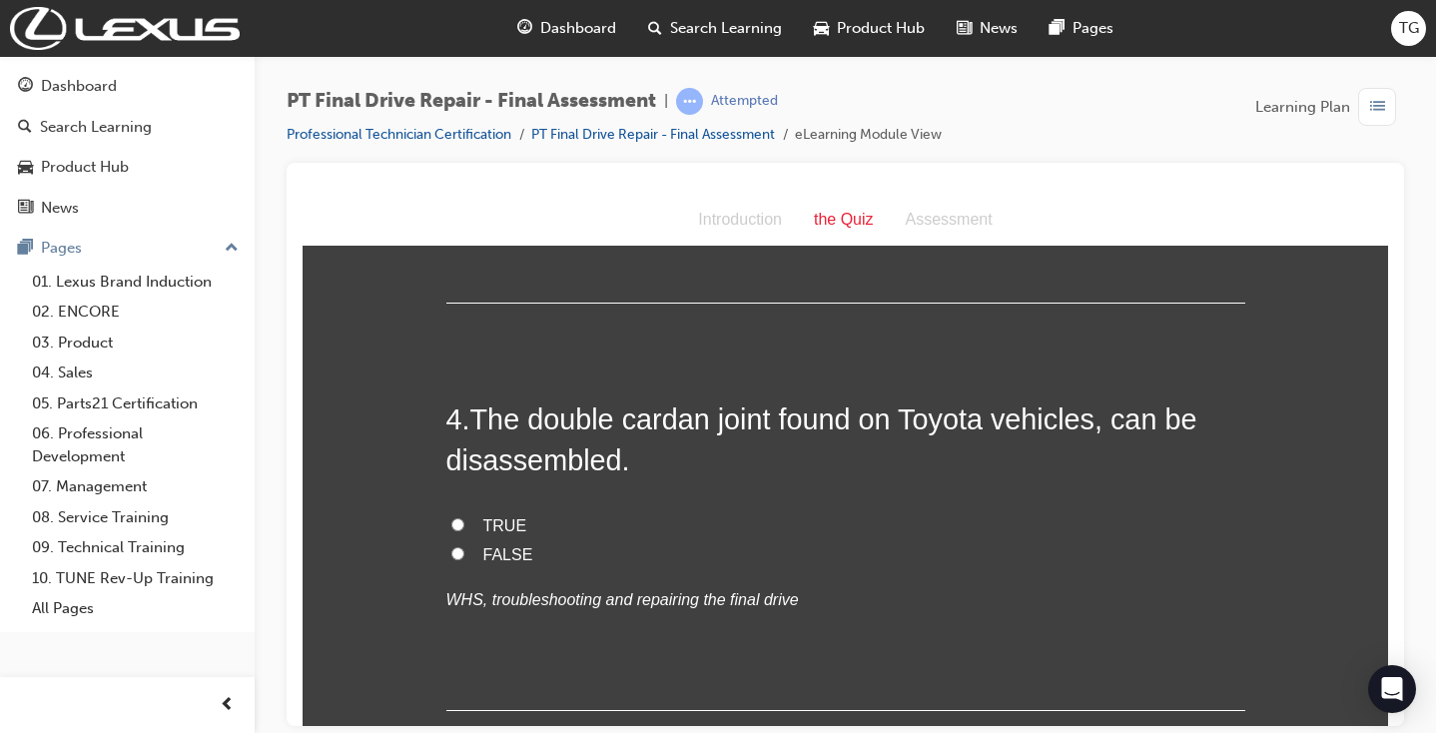
scroll to position [1443, 0]
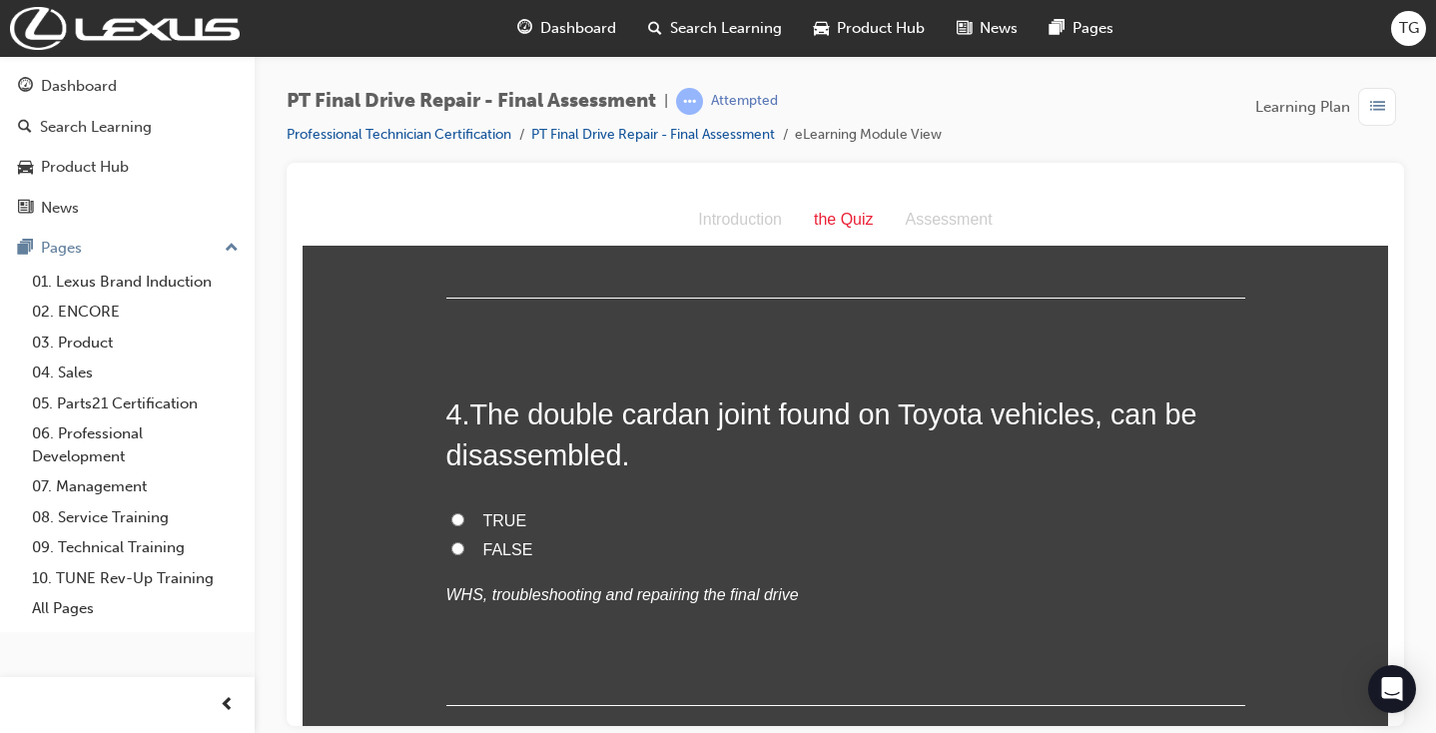
click at [483, 511] on span "TRUE" at bounding box center [505, 519] width 44 height 17
click at [464, 512] on input "TRUE" at bounding box center [457, 518] width 13 height 13
radio input "true"
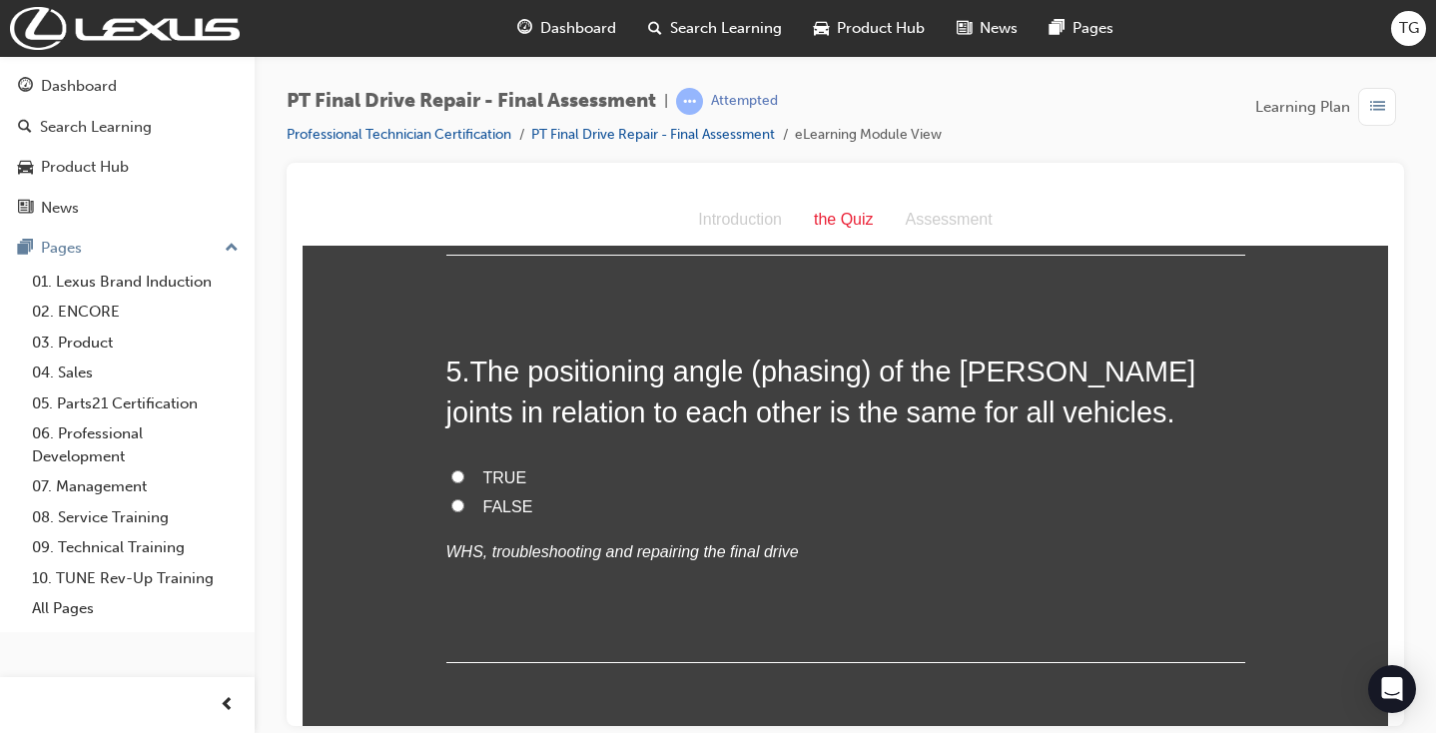
scroll to position [1891, 0]
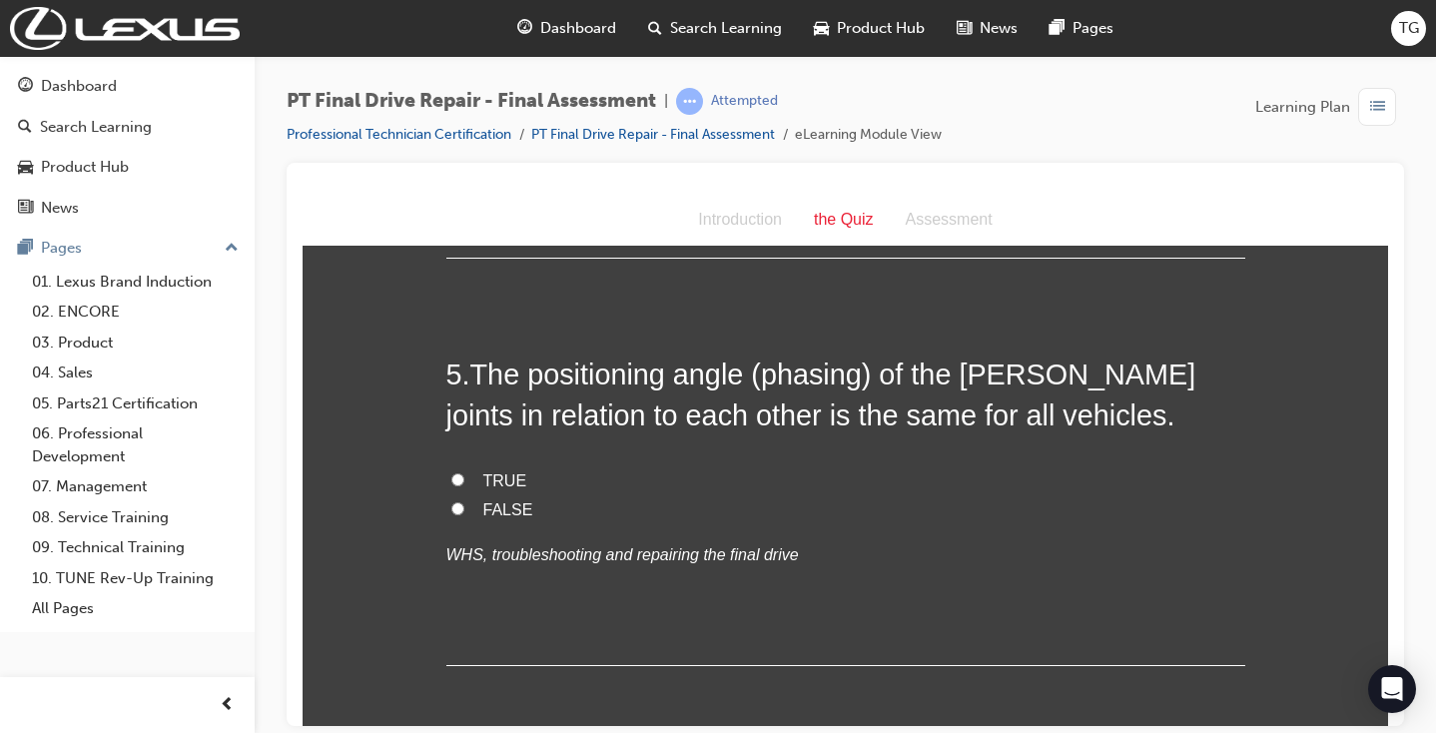
click at [489, 500] on span "FALSE" at bounding box center [508, 508] width 50 height 17
click at [464, 501] on input "FALSE" at bounding box center [457, 507] width 13 height 13
radio input "true"
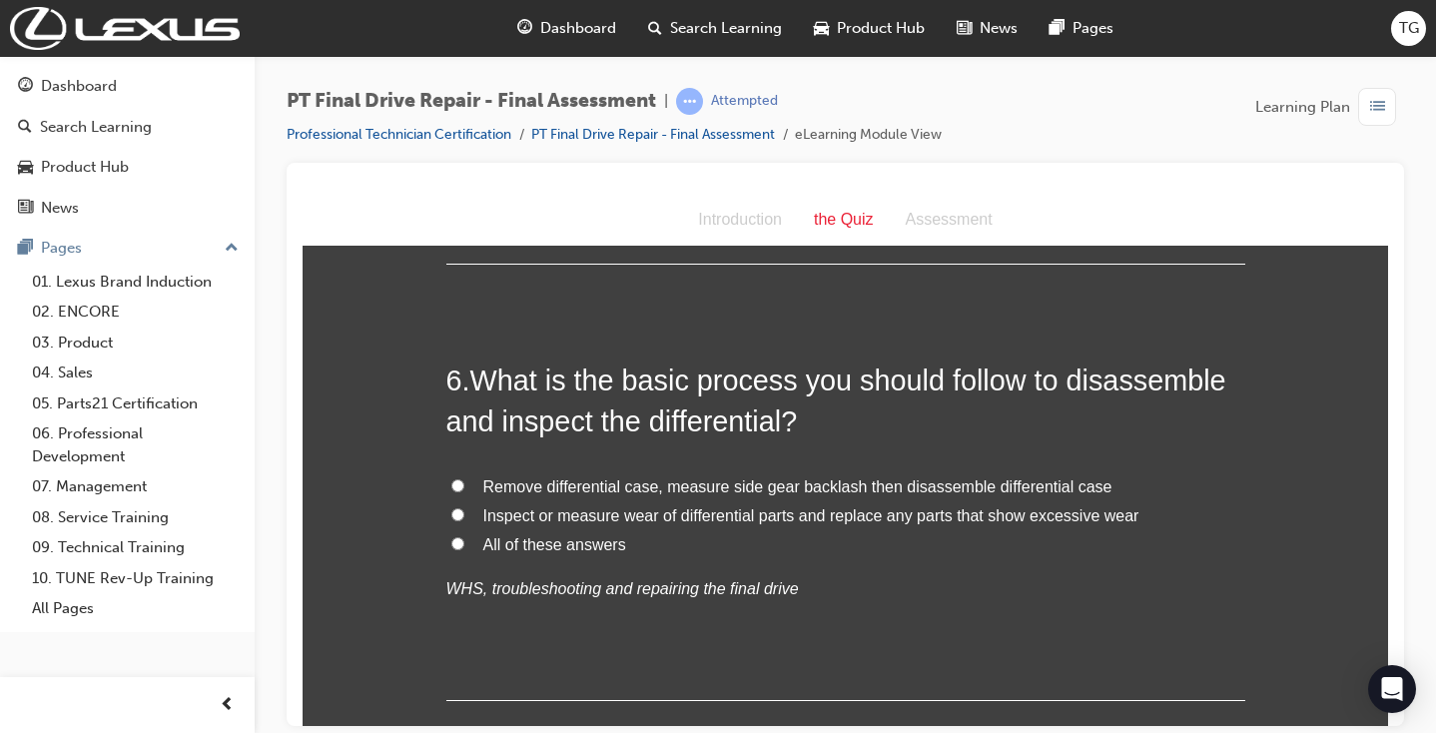
scroll to position [2293, 0]
click at [531, 534] on span "All of these answers" at bounding box center [554, 542] width 143 height 17
click at [464, 535] on input "All of these answers" at bounding box center [457, 541] width 13 height 13
radio input "true"
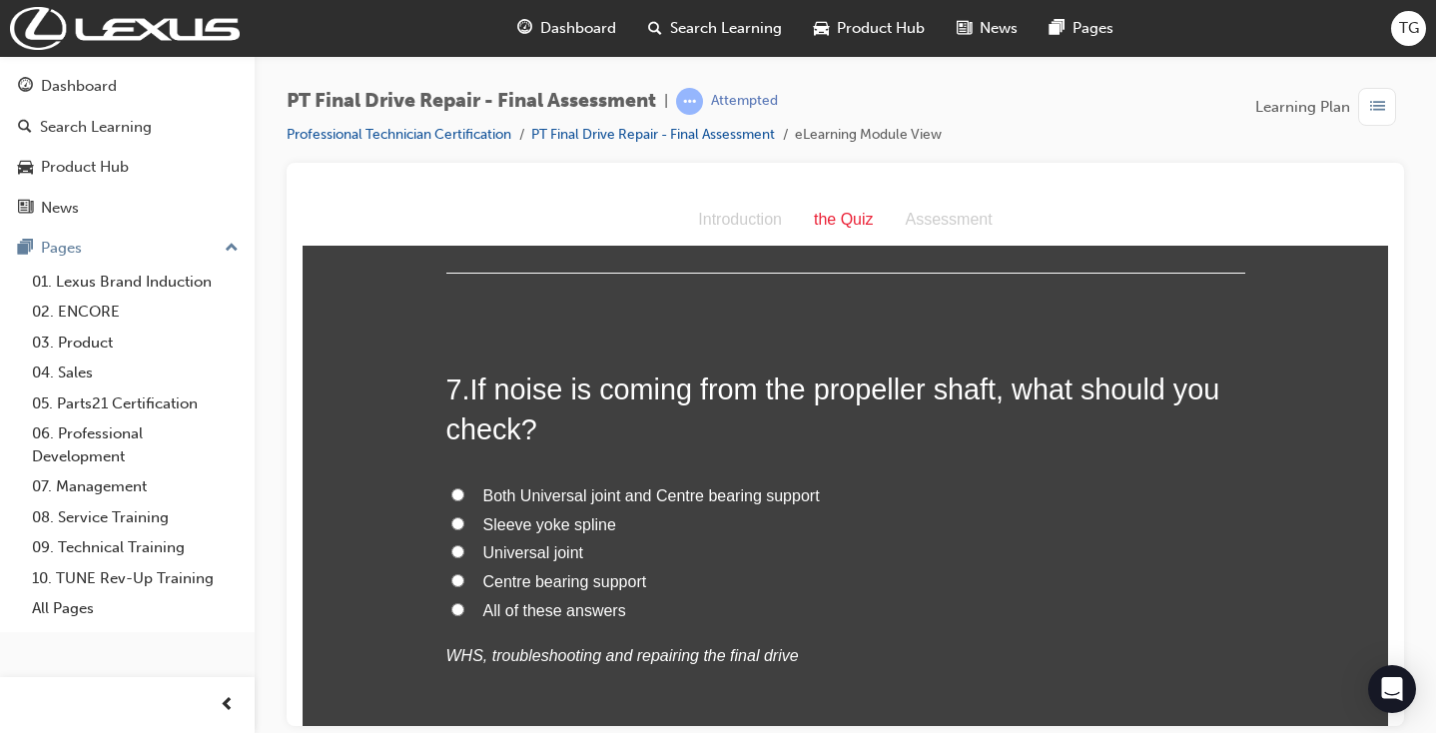
scroll to position [2723, 0]
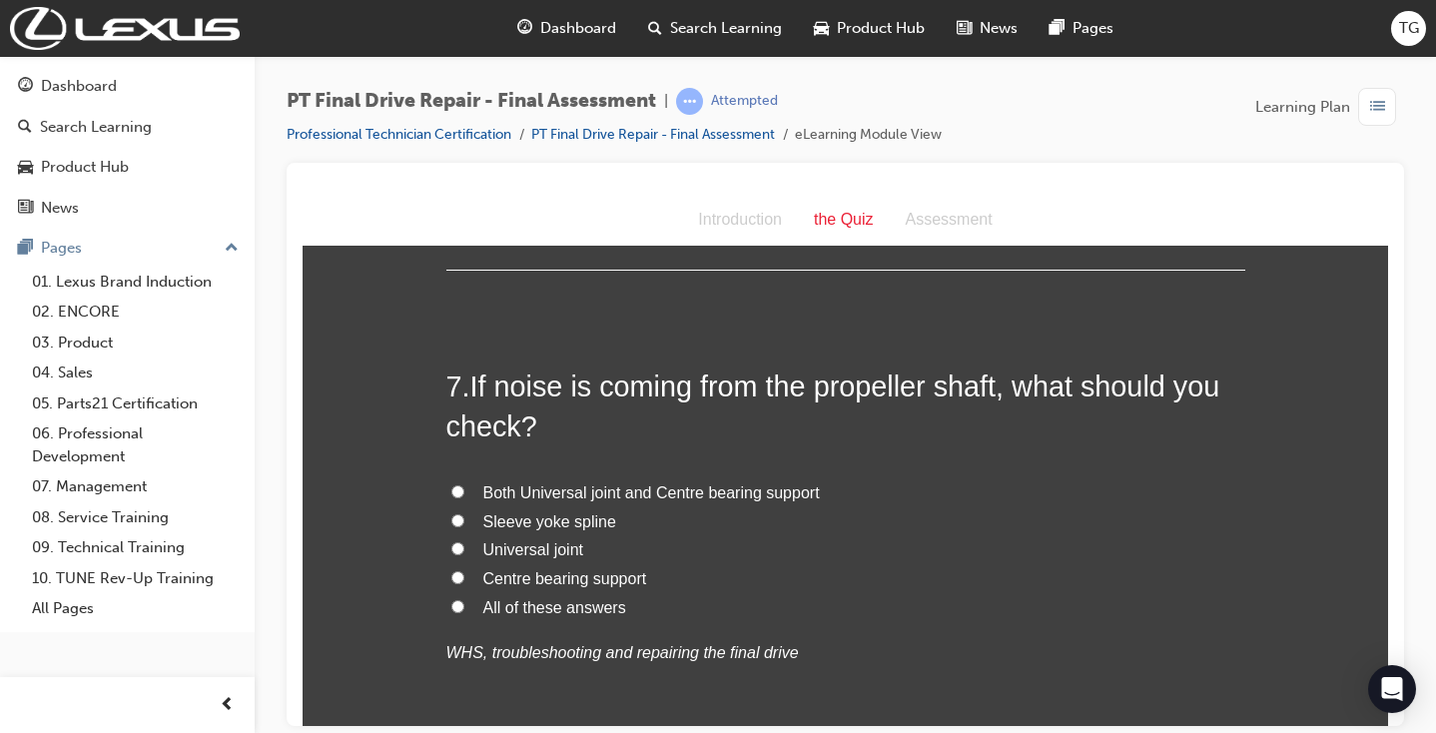
click at [569, 598] on span "All of these answers" at bounding box center [554, 606] width 143 height 17
click at [464, 599] on input "All of these answers" at bounding box center [457, 605] width 13 height 13
radio input "true"
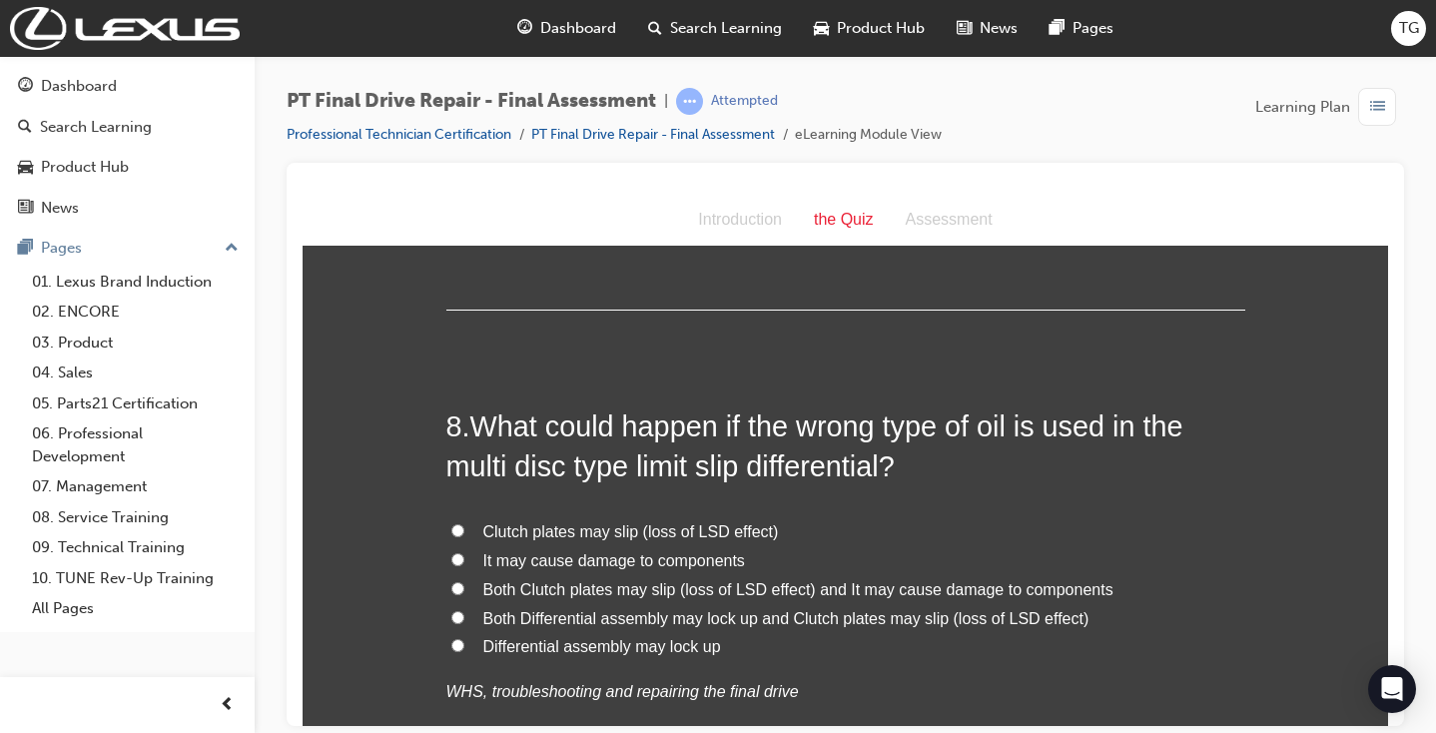
scroll to position [3184, 0]
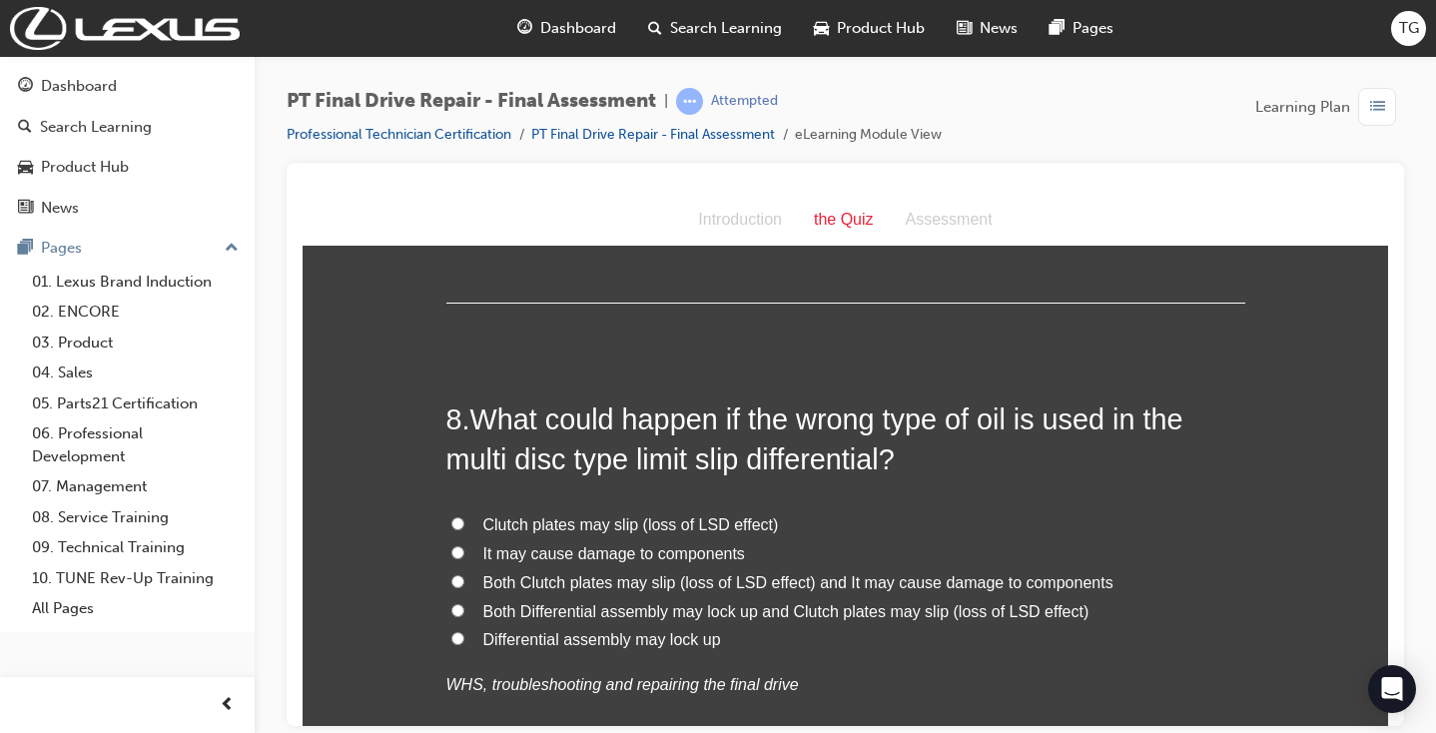
click at [776, 573] on span "Both Clutch plates may slip (loss of LSD effect) and It may cause damage to com…" at bounding box center [798, 581] width 630 height 17
click at [464, 574] on input "Both Clutch plates may slip (loss of LSD effect) and It may cause damage to com…" at bounding box center [457, 580] width 13 height 13
radio input "true"
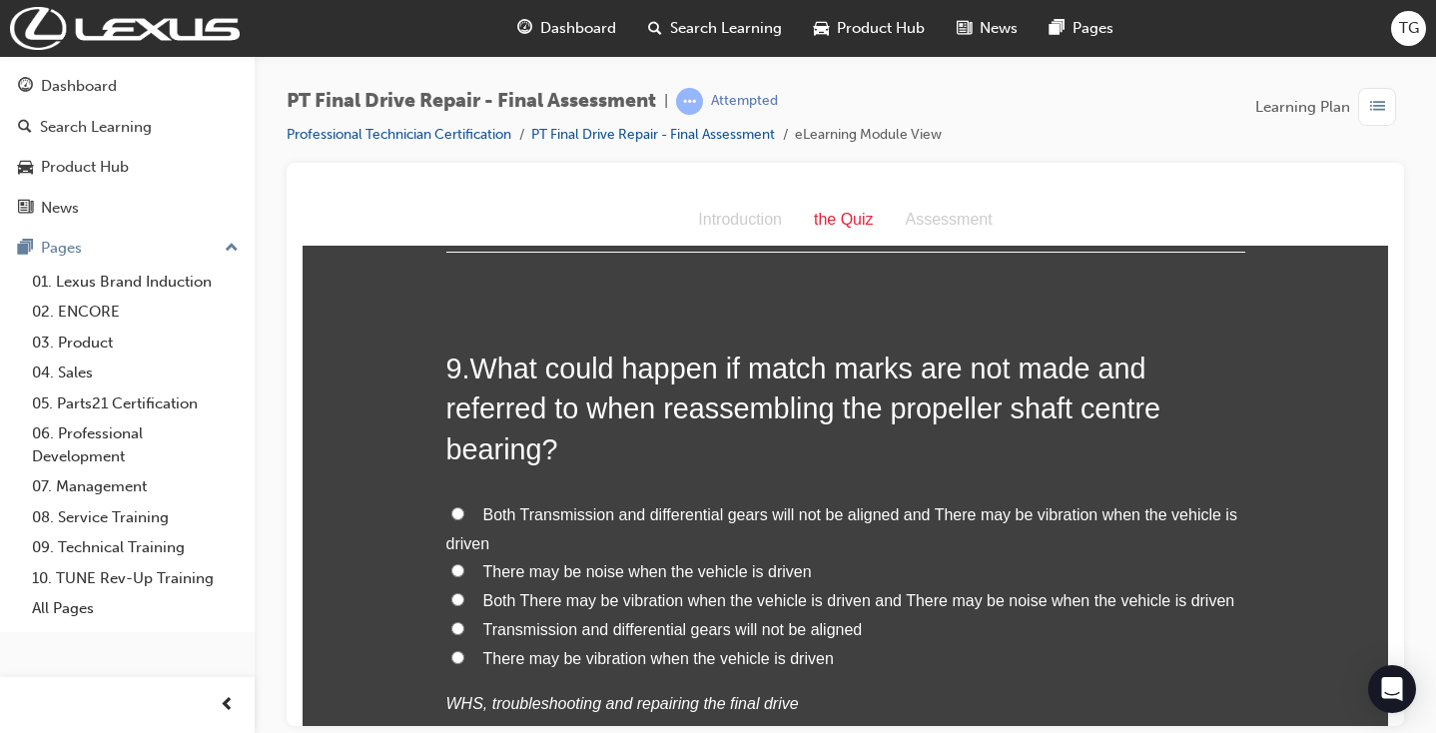
scroll to position [3734, 0]
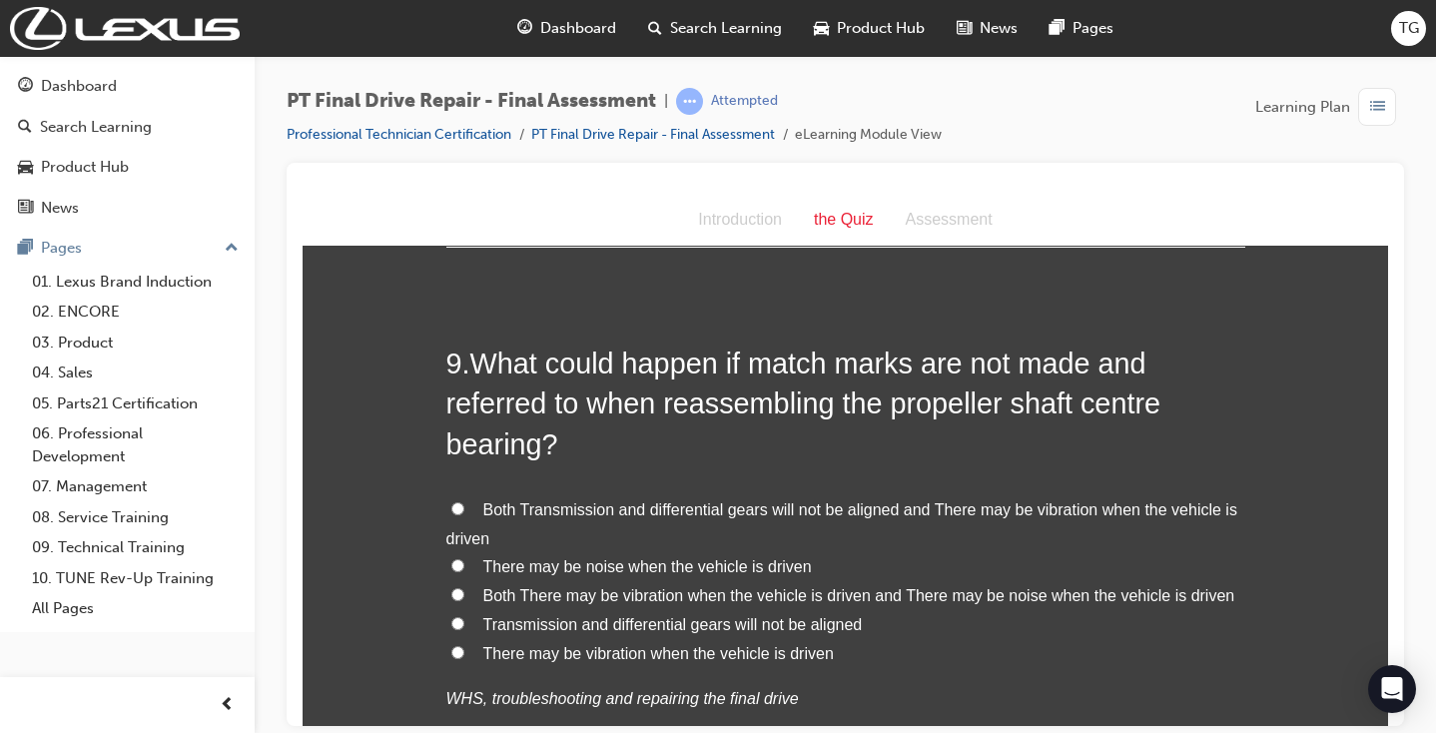
click at [546, 644] on span "There may be vibration when the vehicle is driven" at bounding box center [658, 652] width 351 height 17
click at [464, 645] on input "There may be vibration when the vehicle is driven" at bounding box center [457, 651] width 13 height 13
radio input "true"
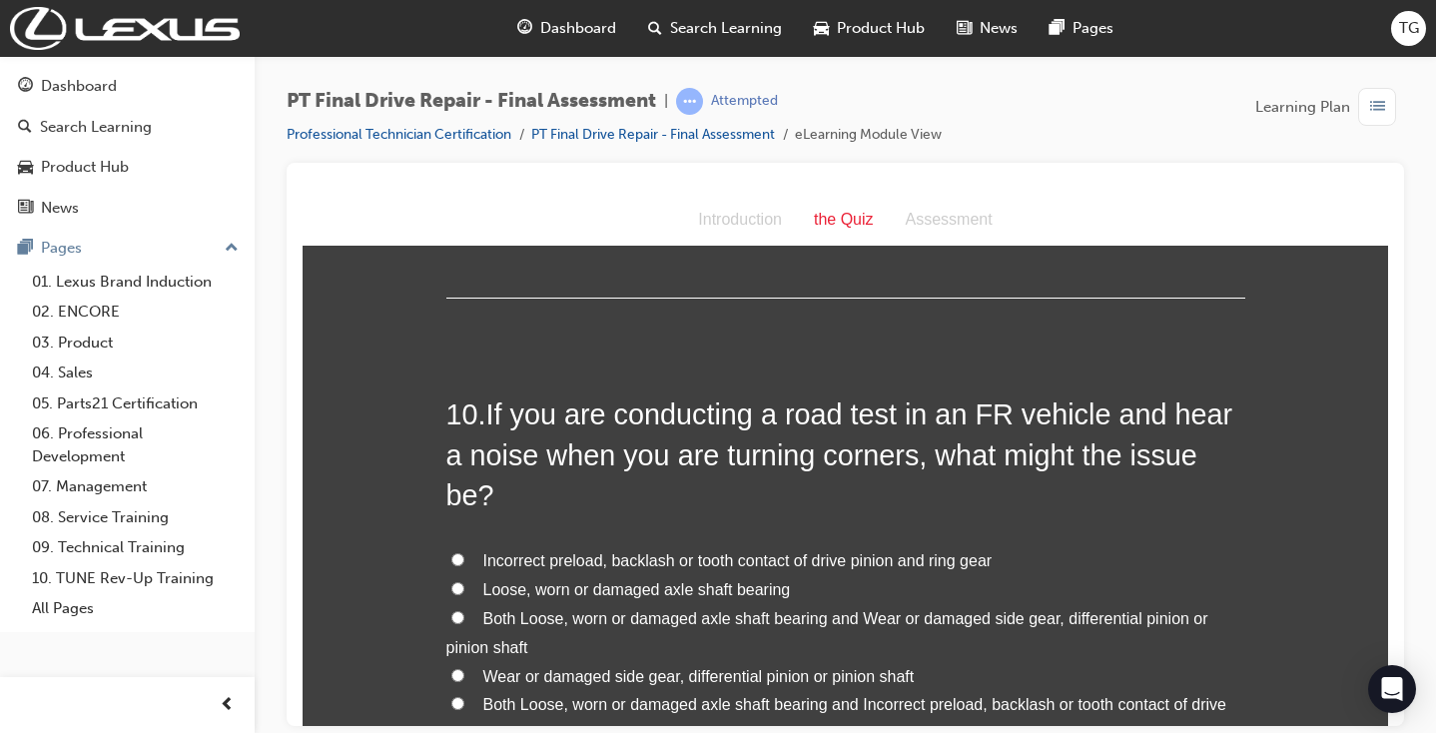
scroll to position [4246, 0]
click at [905, 608] on span "Both Loose, worn or damaged axle shaft bearing and Wear or damaged side gear, d…" at bounding box center [827, 631] width 762 height 46
click at [464, 609] on input "Both Loose, worn or damaged axle shaft bearing and Wear or damaged side gear, d…" at bounding box center [457, 615] width 13 height 13
radio input "true"
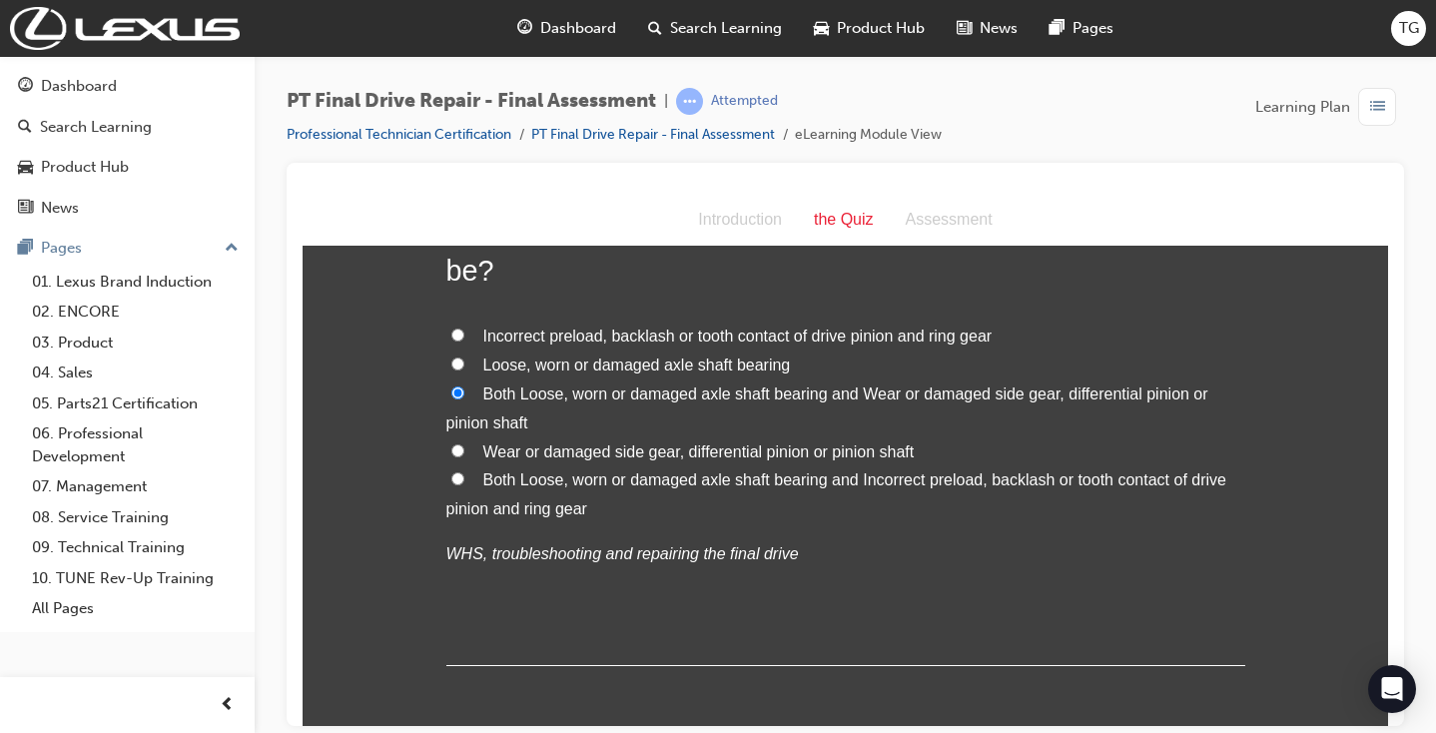
scroll to position [4469, 0]
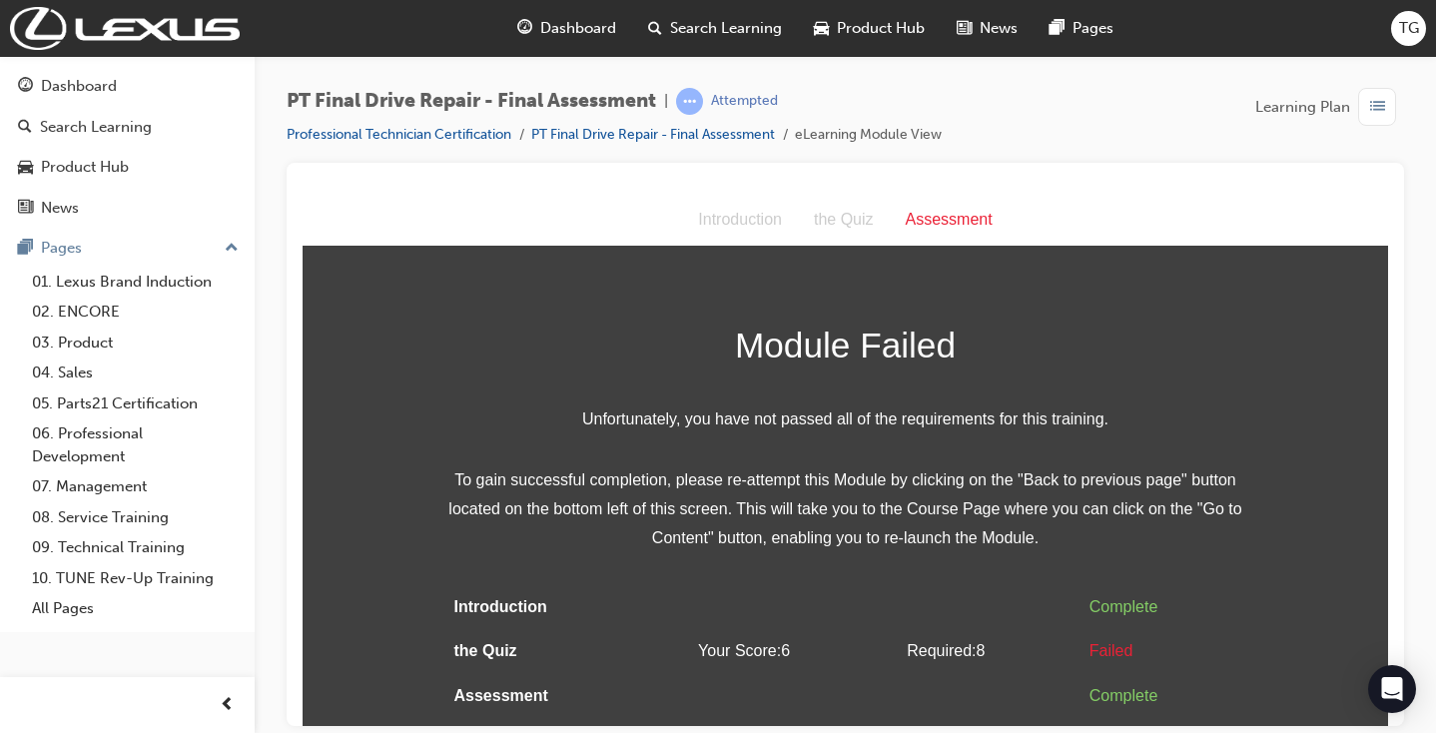
scroll to position [0, 0]
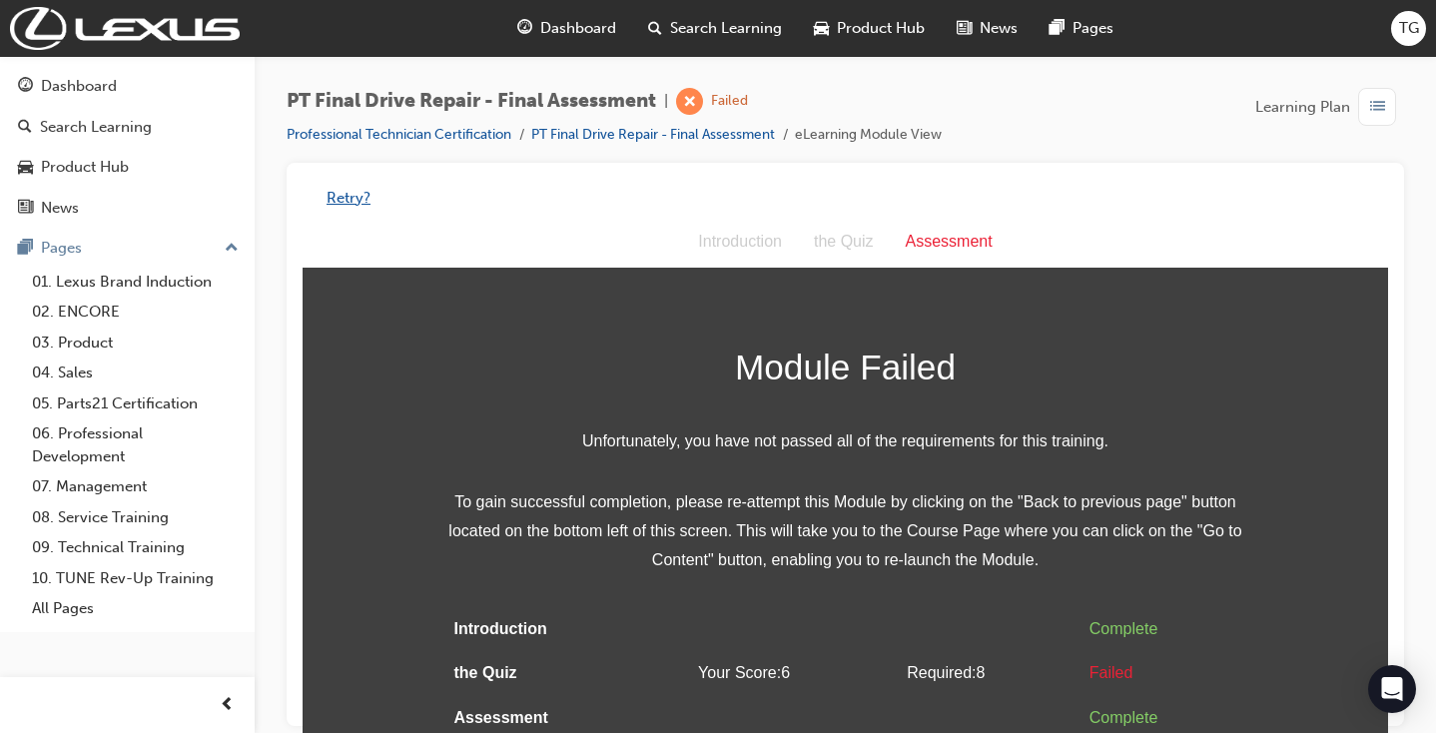
click at [351, 197] on button "Retry?" at bounding box center [349, 198] width 44 height 23
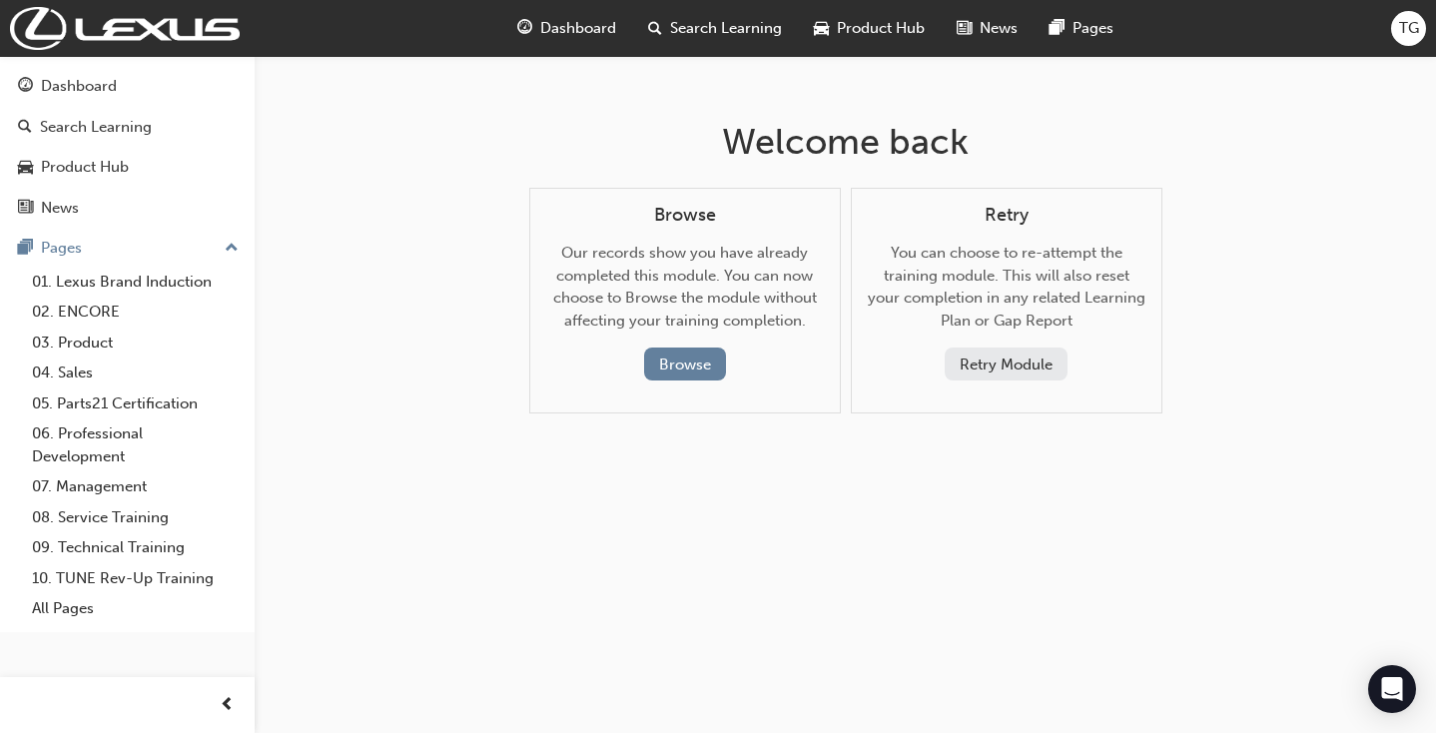
click at [985, 361] on button "Retry Module" at bounding box center [1006, 364] width 123 height 33
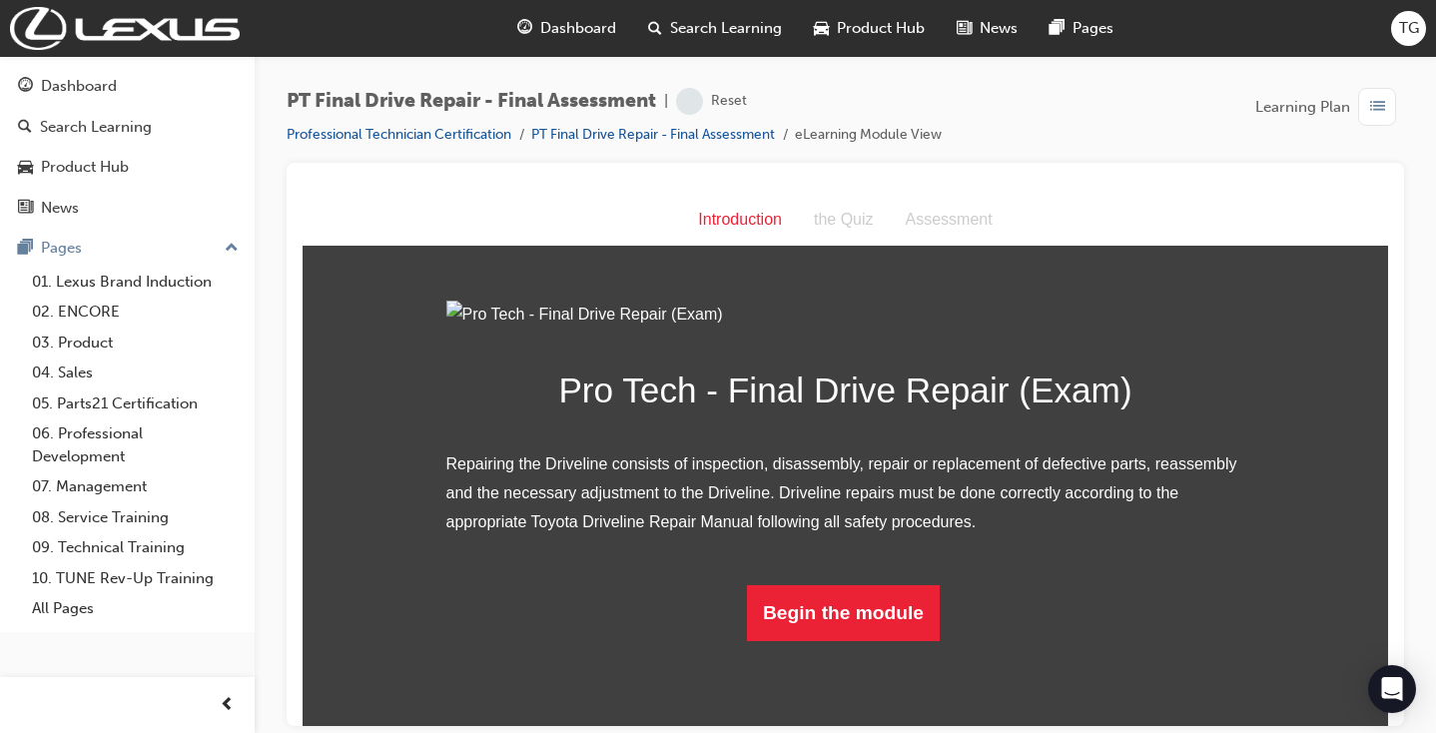
scroll to position [131, 0]
click at [868, 640] on button "Begin the module" at bounding box center [843, 612] width 193 height 56
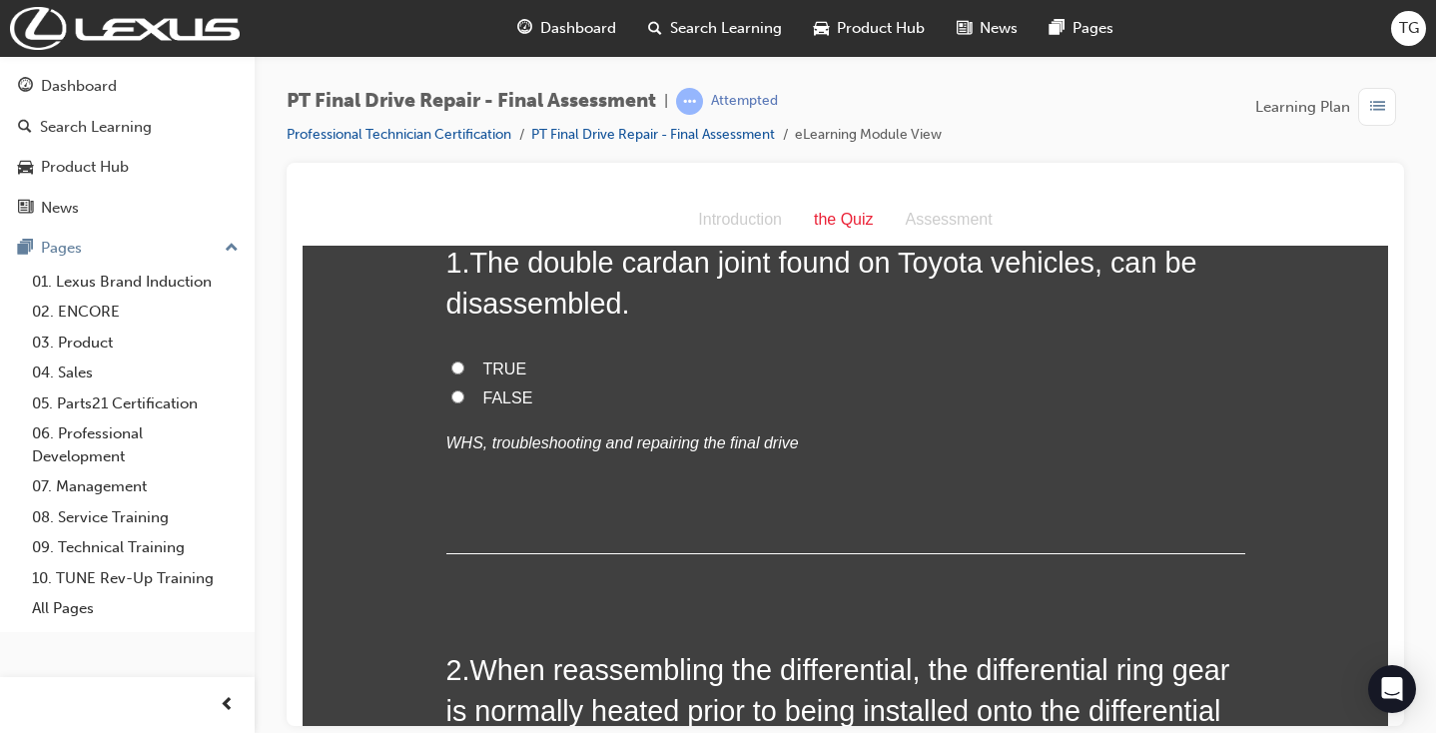
scroll to position [0, 0]
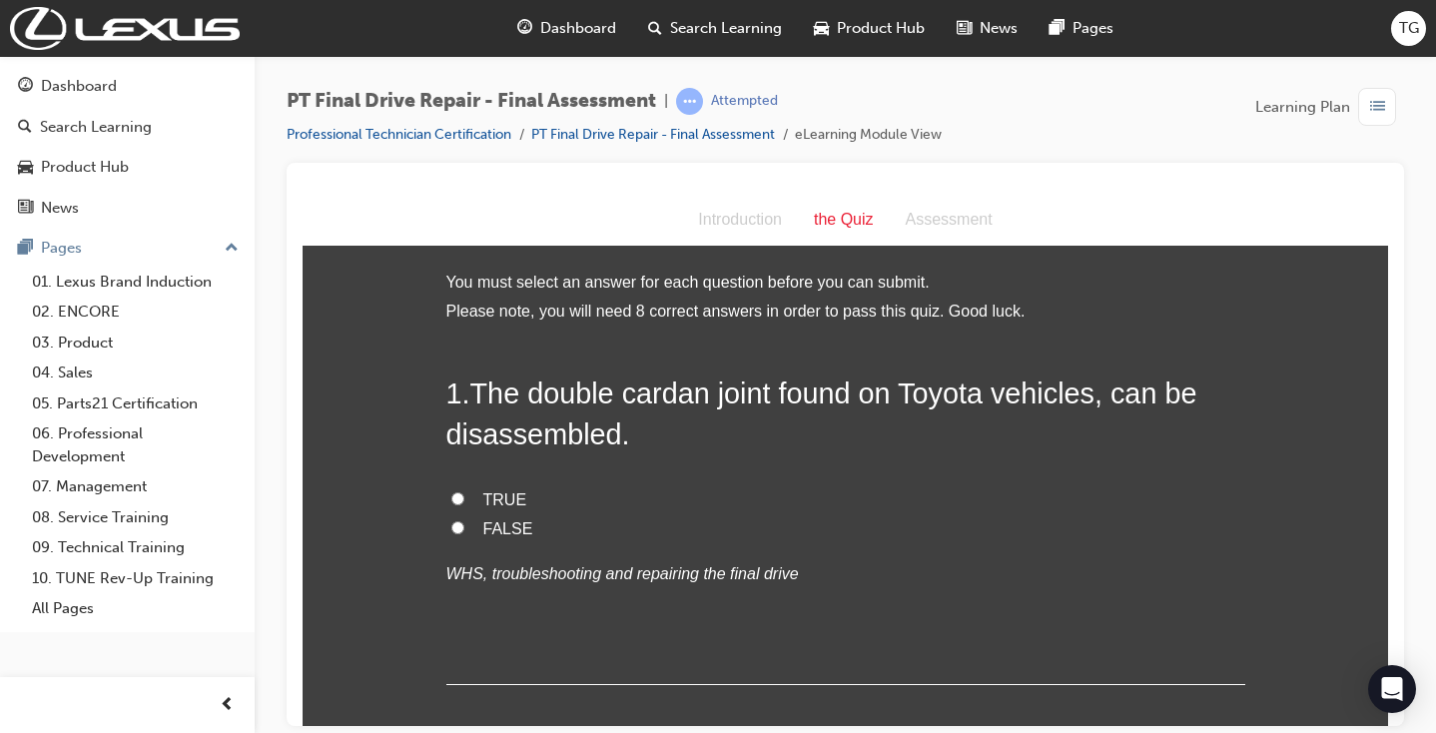
click at [516, 529] on span "FALSE" at bounding box center [508, 527] width 50 height 17
click at [464, 529] on input "FALSE" at bounding box center [457, 526] width 13 height 13
radio input "true"
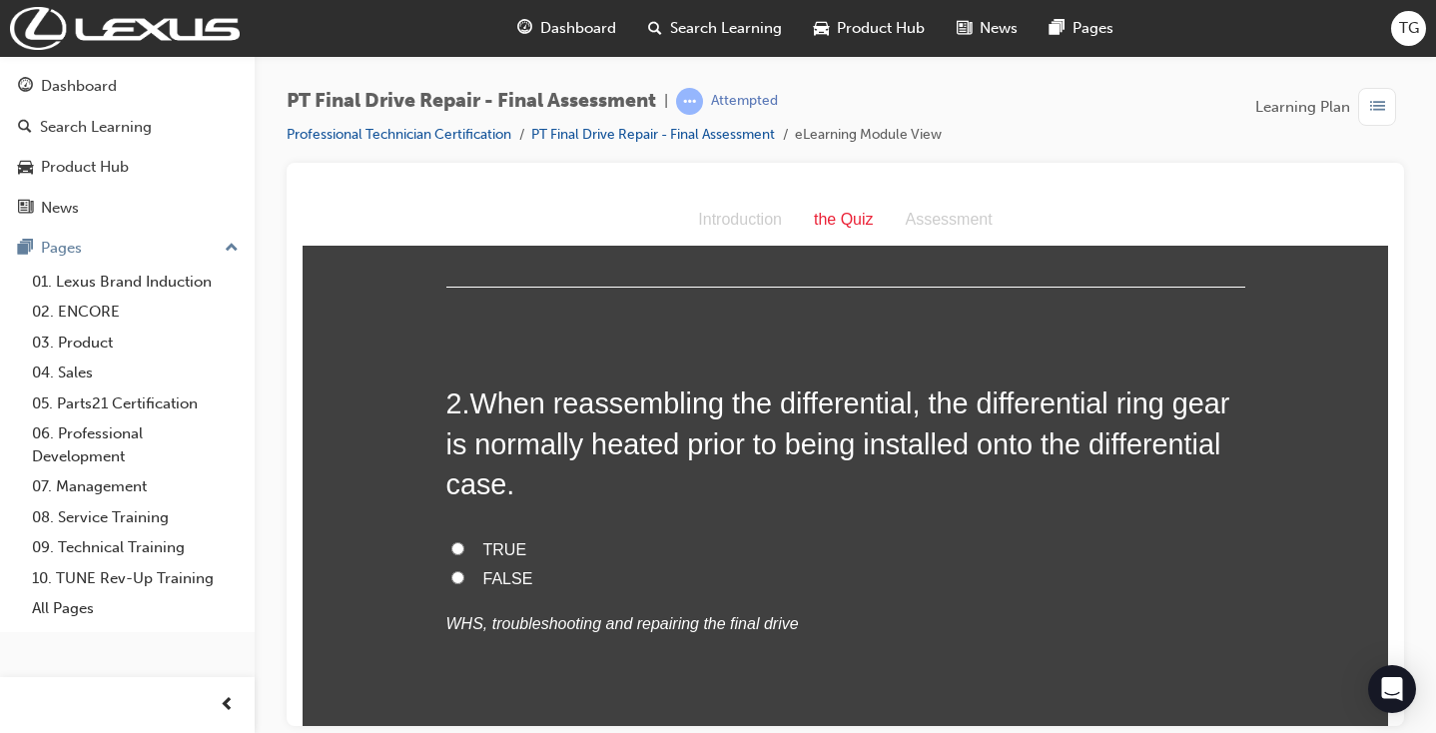
scroll to position [415, 0]
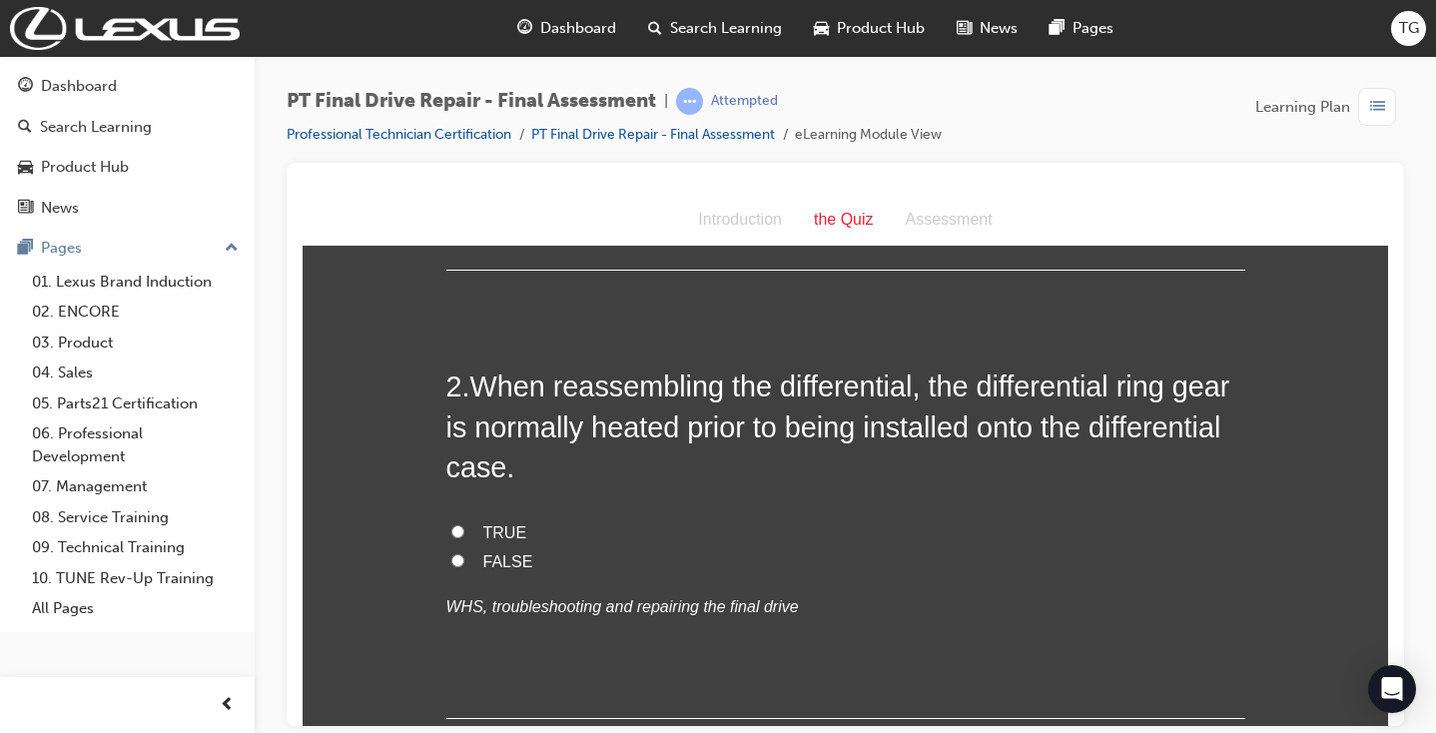
click at [506, 527] on span "TRUE" at bounding box center [505, 531] width 44 height 17
click at [464, 527] on input "TRUE" at bounding box center [457, 530] width 13 height 13
radio input "true"
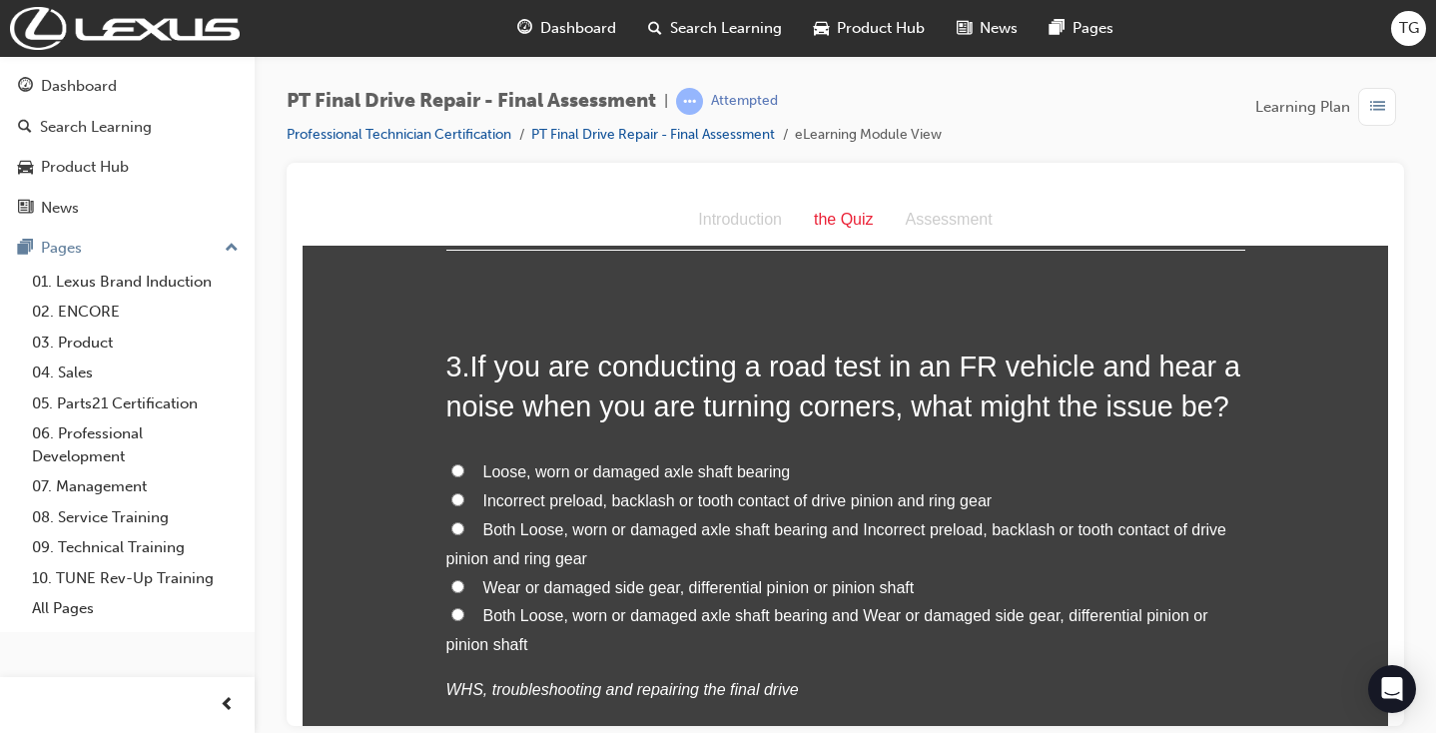
scroll to position [884, 0]
click at [585, 579] on span "Wear or damaged side gear, differential pinion or pinion shaft" at bounding box center [698, 585] width 431 height 17
click at [464, 579] on input "Wear or damaged side gear, differential pinion or pinion shaft" at bounding box center [457, 584] width 13 height 13
radio input "true"
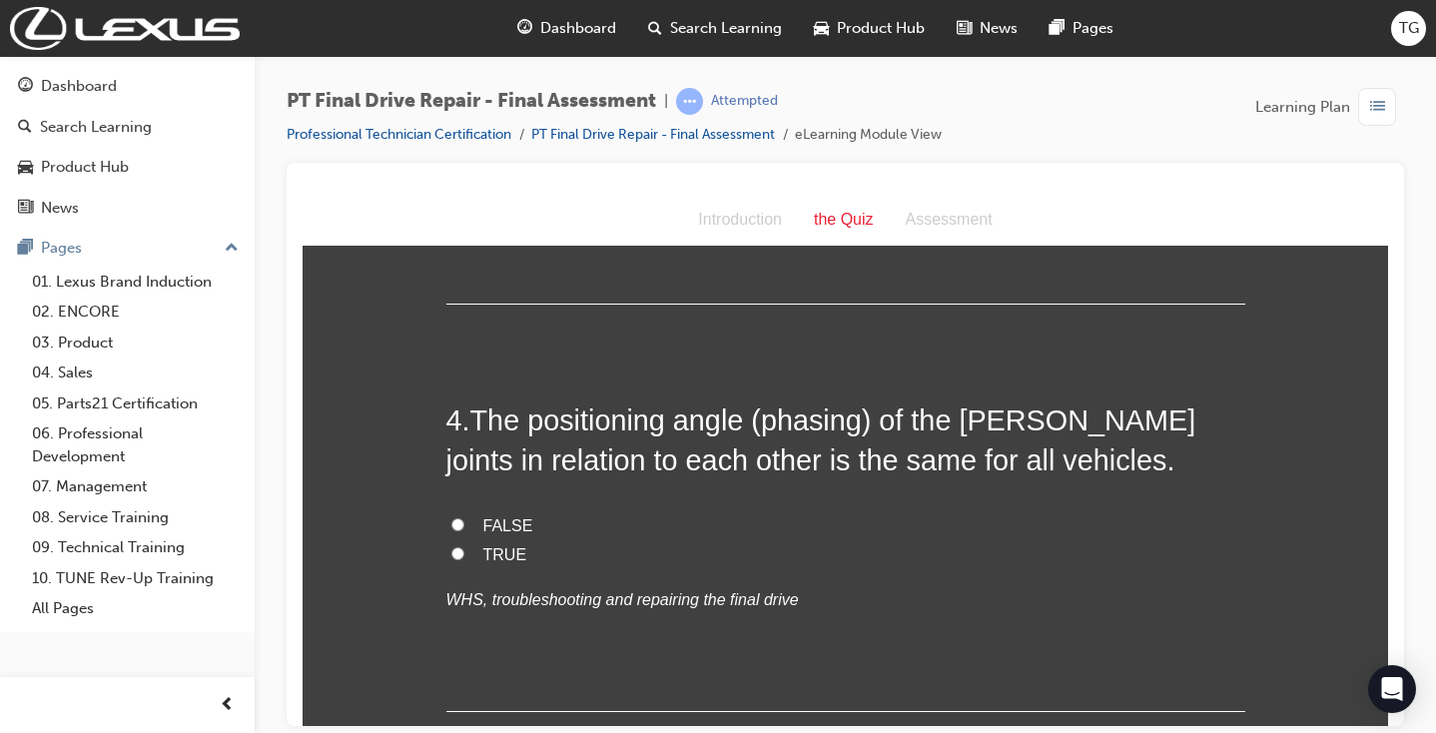
scroll to position [1383, 0]
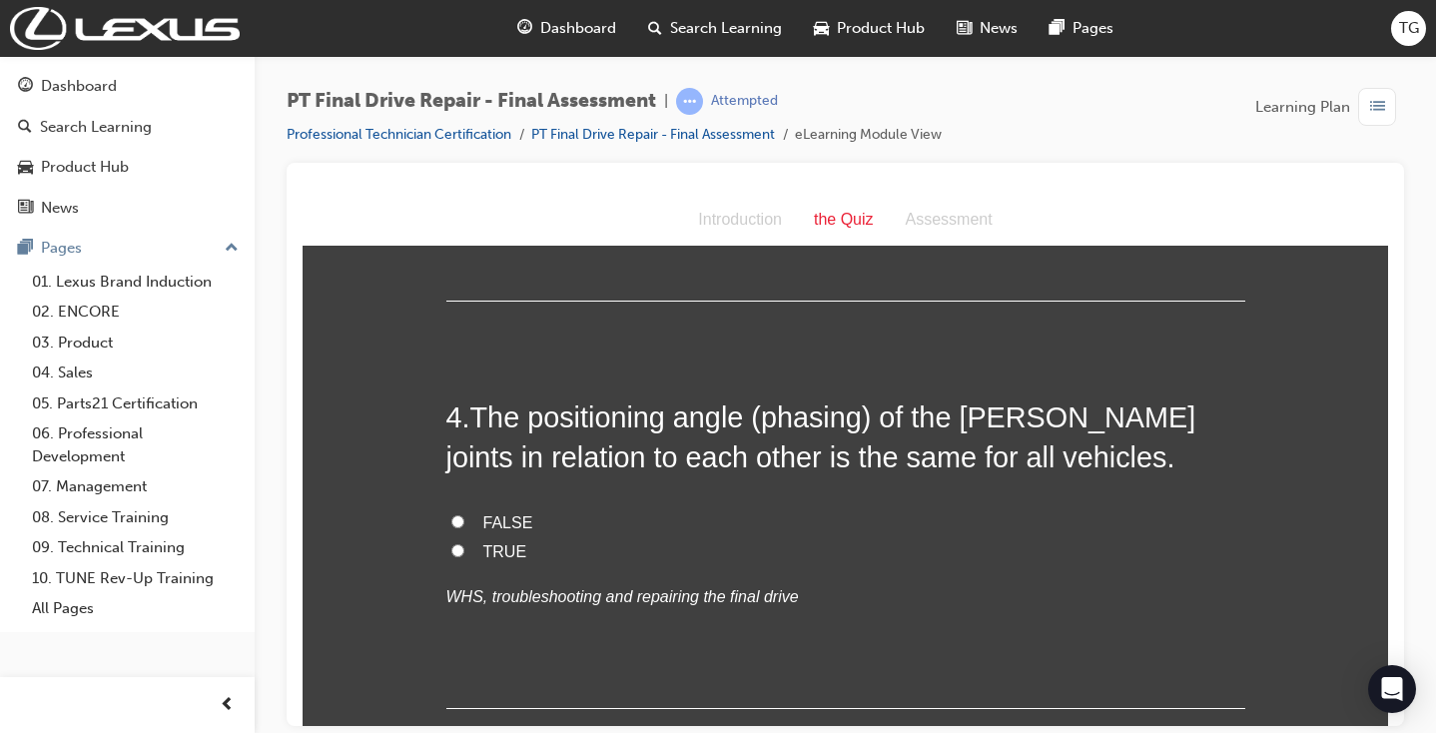
click at [513, 513] on span "FALSE" at bounding box center [508, 521] width 50 height 17
click at [464, 514] on input "FALSE" at bounding box center [457, 520] width 13 height 13
radio input "true"
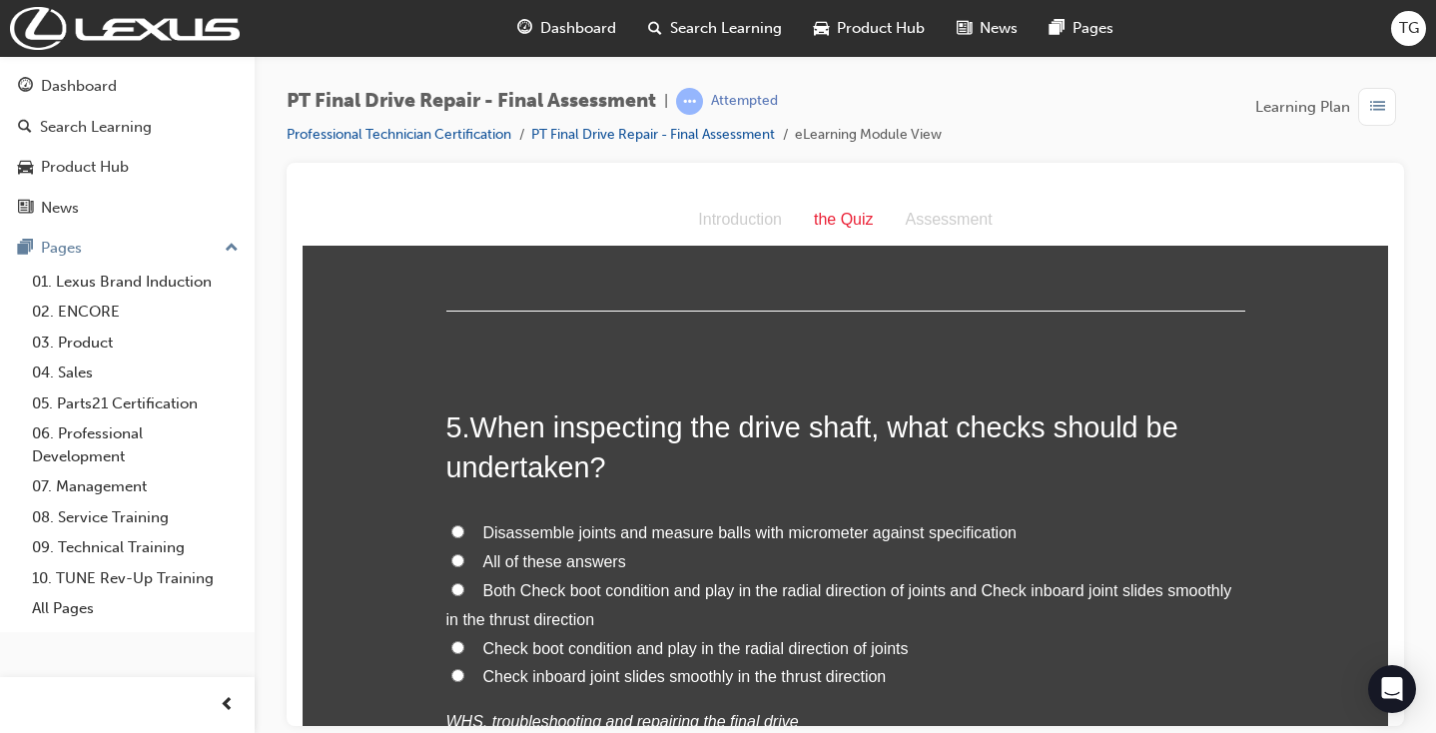
scroll to position [1818, 0]
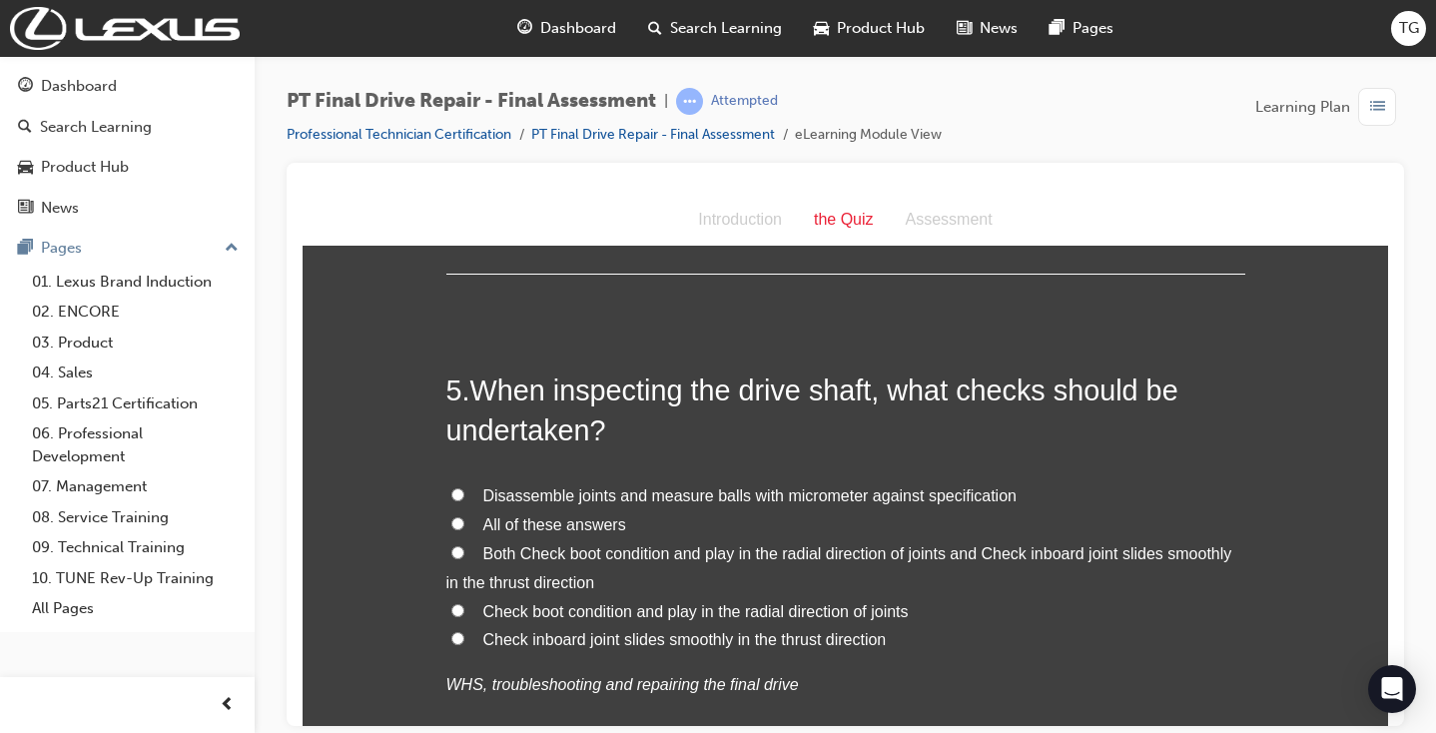
click at [522, 515] on span "All of these answers" at bounding box center [554, 523] width 143 height 17
click at [464, 516] on input "All of these answers" at bounding box center [457, 522] width 13 height 13
radio input "true"
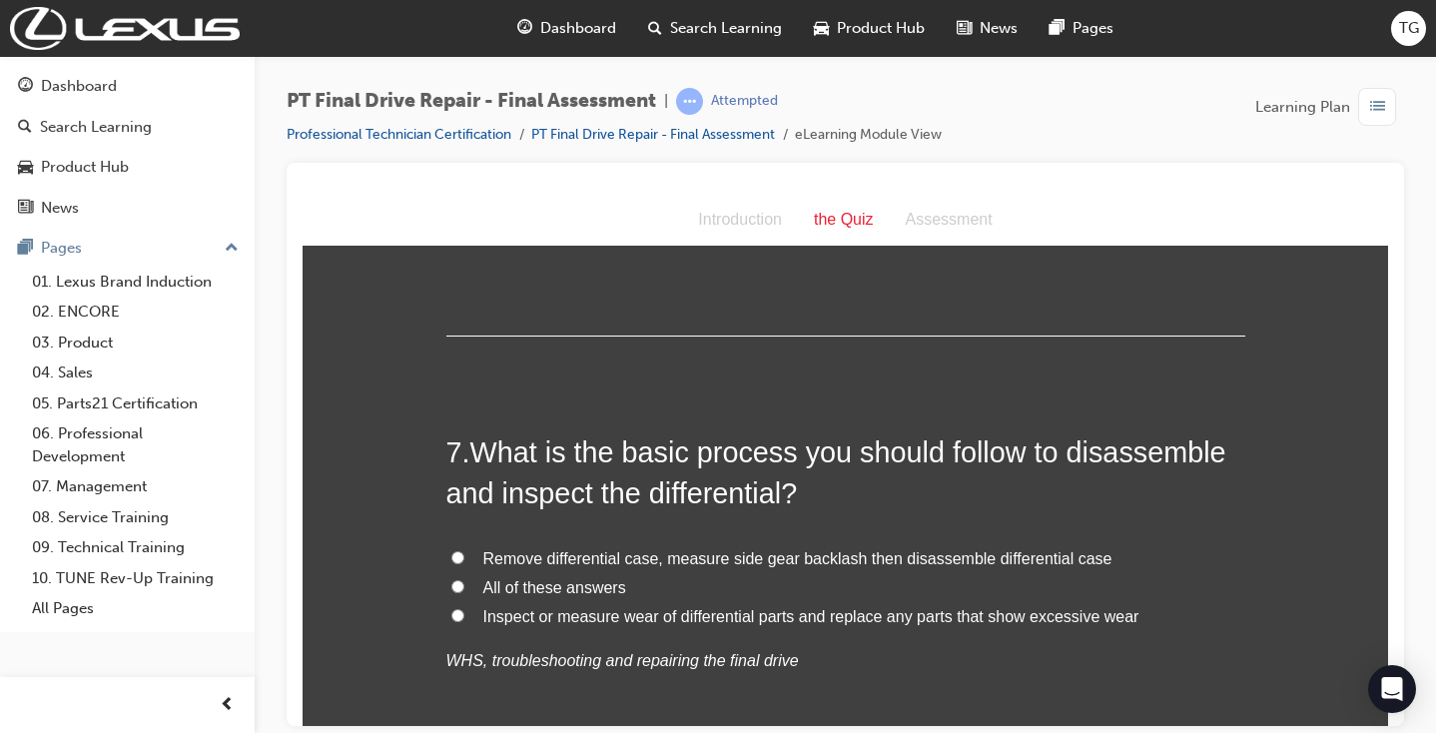
scroll to position [2848, 0]
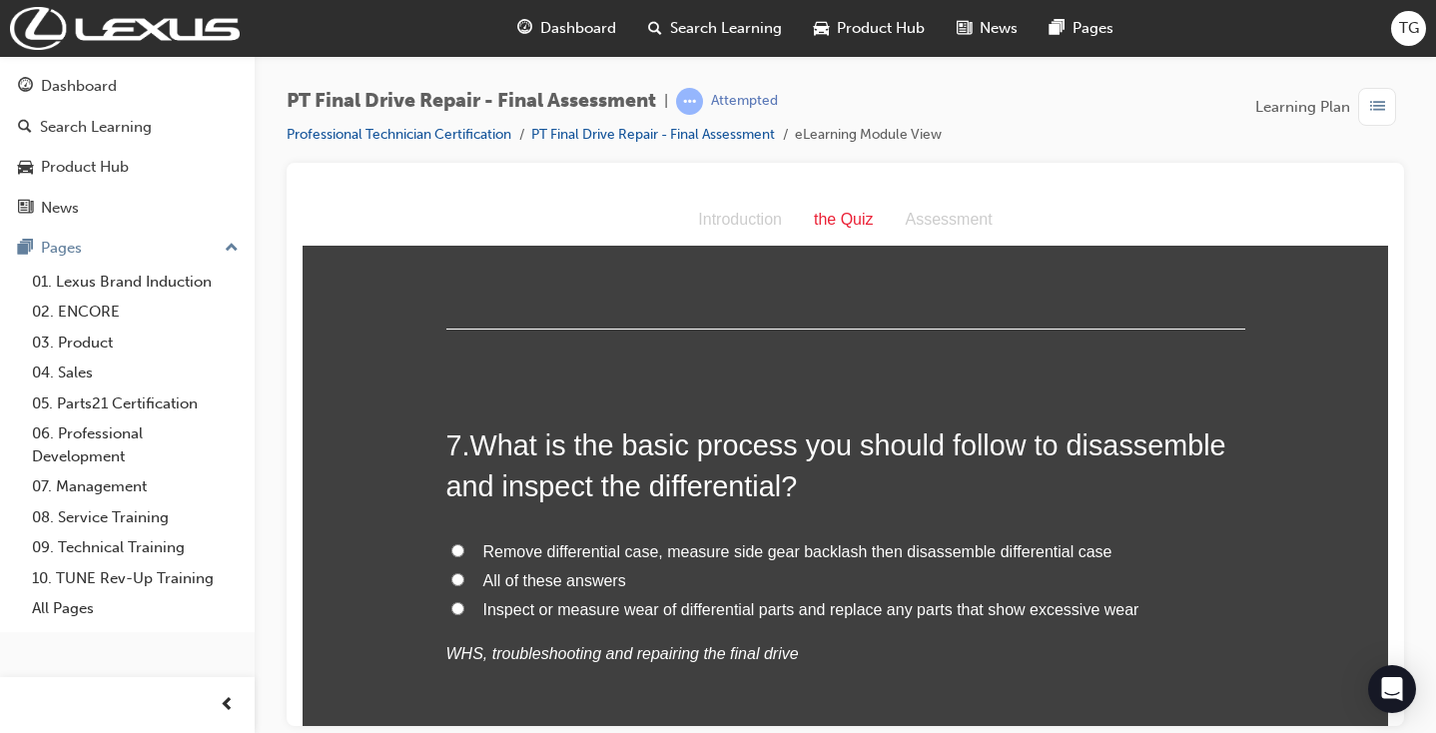
click at [595, 571] on span "All of these answers" at bounding box center [554, 579] width 143 height 17
click at [464, 572] on input "All of these answers" at bounding box center [457, 578] width 13 height 13
radio input "true"
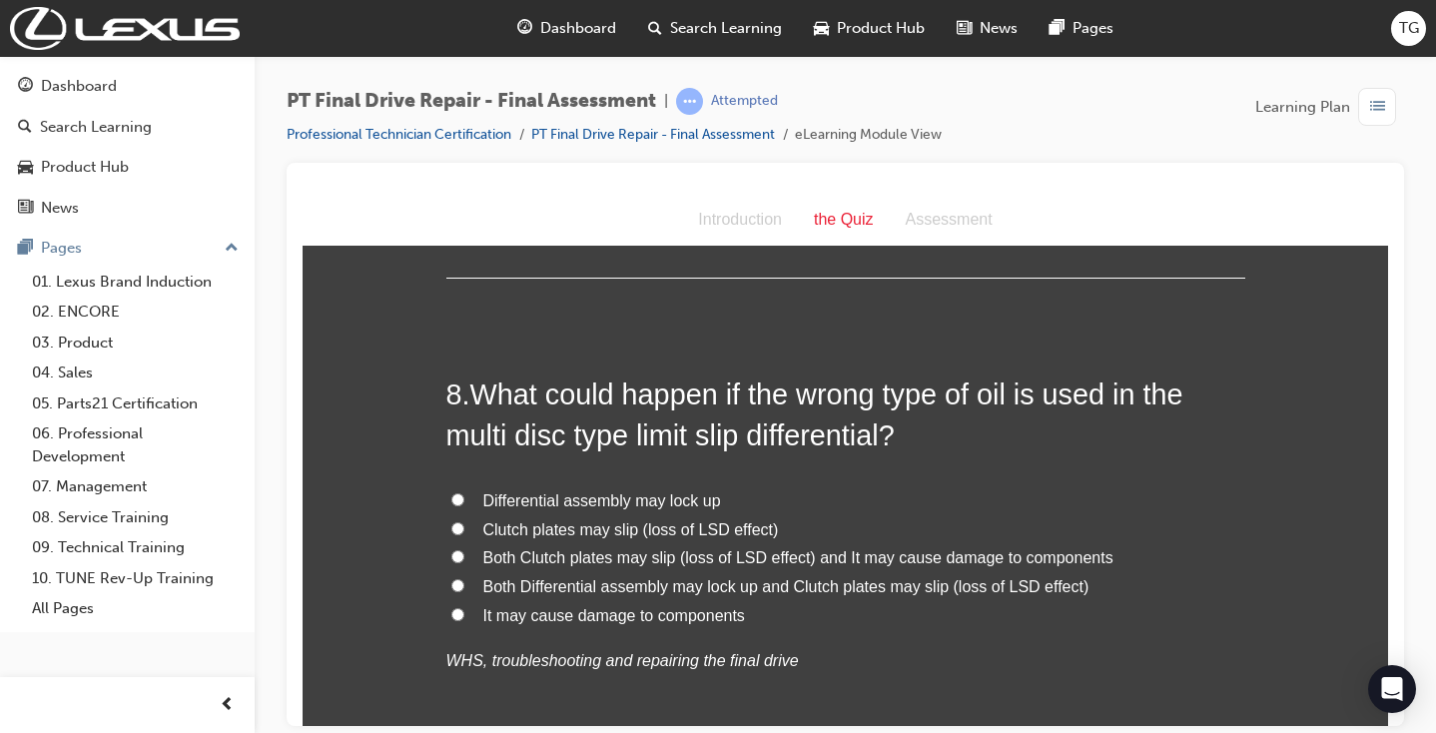
scroll to position [3342, 0]
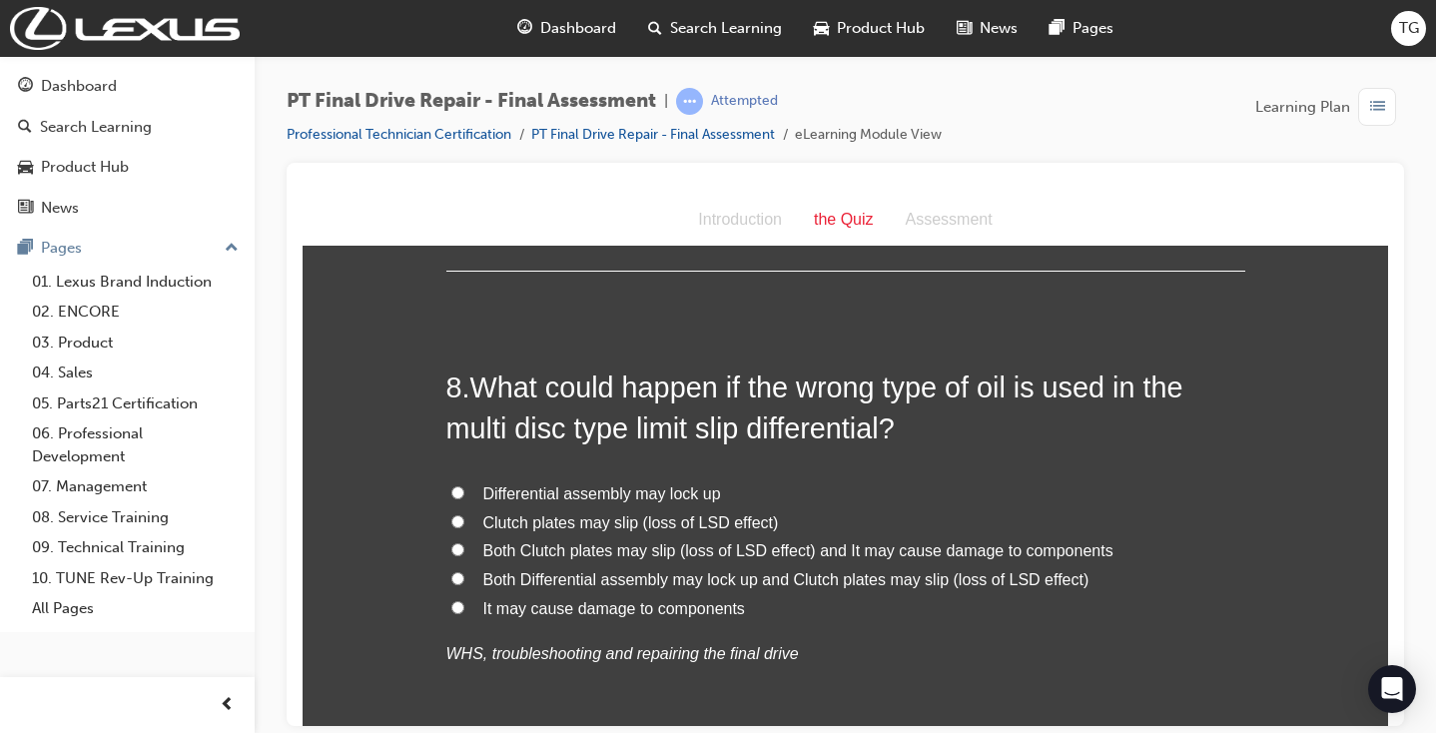
click at [765, 541] on span "Both Clutch plates may slip (loss of LSD effect) and It may cause damage to com…" at bounding box center [798, 549] width 630 height 17
click at [464, 542] on input "Both Clutch plates may slip (loss of LSD effect) and It may cause damage to com…" at bounding box center [457, 548] width 13 height 13
radio input "true"
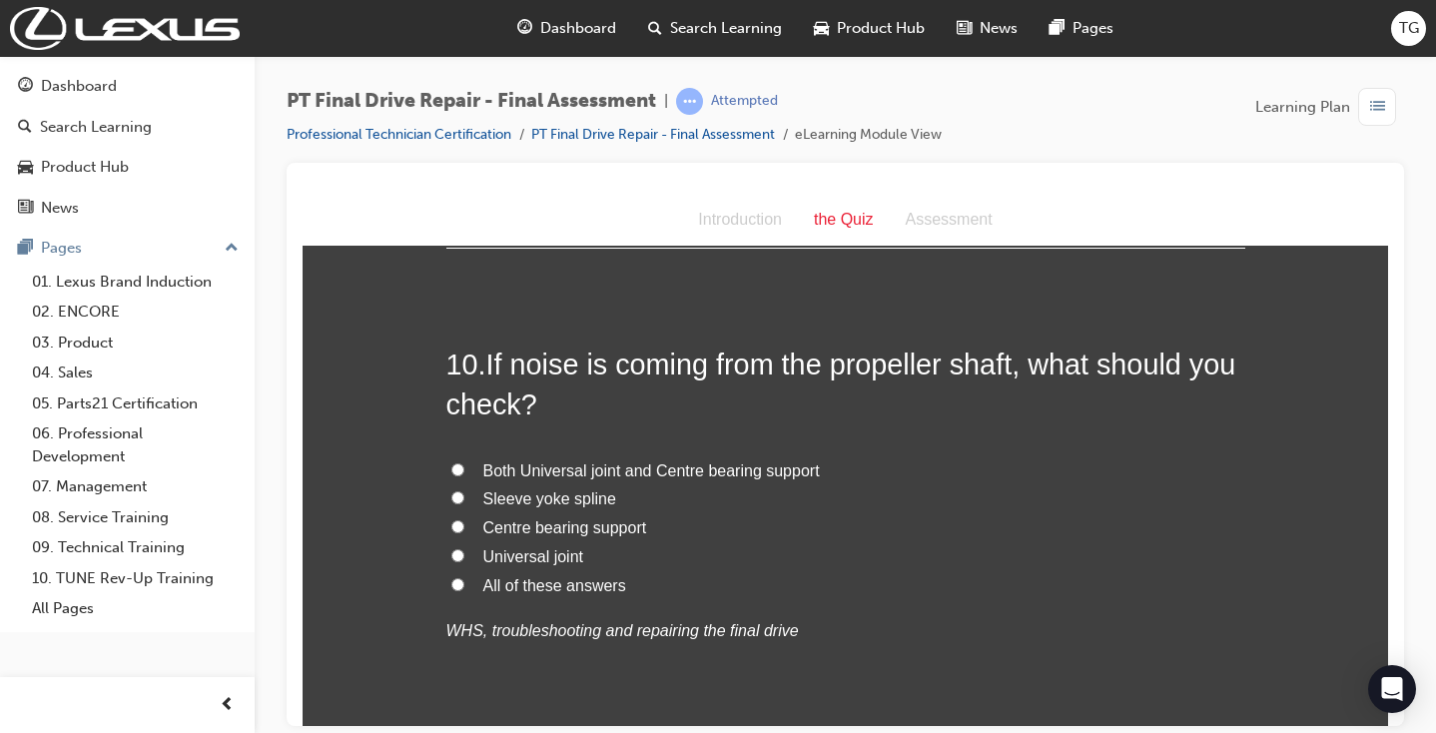
scroll to position [4351, 0]
click at [573, 578] on span "All of these answers" at bounding box center [554, 586] width 143 height 17
click at [464, 579] on input "All of these answers" at bounding box center [457, 585] width 13 height 13
radio input "true"
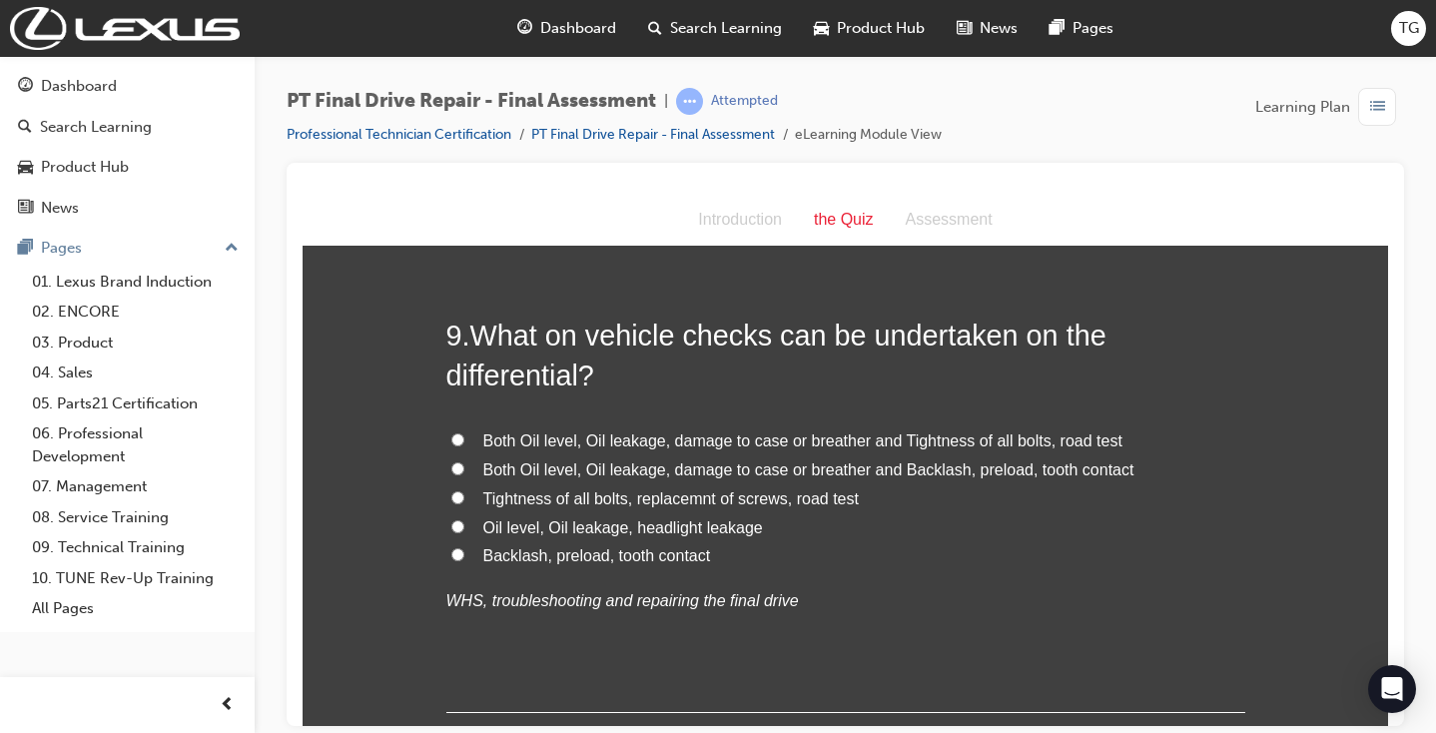
scroll to position [3861, 0]
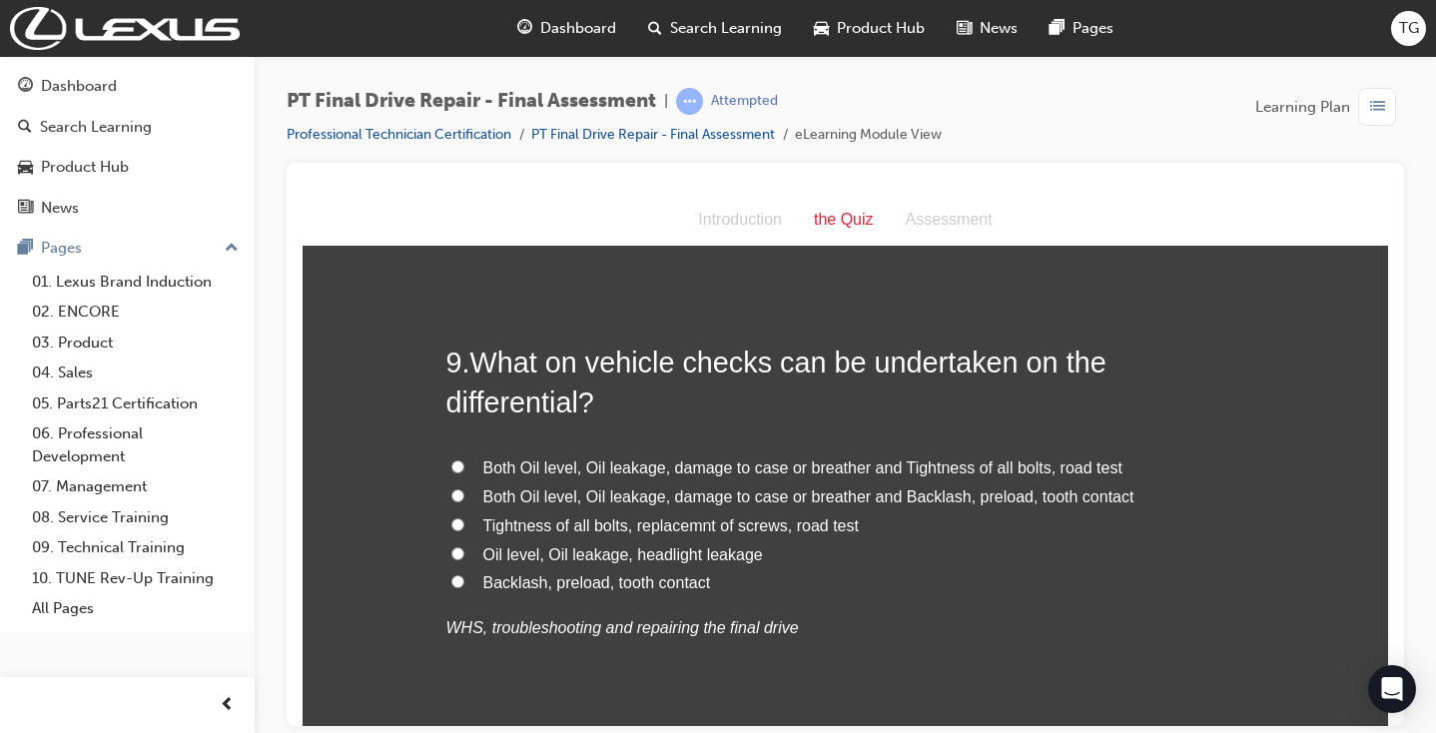
click at [891, 487] on span "Both Oil level, Oil leakage, damage to case or breather and Backlash, preload, …" at bounding box center [808, 495] width 651 height 17
click at [464, 488] on input "Both Oil level, Oil leakage, damage to case or breather and Backlash, preload, …" at bounding box center [457, 494] width 13 height 13
radio input "true"
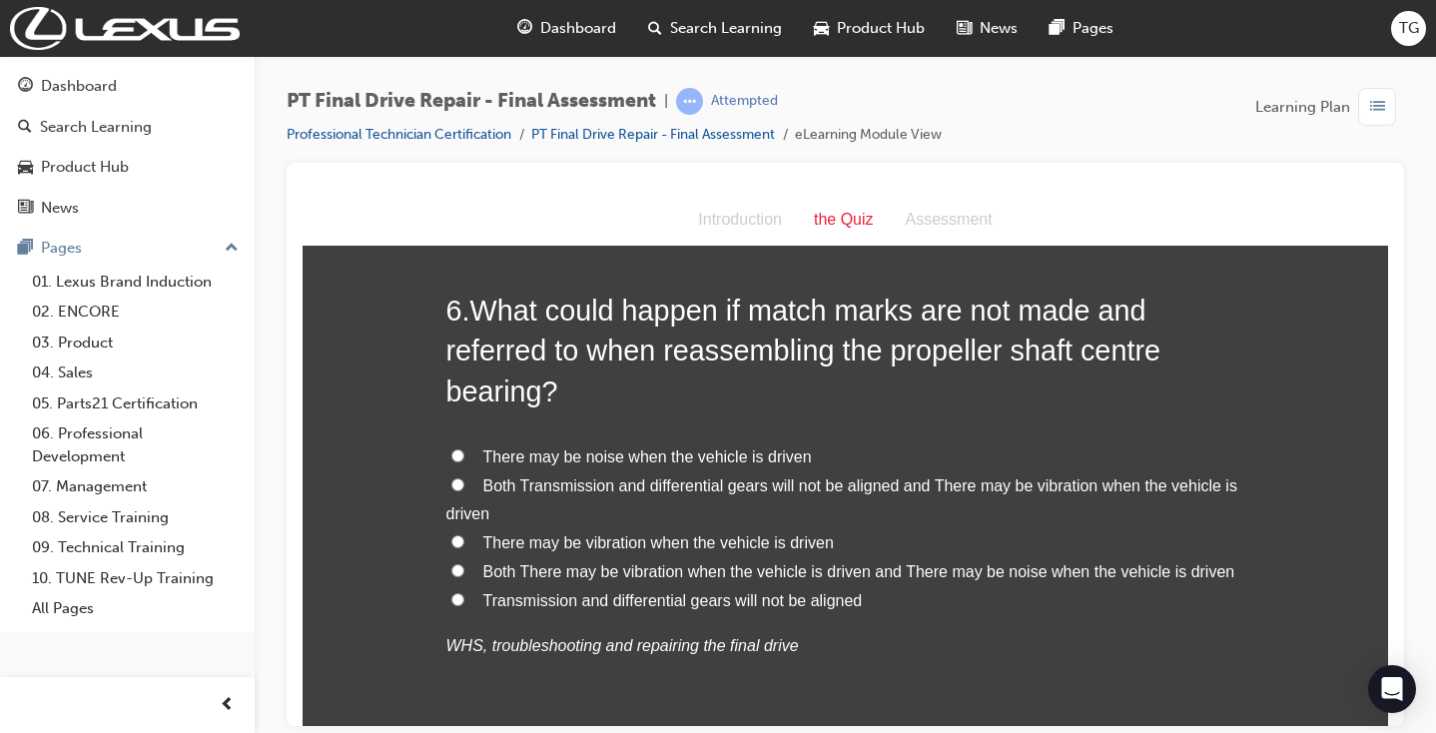
scroll to position [2424, 0]
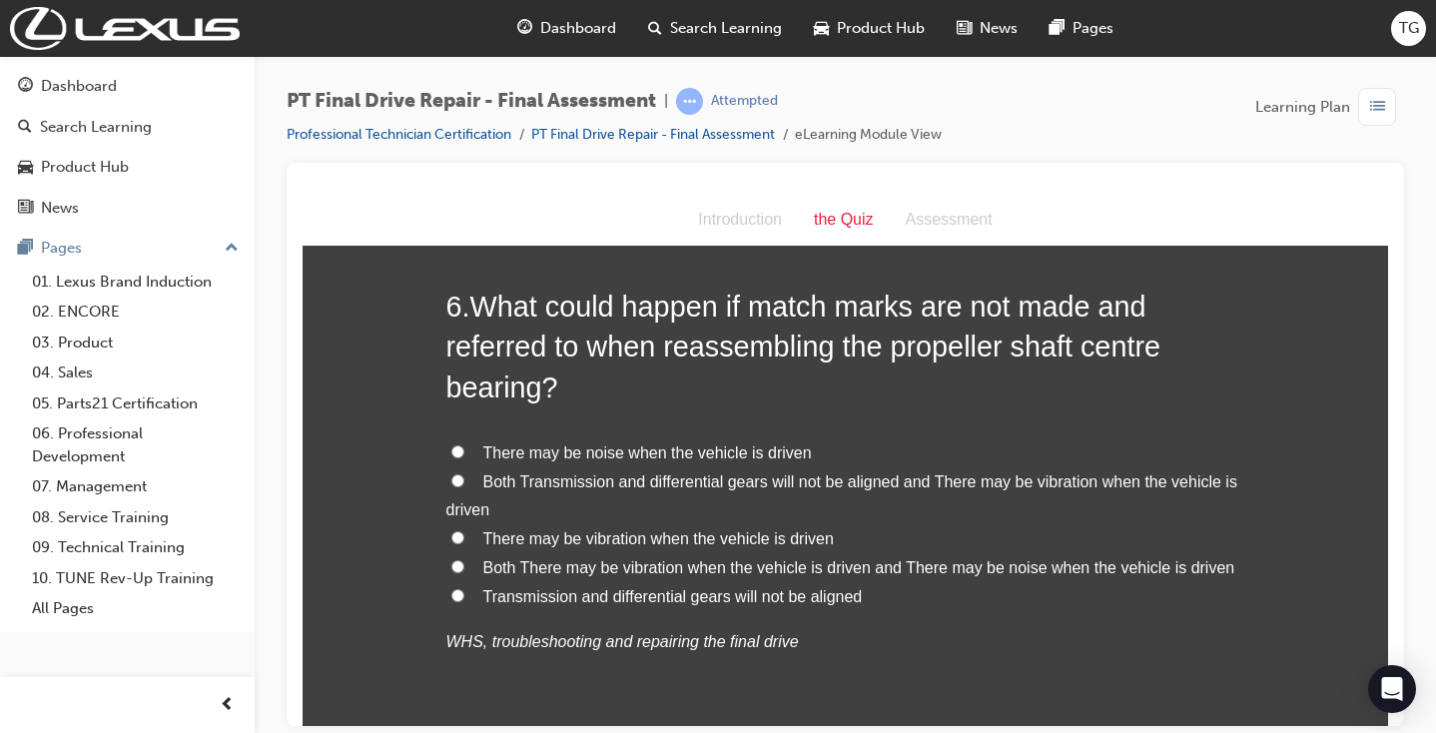
click at [705, 529] on span "There may be vibration when the vehicle is driven" at bounding box center [658, 537] width 351 height 17
click at [464, 530] on input "There may be vibration when the vehicle is driven" at bounding box center [457, 536] width 13 height 13
radio input "true"
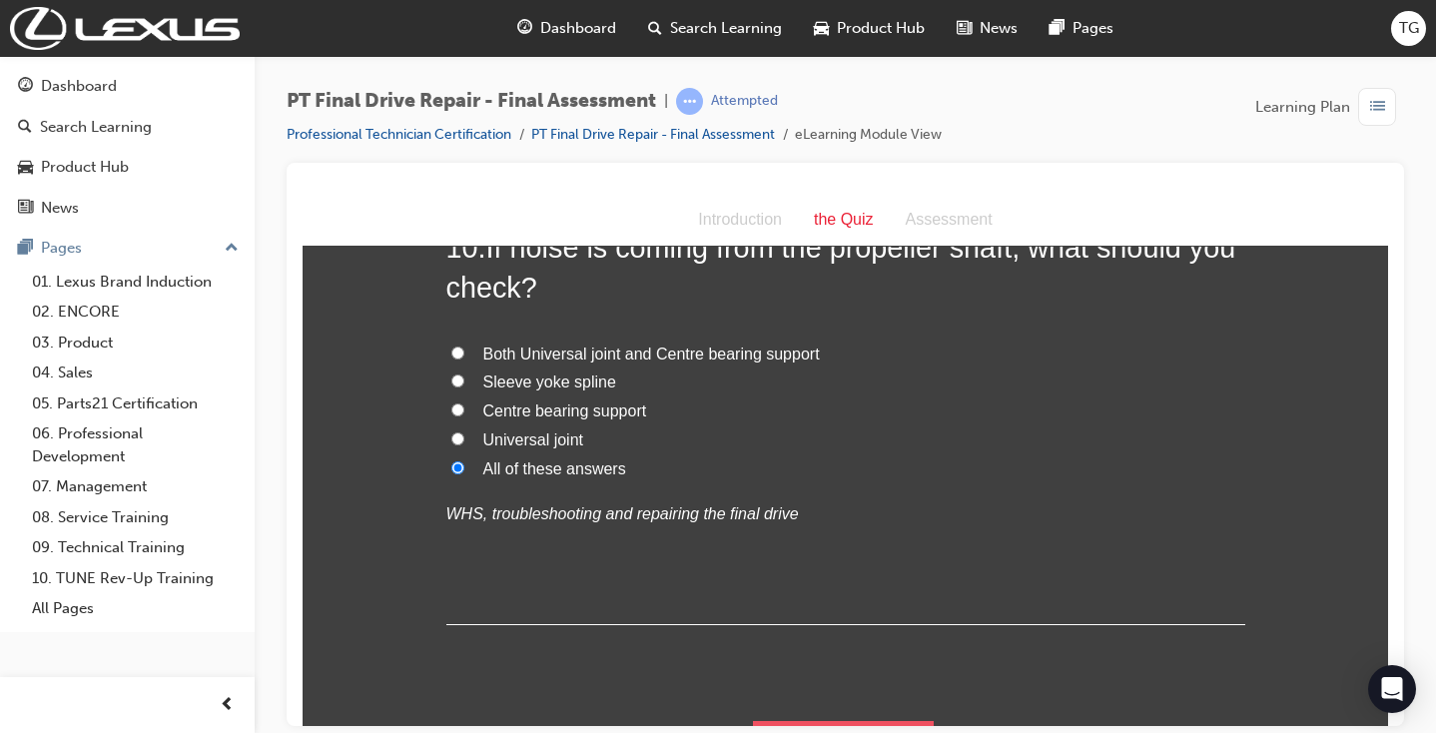
scroll to position [4469, 0]
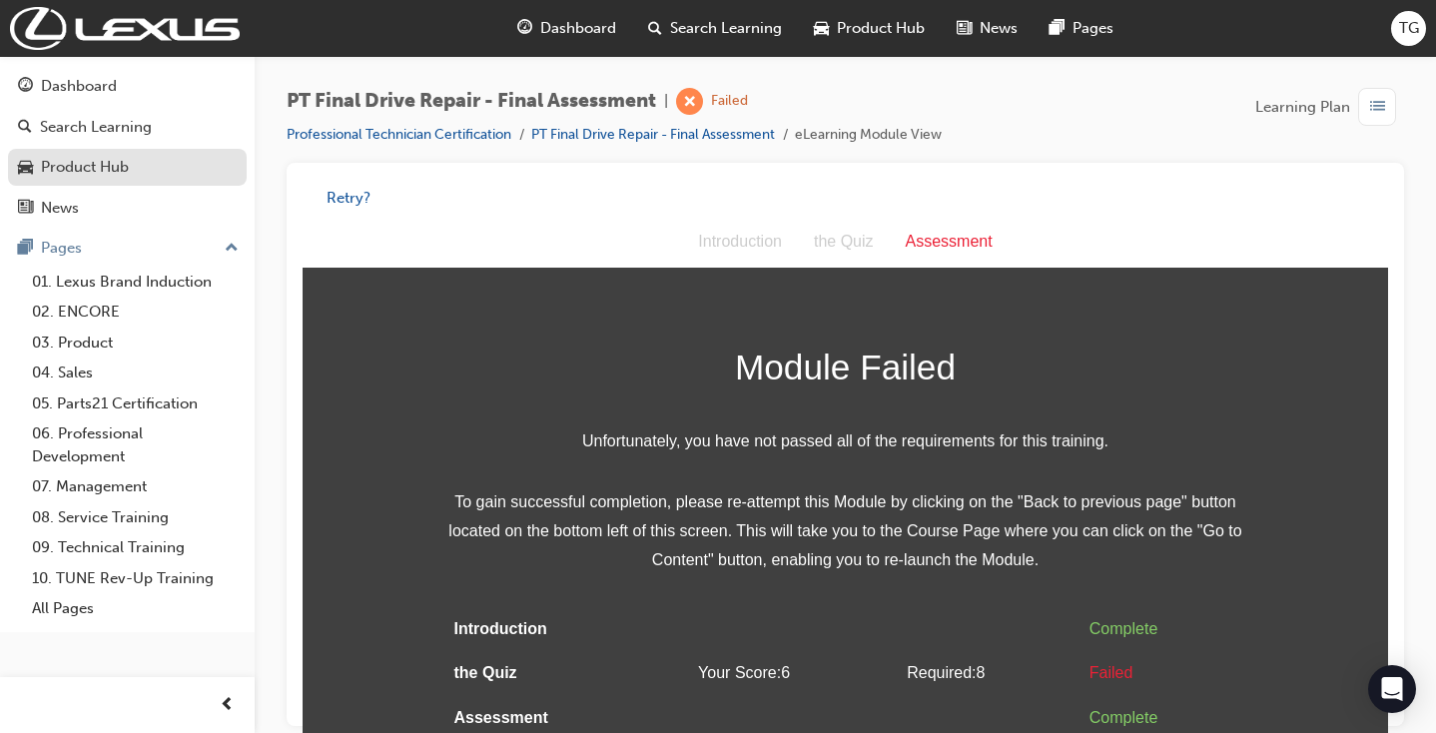
scroll to position [0, 0]
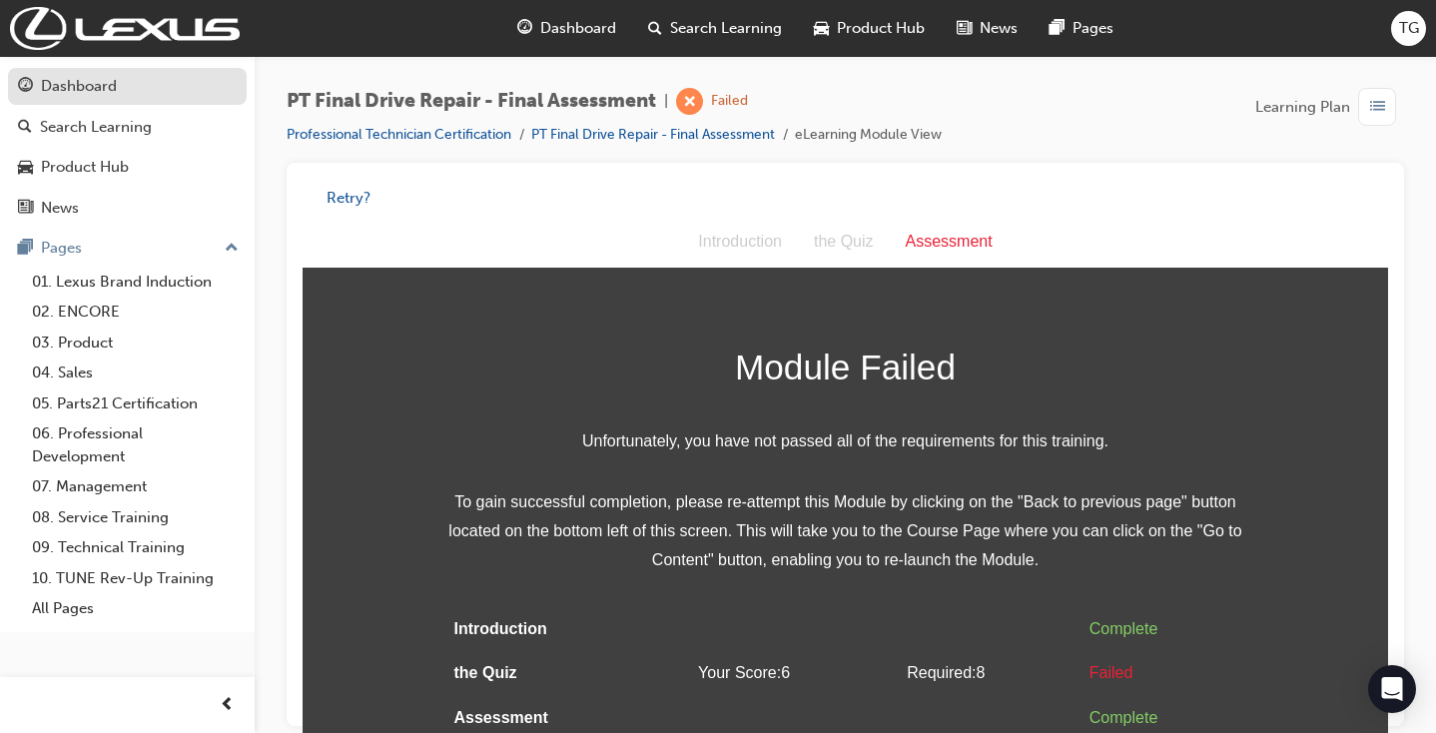
click at [98, 82] on div "Dashboard" at bounding box center [79, 86] width 76 height 23
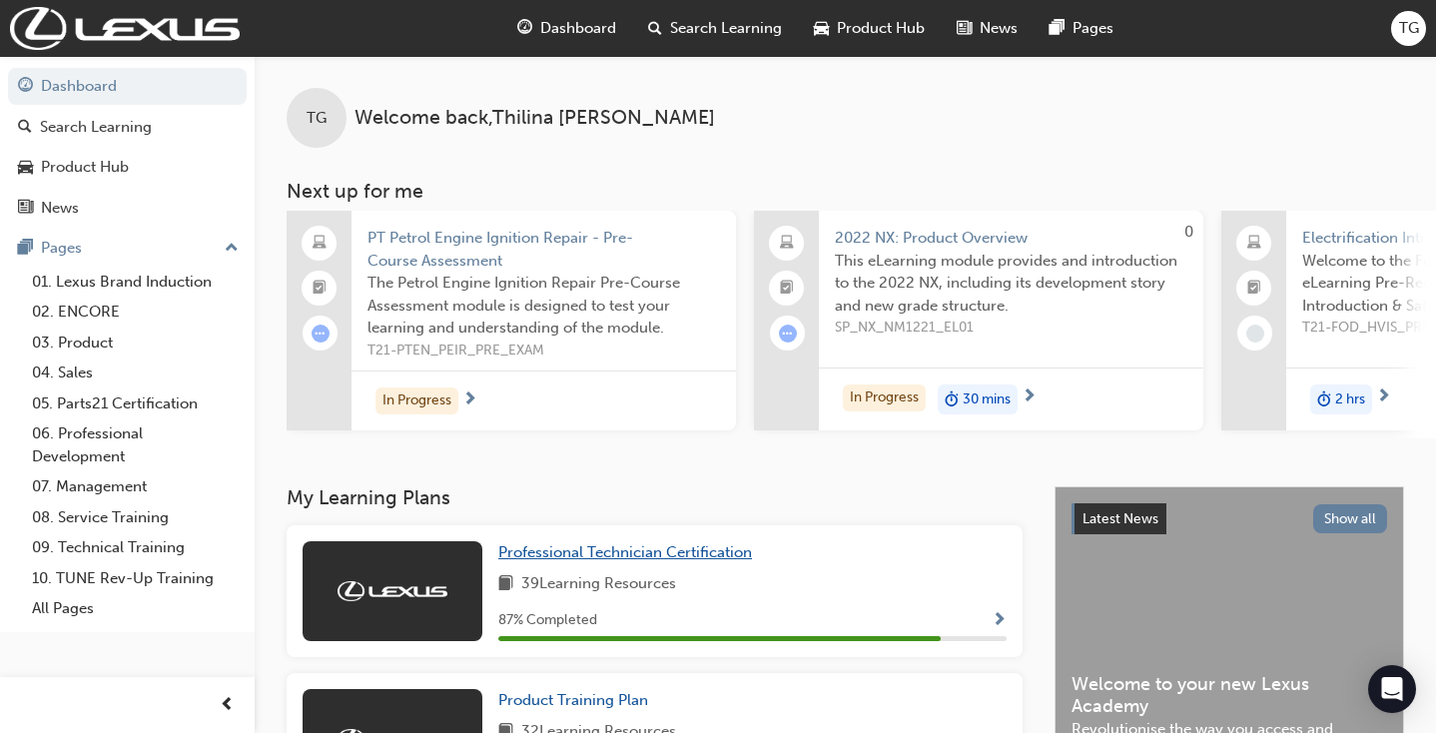
click at [721, 550] on span "Professional Technician Certification" at bounding box center [625, 552] width 254 height 18
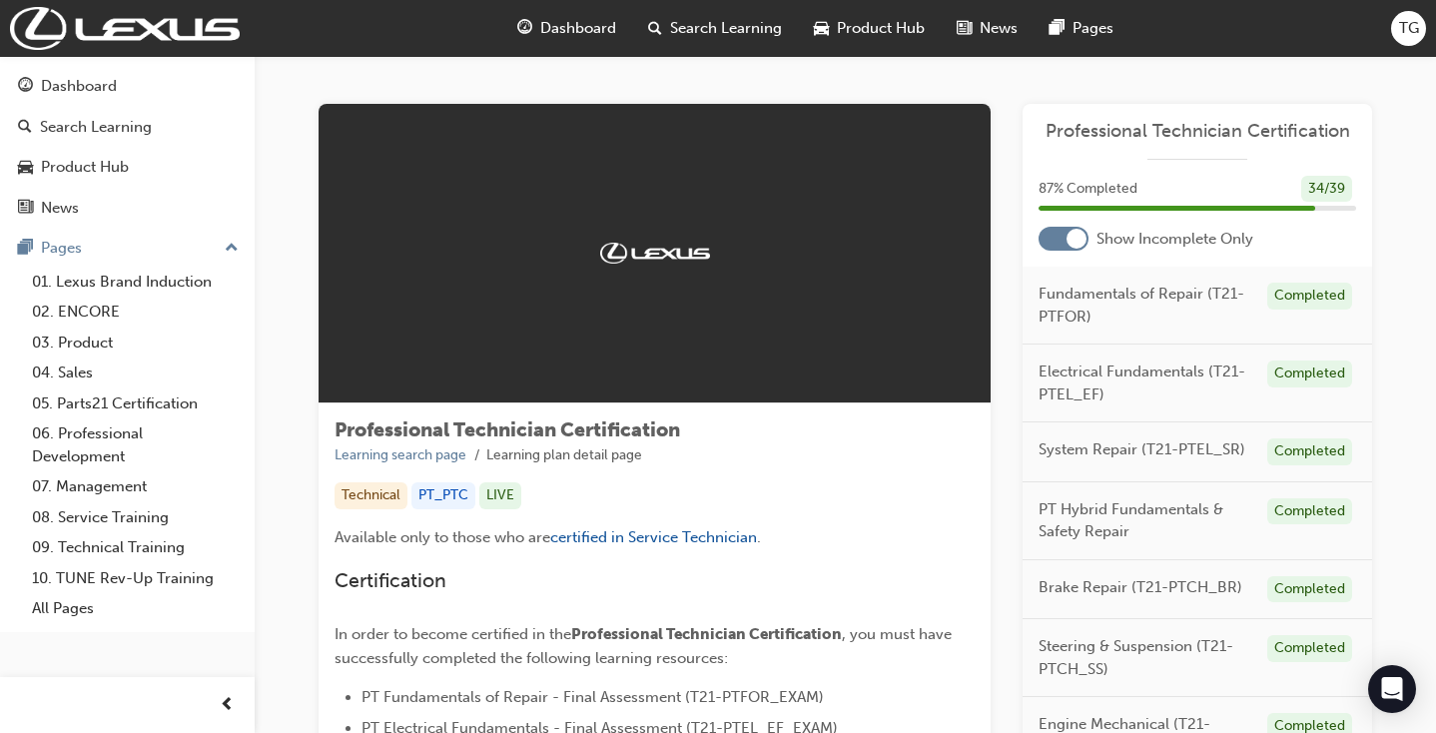
click at [1059, 240] on div at bounding box center [1064, 239] width 50 height 24
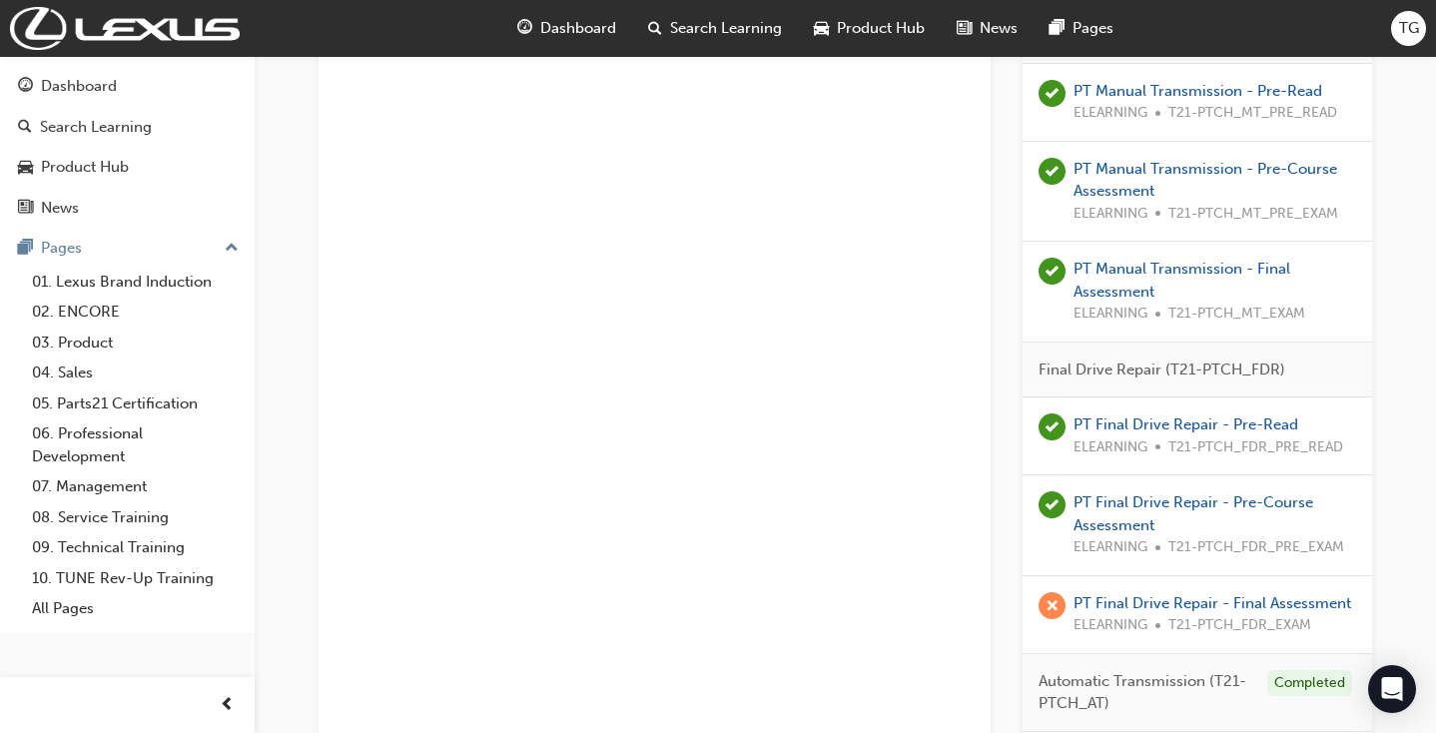
scroll to position [4002, 0]
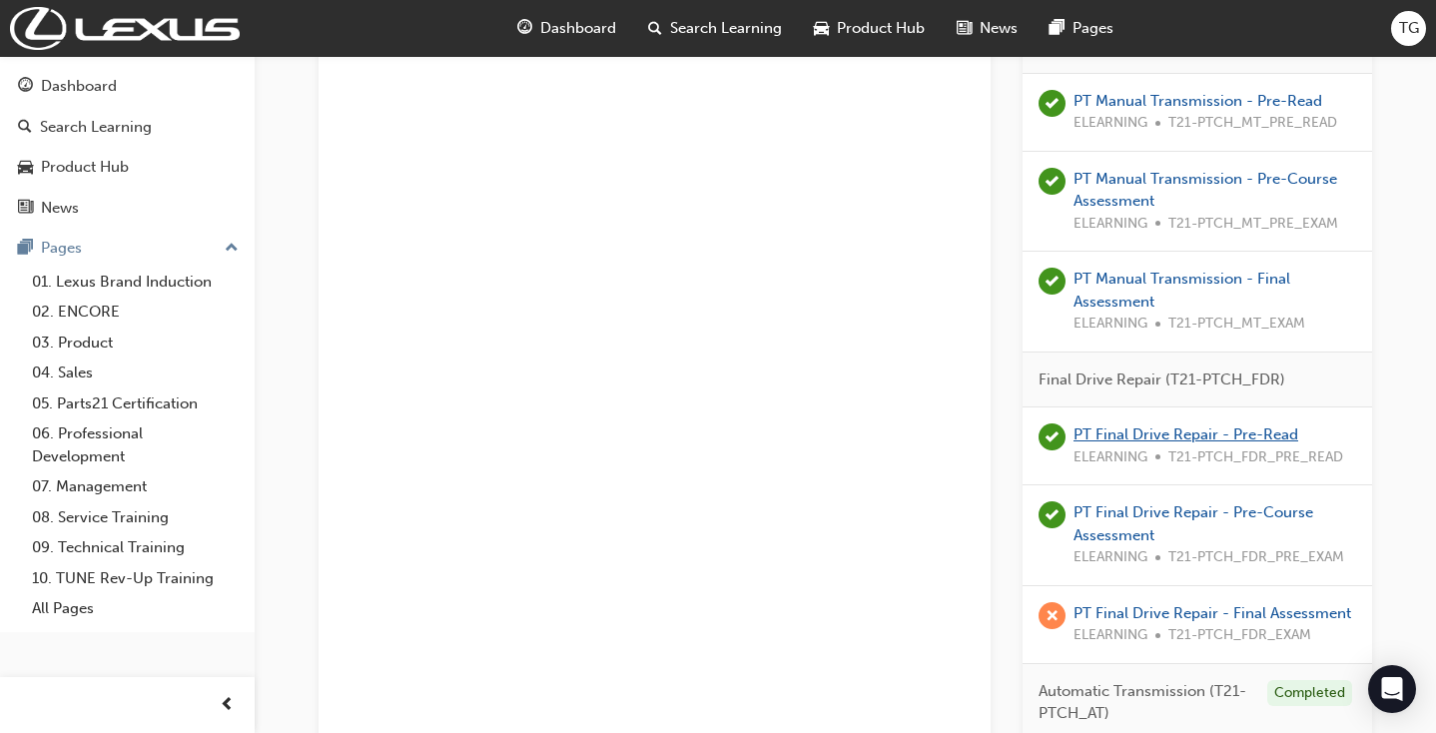
click at [1245, 425] on link "PT Final Drive Repair - Pre-Read" at bounding box center [1186, 434] width 225 height 18
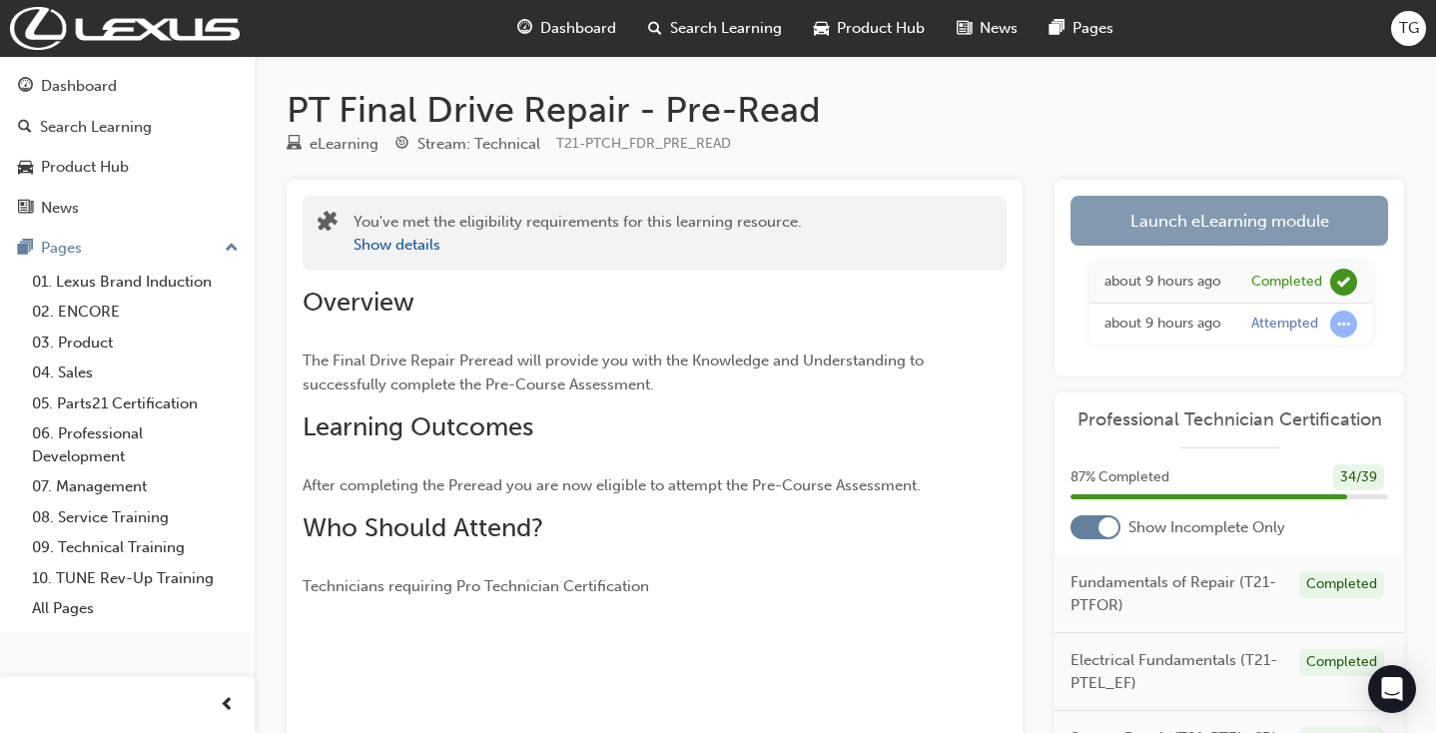
click at [1194, 221] on link "Launch eLearning module" at bounding box center [1230, 221] width 318 height 50
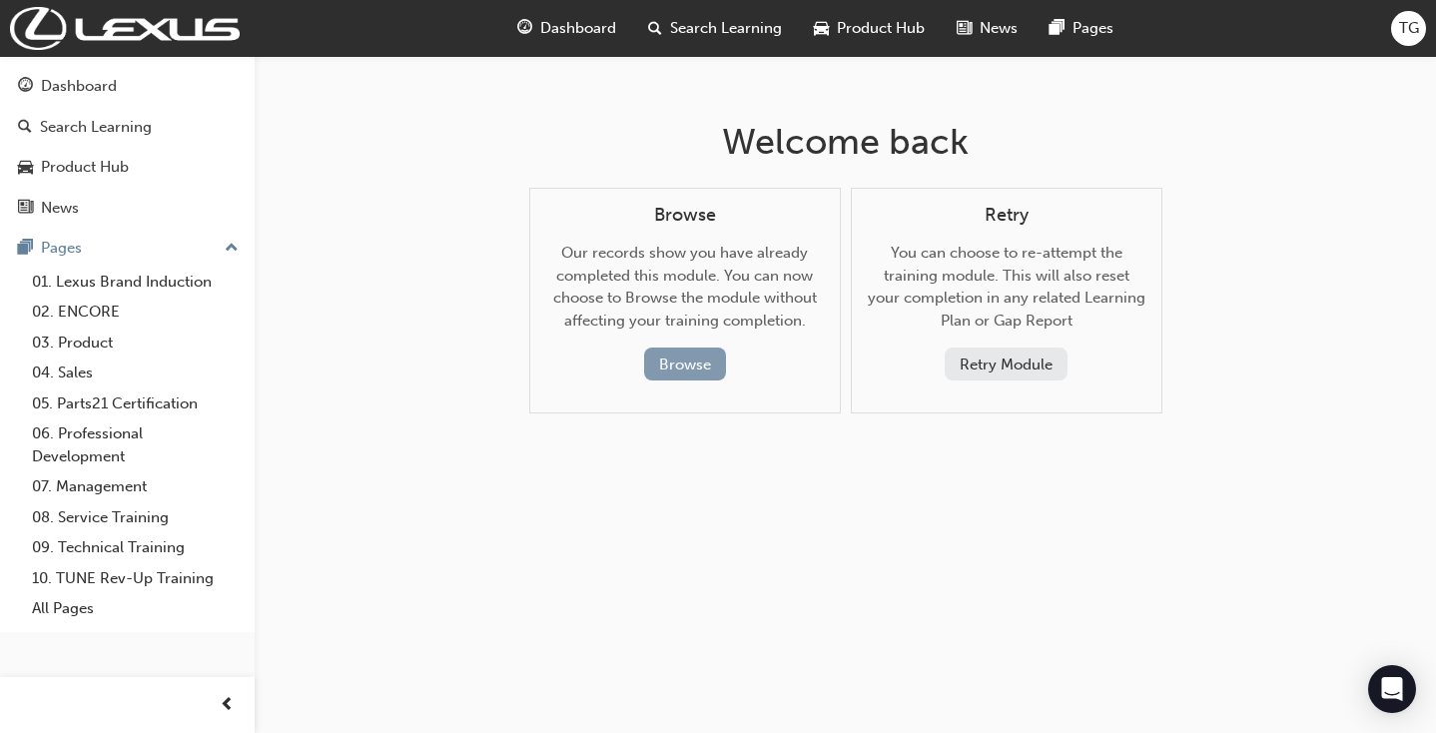
click at [672, 363] on button "Browse" at bounding box center [685, 364] width 82 height 33
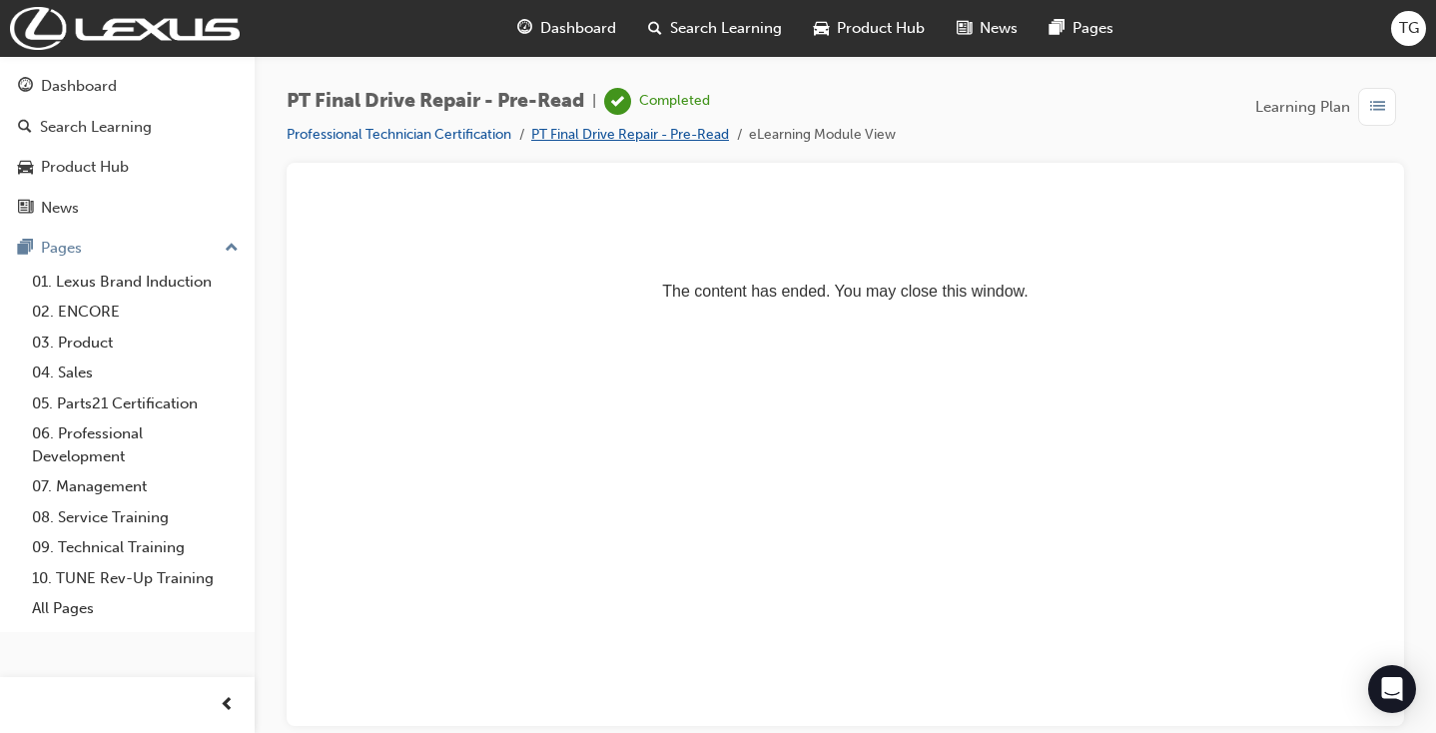
click at [609, 136] on link "PT Final Drive Repair - Pre-Read" at bounding box center [630, 134] width 198 height 17
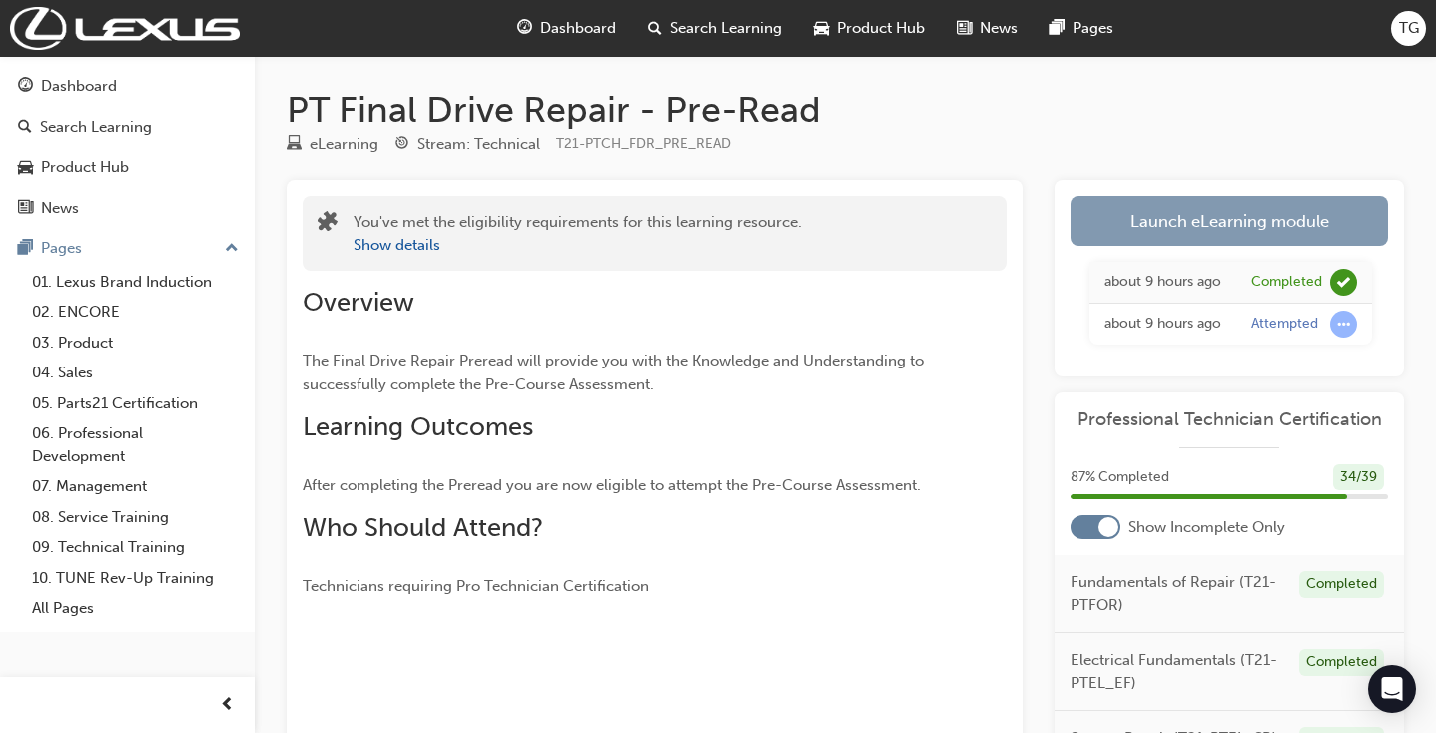
click at [1205, 224] on link "Launch eLearning module" at bounding box center [1230, 221] width 318 height 50
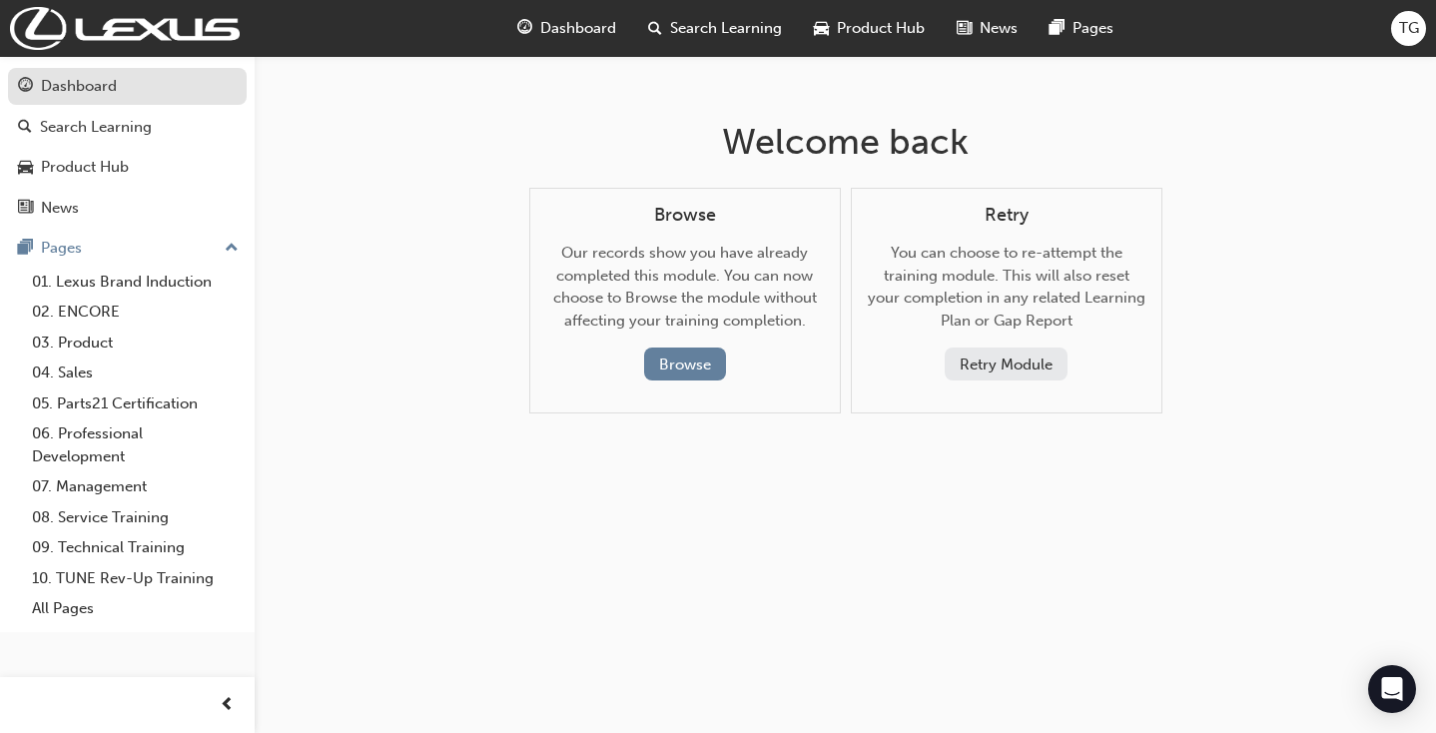
click at [135, 91] on div "Dashboard" at bounding box center [127, 86] width 219 height 25
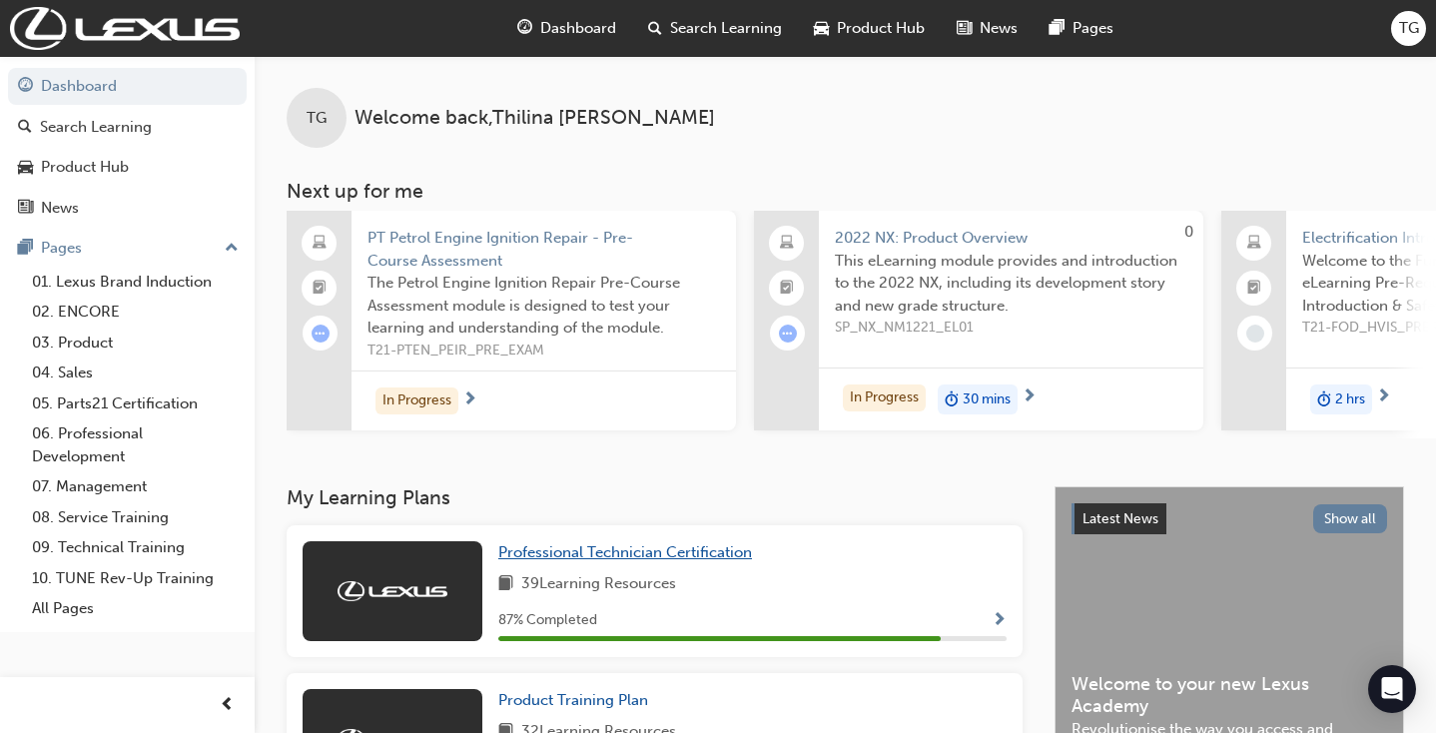
click at [659, 559] on link "Professional Technician Certification" at bounding box center [629, 552] width 262 height 23
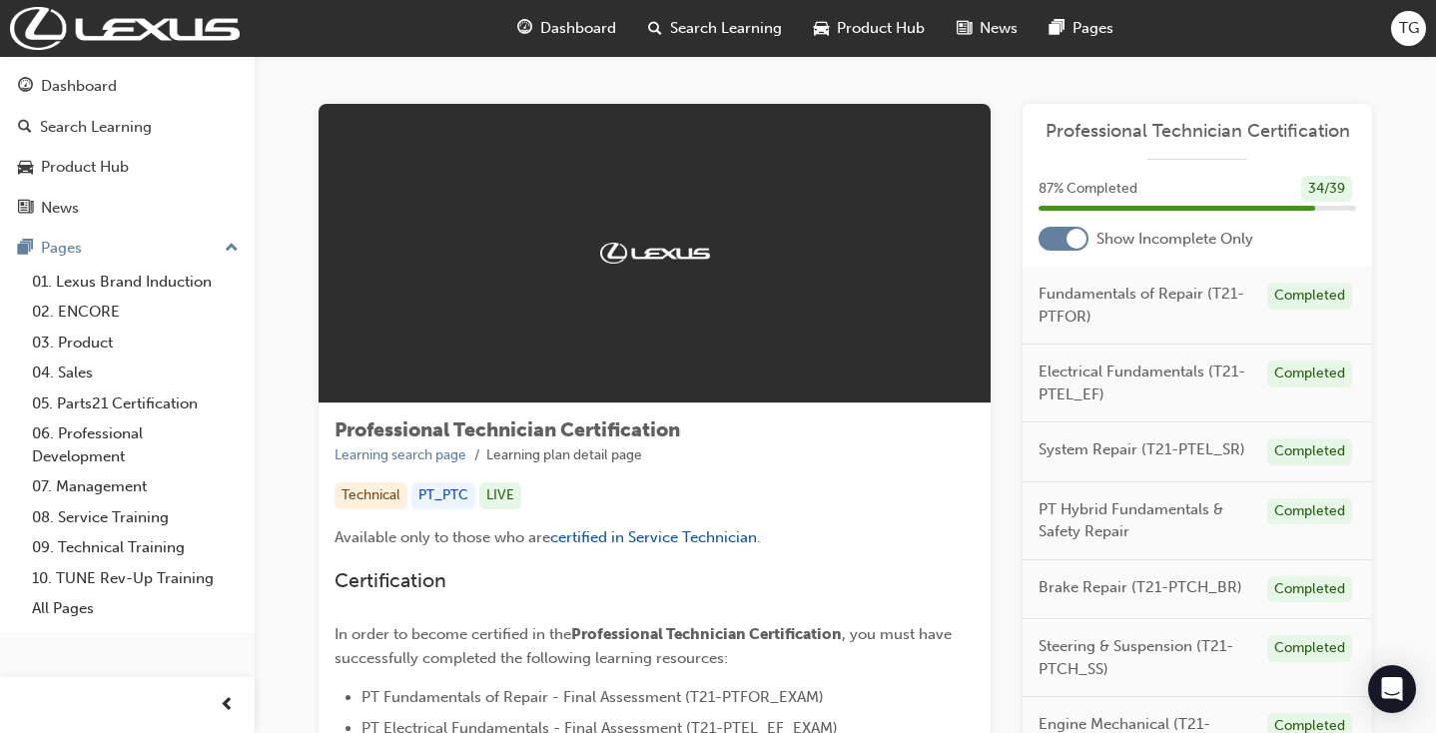
click at [1054, 242] on div at bounding box center [1064, 239] width 50 height 24
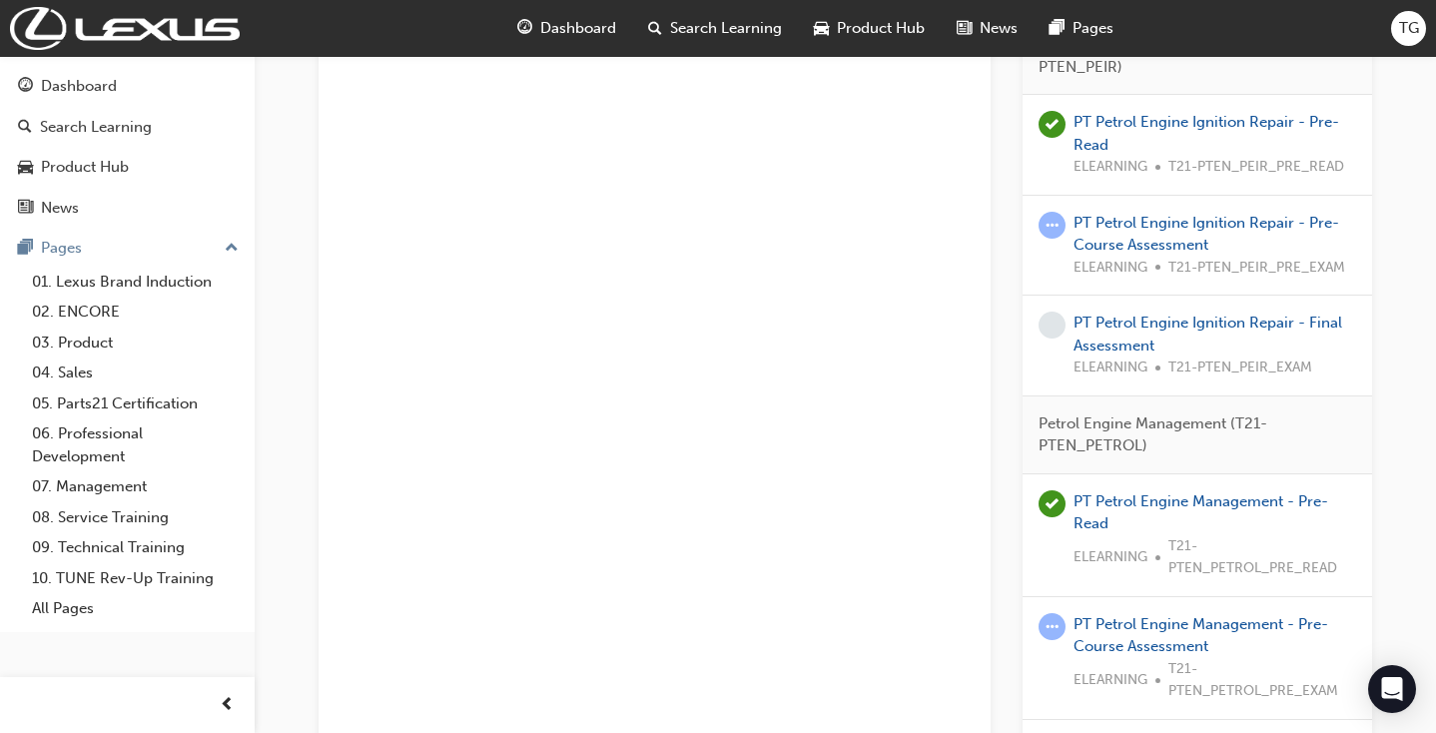
scroll to position [2766, 0]
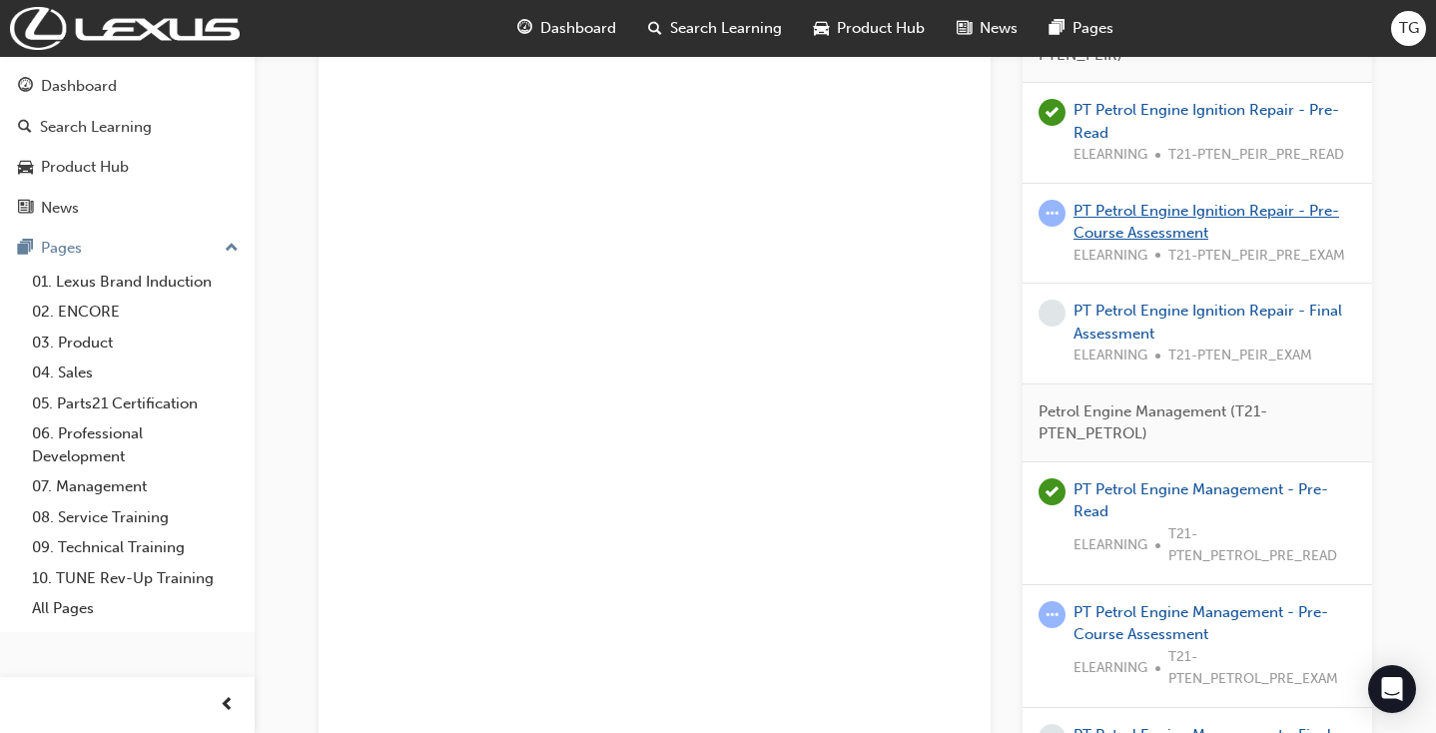
click at [1208, 202] on link "PT Petrol Engine Ignition Repair - Pre-Course Assessment" at bounding box center [1207, 222] width 266 height 41
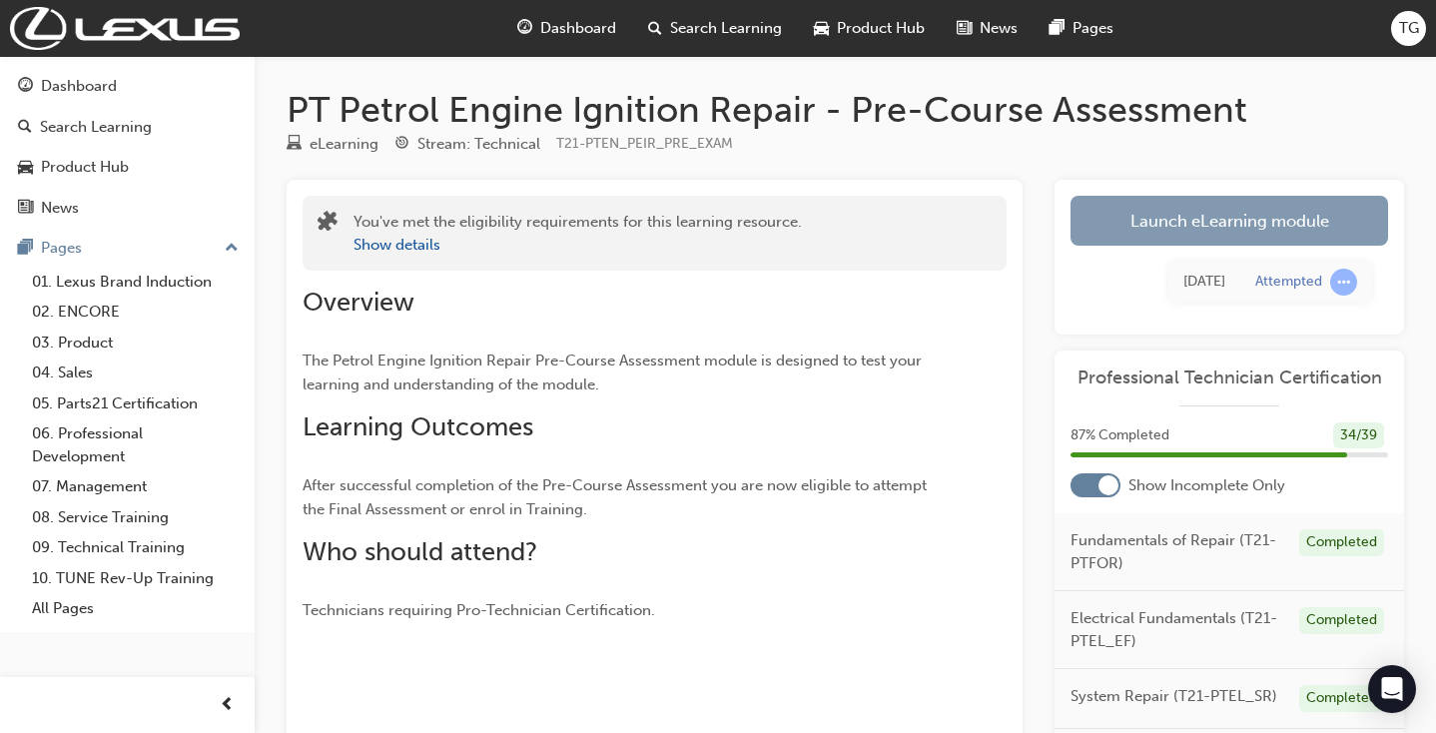
click at [1200, 210] on link "Launch eLearning module" at bounding box center [1230, 221] width 318 height 50
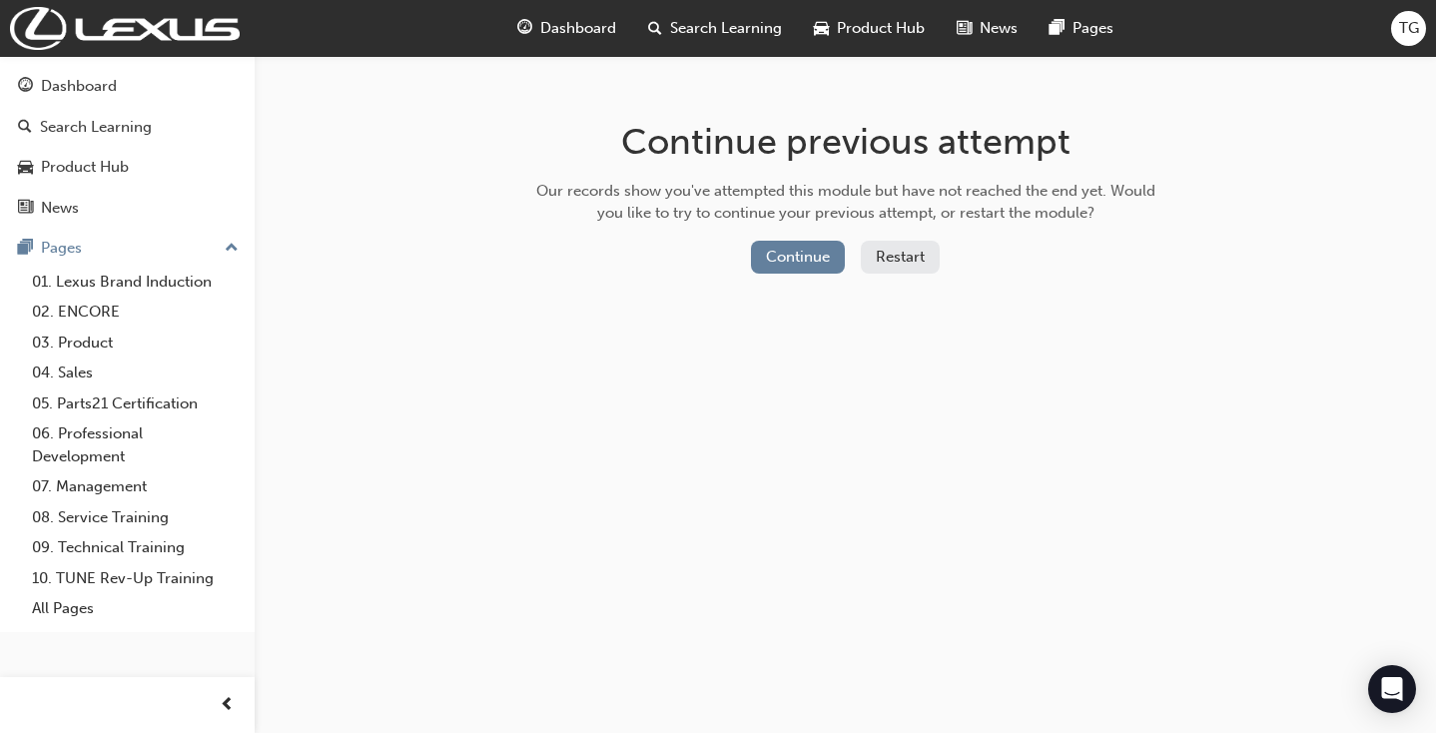
click at [885, 260] on button "Restart" at bounding box center [900, 257] width 79 height 33
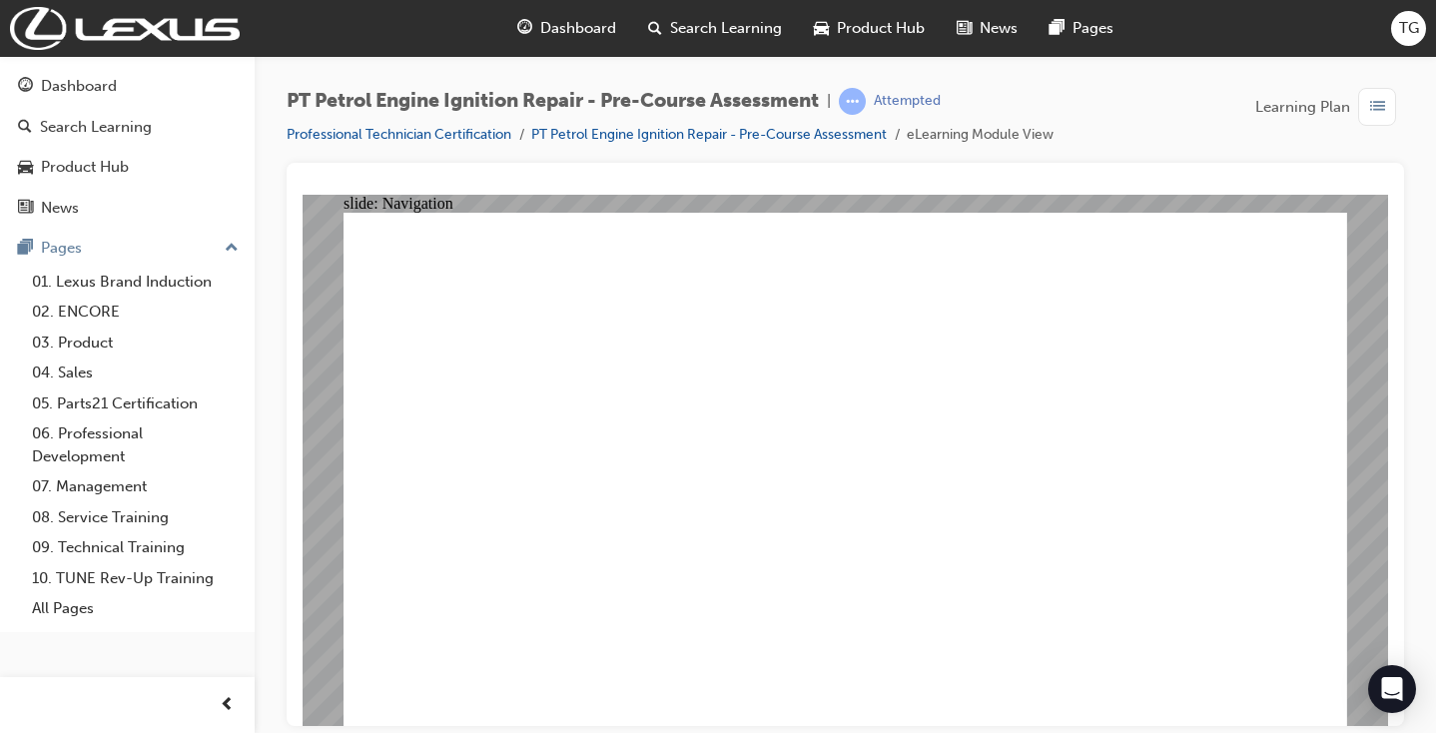
radio input "true"
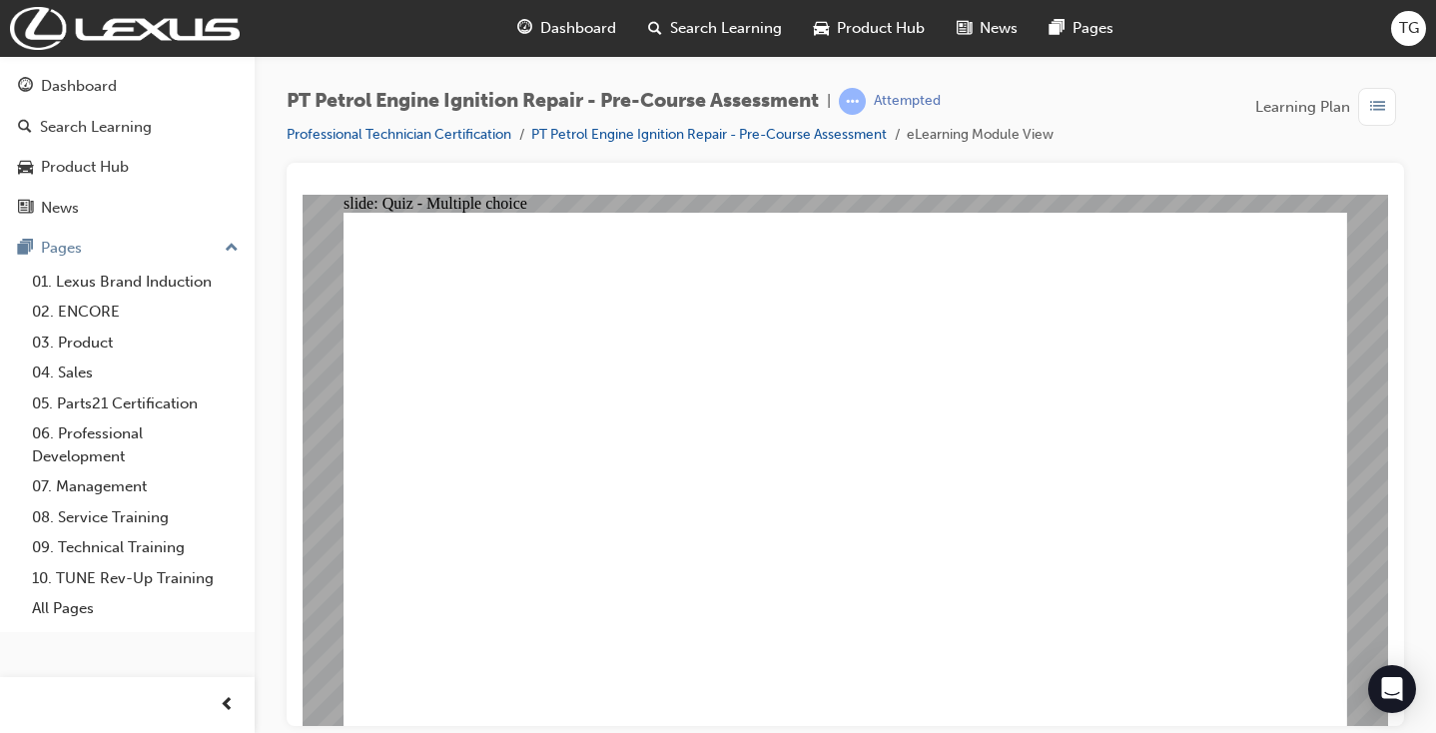
radio input "true"
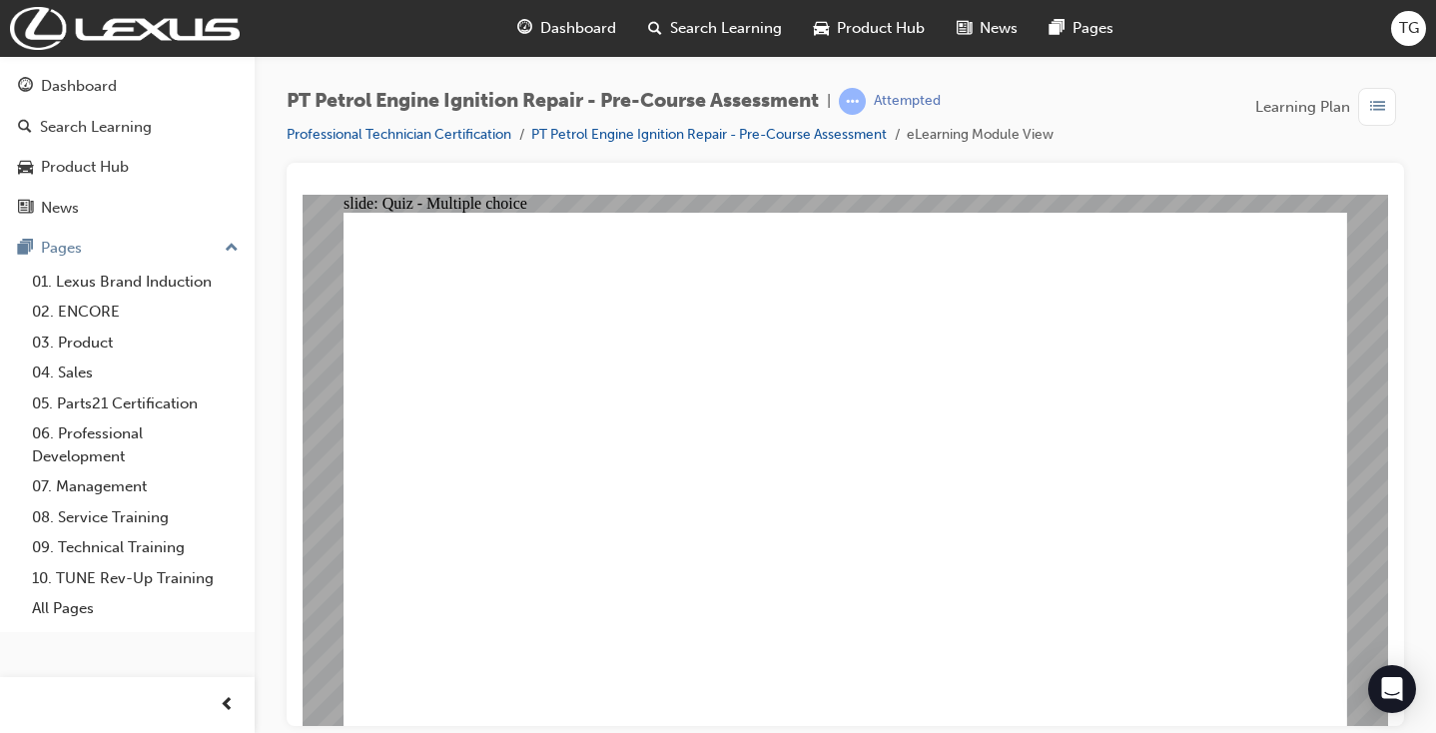
click at [1372, 540] on div "slide: Quiz - Multiple choice Oval 1 Question 4 Which is the correct descriptio…" at bounding box center [846, 459] width 1086 height 531
radio input "true"
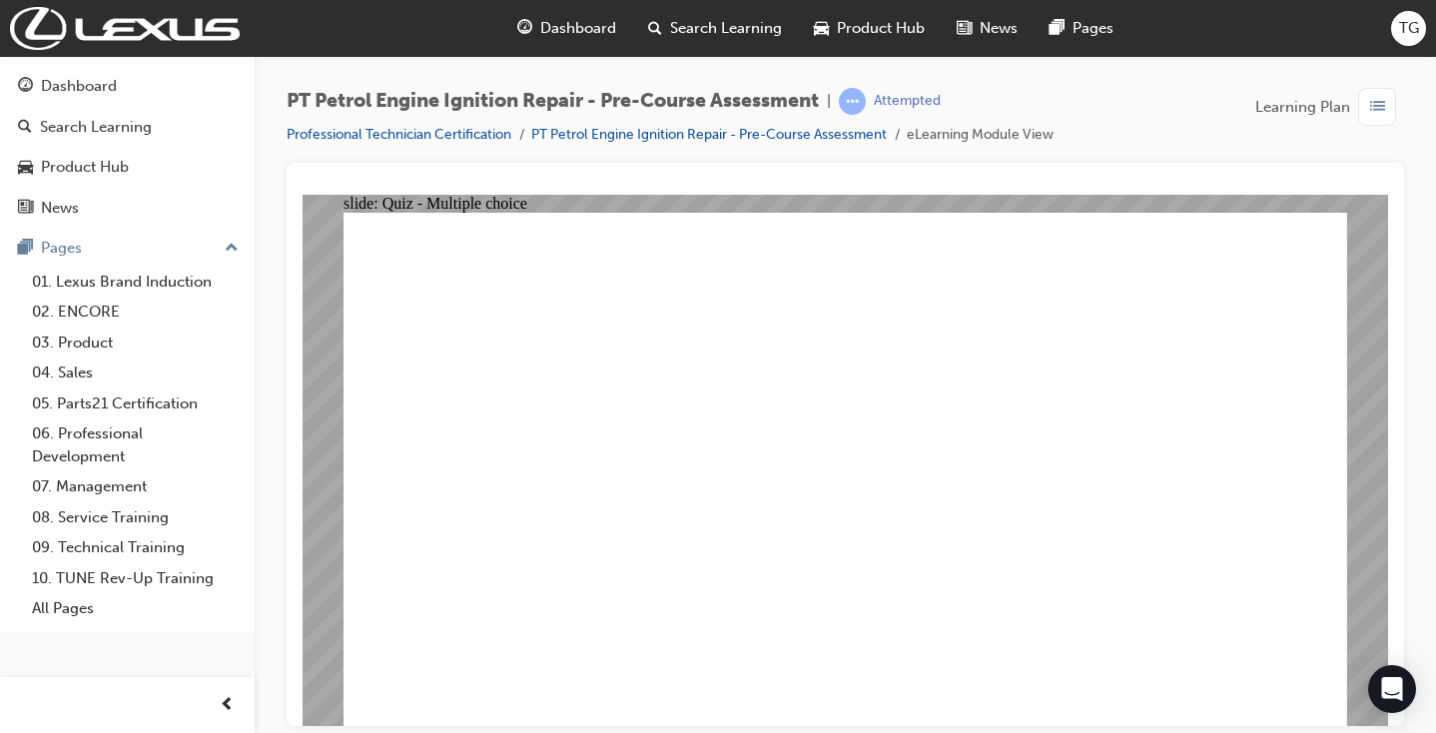
radio input "true"
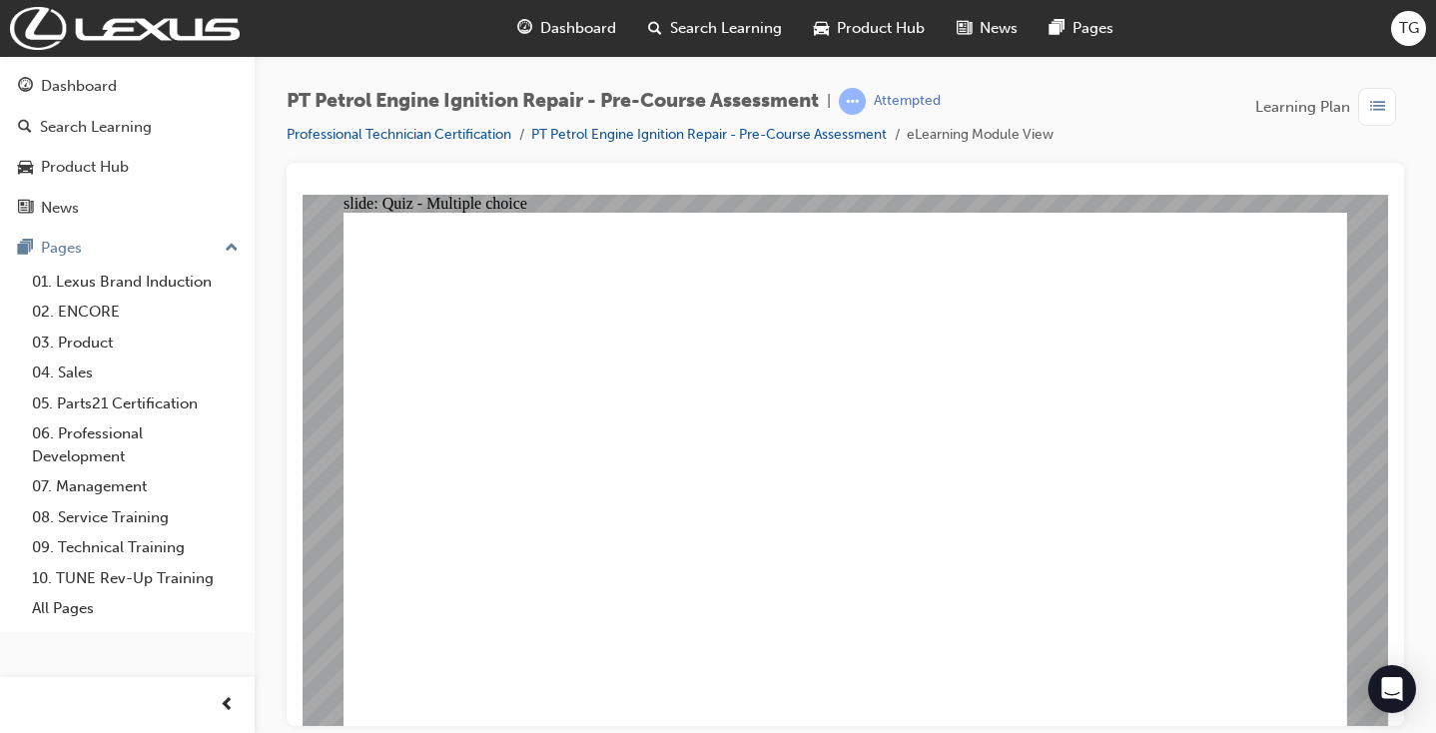
drag, startPoint x: 888, startPoint y: 629, endPoint x: 886, endPoint y: 611, distance: 18.1
radio input "true"
drag, startPoint x: 775, startPoint y: 560, endPoint x: 694, endPoint y: 541, distance: 83.1
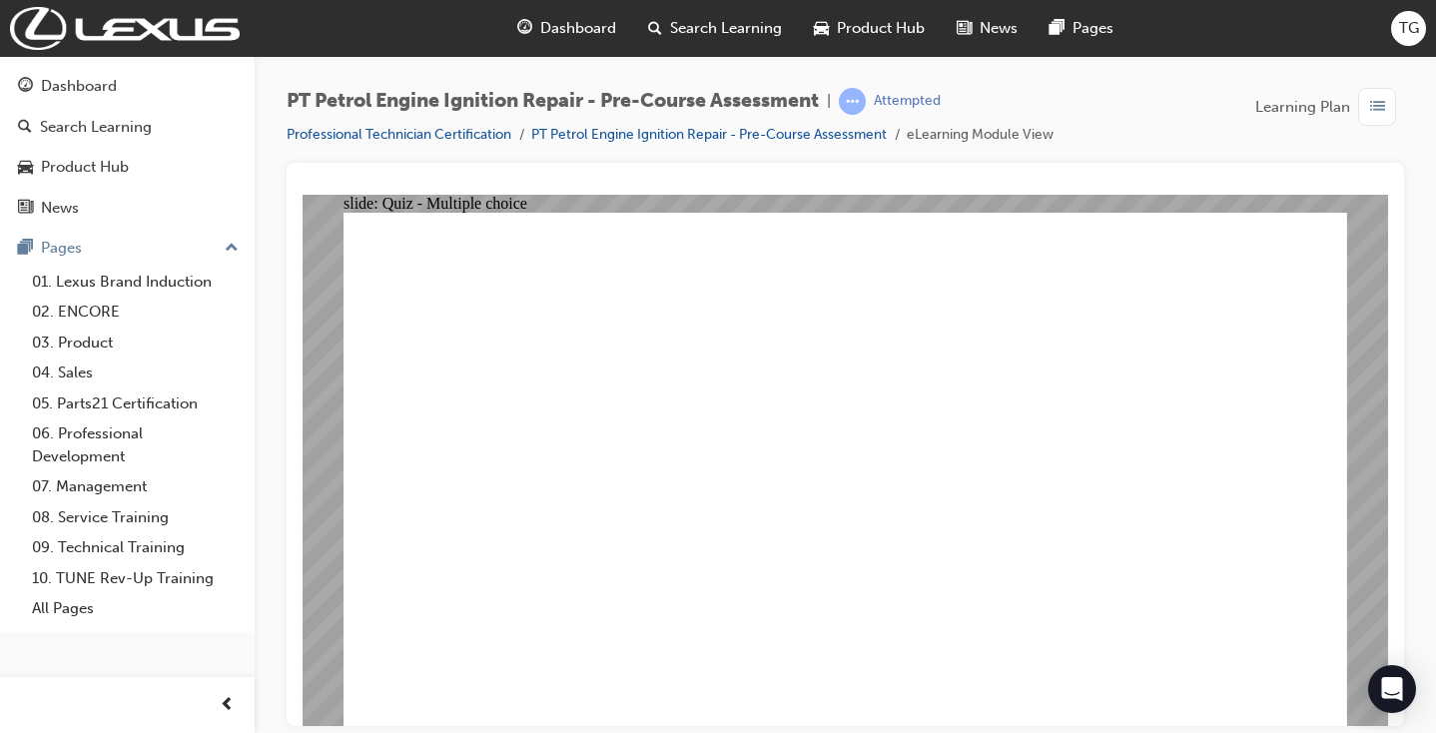
radio input "true"
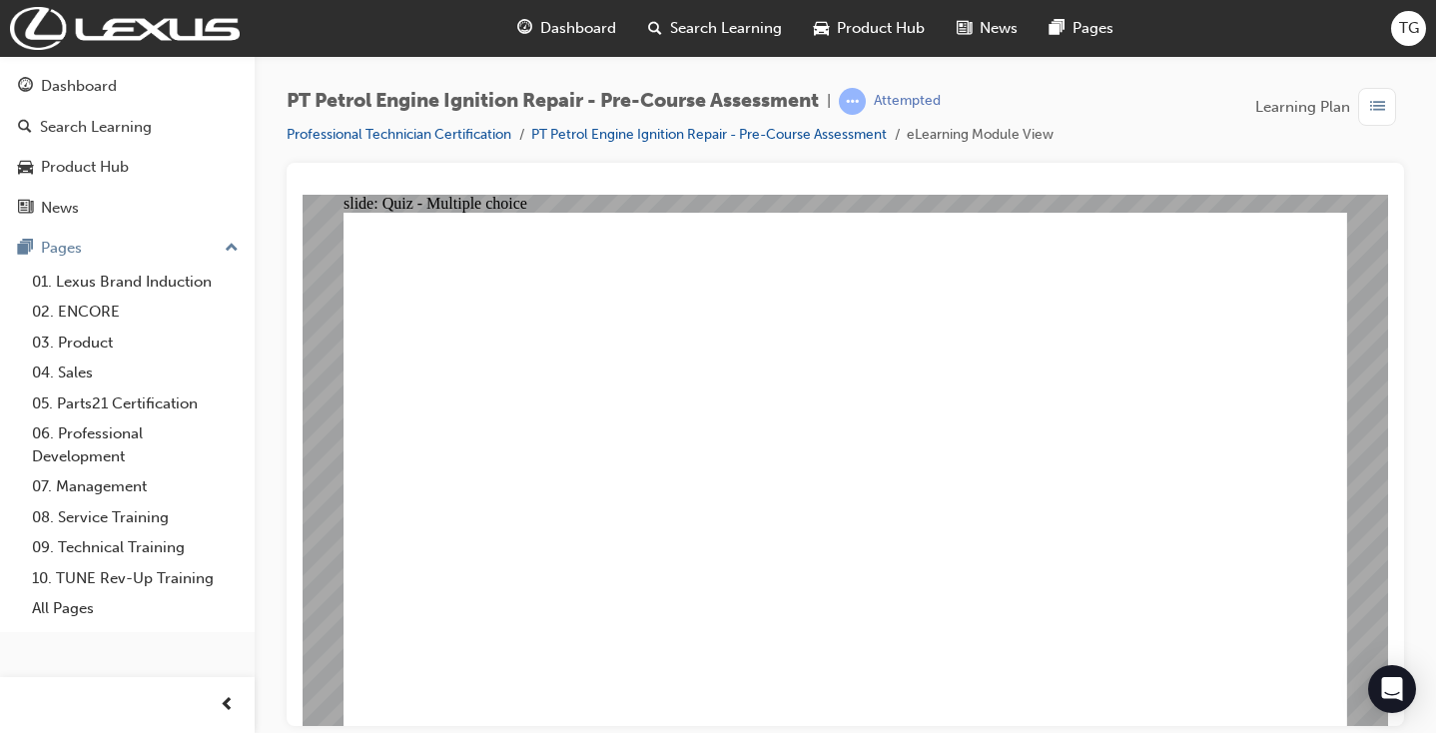
radio input "true"
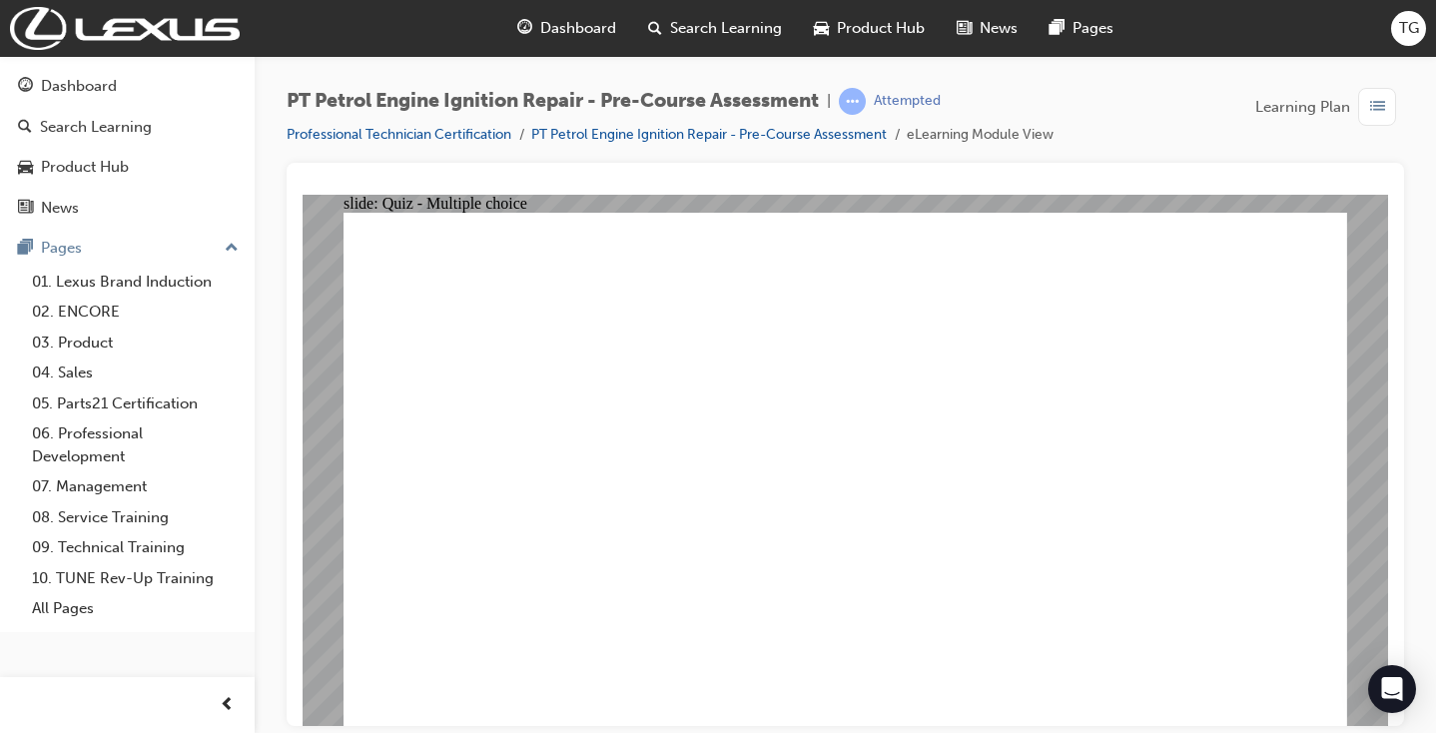
click at [75, 96] on div "Dashboard" at bounding box center [79, 86] width 76 height 23
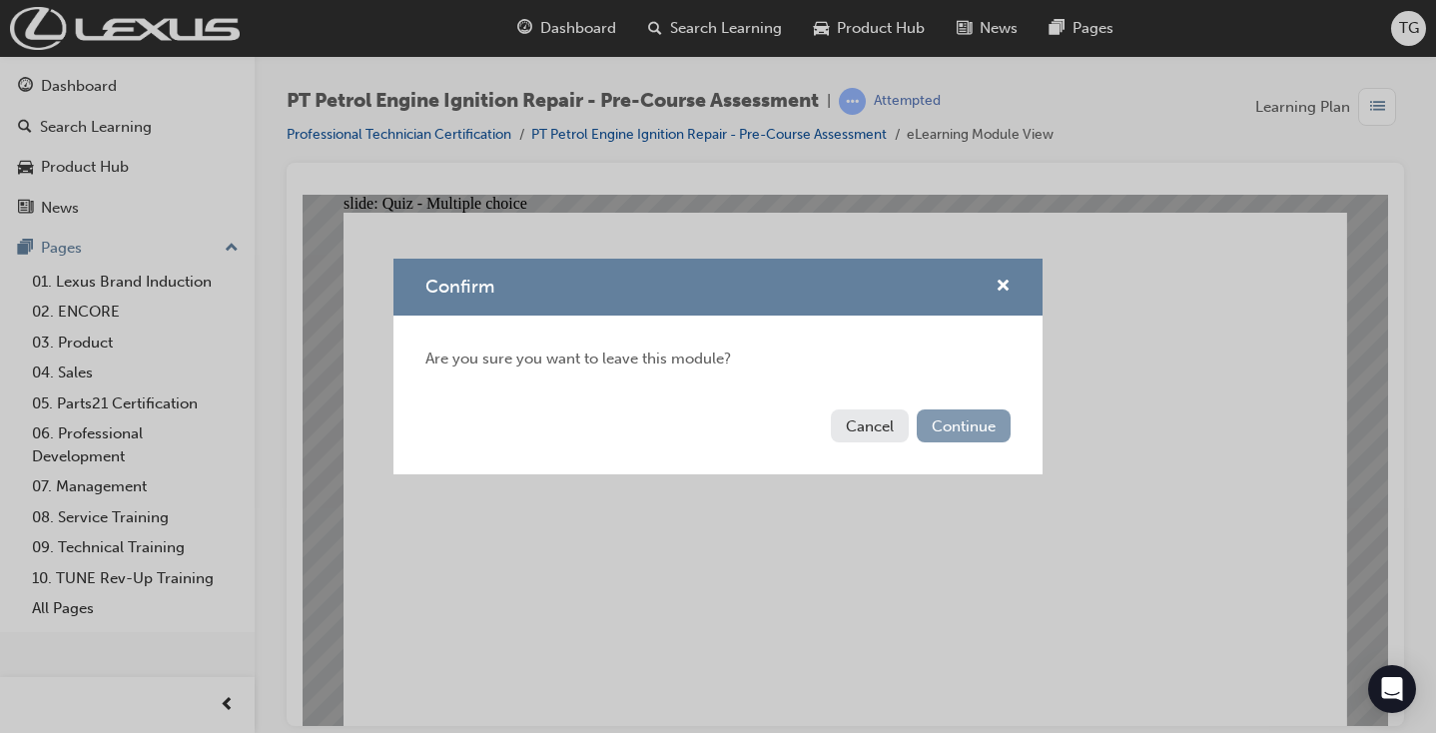
click at [919, 429] on button "Continue" at bounding box center [964, 426] width 94 height 33
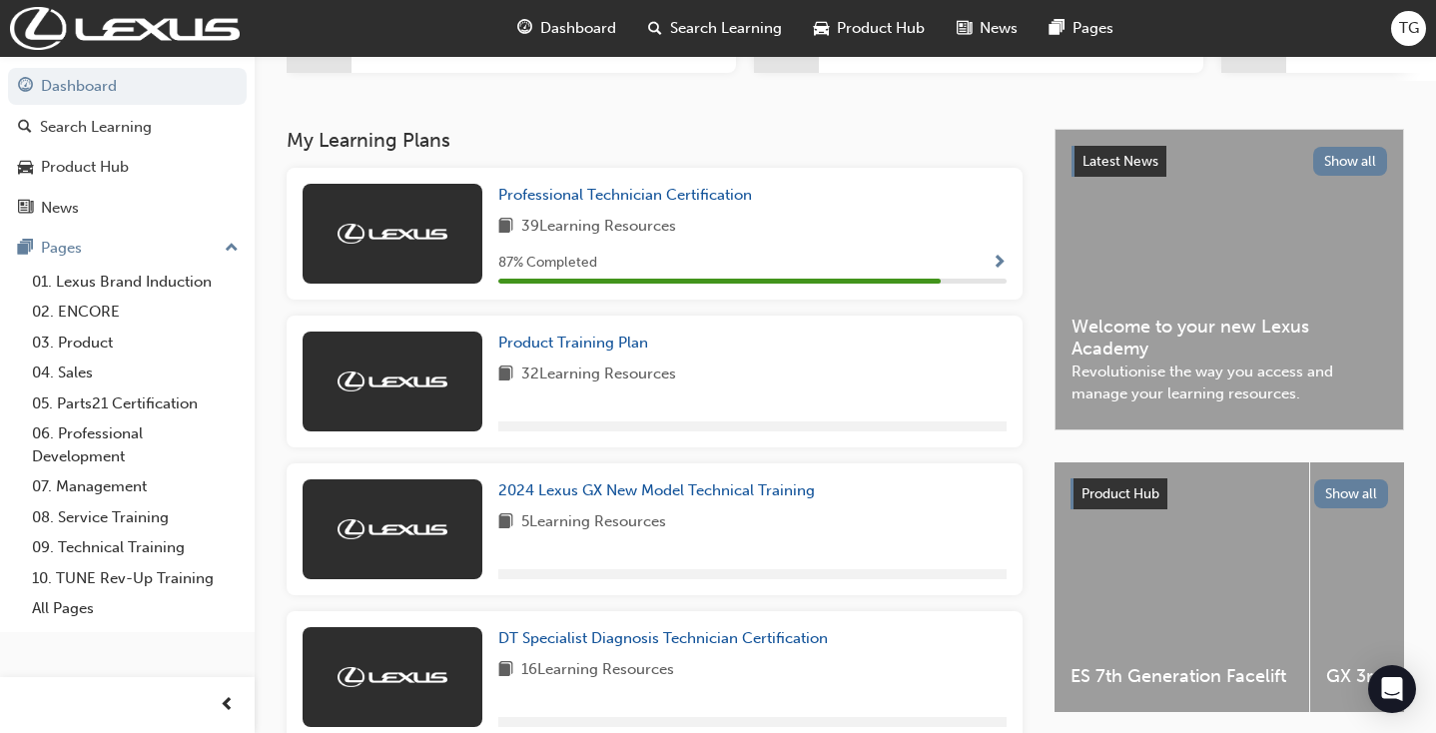
scroll to position [332, 0]
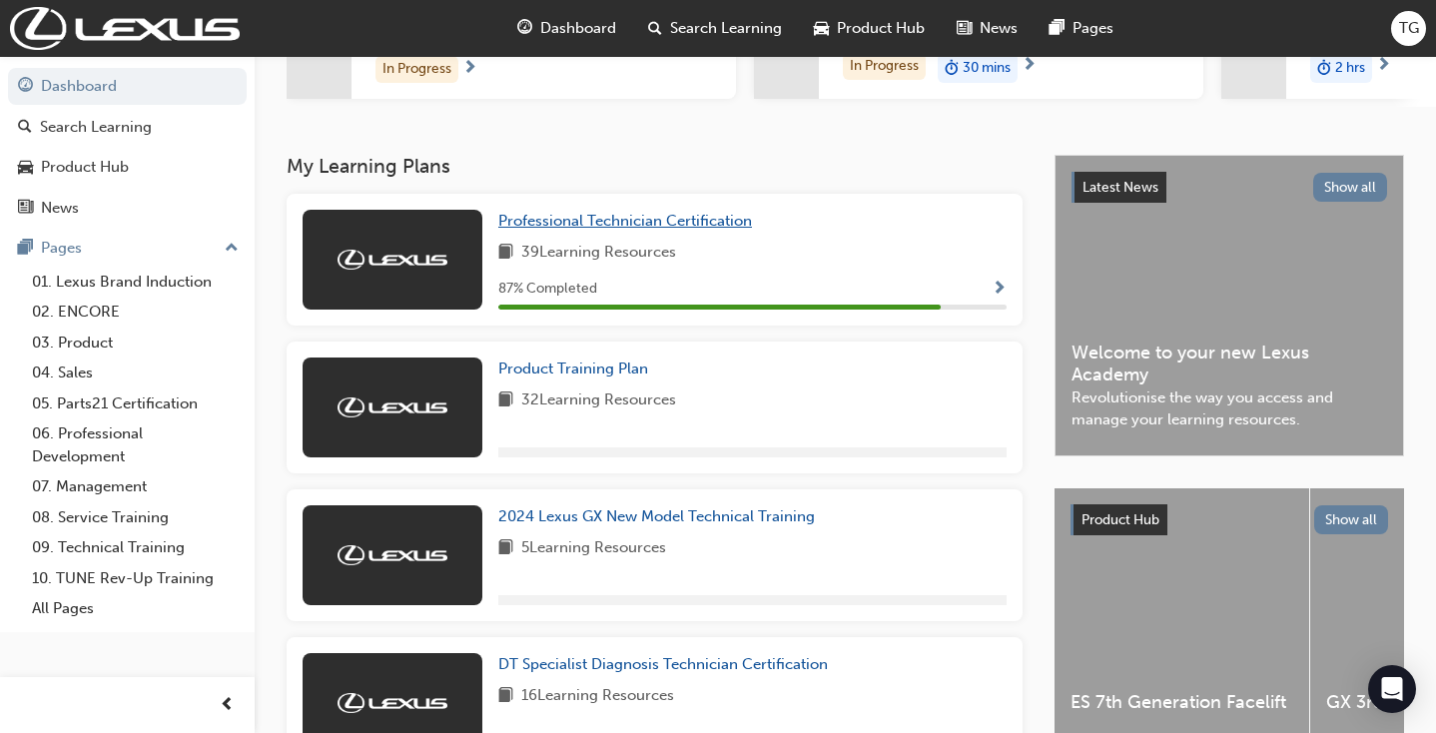
click at [605, 226] on span "Professional Technician Certification" at bounding box center [625, 221] width 254 height 18
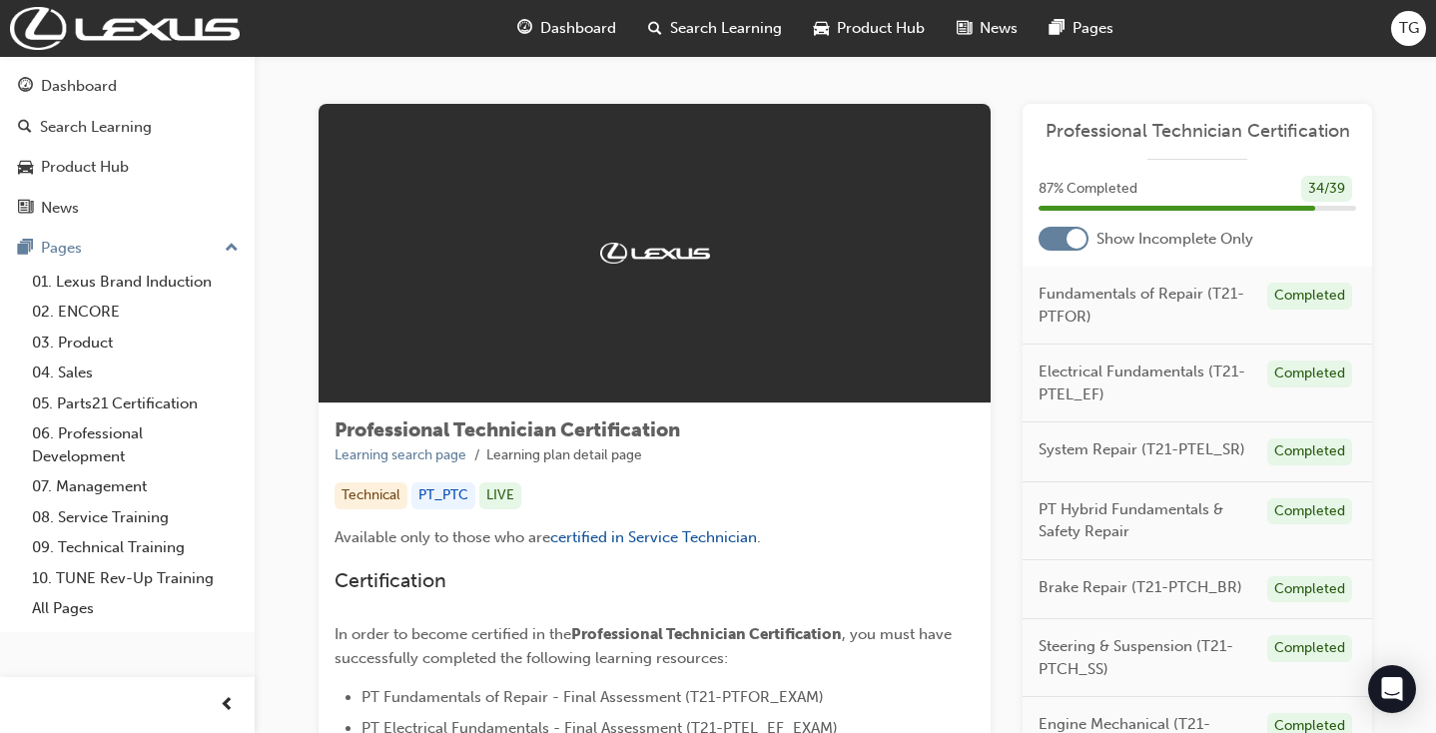
click at [1053, 238] on div at bounding box center [1064, 239] width 50 height 24
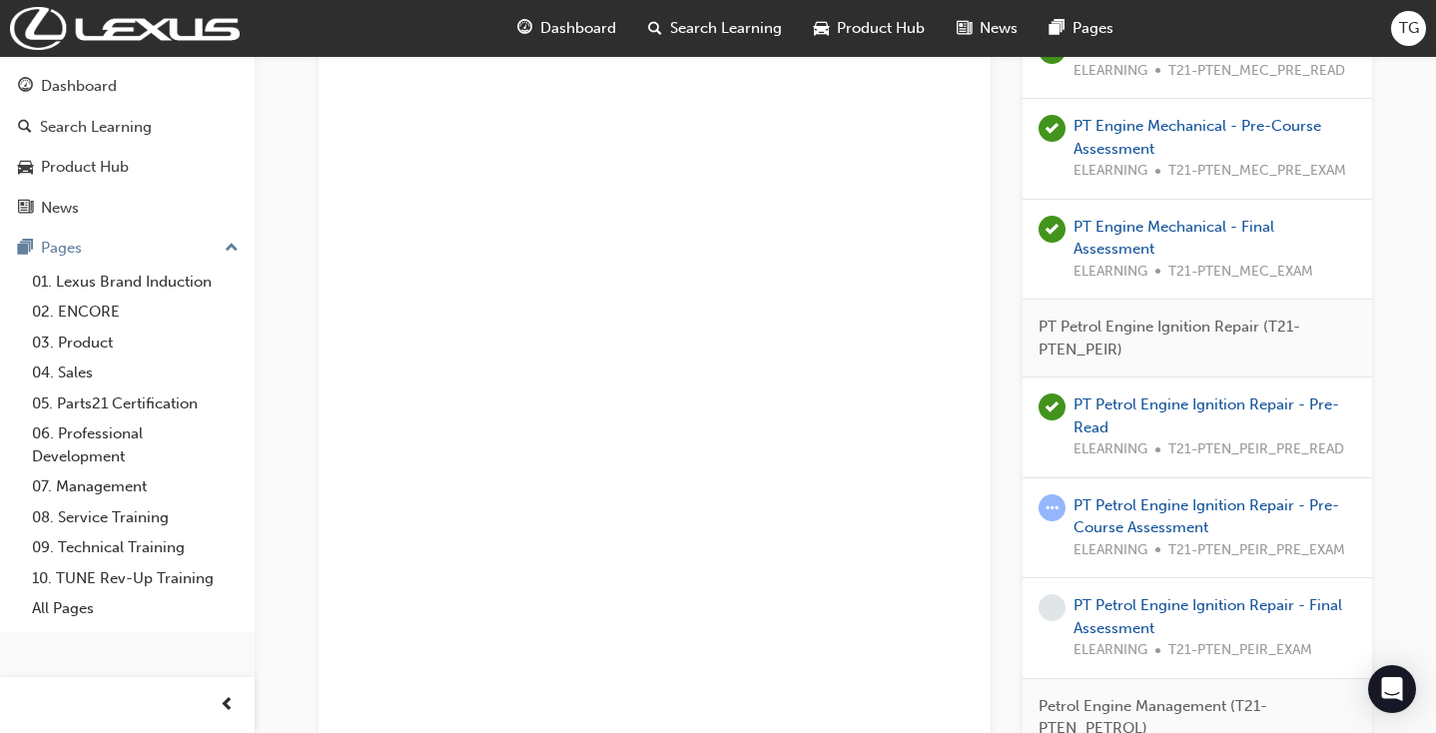
scroll to position [2472, 0]
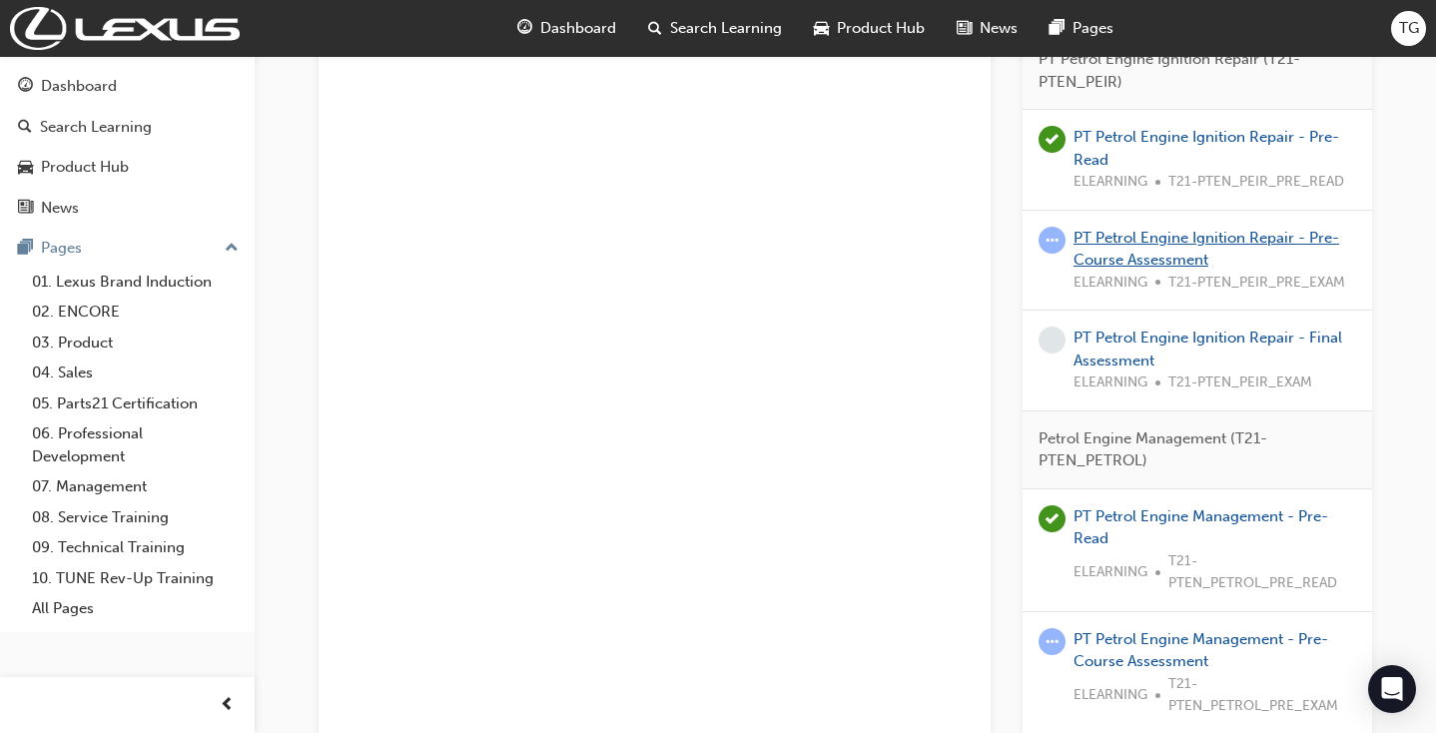
click at [1114, 229] on link "PT Petrol Engine Ignition Repair - Pre-Course Assessment" at bounding box center [1207, 249] width 266 height 41
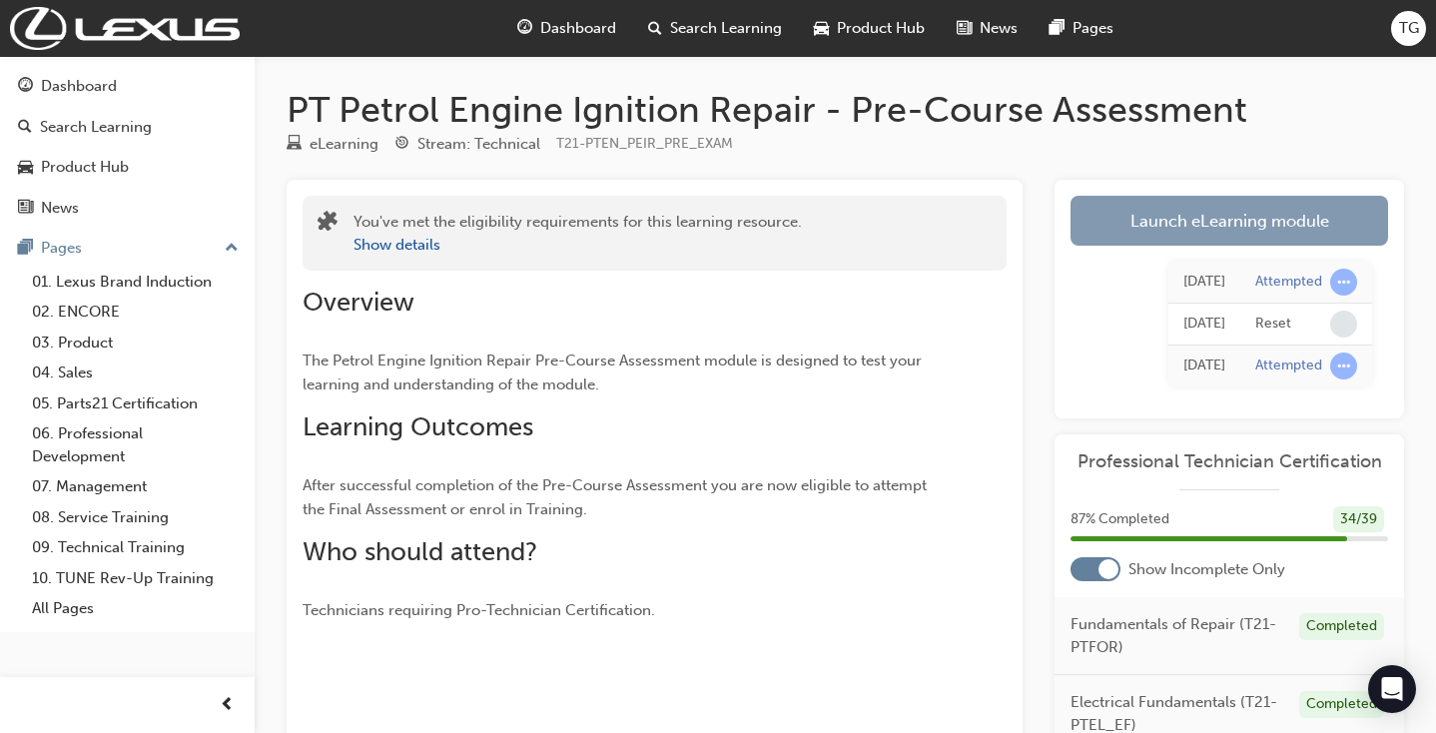
click at [1270, 229] on link "Launch eLearning module" at bounding box center [1230, 221] width 318 height 50
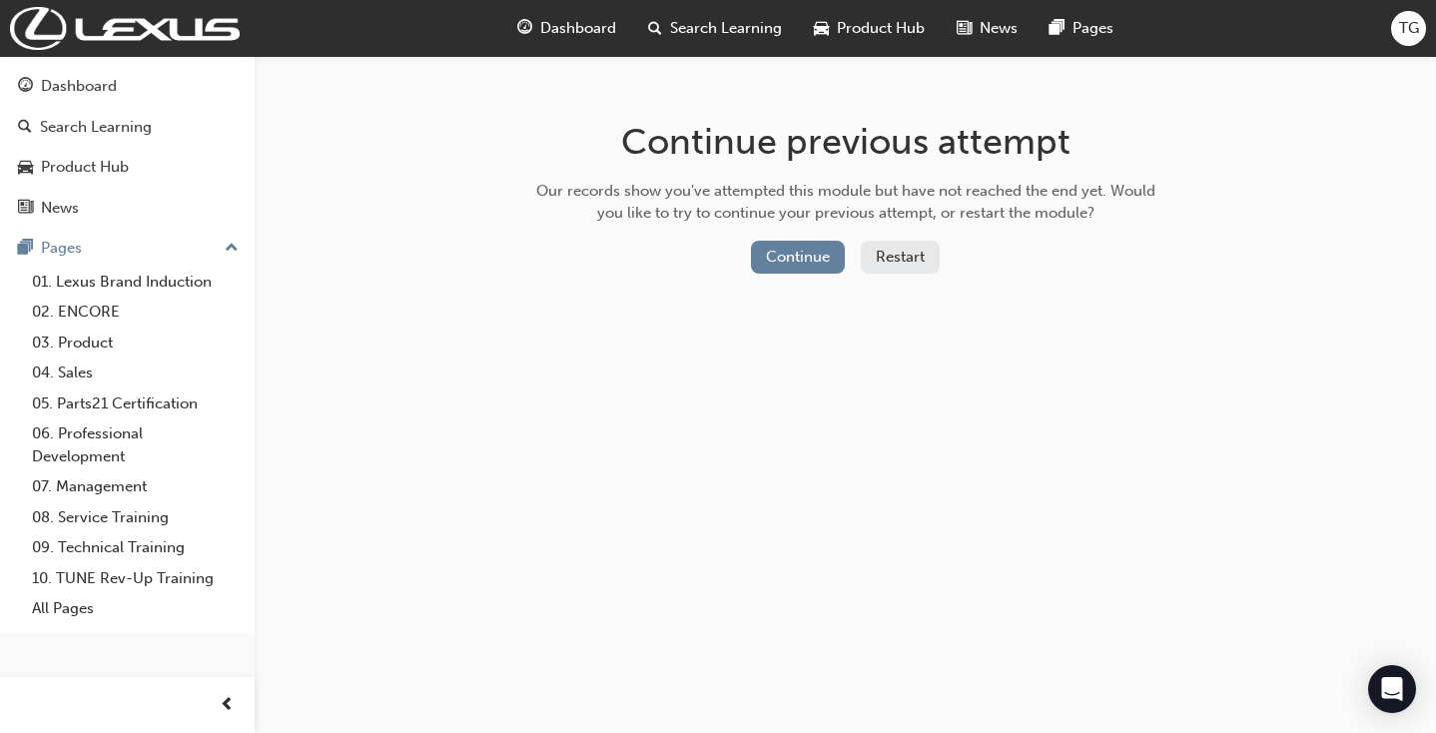
click at [917, 259] on button "Restart" at bounding box center [900, 257] width 79 height 33
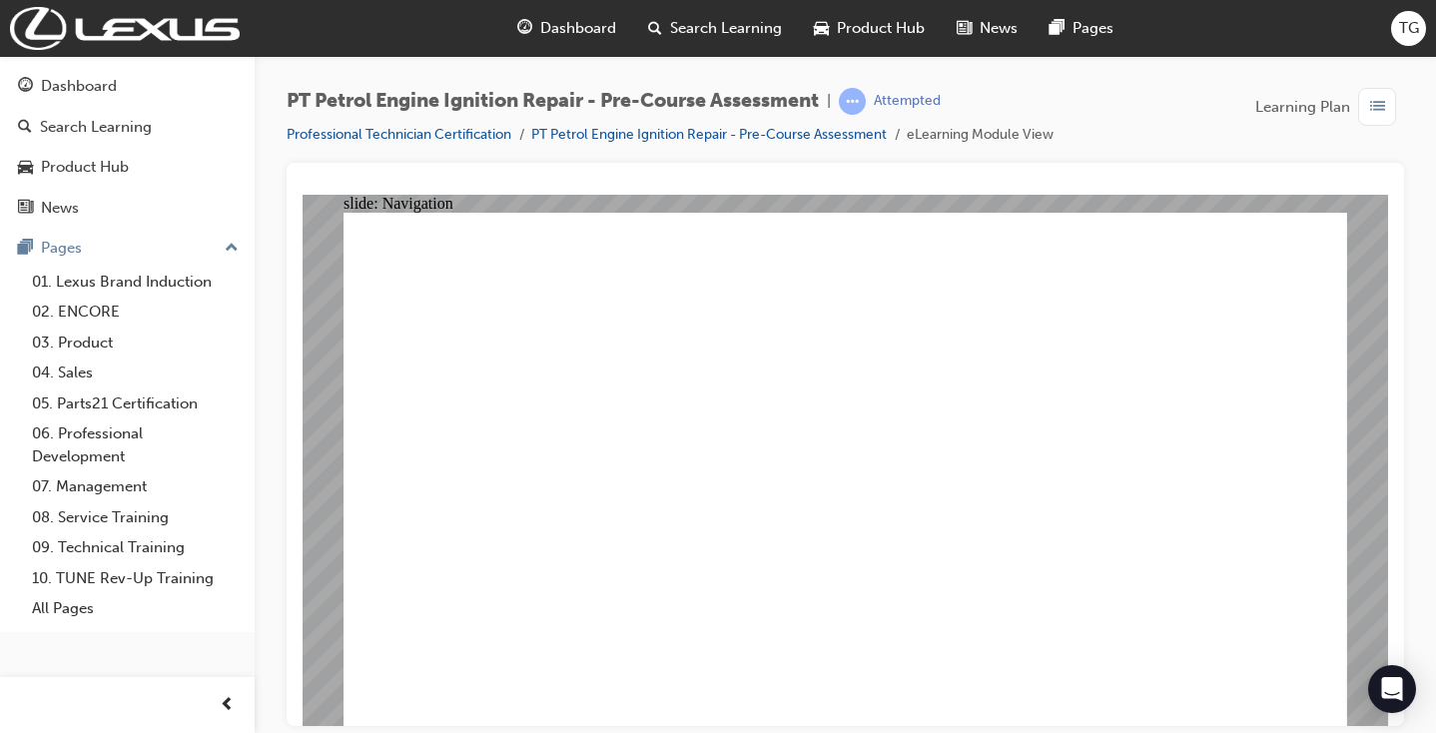
radio input "true"
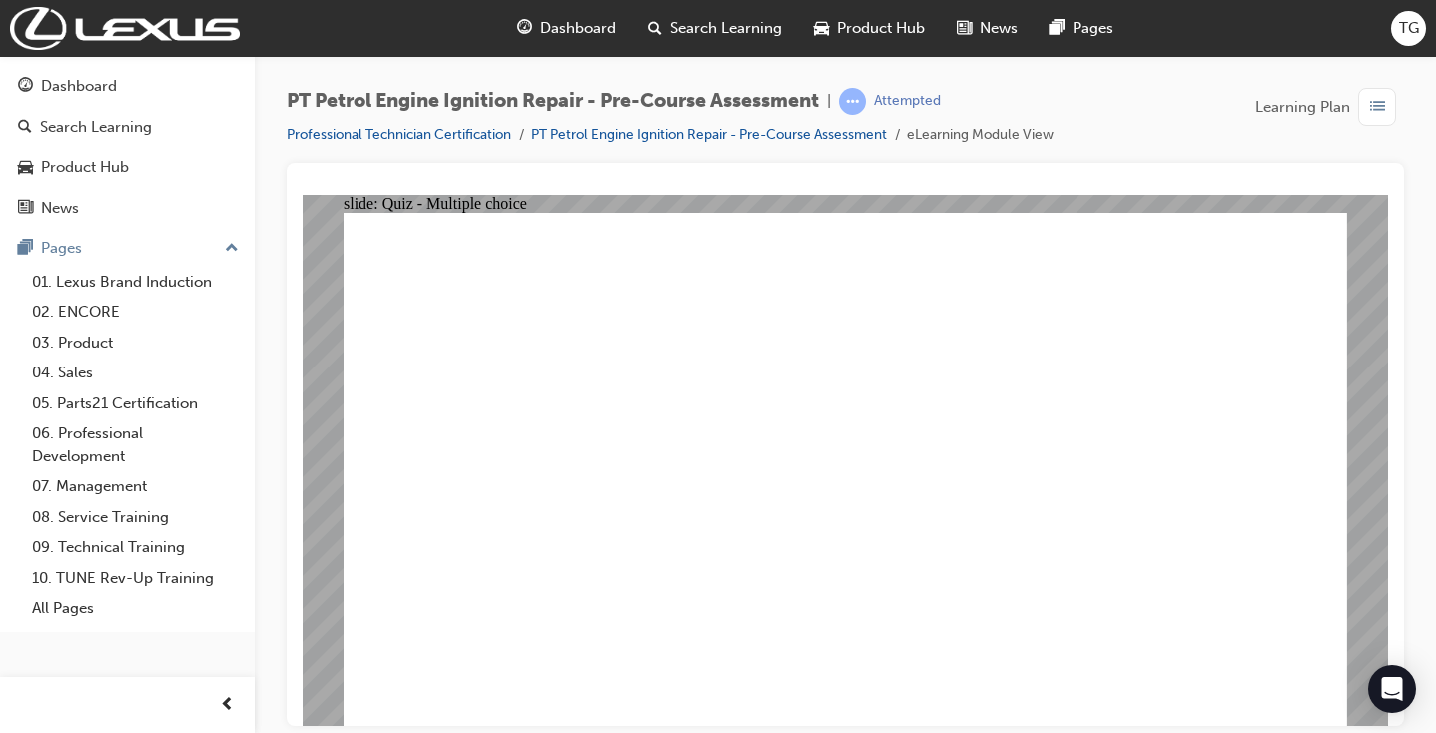
radio input "true"
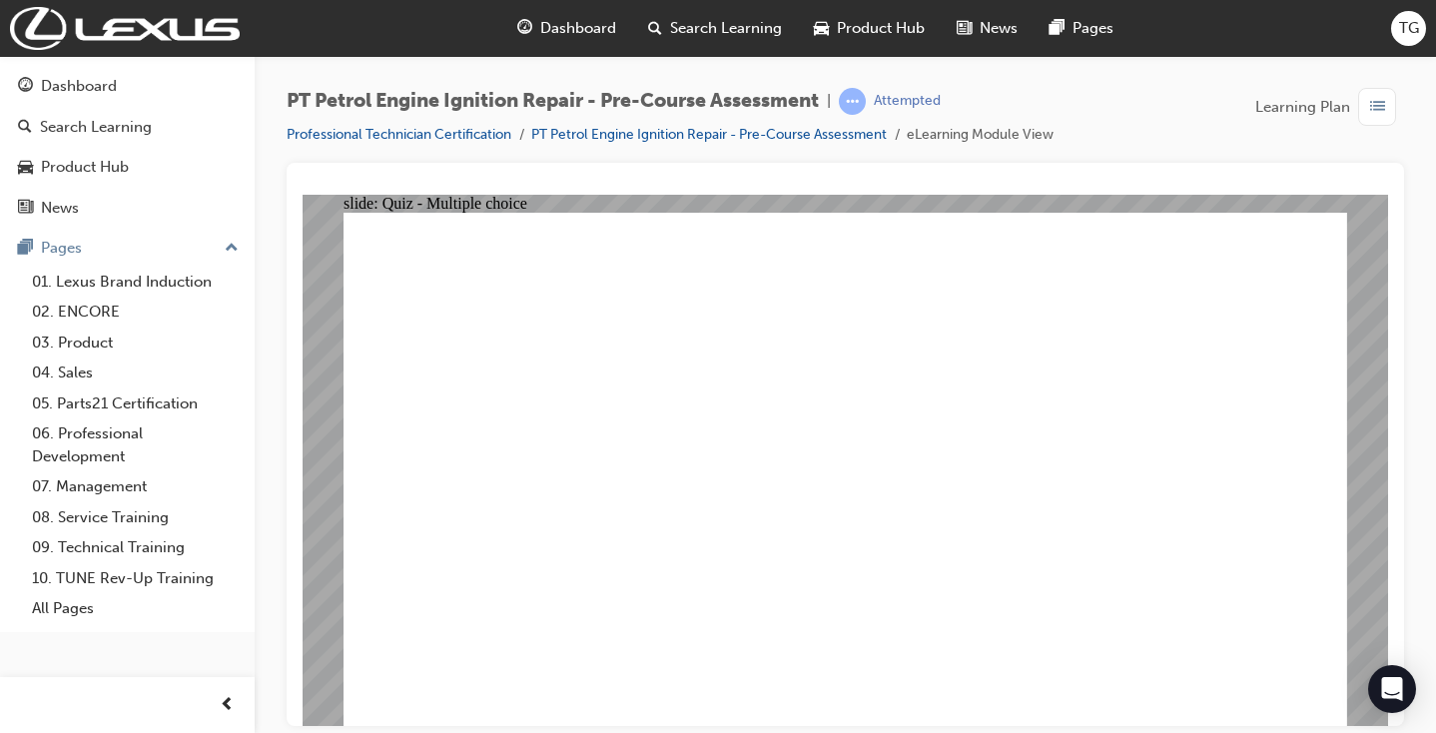
radio input "true"
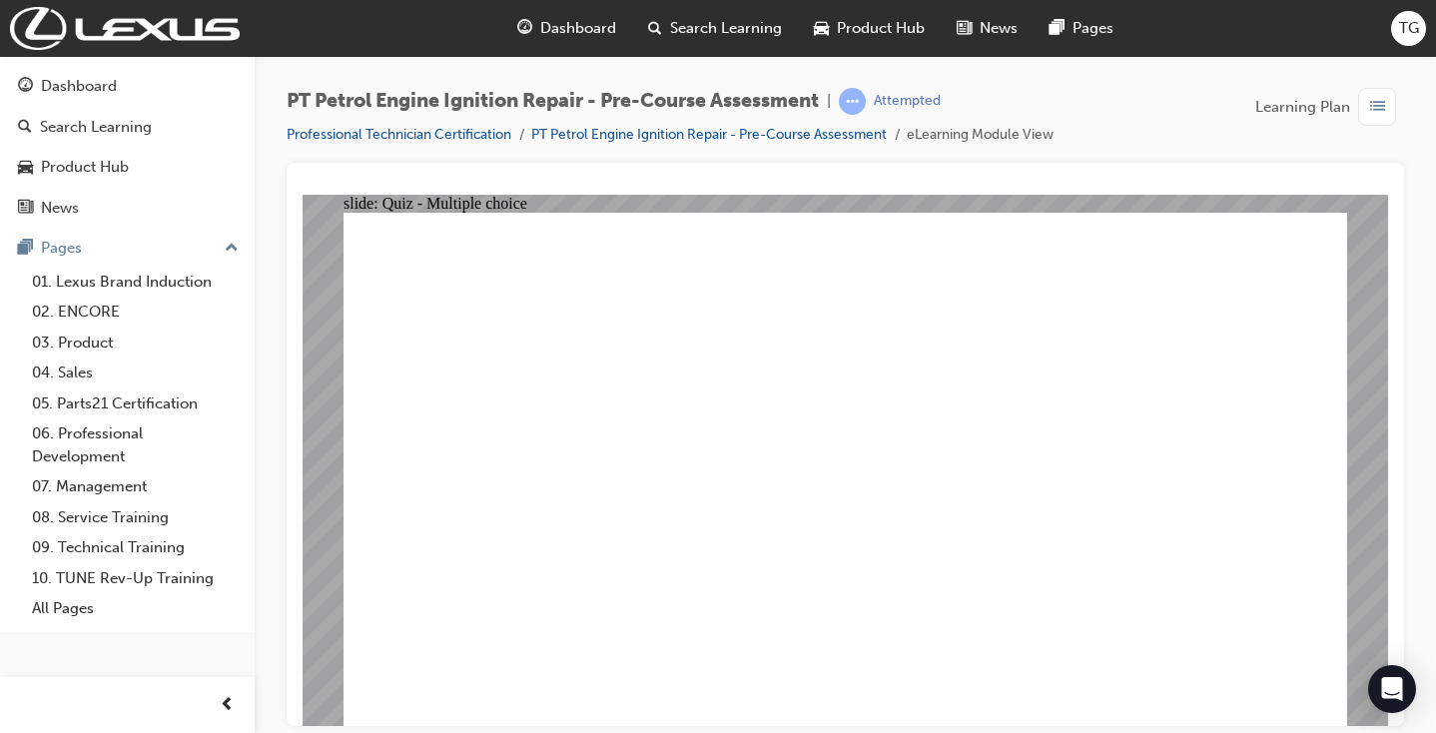
radio input "true"
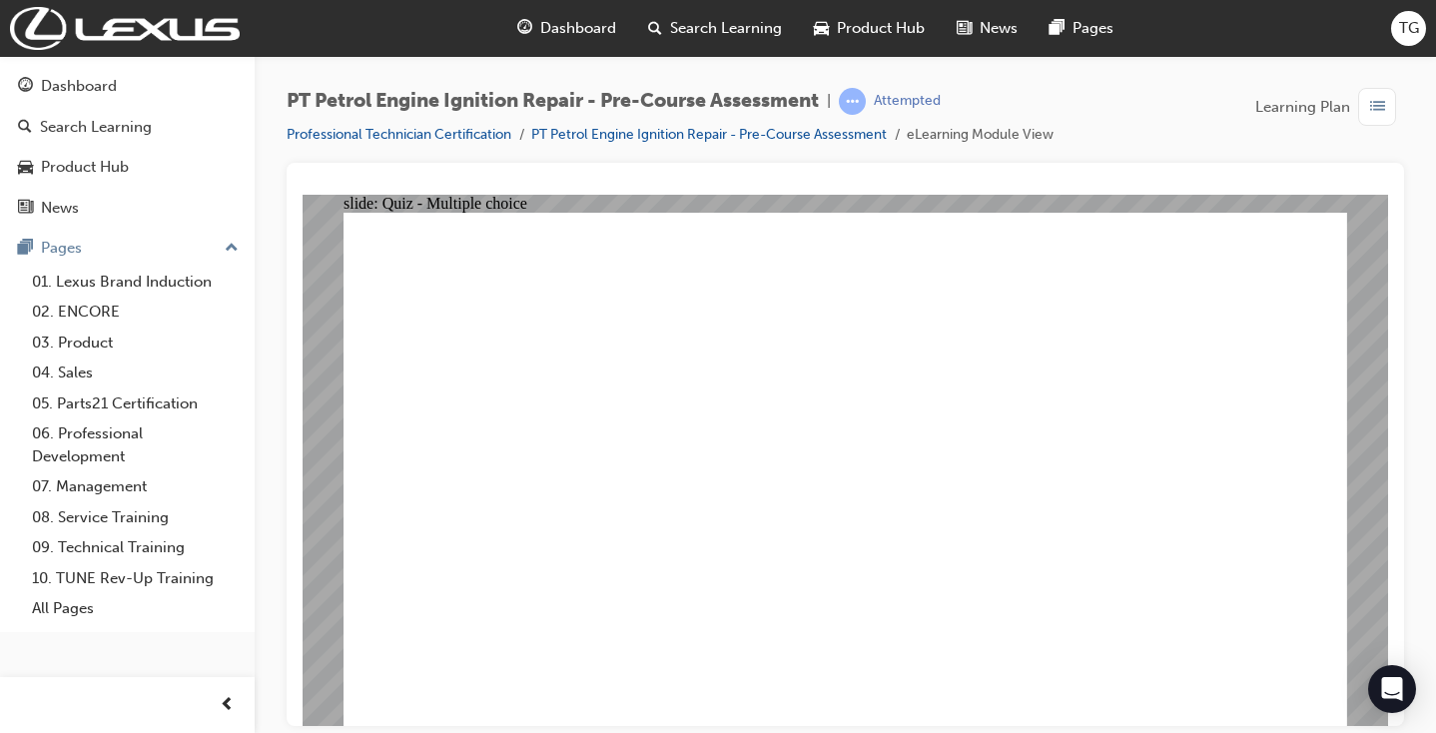
radio input "true"
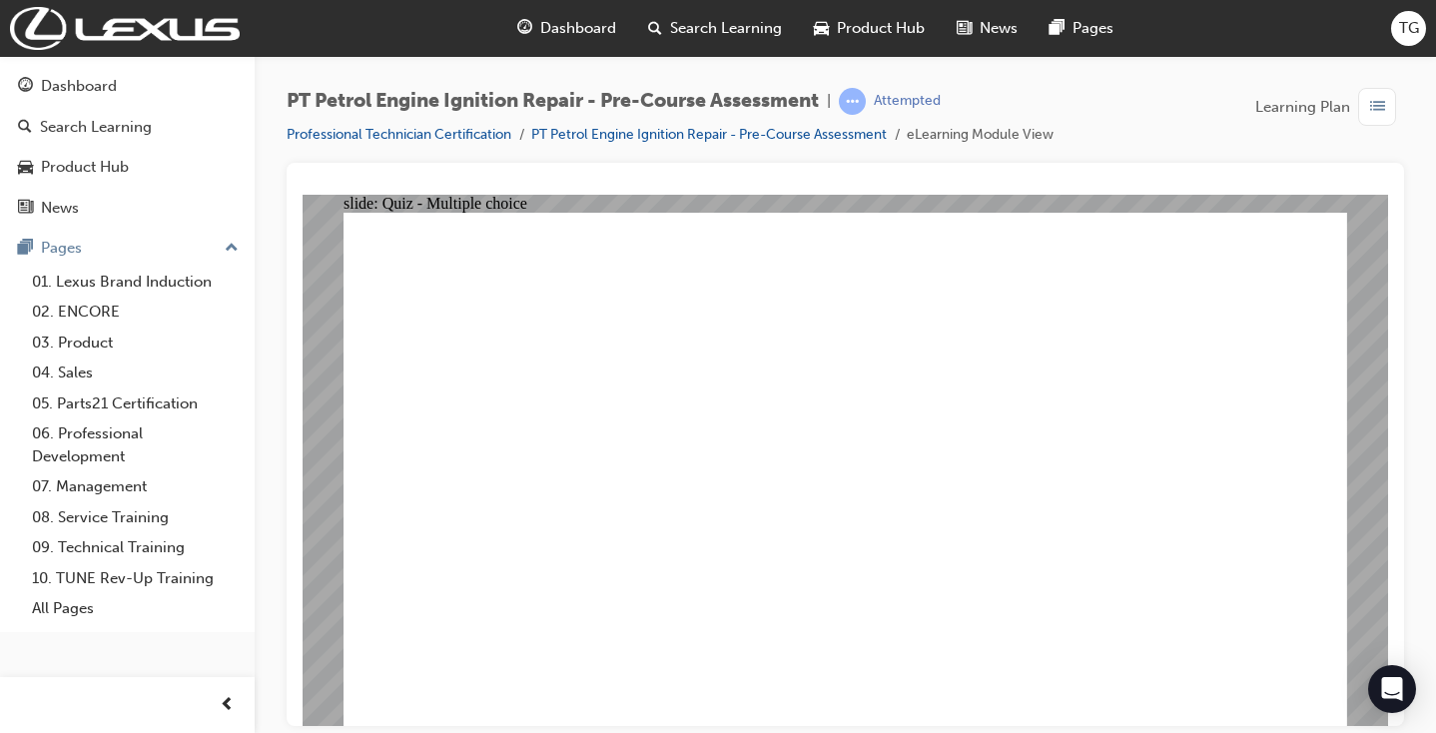
radio input "true"
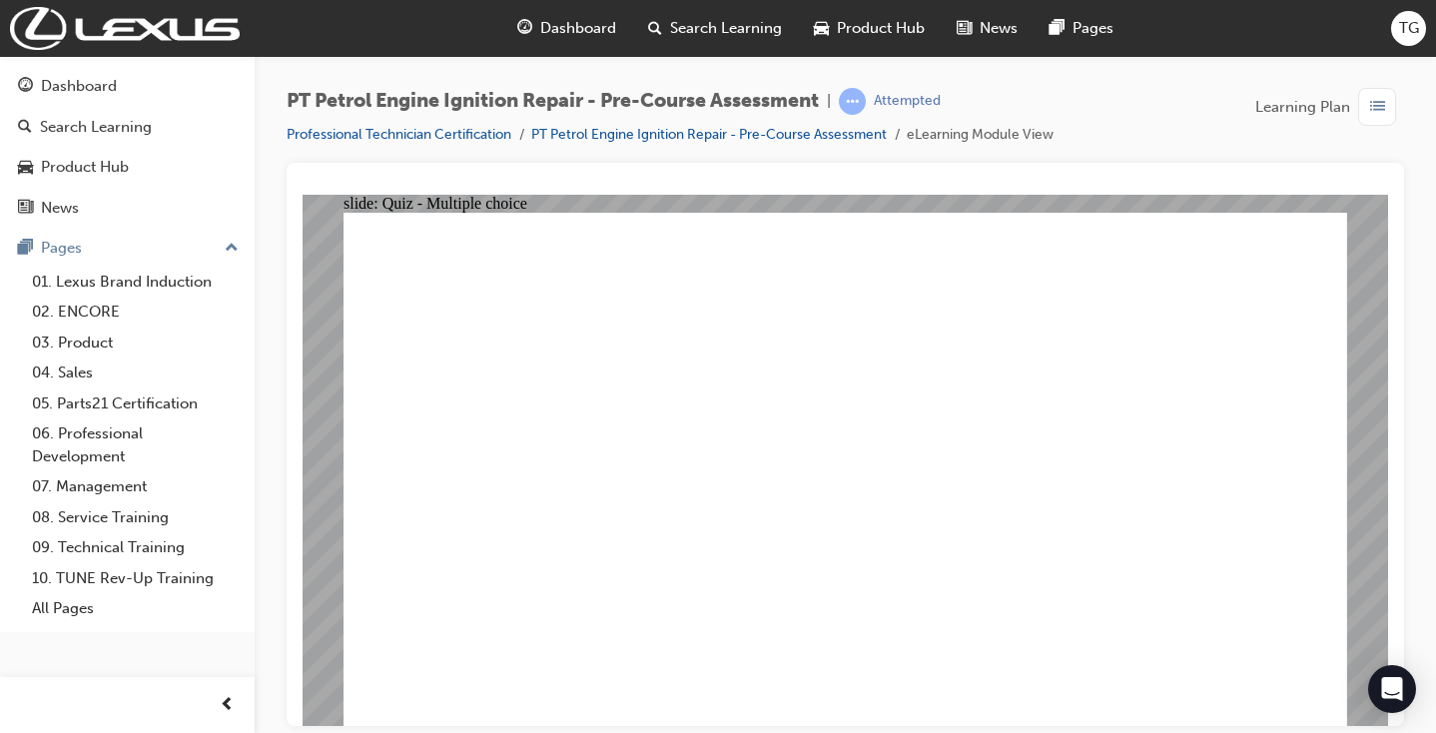
radio input "true"
click at [119, 90] on div "Dashboard" at bounding box center [127, 86] width 219 height 25
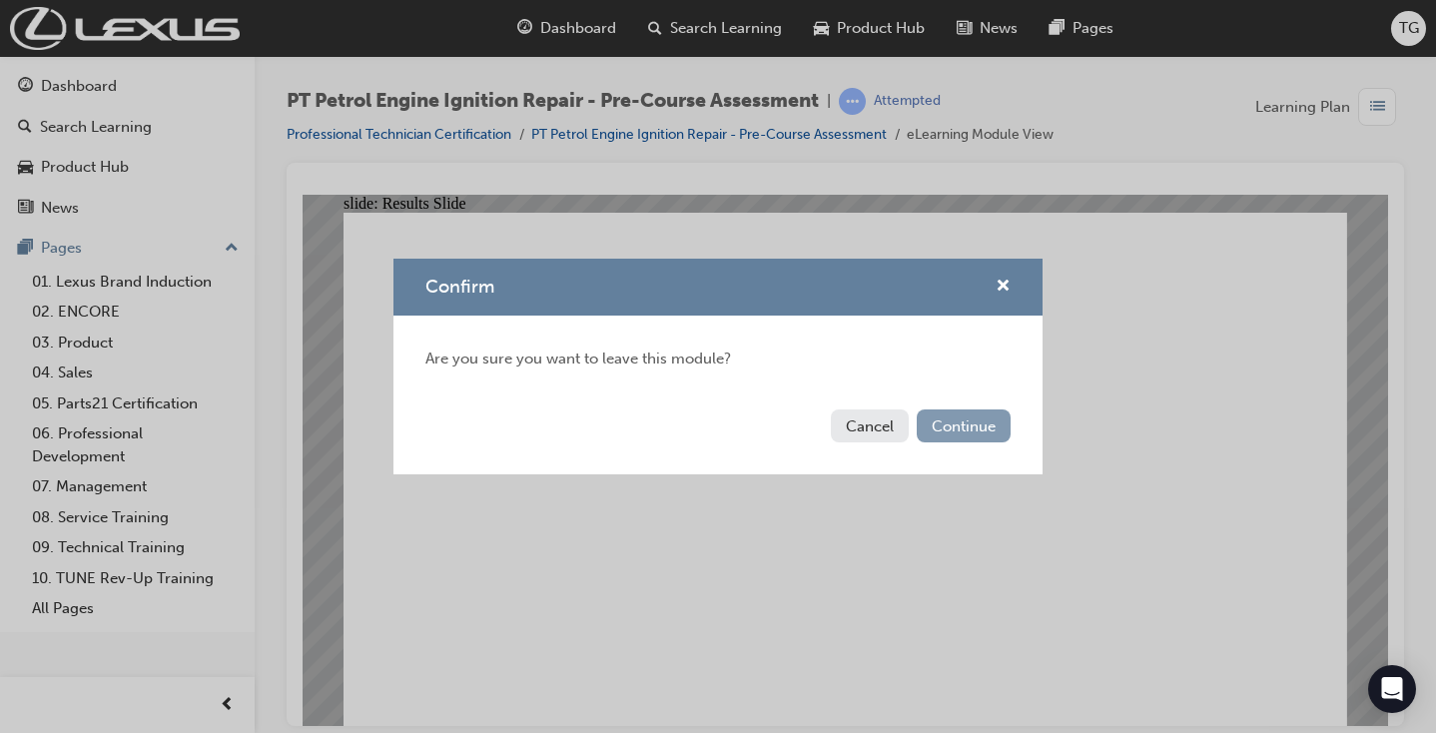
click at [944, 421] on button "Continue" at bounding box center [964, 426] width 94 height 33
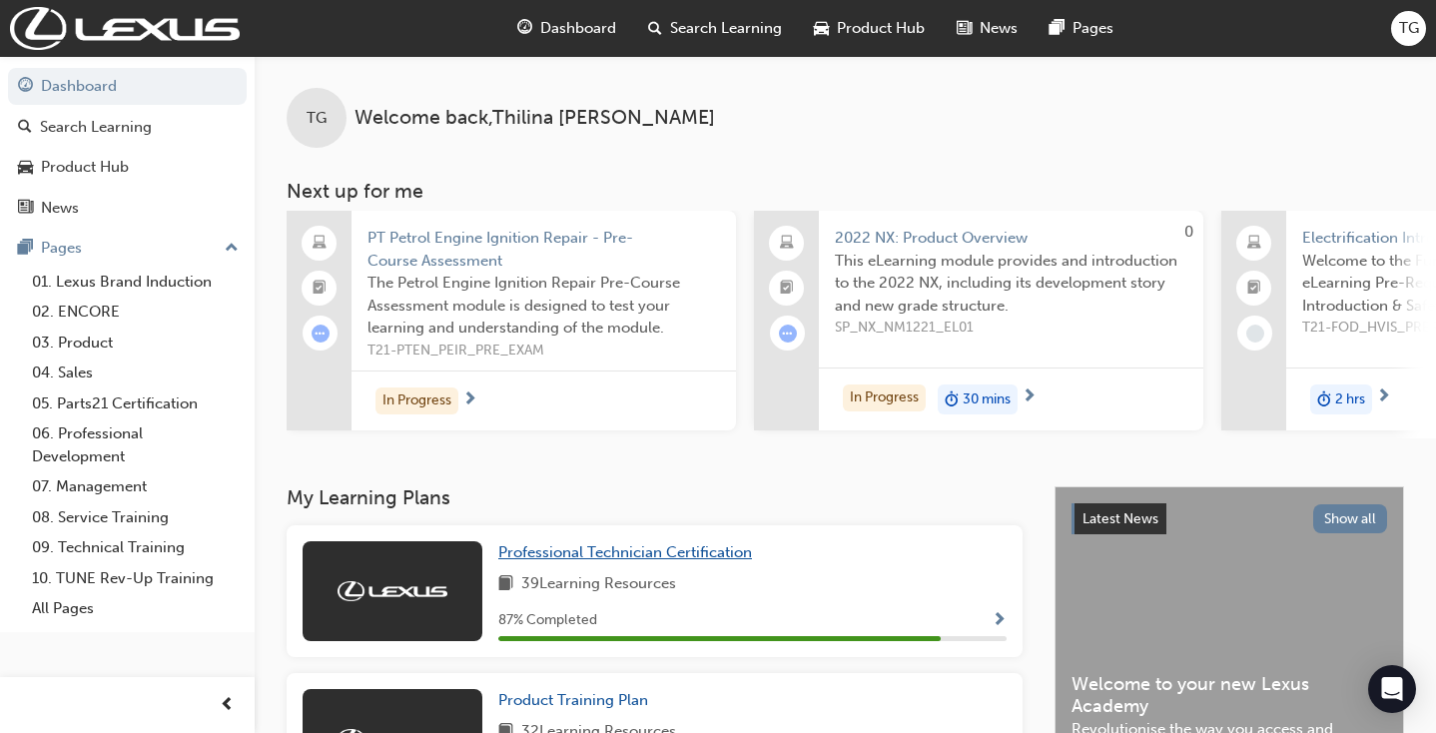
click at [653, 546] on div "Professional Technician Certification 39 Learning Resources 87 % Completed" at bounding box center [655, 591] width 736 height 132
click at [678, 551] on span "Professional Technician Certification" at bounding box center [625, 552] width 254 height 18
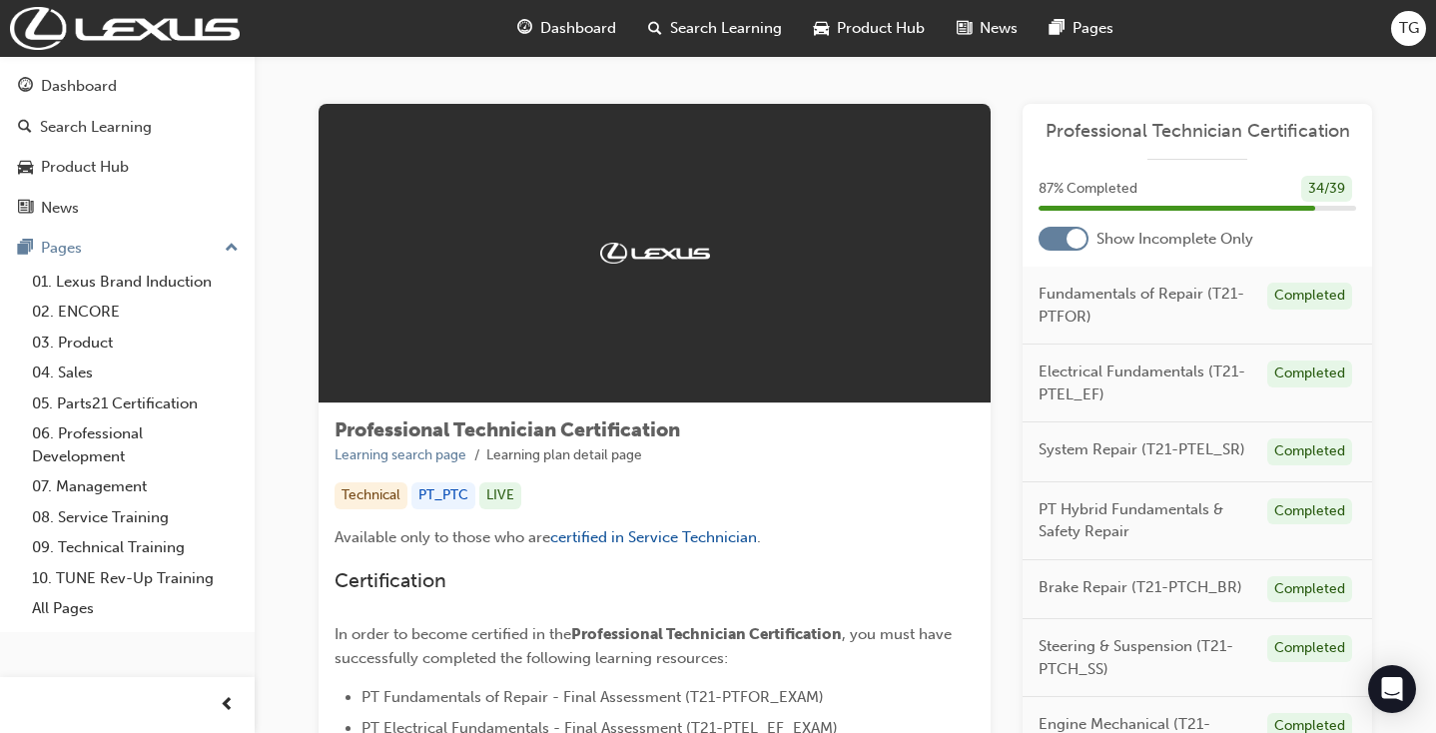
click at [1051, 236] on div at bounding box center [1064, 239] width 50 height 24
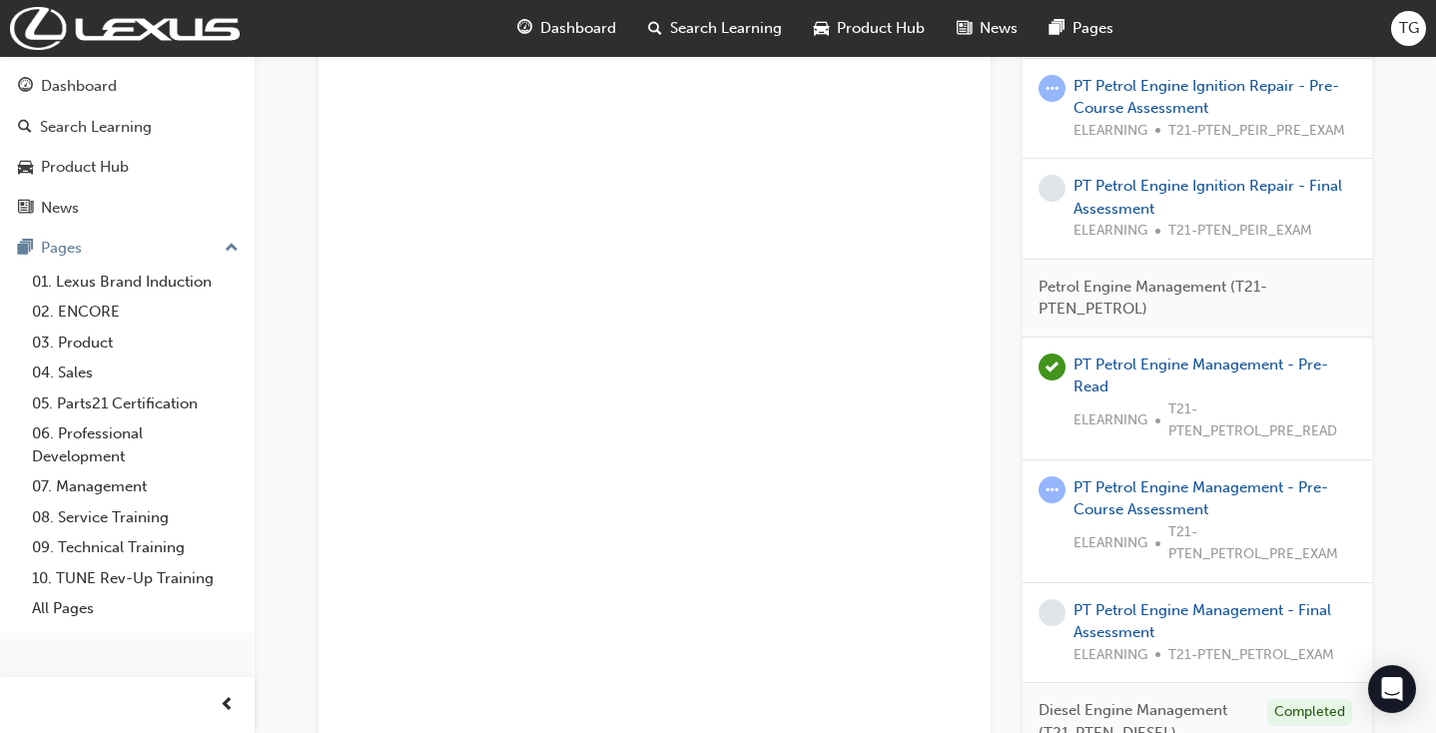
scroll to position [2877, 0]
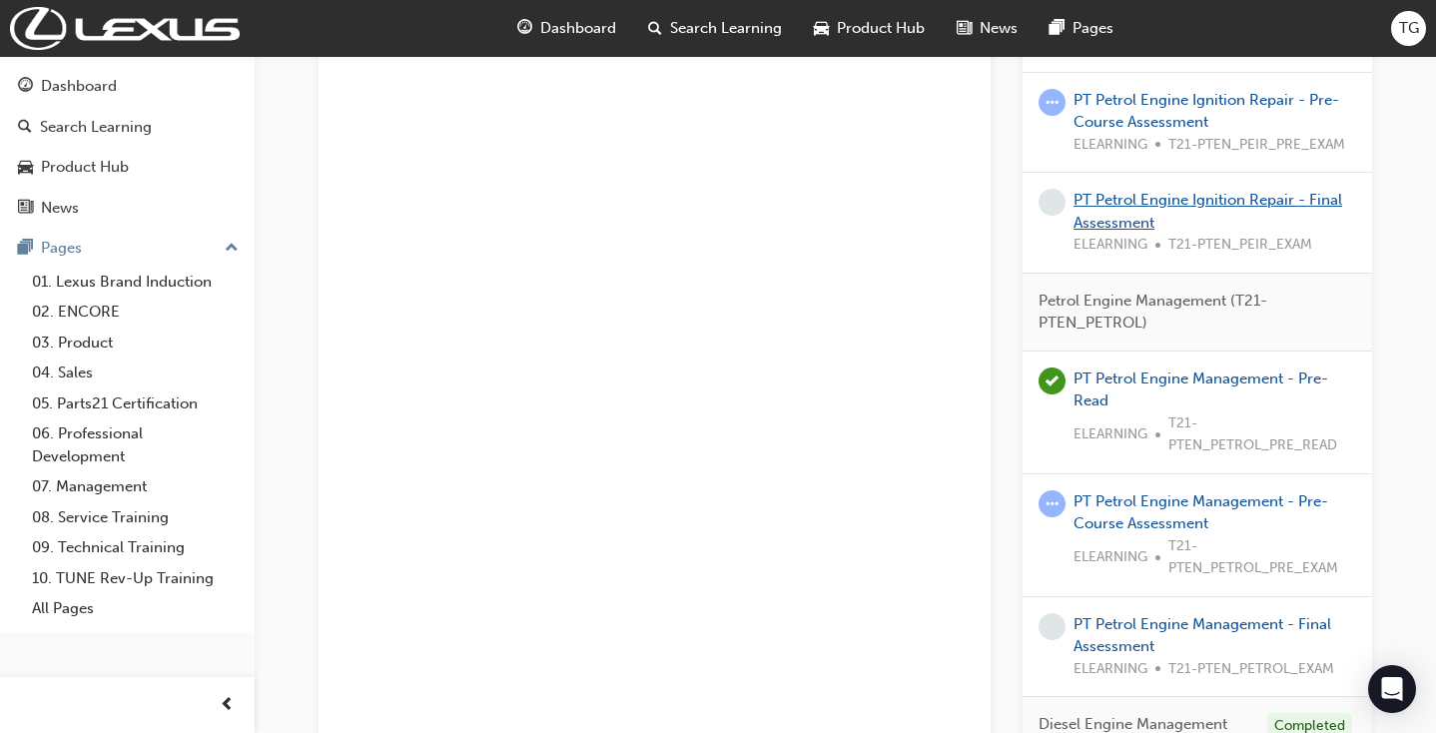
click at [1133, 191] on link "PT Petrol Engine Ignition Repair - Final Assessment" at bounding box center [1208, 211] width 269 height 41
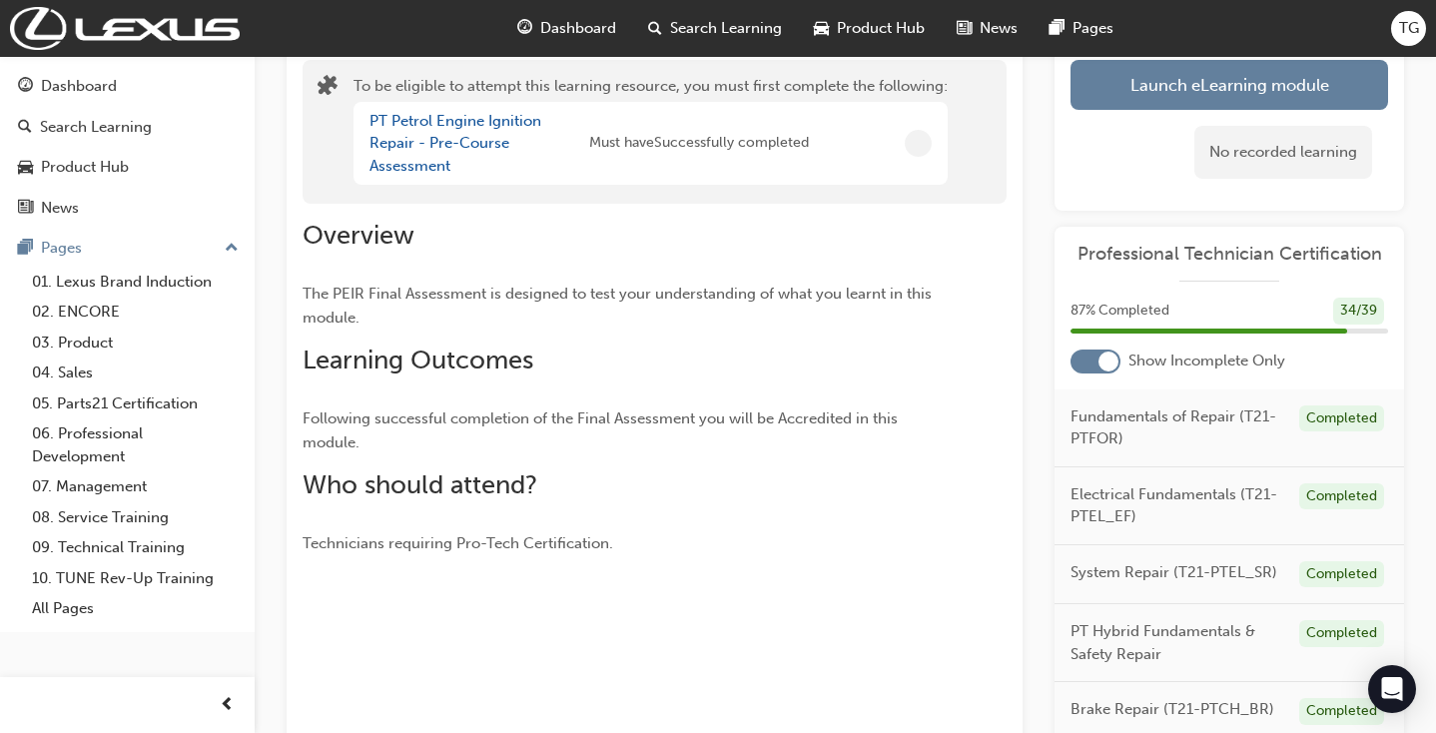
scroll to position [134, 0]
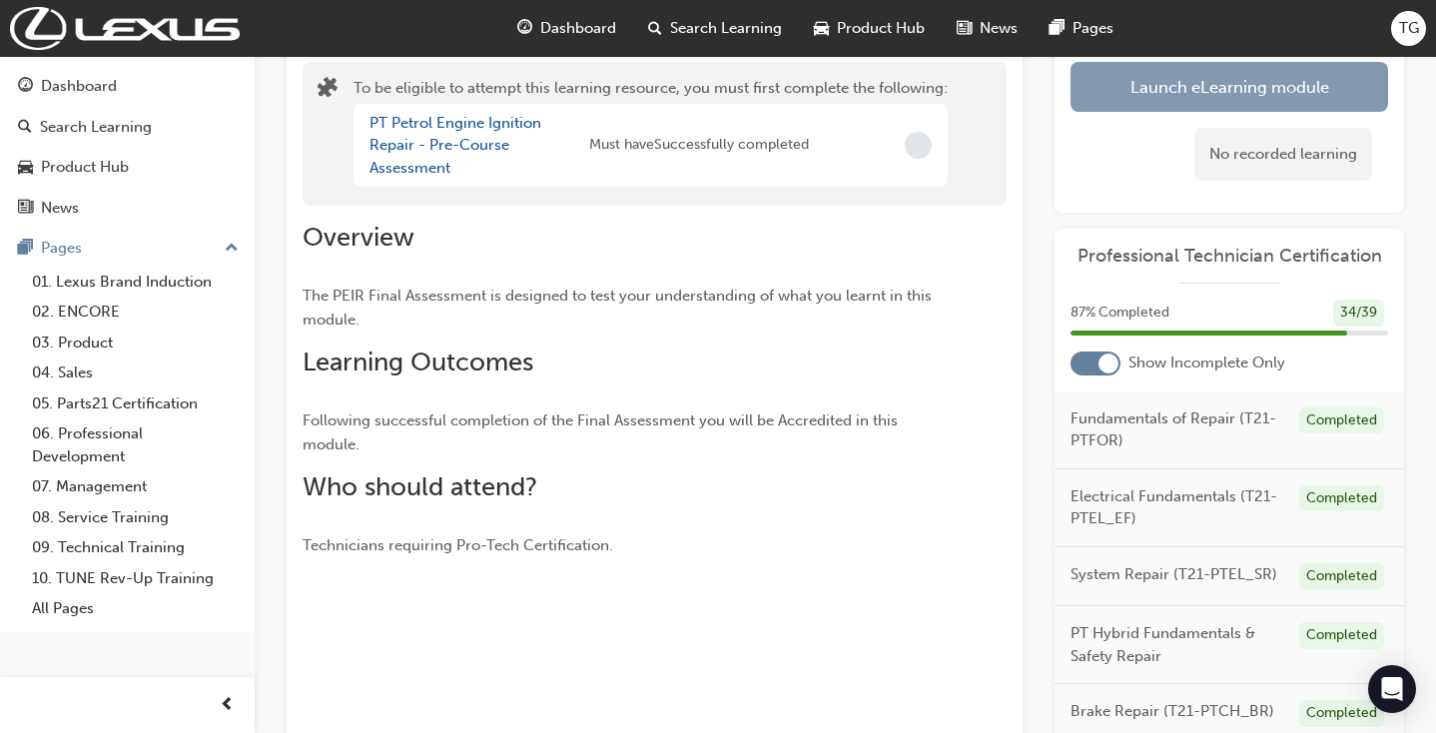
click at [1156, 96] on button "Launch eLearning module" at bounding box center [1230, 87] width 318 height 50
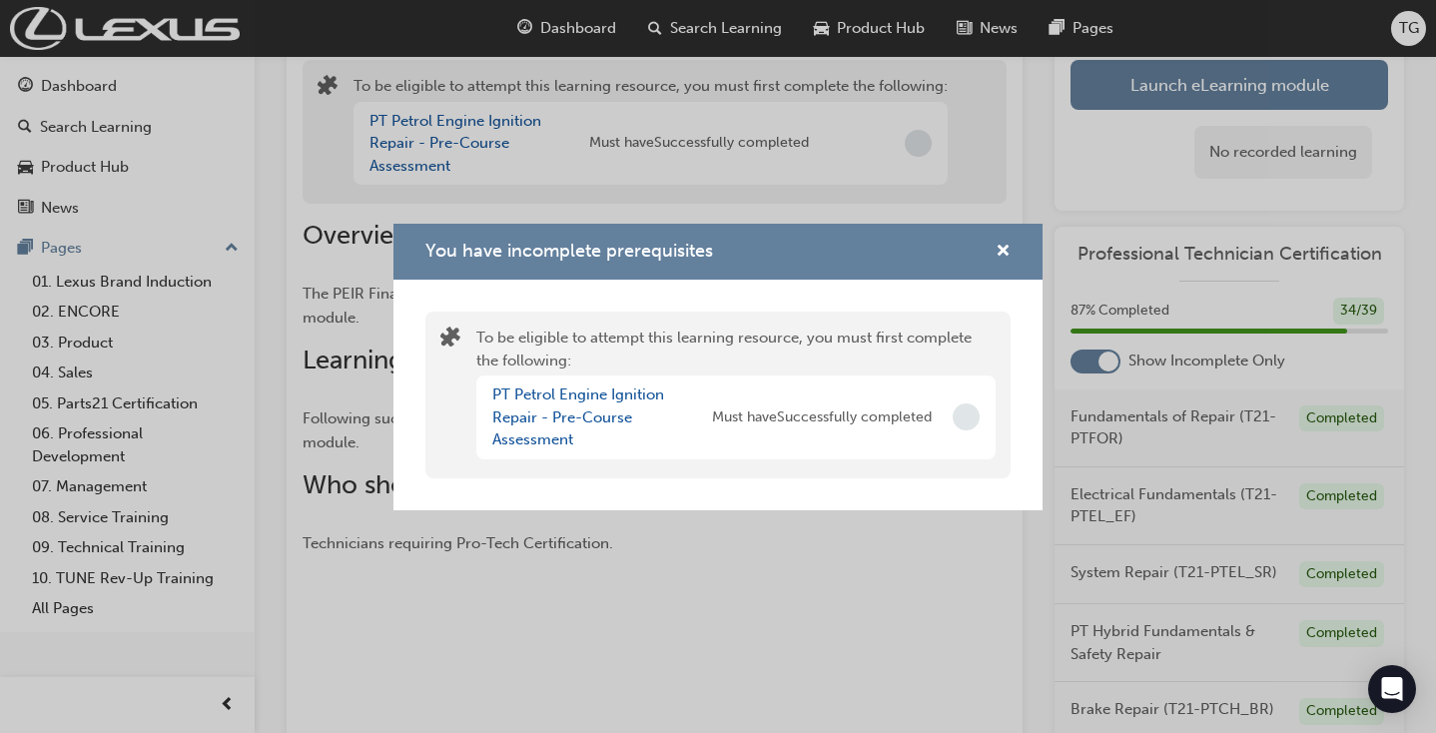
click at [892, 417] on span "Must have Successfully completed" at bounding box center [822, 418] width 220 height 23
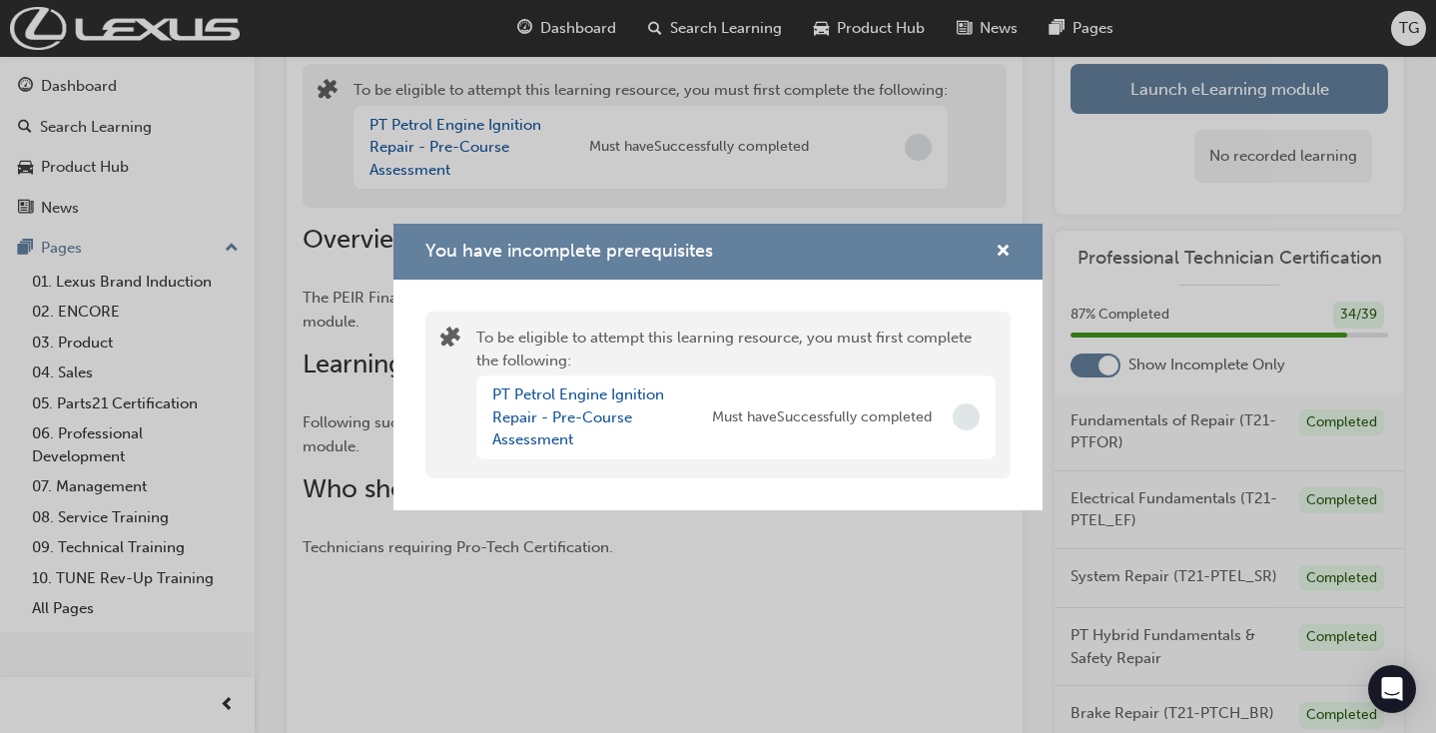
scroll to position [130, 0]
click at [999, 257] on span "cross-icon" at bounding box center [1003, 253] width 15 height 18
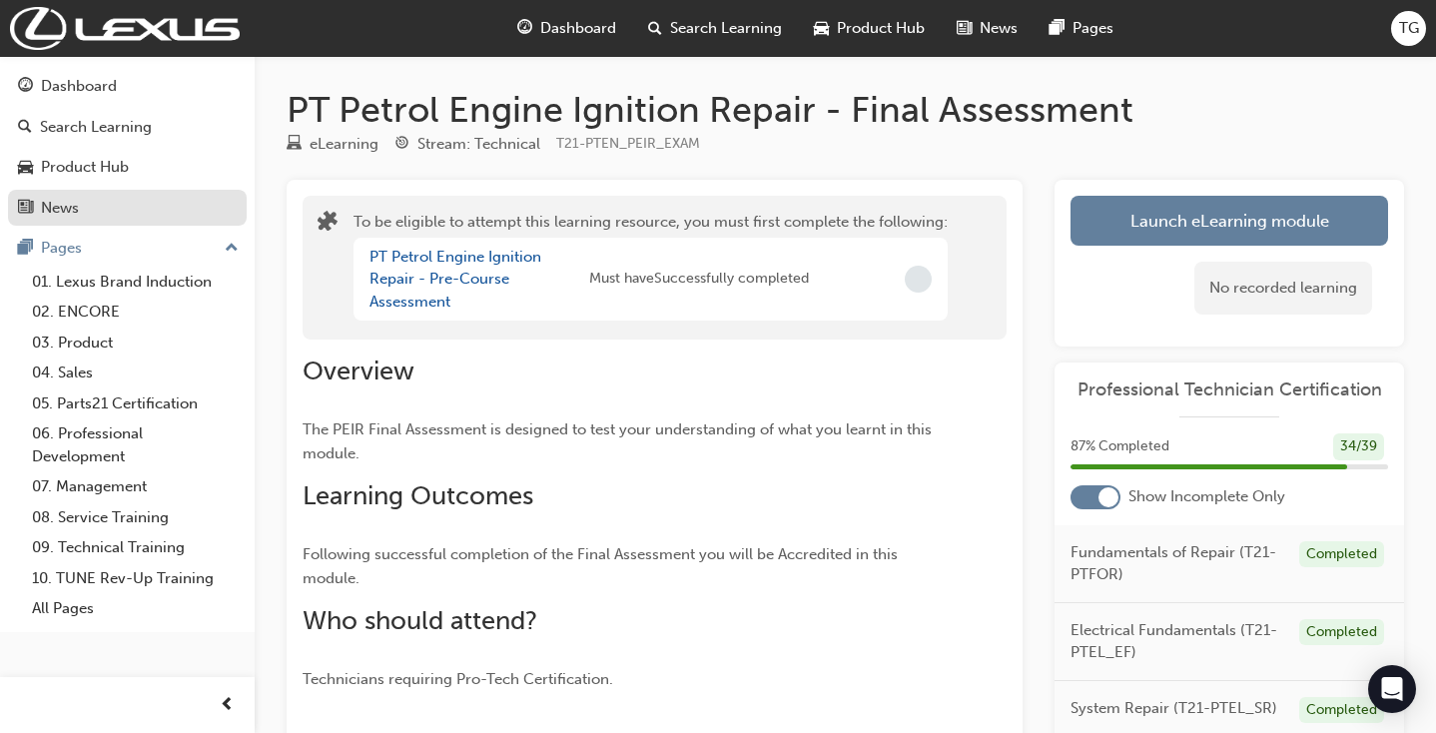
scroll to position [0, 0]
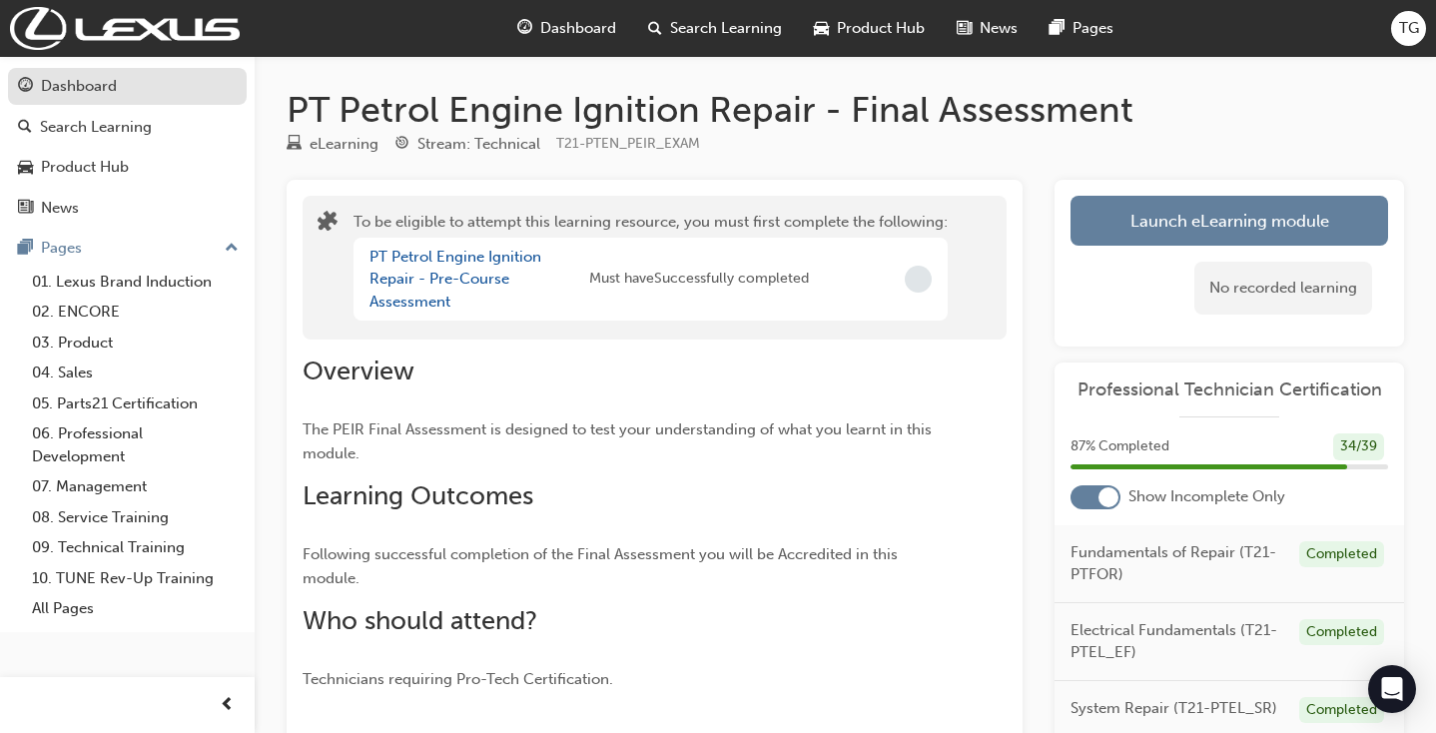
click at [67, 89] on div "Dashboard" at bounding box center [79, 86] width 76 height 23
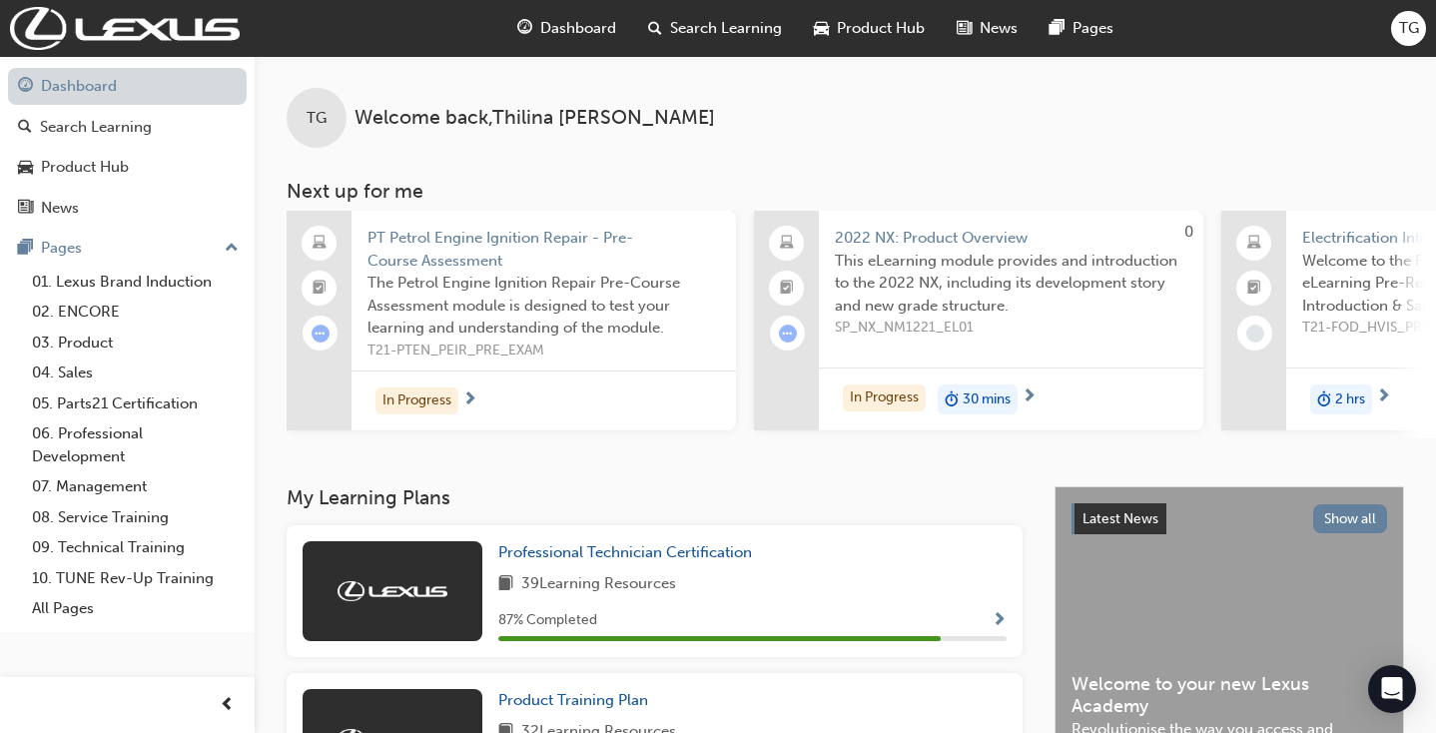
click at [128, 95] on link "Dashboard" at bounding box center [127, 86] width 239 height 37
click at [608, 560] on span "Professional Technician Certification" at bounding box center [625, 552] width 254 height 18
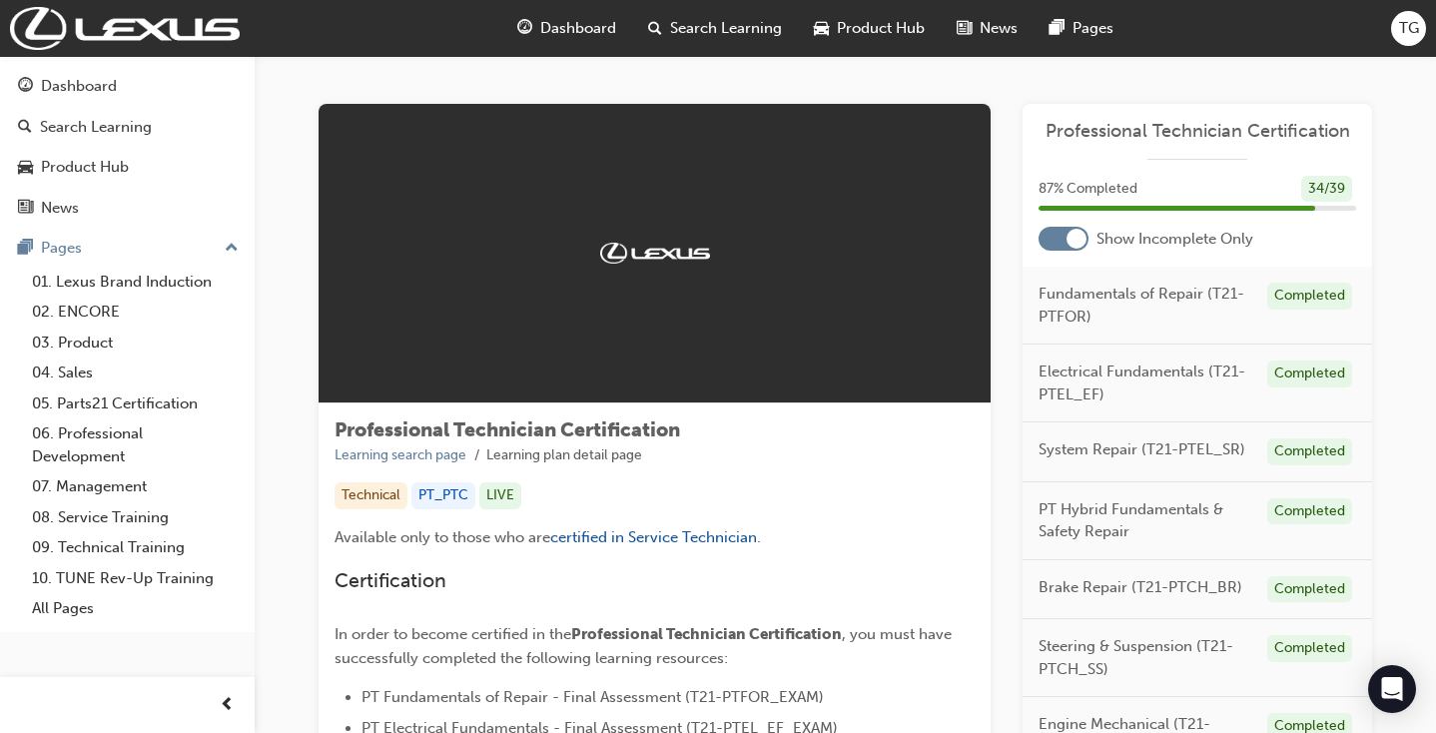
click at [1038, 243] on div "Show Incomplete Only" at bounding box center [1198, 239] width 350 height 24
click at [1054, 242] on div at bounding box center [1064, 239] width 50 height 24
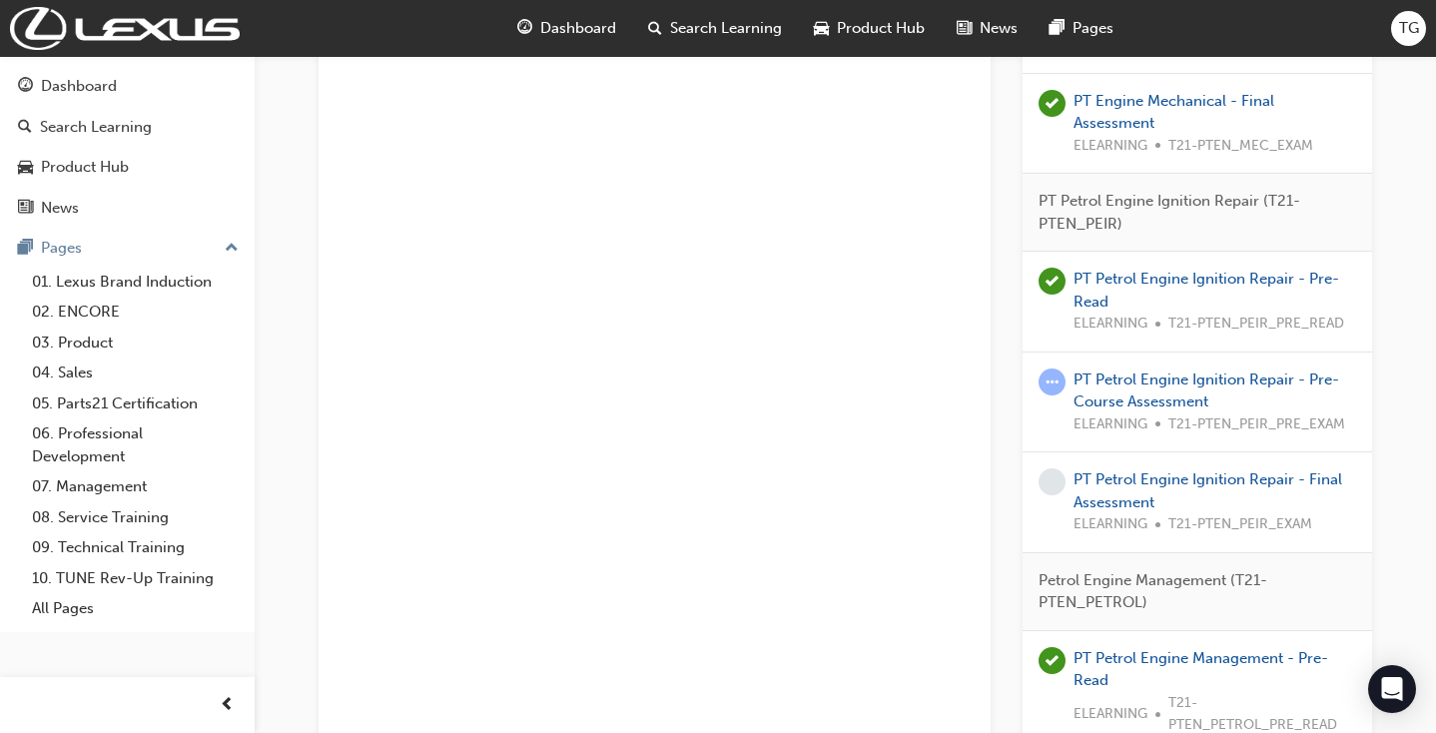
scroll to position [2595, 0]
click at [1232, 272] on link "PT Petrol Engine Ignition Repair - Pre-Read" at bounding box center [1207, 292] width 266 height 41
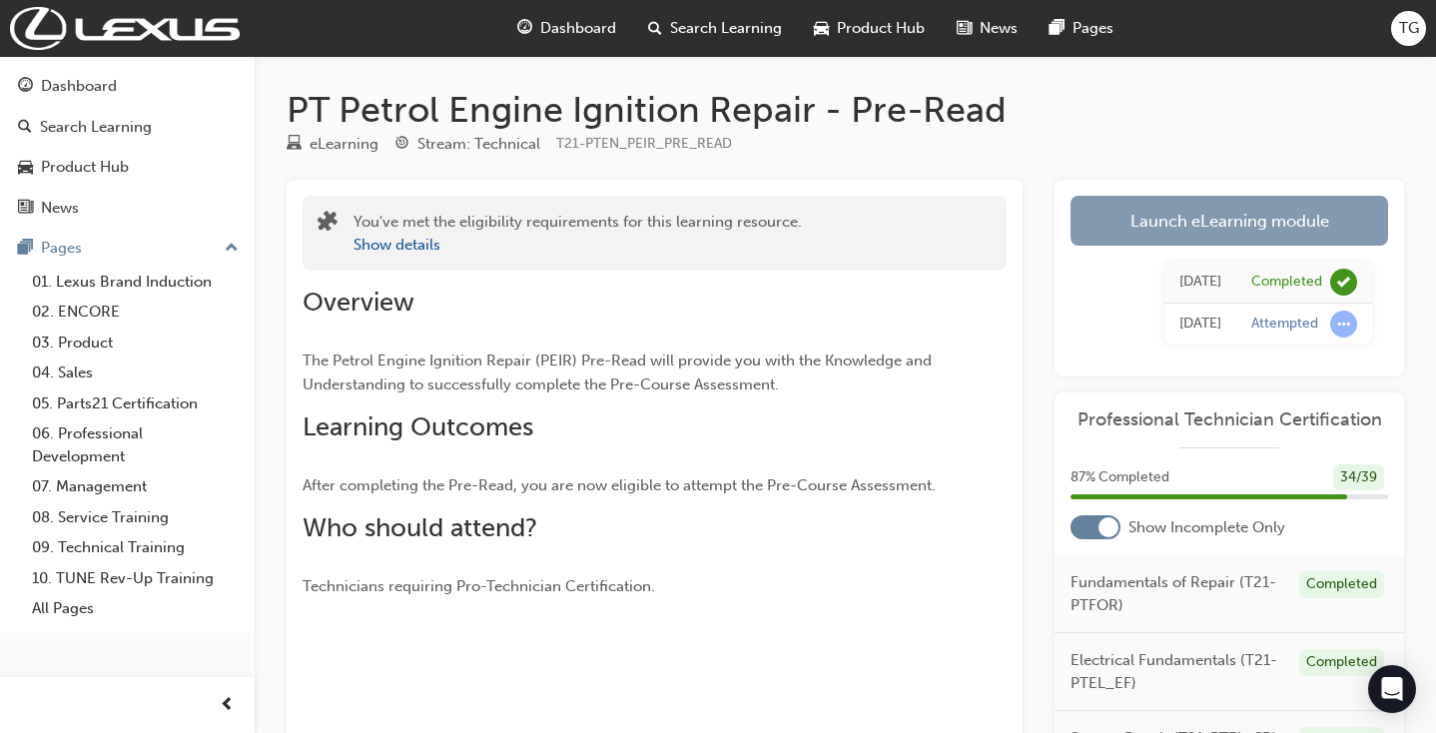
click at [1233, 225] on link "Launch eLearning module" at bounding box center [1230, 221] width 318 height 50
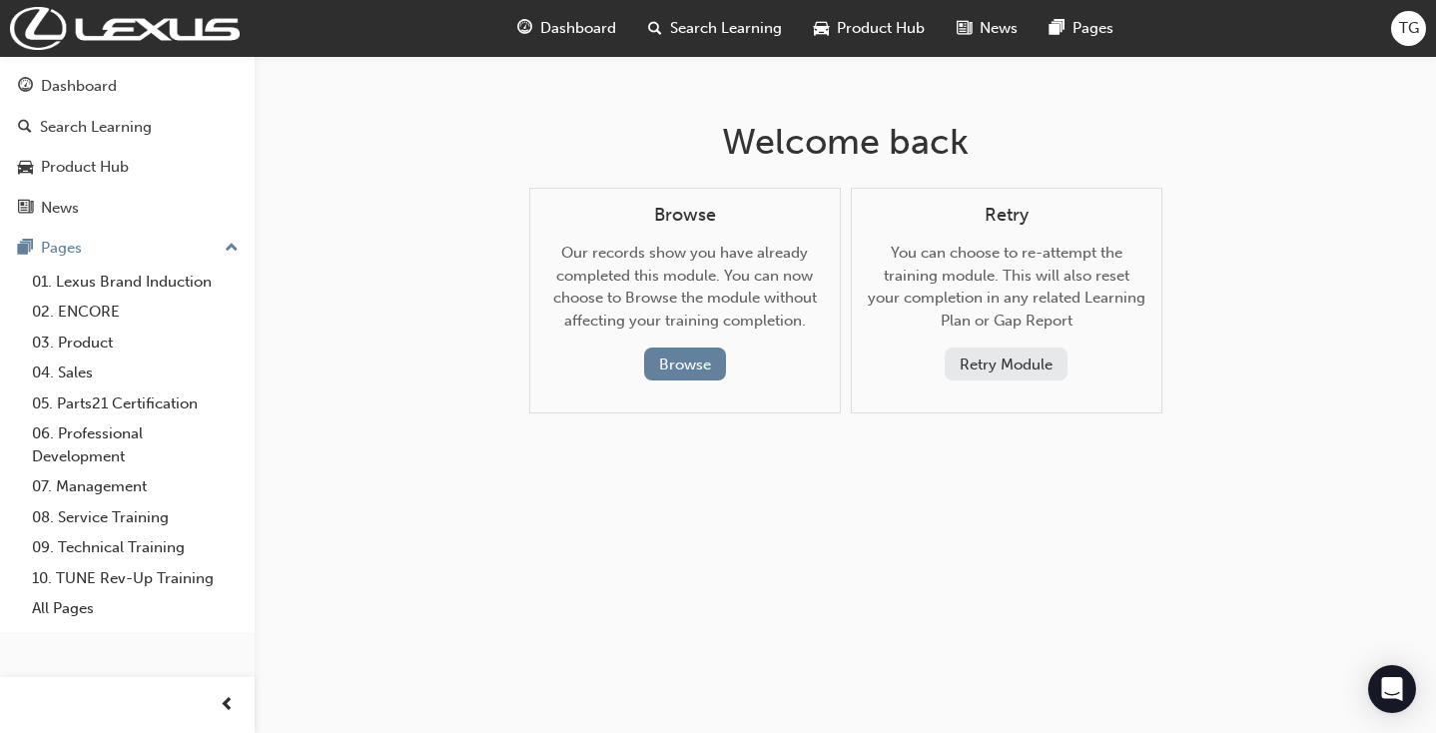
click at [967, 365] on button "Retry Module" at bounding box center [1006, 364] width 123 height 33
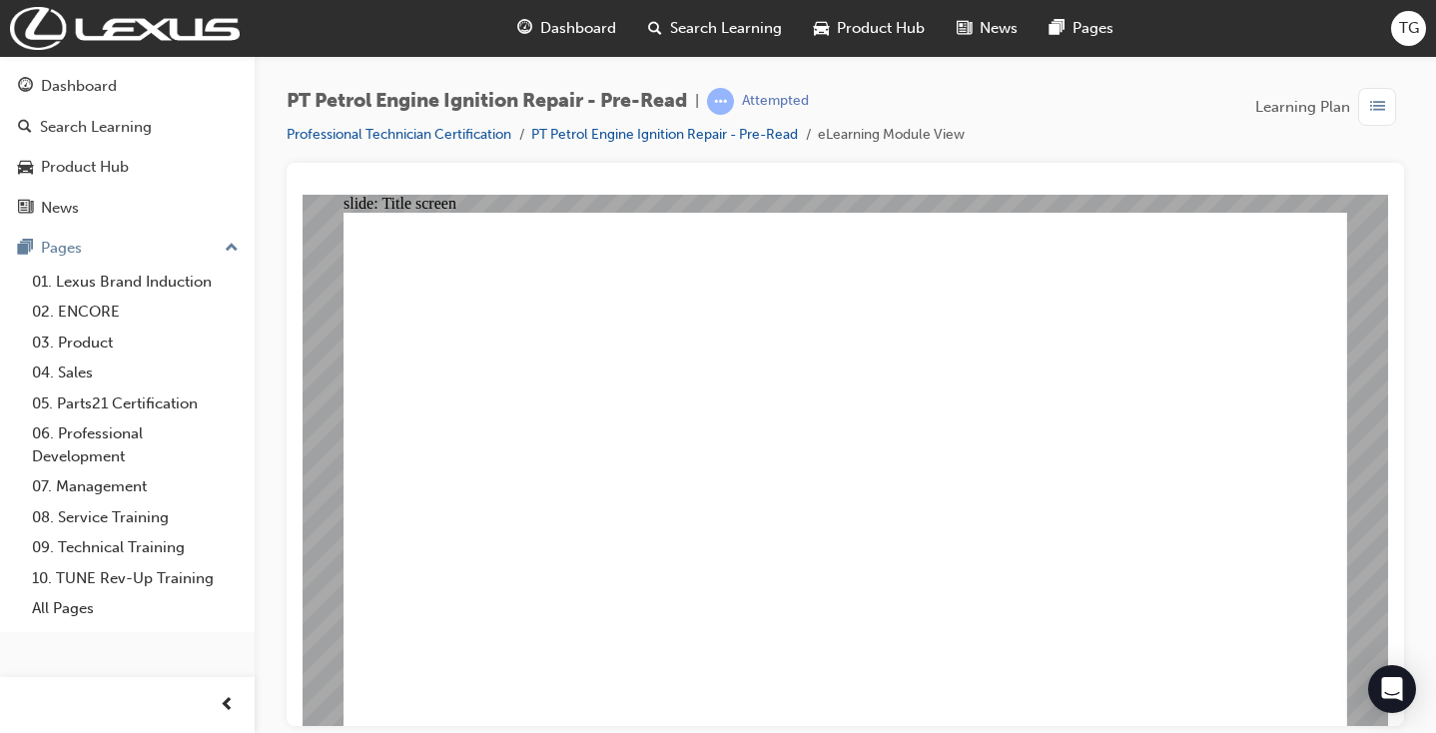
click at [1375, 98] on span "list-icon" at bounding box center [1377, 107] width 15 height 25
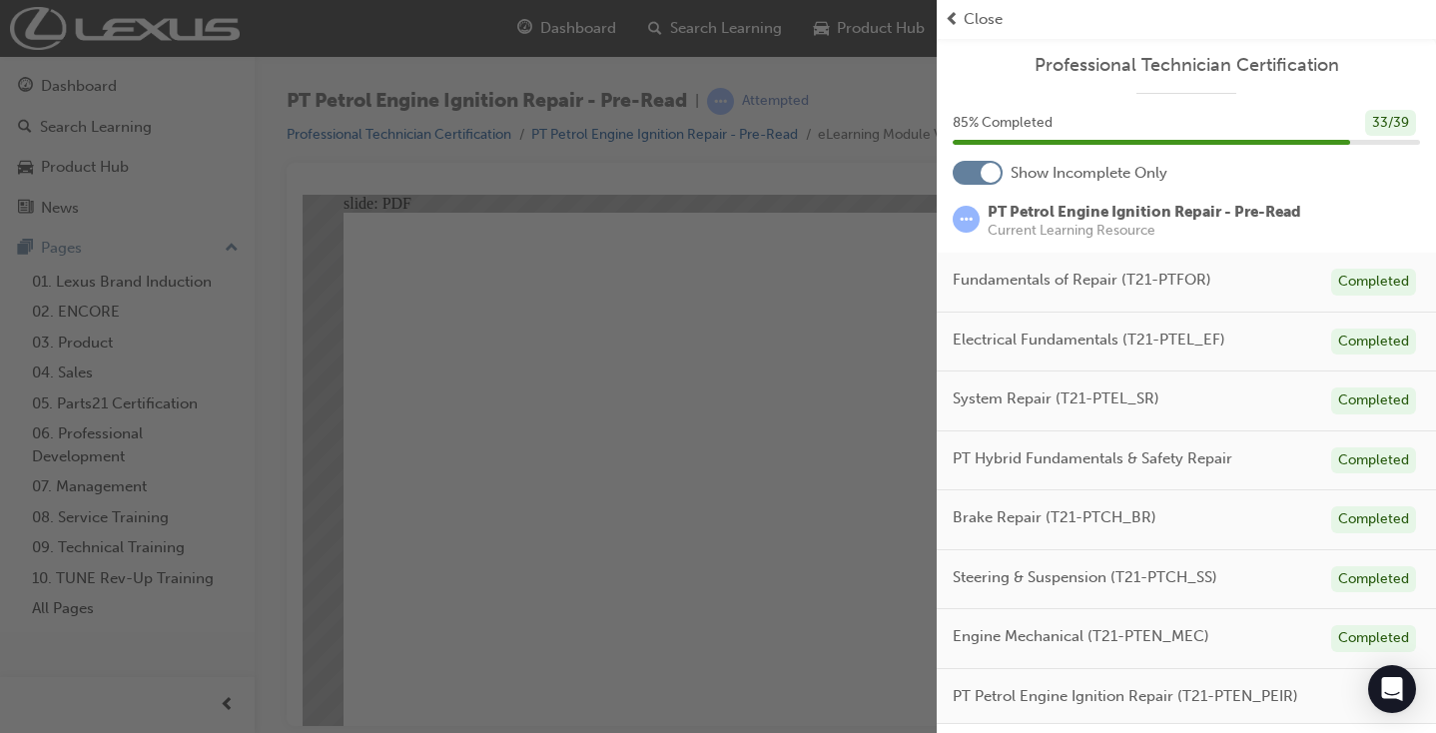
click at [956, 11] on span "prev-icon" at bounding box center [952, 19] width 15 height 23
